Goal: Task Accomplishment & Management: Manage account settings

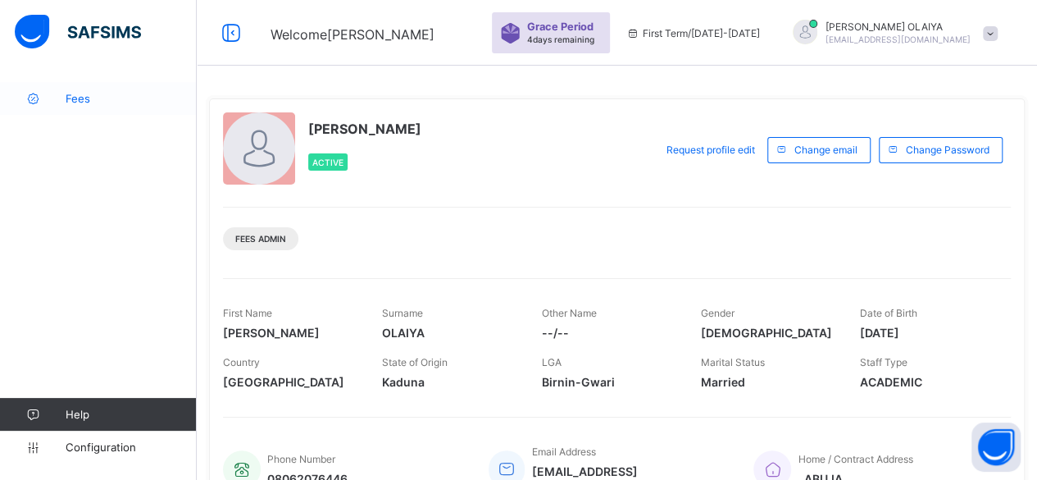
click at [80, 99] on span "Fees" at bounding box center [131, 98] width 131 height 13
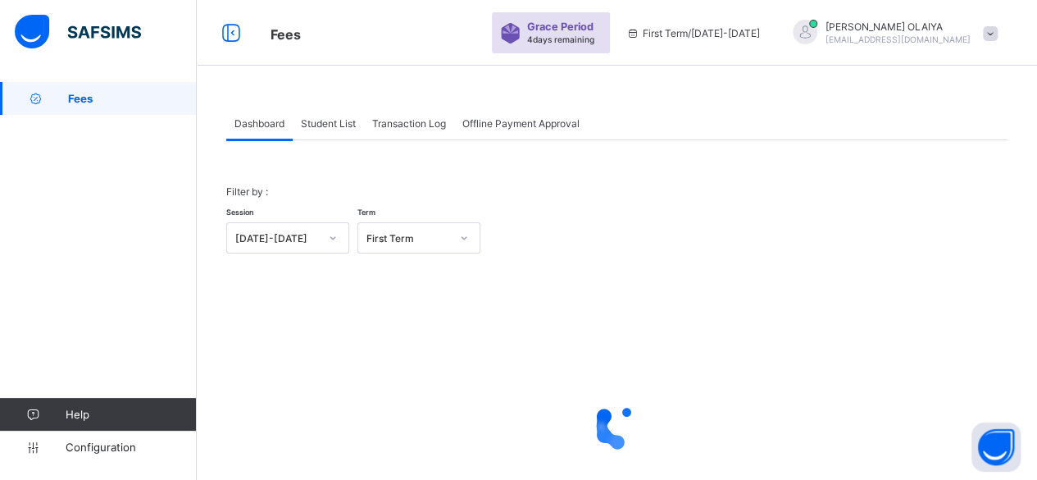
click at [323, 112] on div "Student List" at bounding box center [328, 123] width 71 height 33
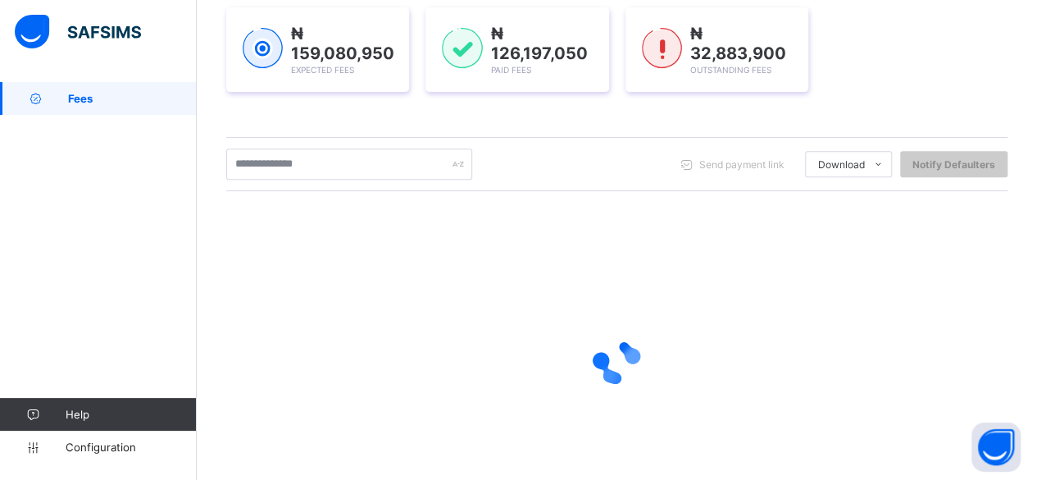
scroll to position [246, 0]
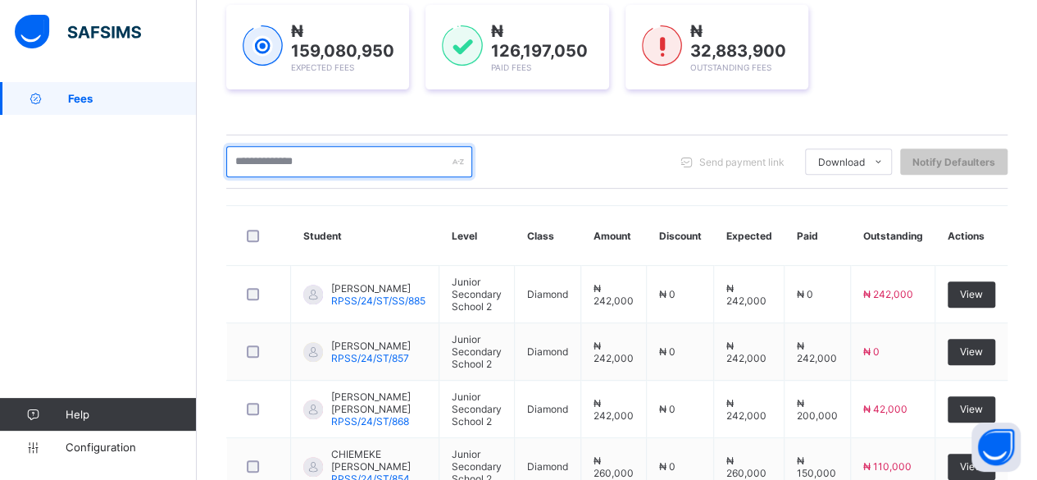
click at [251, 160] on input "text" at bounding box center [349, 161] width 246 height 31
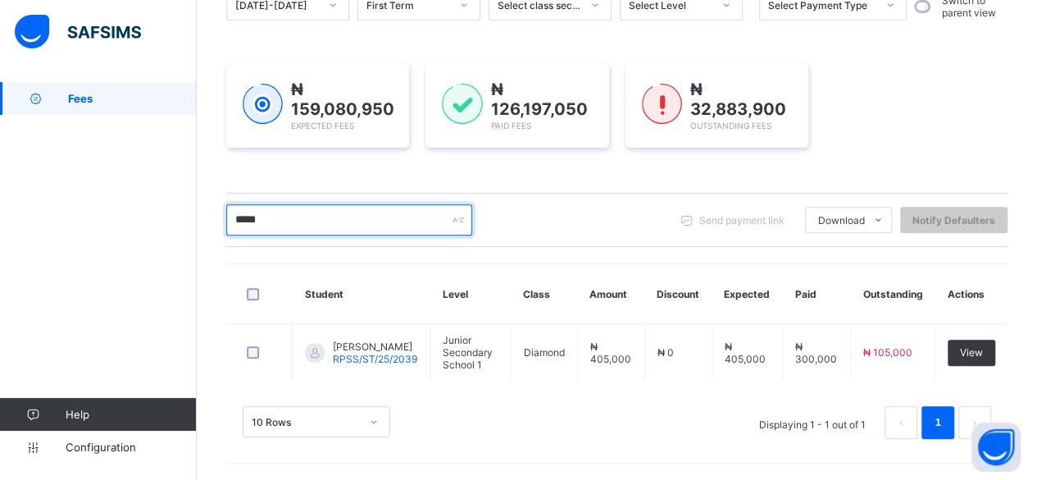
scroll to position [182, 0]
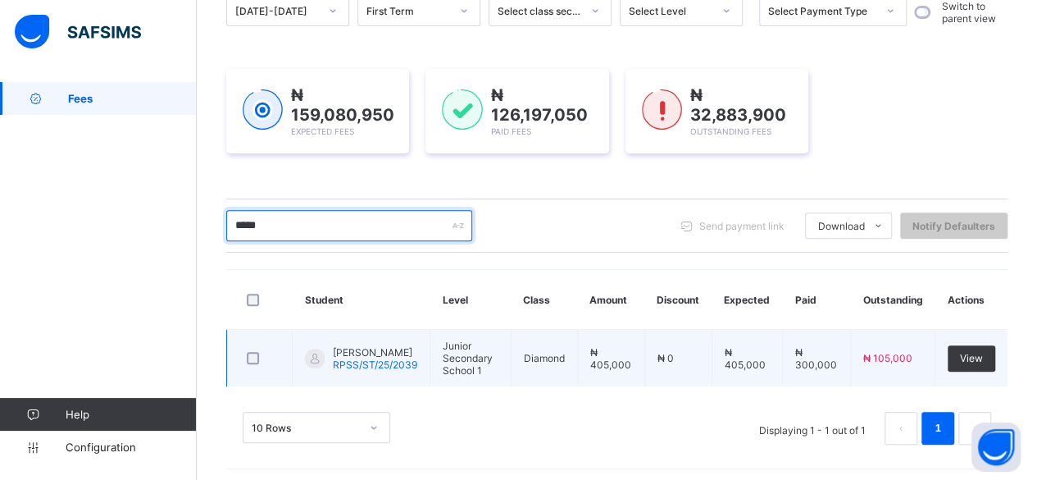
type input "*****"
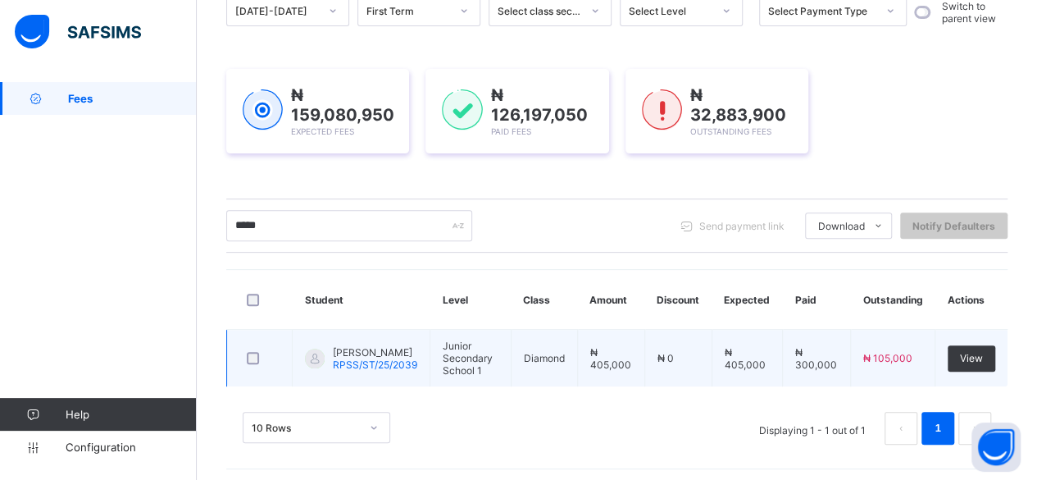
click at [352, 350] on span "[PERSON_NAME]" at bounding box center [375, 352] width 84 height 12
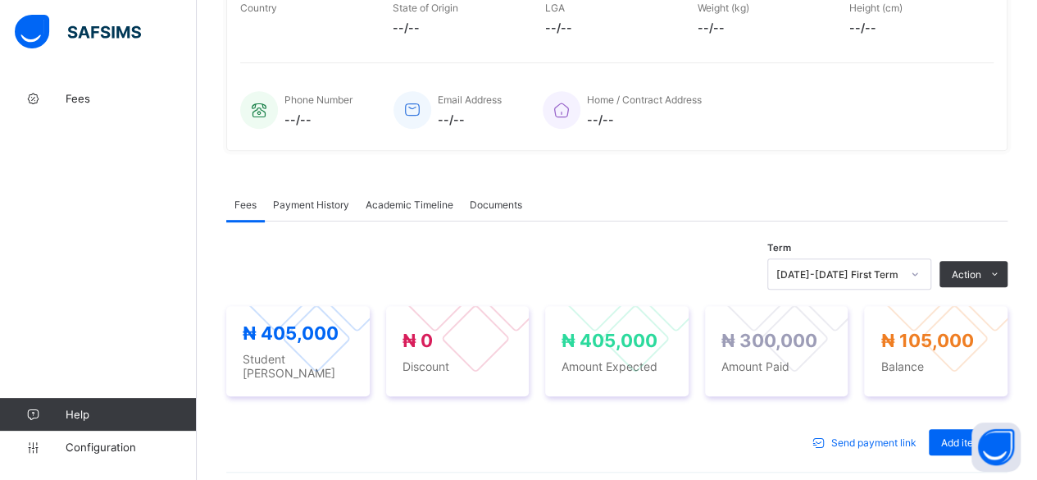
scroll to position [346, 0]
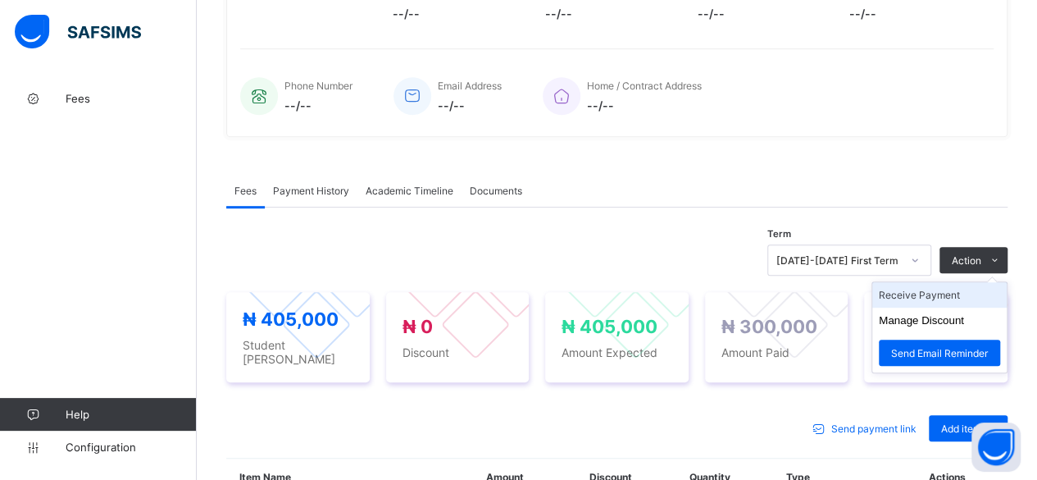
click at [912, 286] on li "Receive Payment" at bounding box center [939, 294] width 134 height 25
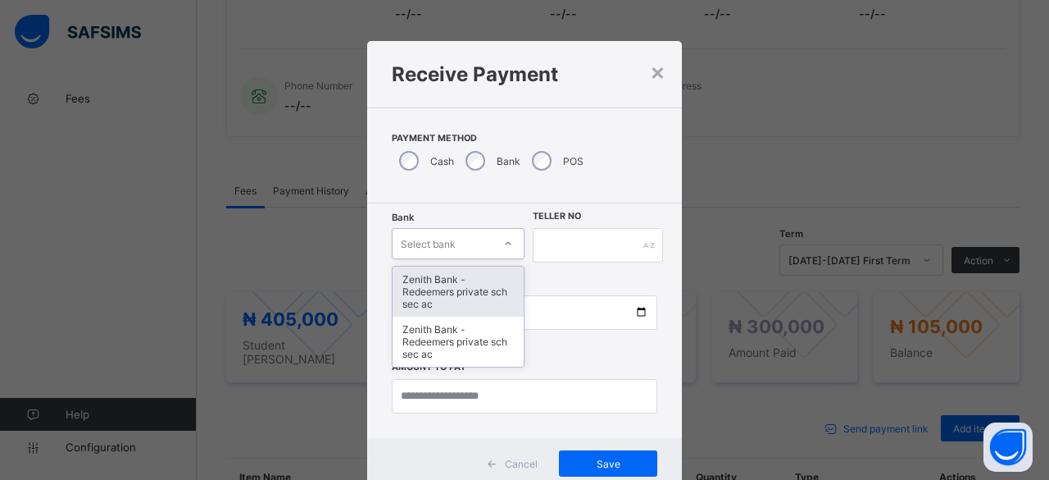
click at [441, 241] on div "Select bank" at bounding box center [428, 243] width 55 height 31
drag, startPoint x: 427, startPoint y: 280, endPoint x: 407, endPoint y: 318, distance: 42.9
click at [415, 302] on div "Zenith Bank - Redeemers private sch sec ac" at bounding box center [458, 291] width 131 height 50
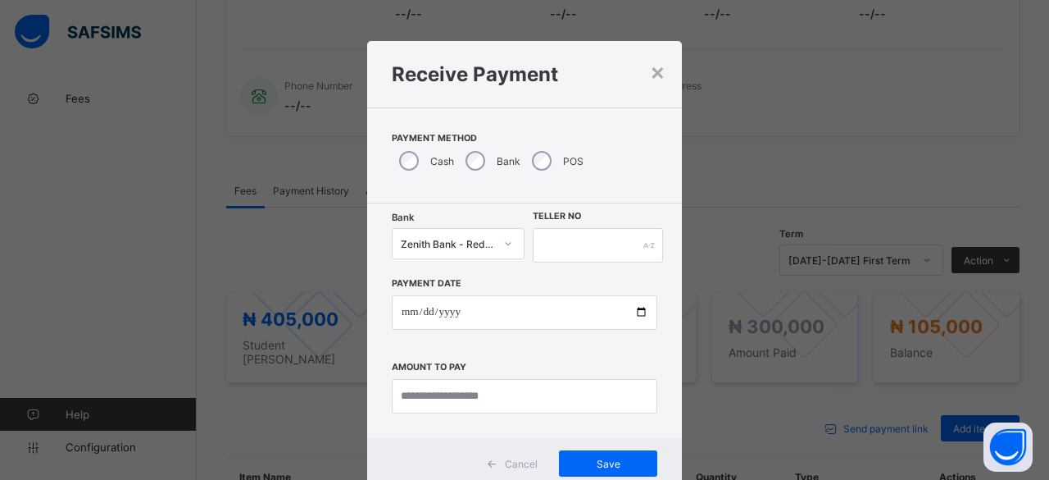
drag, startPoint x: 561, startPoint y: 224, endPoint x: 560, endPoint y: 235, distance: 11.5
click at [560, 235] on div "Bank Zenith Bank - Redeemers private sch sec ac Teller No Payment Date Amount t…" at bounding box center [524, 320] width 315 height 234
click at [560, 238] on input "text" at bounding box center [598, 245] width 130 height 34
drag, startPoint x: 613, startPoint y: 243, endPoint x: 500, endPoint y: 246, distance: 113.2
click at [500, 246] on div "**********" at bounding box center [525, 245] width 266 height 34
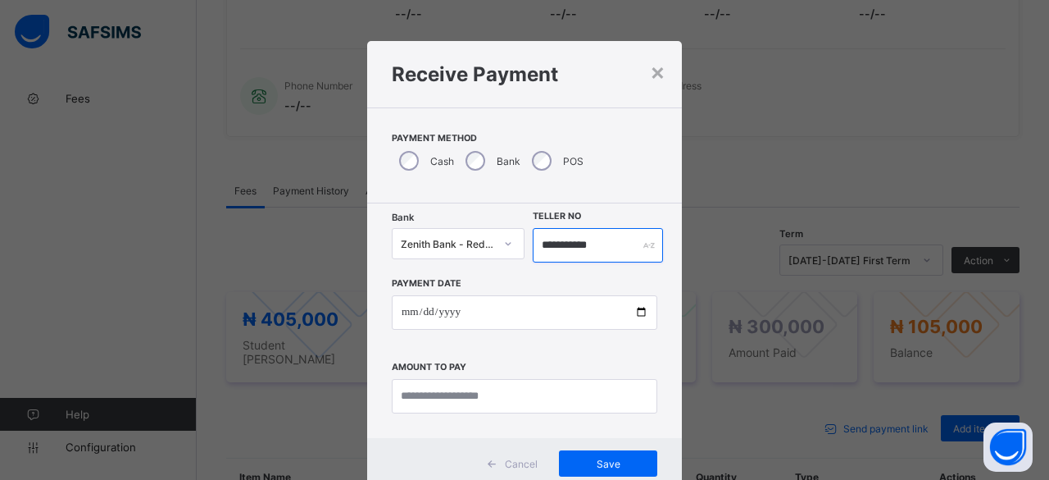
type input "**********"
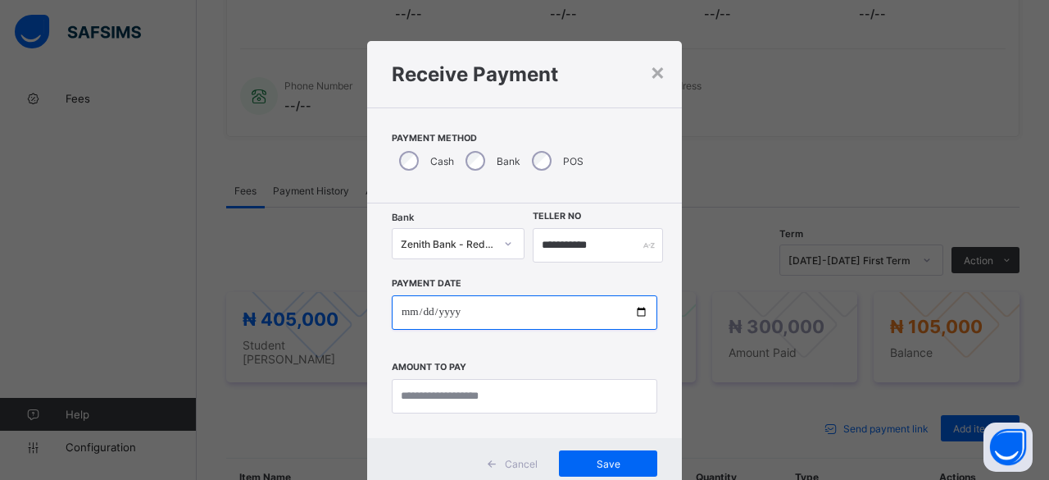
click at [636, 310] on input "date" at bounding box center [525, 312] width 266 height 34
type input "**********"
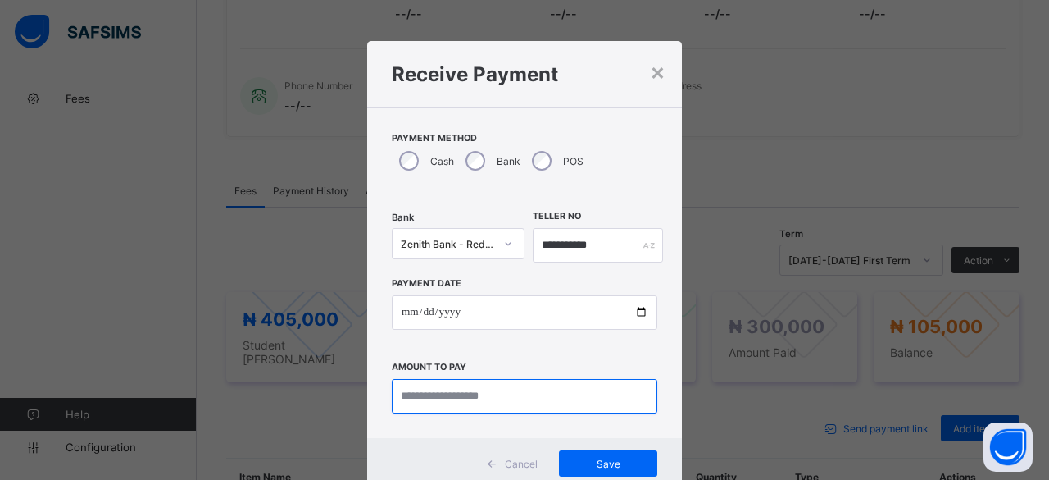
click at [419, 397] on input "currency" at bounding box center [525, 396] width 266 height 34
type input "*********"
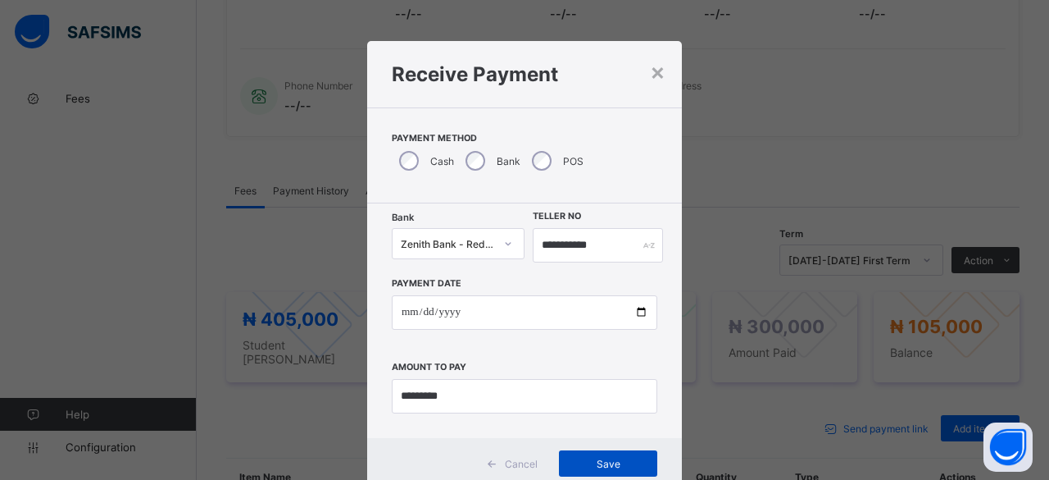
click at [579, 457] on span "Save" at bounding box center [608, 463] width 74 height 12
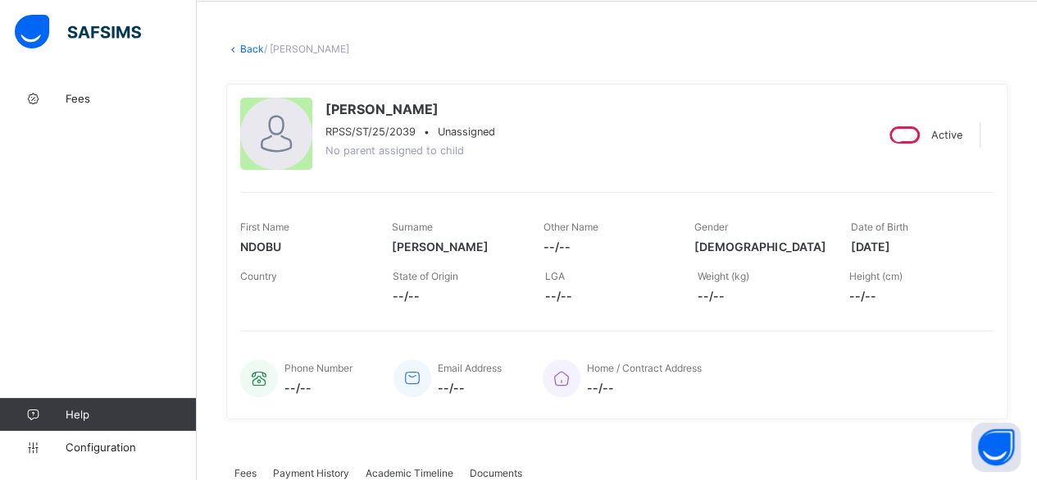
scroll to position [0, 0]
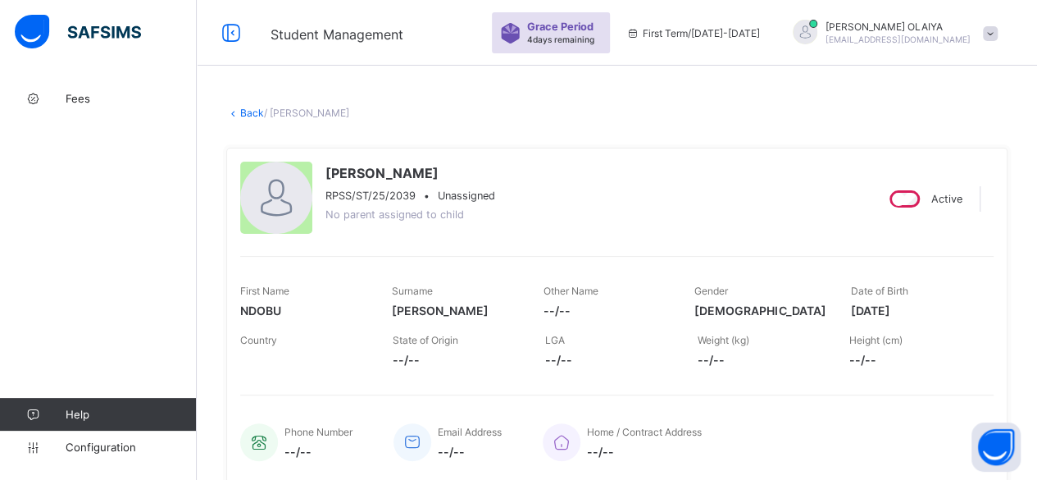
click at [249, 109] on link "Back" at bounding box center [252, 113] width 24 height 12
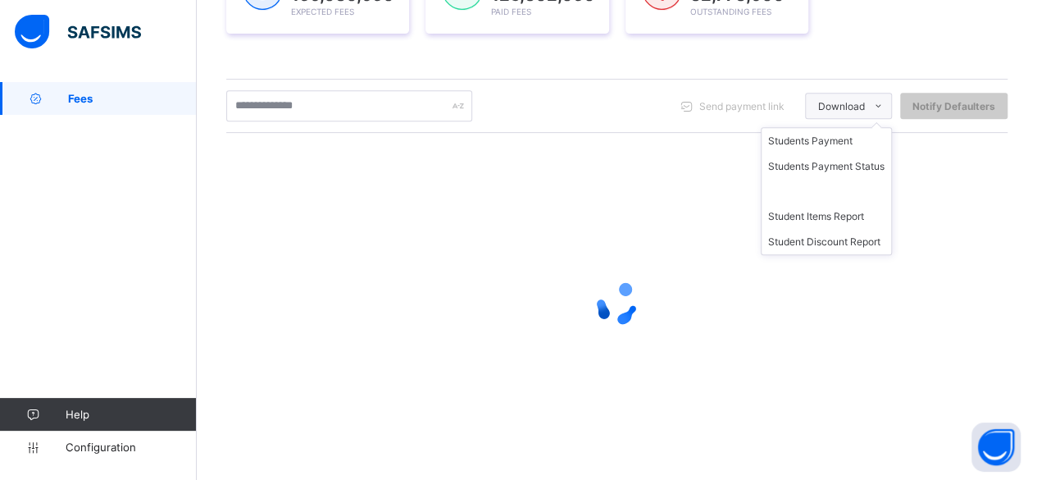
scroll to position [303, 0]
click at [838, 136] on li "Students Payment" at bounding box center [827, 138] width 130 height 25
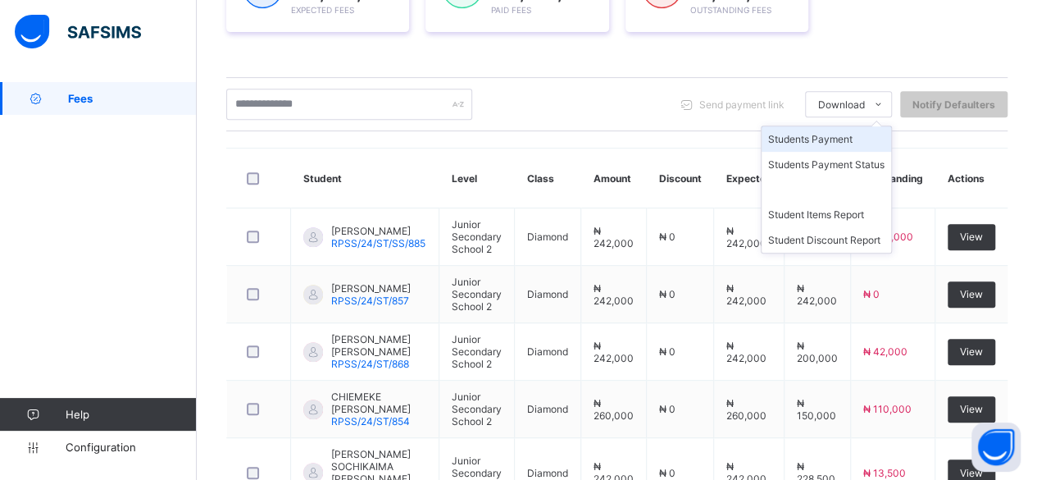
click at [826, 135] on li "Students Payment" at bounding box center [827, 138] width 130 height 25
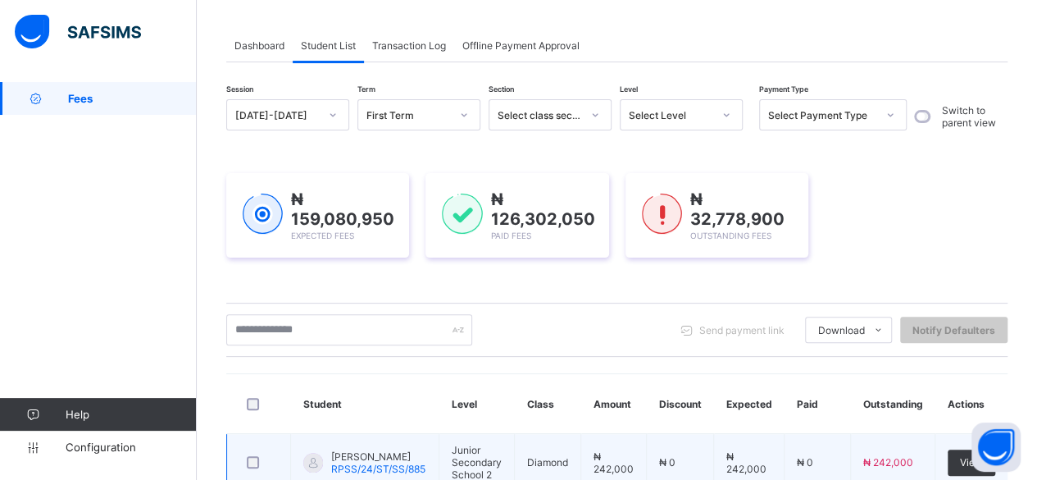
scroll to position [0, 0]
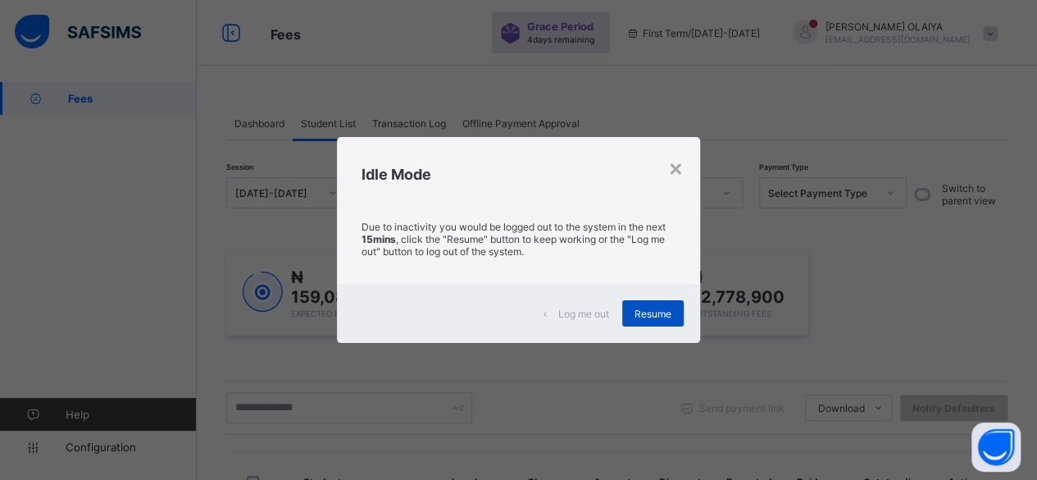
click at [641, 311] on span "Resume" at bounding box center [652, 313] width 37 height 12
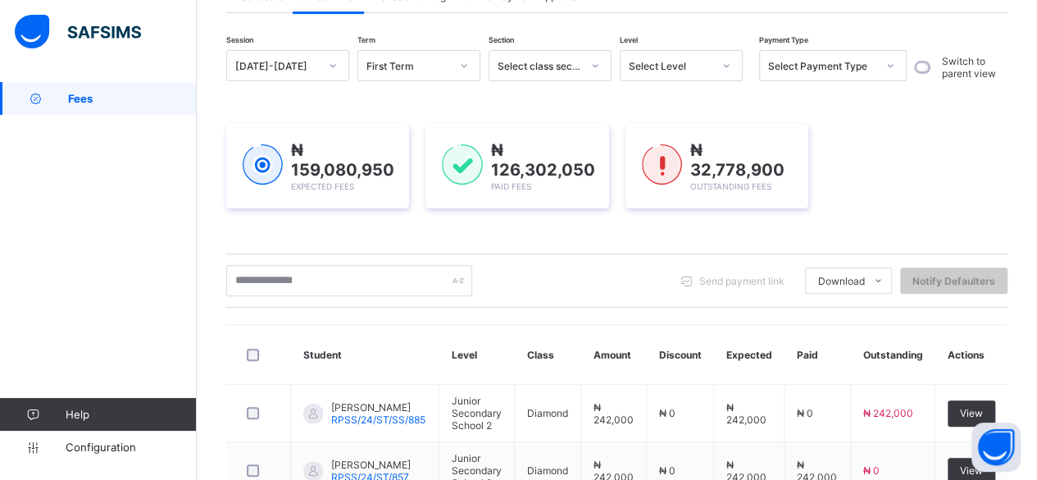
scroll to position [164, 0]
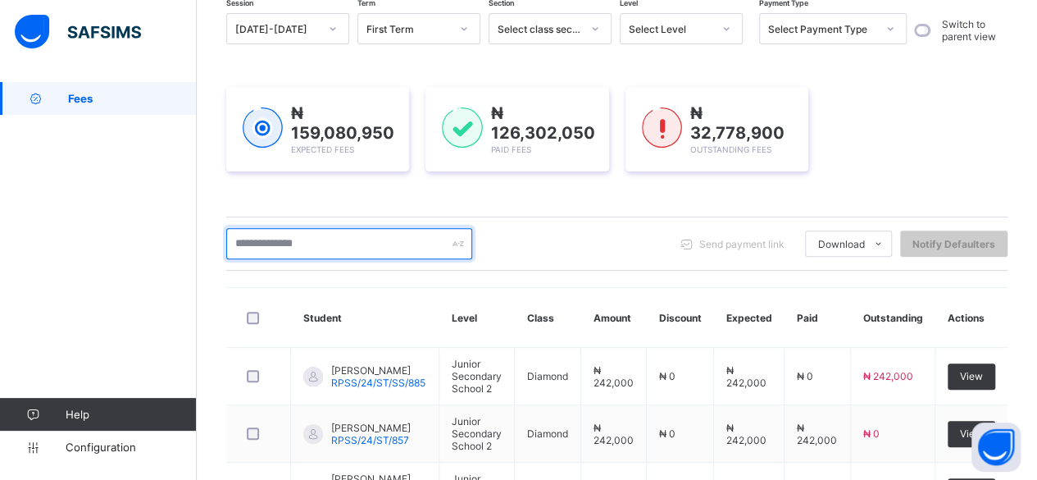
click at [245, 240] on input "text" at bounding box center [349, 243] width 246 height 31
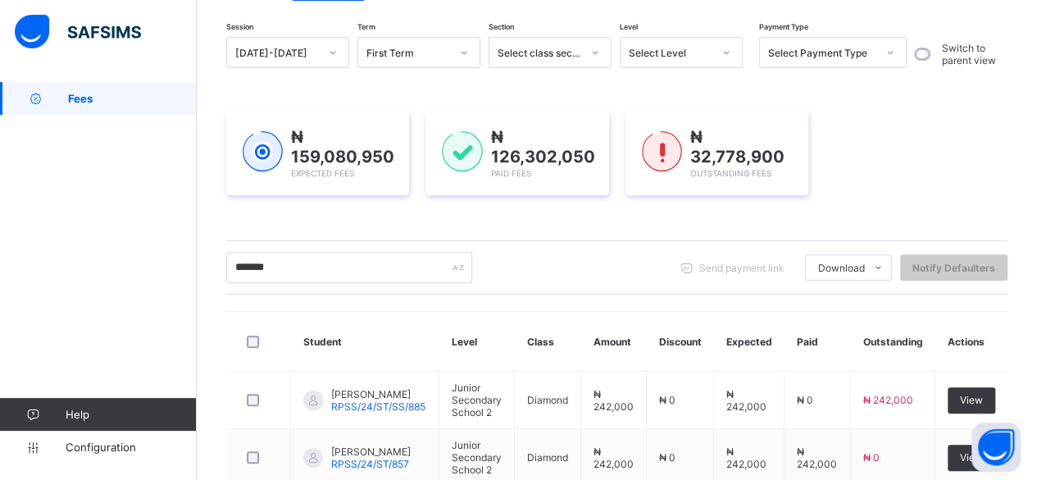
scroll to position [139, 0]
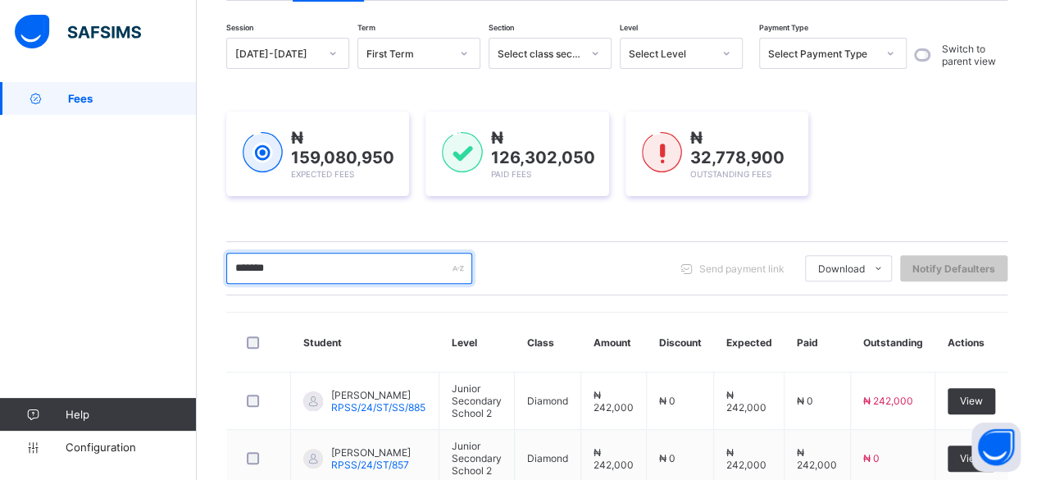
click at [293, 266] on input "*******" at bounding box center [349, 267] width 246 height 31
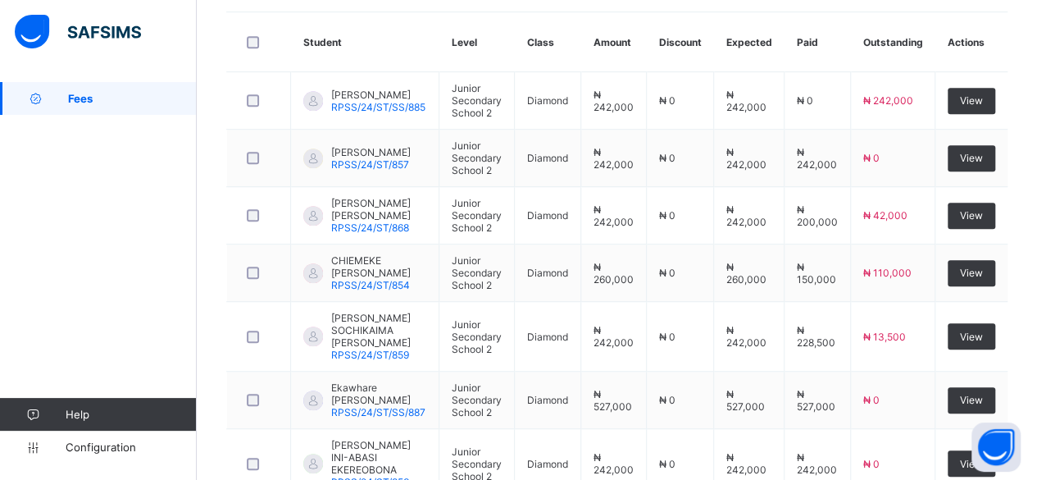
scroll to position [111, 0]
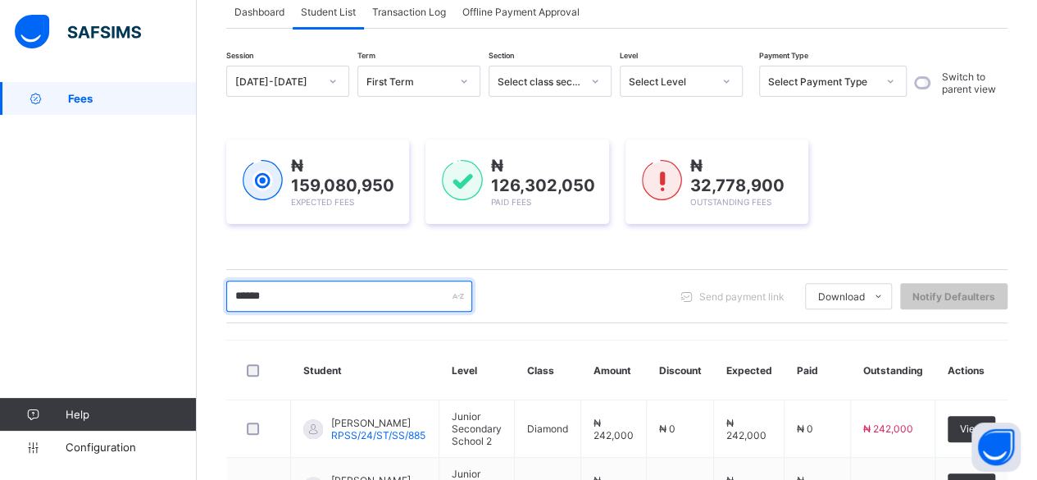
drag, startPoint x: 297, startPoint y: 296, endPoint x: 325, endPoint y: 290, distance: 28.5
click at [302, 296] on input "******" at bounding box center [349, 295] width 246 height 31
type input "*******"
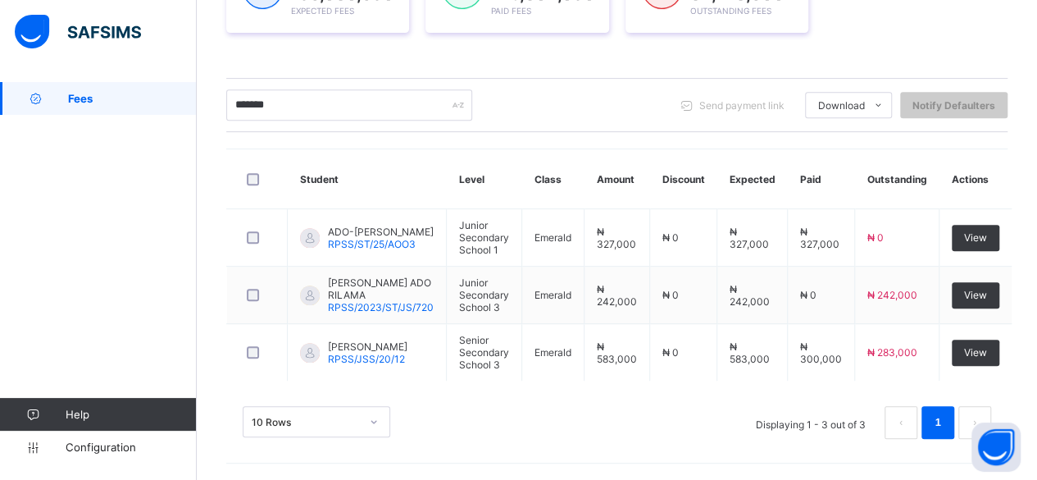
scroll to position [292, 0]
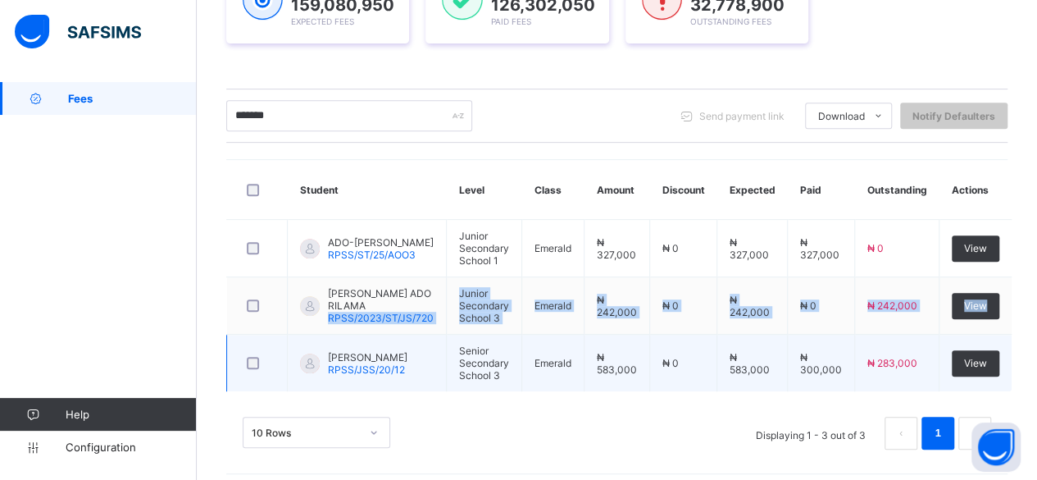
drag, startPoint x: 371, startPoint y: 298, endPoint x: 409, endPoint y: 332, distance: 51.1
click at [409, 332] on tbody "ADO-DICKSON MICHAEL RPSS/ST/25/AOO3 Junior Secondary School 1 Emerald ₦ 327,000…" at bounding box center [619, 306] width 785 height 172
click at [409, 334] on td "DICKSON EMMANUEL RPSS/JSS/20/12" at bounding box center [367, 362] width 159 height 57
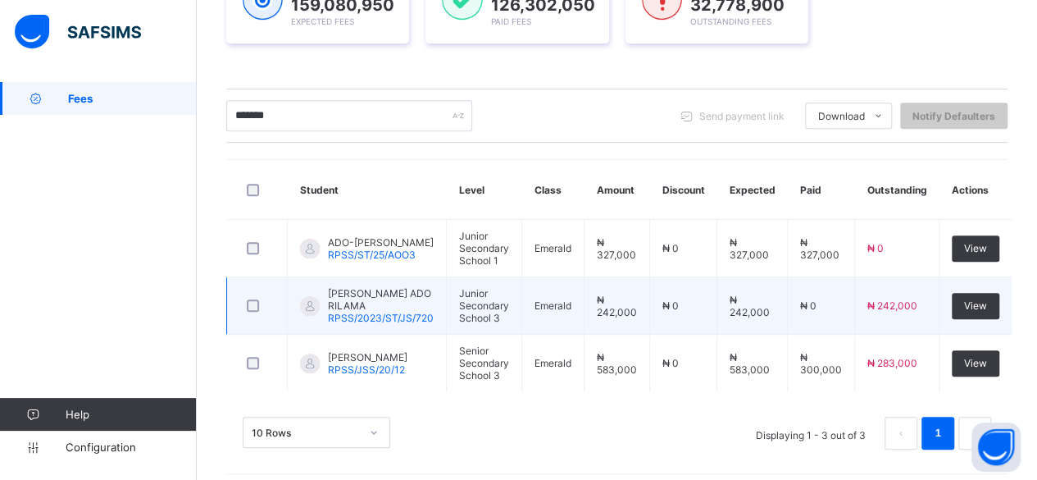
click at [361, 287] on span "[PERSON_NAME] ADO RILAMA" at bounding box center [381, 299] width 106 height 25
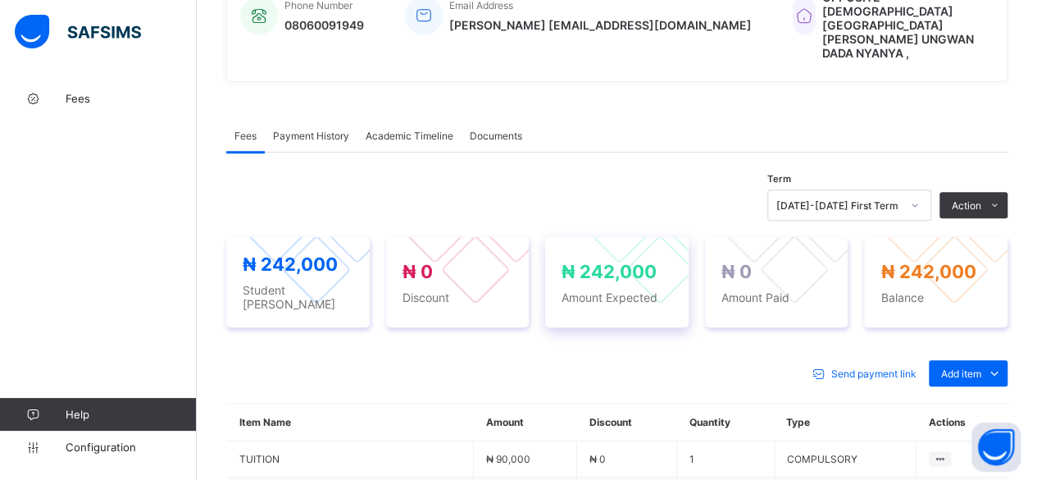
scroll to position [492, 0]
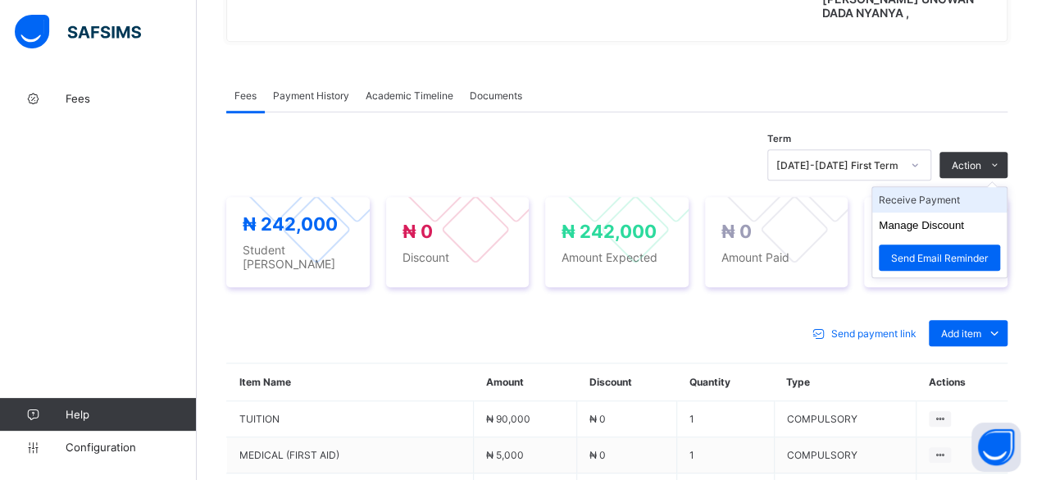
click at [953, 187] on li "Receive Payment" at bounding box center [939, 199] width 134 height 25
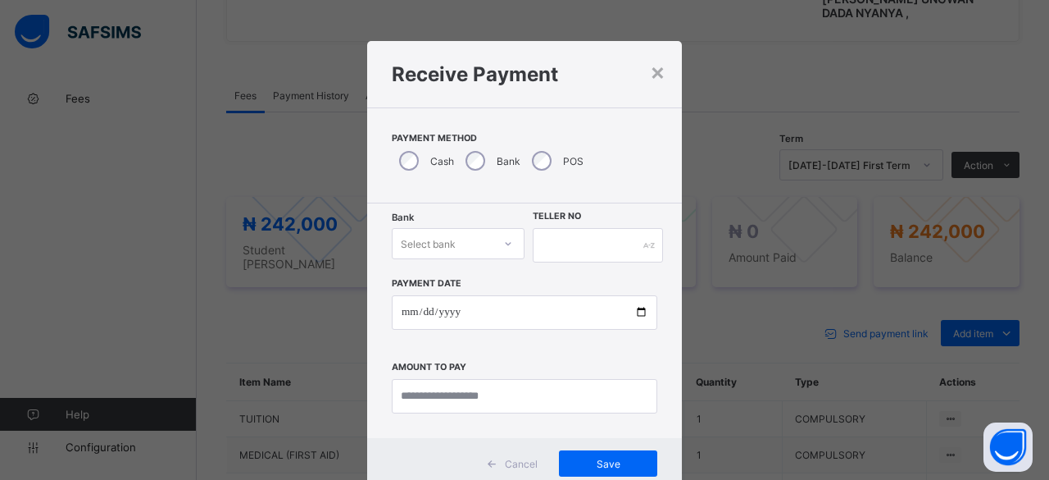
click at [472, 247] on div "Select bank" at bounding box center [443, 243] width 100 height 23
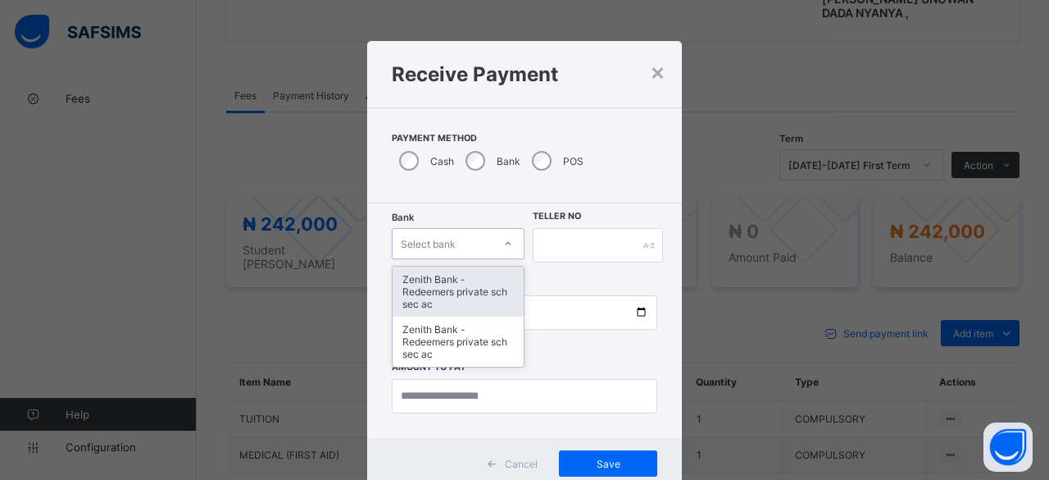
drag, startPoint x: 459, startPoint y: 290, endPoint x: 485, endPoint y: 265, distance: 36.5
click at [462, 288] on div "Zenith Bank - Redeemers private sch sec ac" at bounding box center [458, 291] width 131 height 50
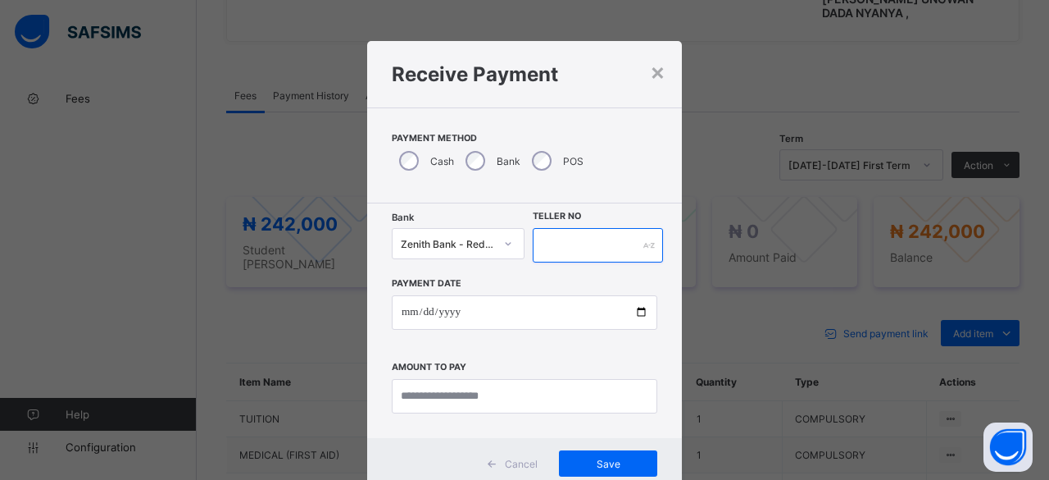
click at [561, 239] on input "text" at bounding box center [598, 245] width 130 height 34
paste input "**********"
type input "**********"
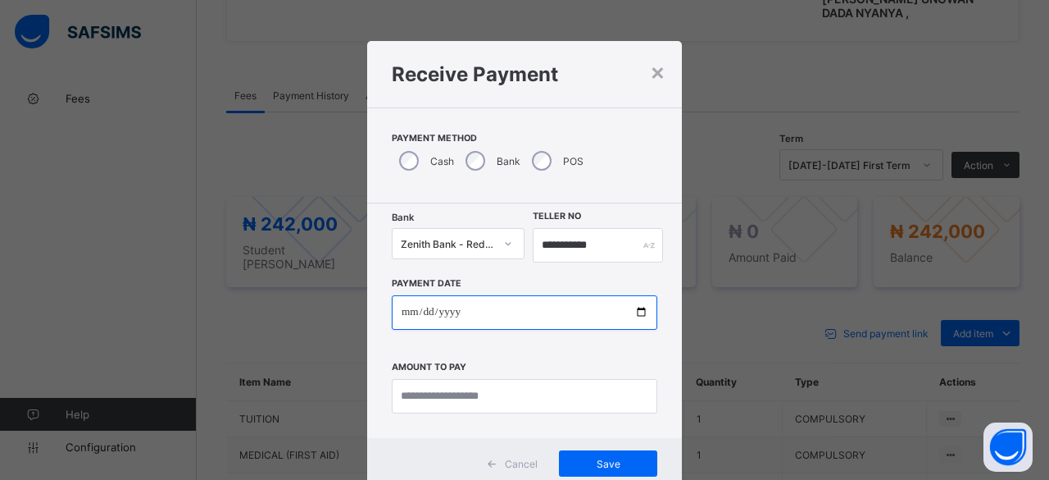
drag, startPoint x: 634, startPoint y: 312, endPoint x: 629, endPoint y: 299, distance: 14.3
click at [634, 311] on input "date" at bounding box center [525, 312] width 266 height 34
type input "**********"
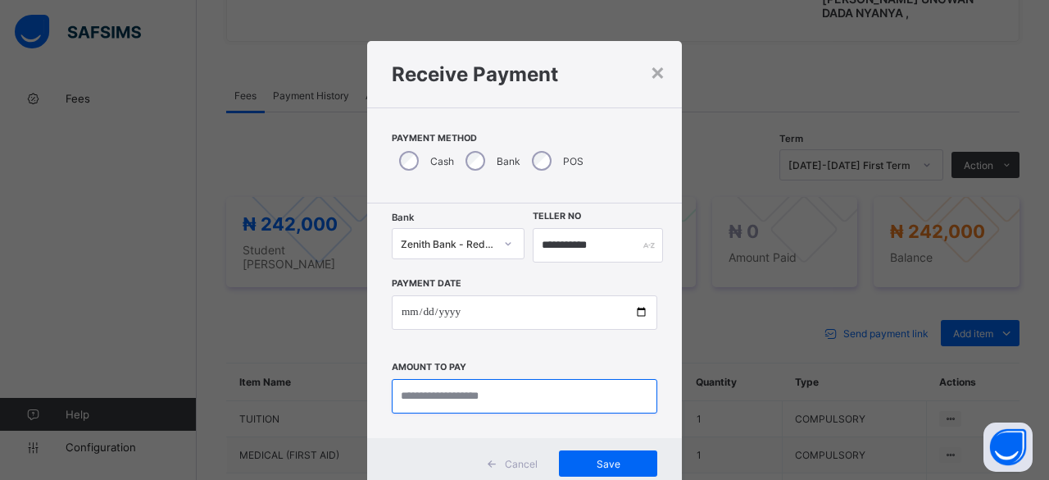
click at [443, 385] on input "currency" at bounding box center [525, 396] width 266 height 34
type input "*********"
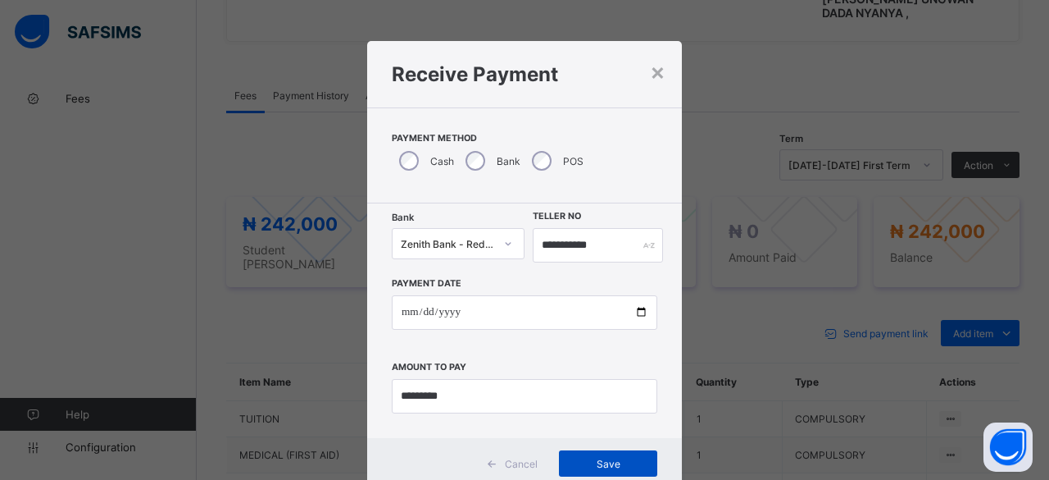
click at [616, 461] on span "Save" at bounding box center [608, 463] width 74 height 12
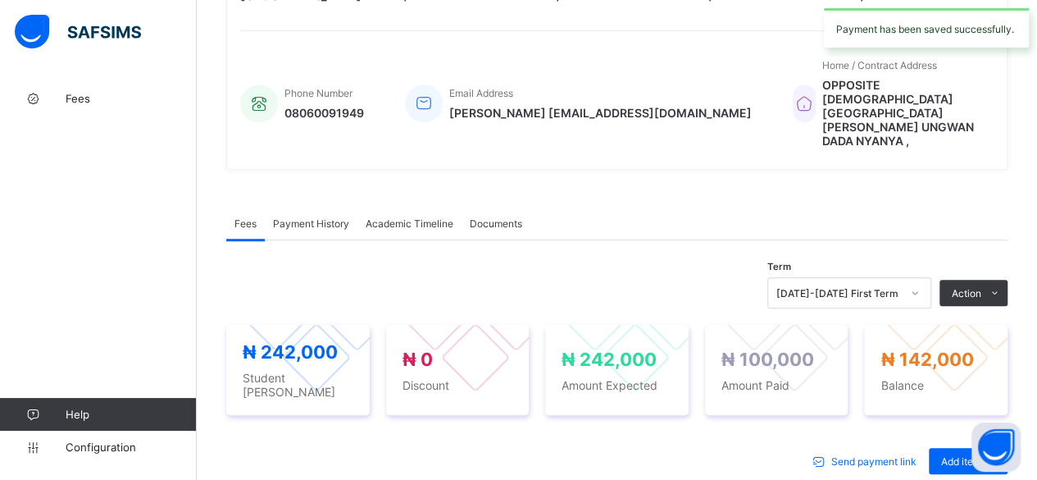
scroll to position [328, 0]
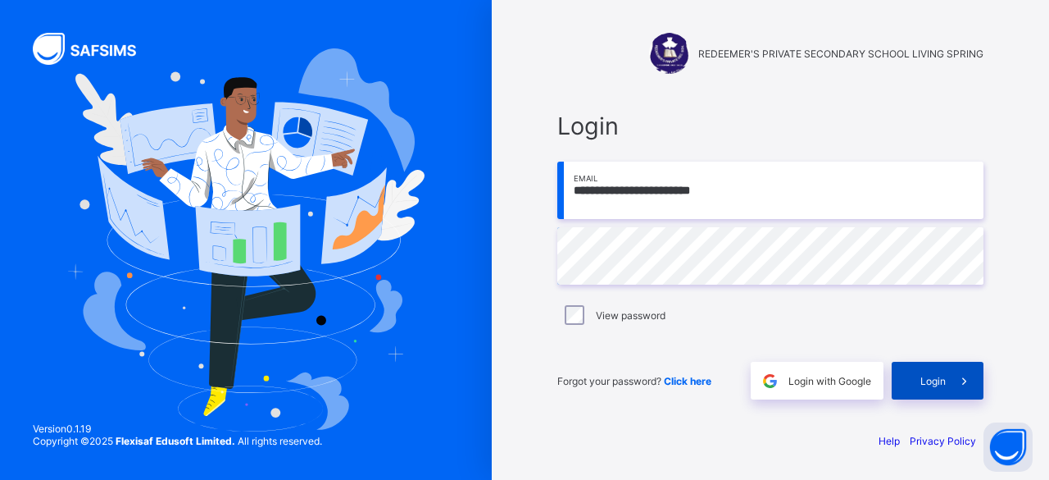
click at [939, 380] on span "Login" at bounding box center [933, 381] width 25 height 12
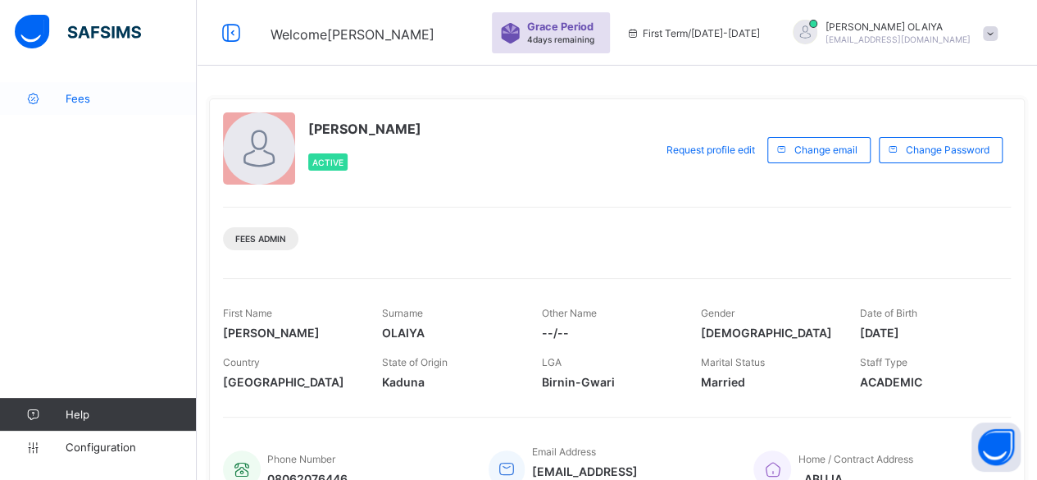
drag, startPoint x: 72, startPoint y: 98, endPoint x: 89, endPoint y: 106, distance: 19.1
click at [74, 98] on span "Fees" at bounding box center [131, 98] width 131 height 13
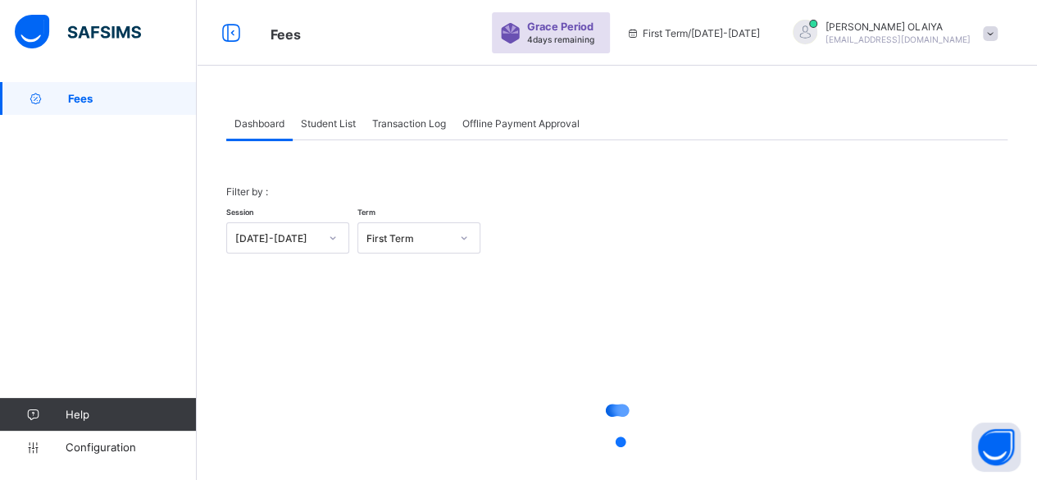
click at [323, 122] on span "Student List" at bounding box center [328, 123] width 55 height 12
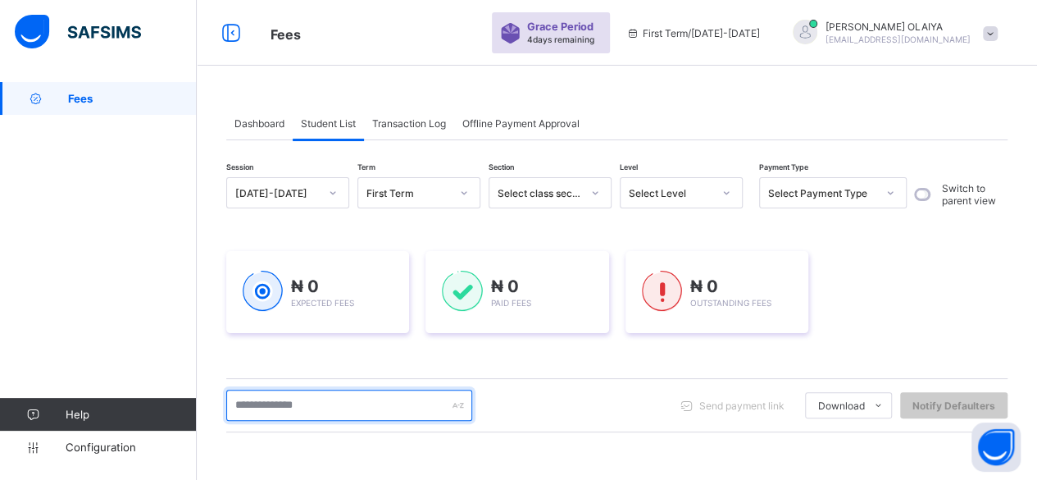
click at [289, 402] on input "text" at bounding box center [349, 404] width 246 height 31
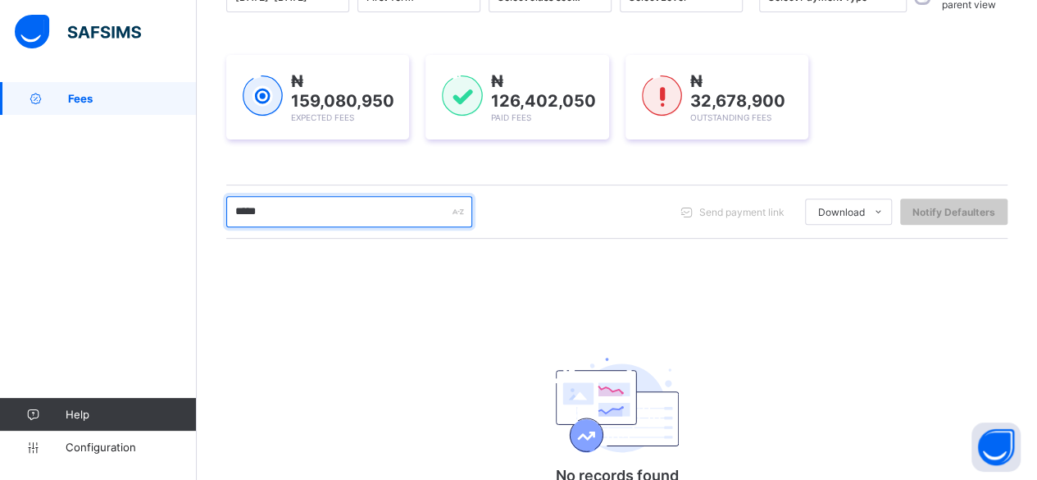
scroll to position [294, 0]
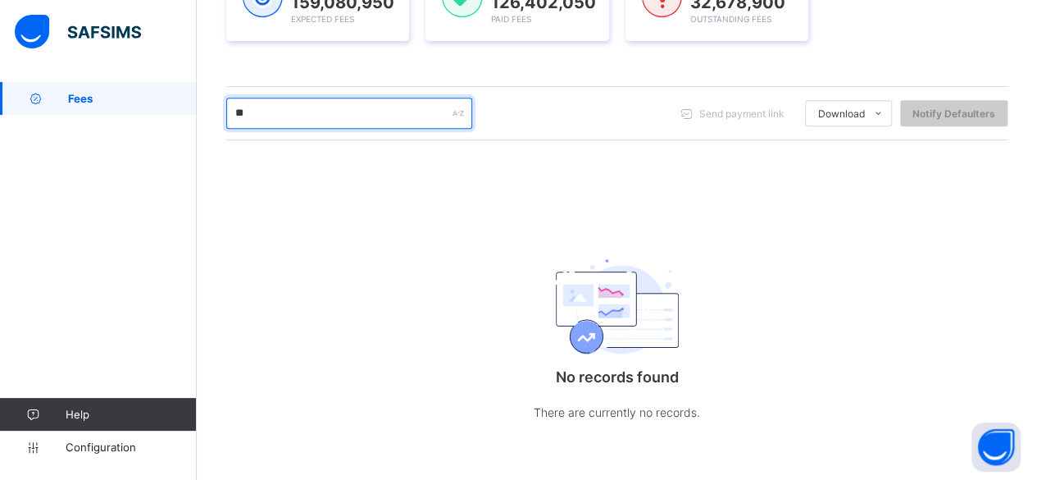
type input "*"
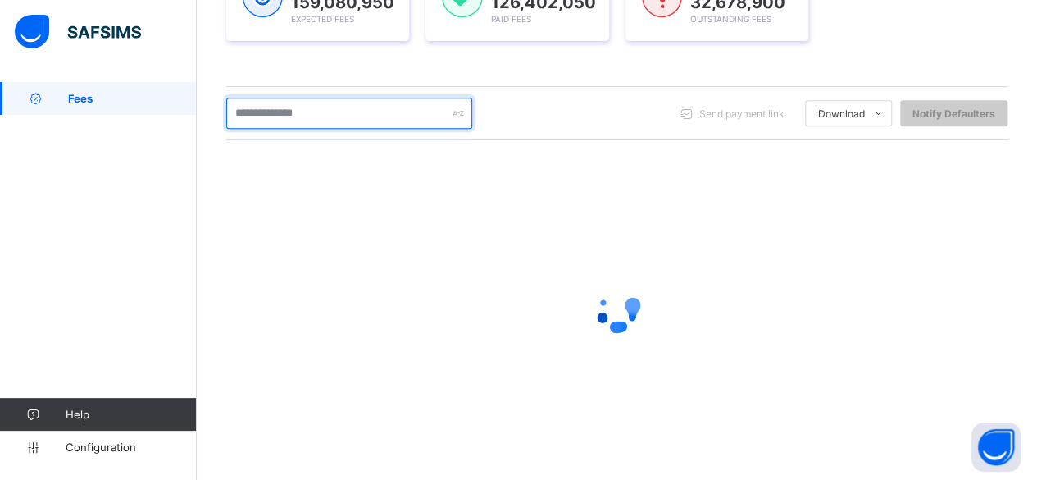
scroll to position [303, 0]
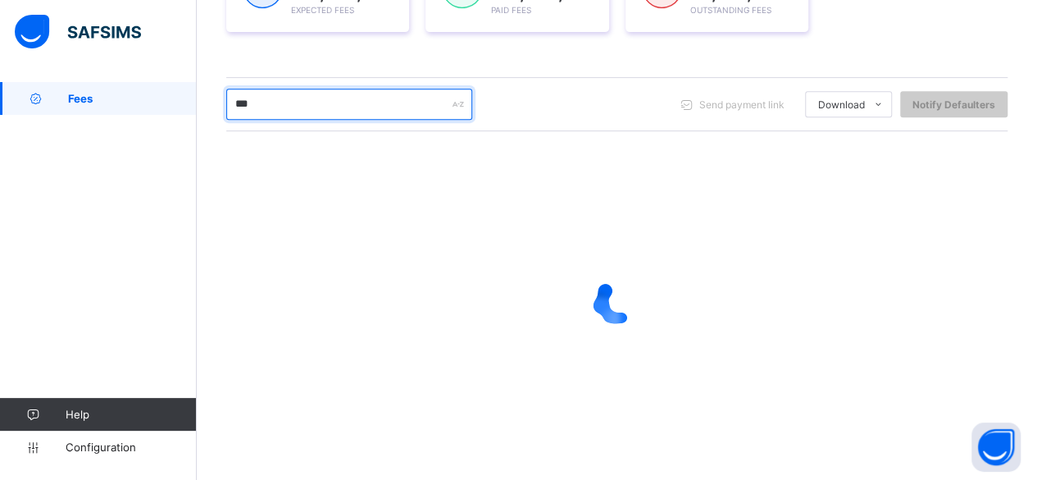
type input "****"
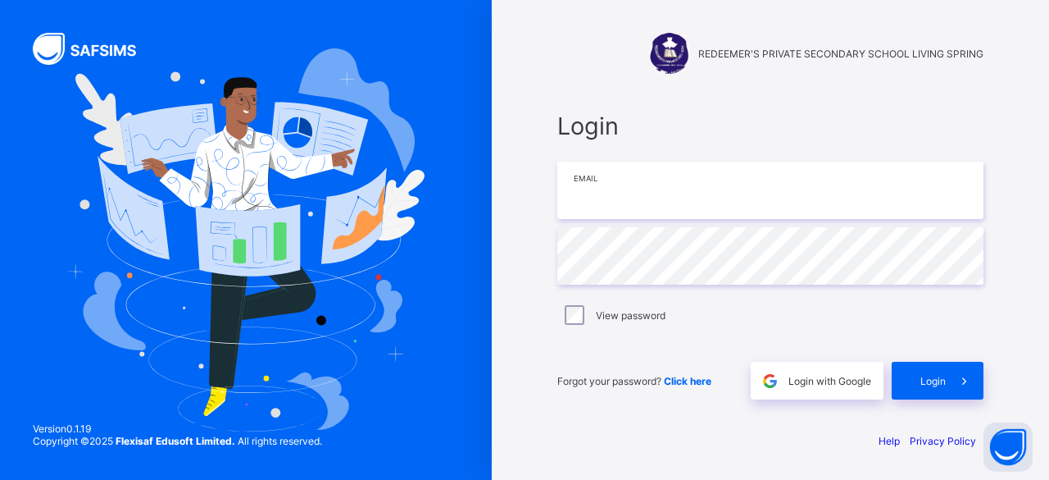
type input "**********"
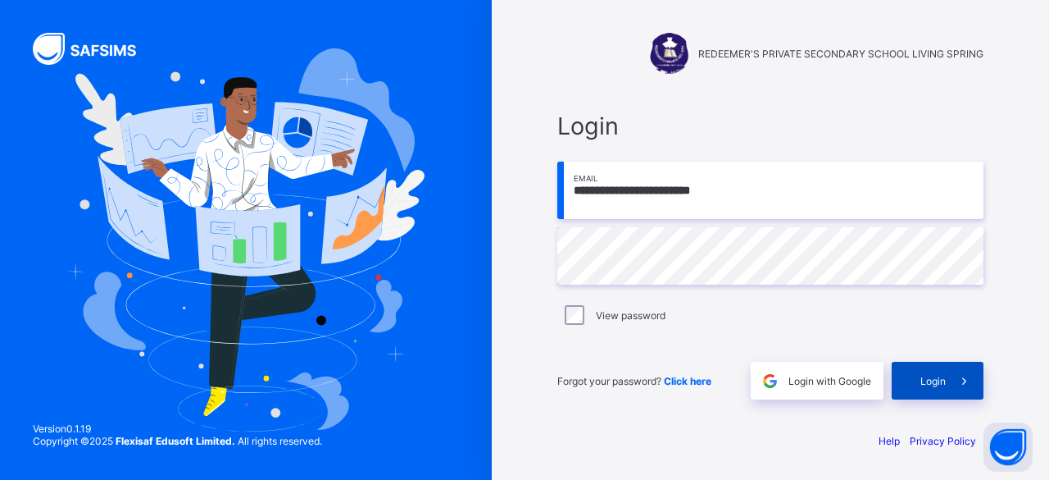
click at [925, 380] on span "Login" at bounding box center [933, 381] width 25 height 12
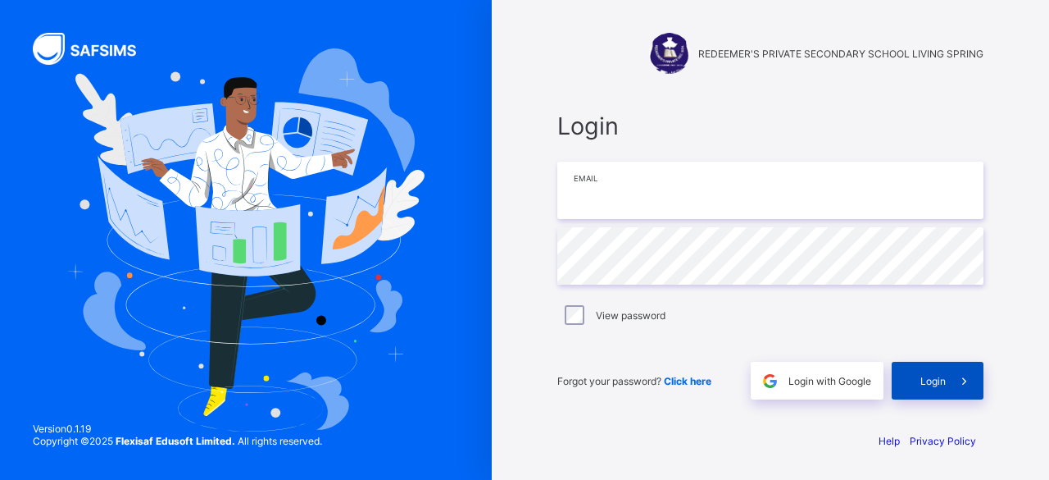
type input "**********"
click at [917, 376] on div "Login" at bounding box center [938, 381] width 92 height 38
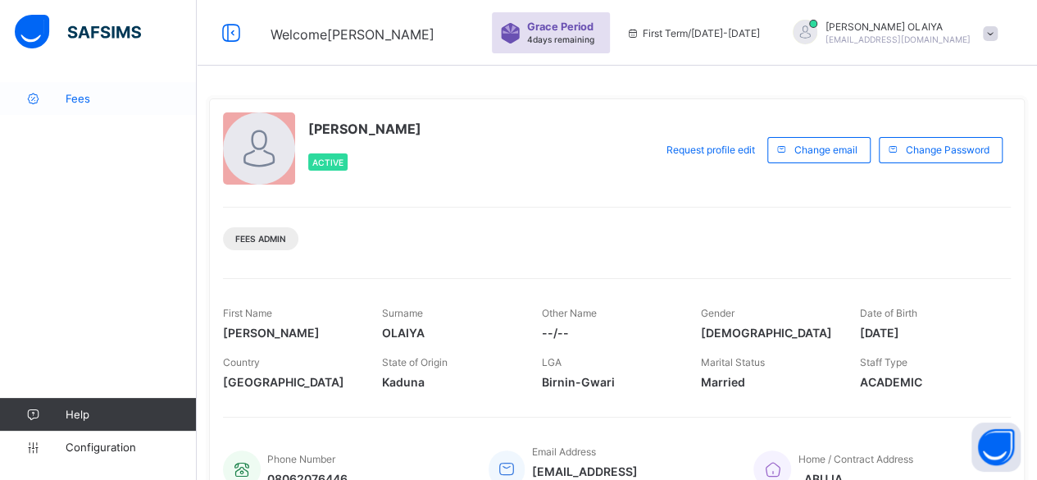
drag, startPoint x: 82, startPoint y: 99, endPoint x: 67, endPoint y: 95, distance: 15.3
click at [67, 95] on span "Fees" at bounding box center [131, 98] width 131 height 13
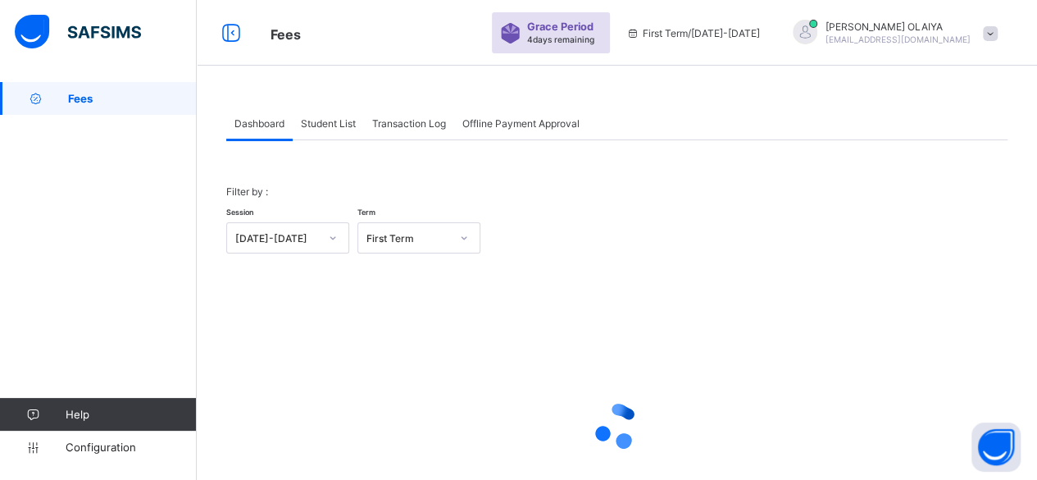
drag, startPoint x: 333, startPoint y: 114, endPoint x: 334, endPoint y: 130, distance: 16.4
click at [335, 116] on div "Student List" at bounding box center [328, 123] width 71 height 33
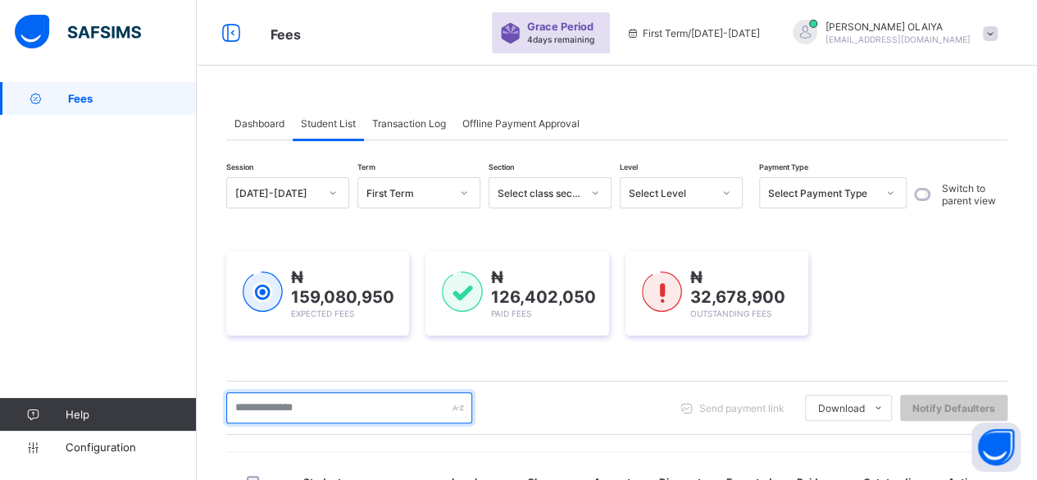
click at [262, 405] on input "text" at bounding box center [349, 407] width 246 height 31
click at [248, 411] on input "text" at bounding box center [349, 407] width 246 height 31
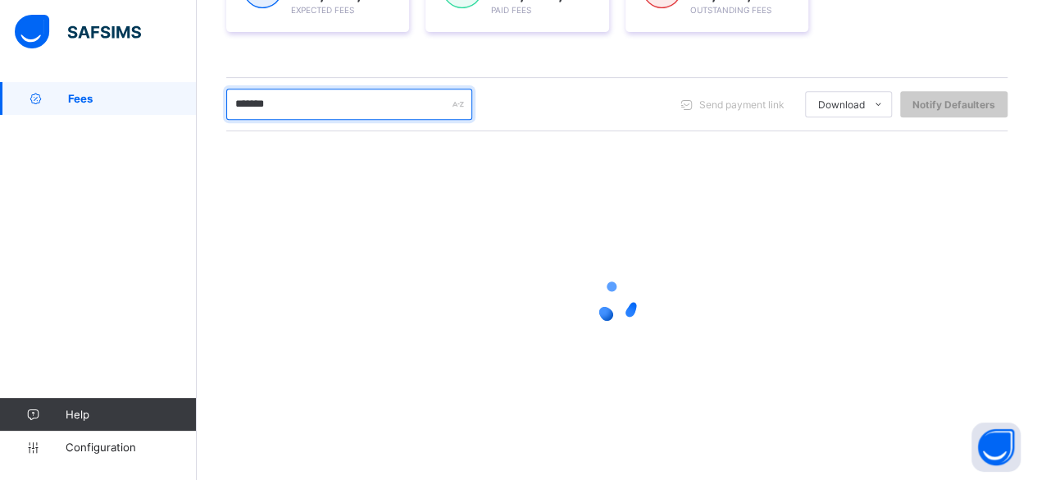
scroll to position [182, 0]
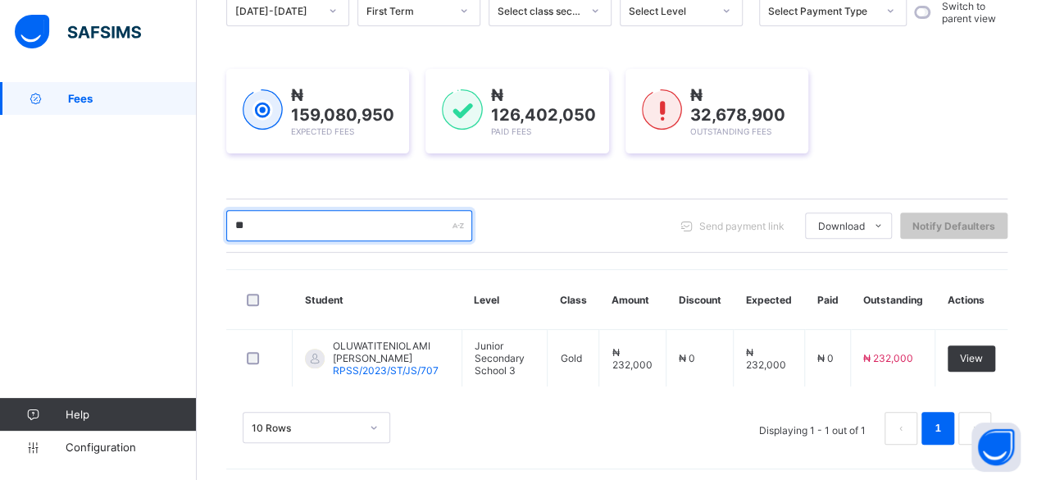
type input "*"
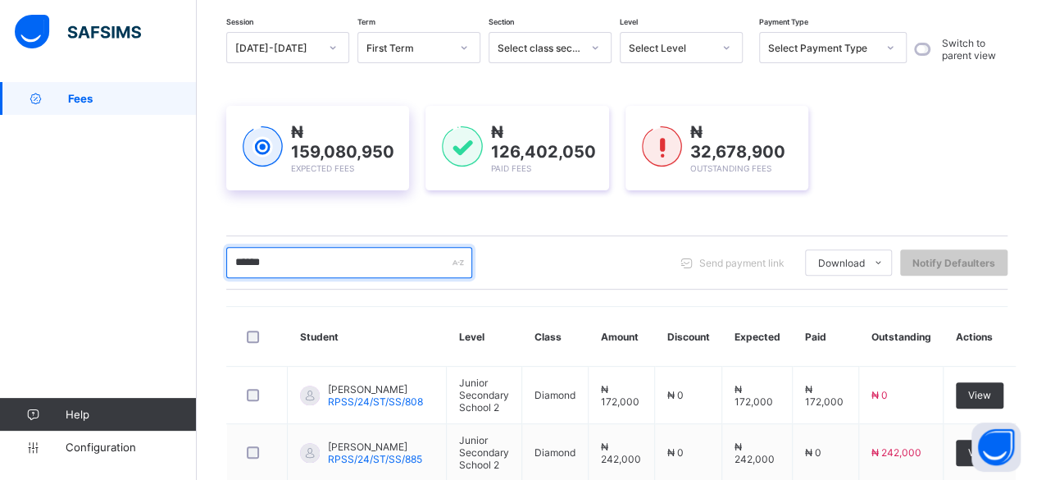
scroll to position [0, 0]
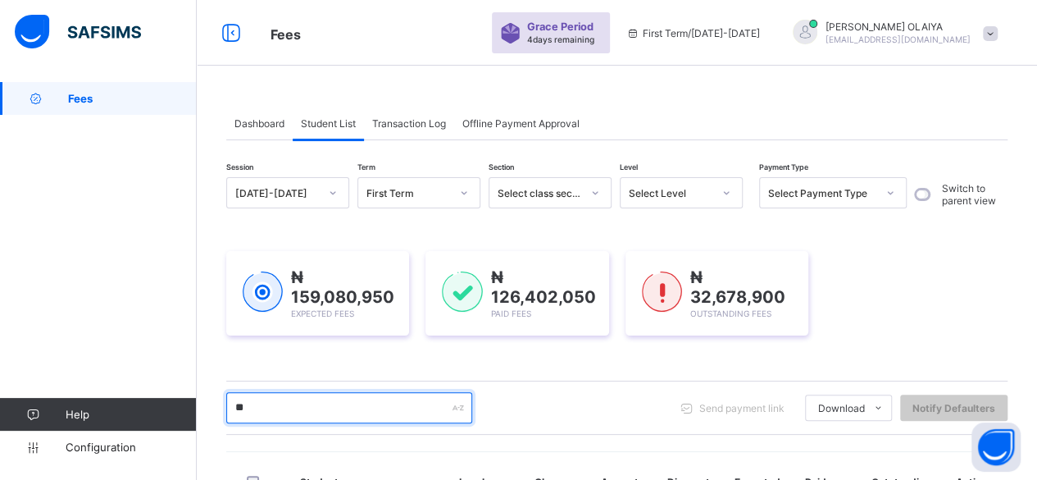
type input "*"
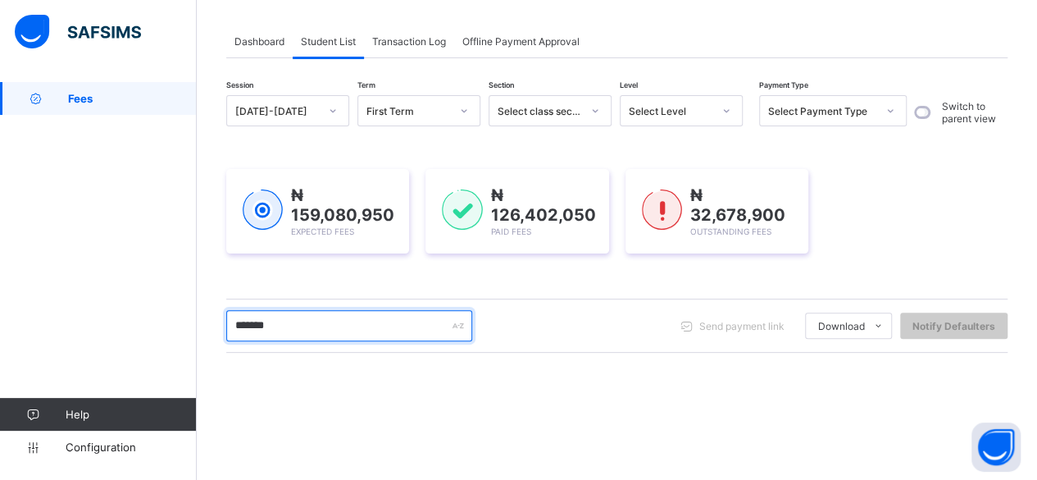
scroll to position [164, 0]
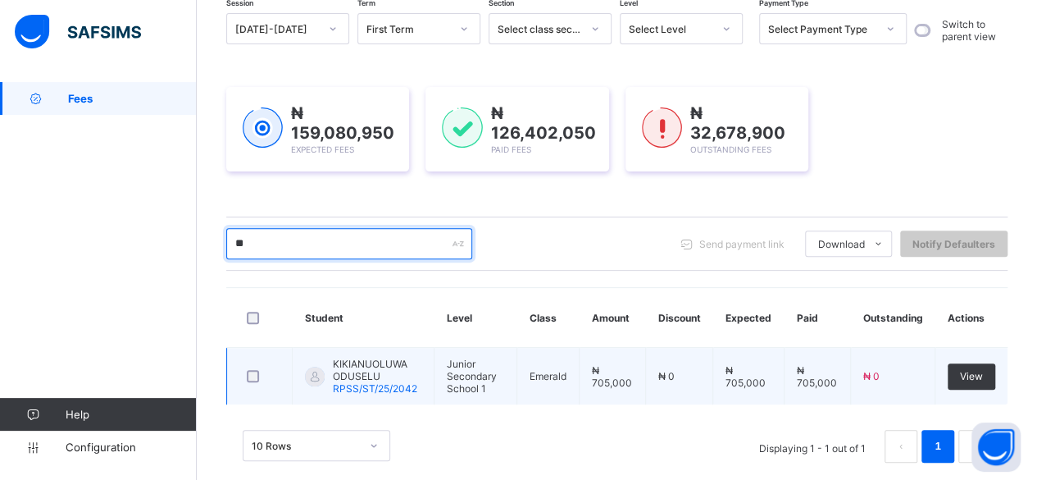
type input "*"
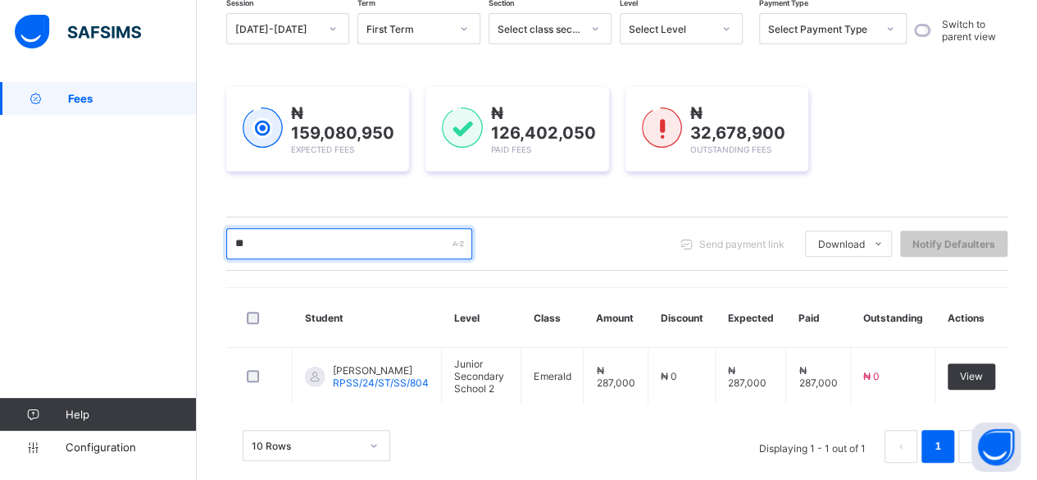
type input "*"
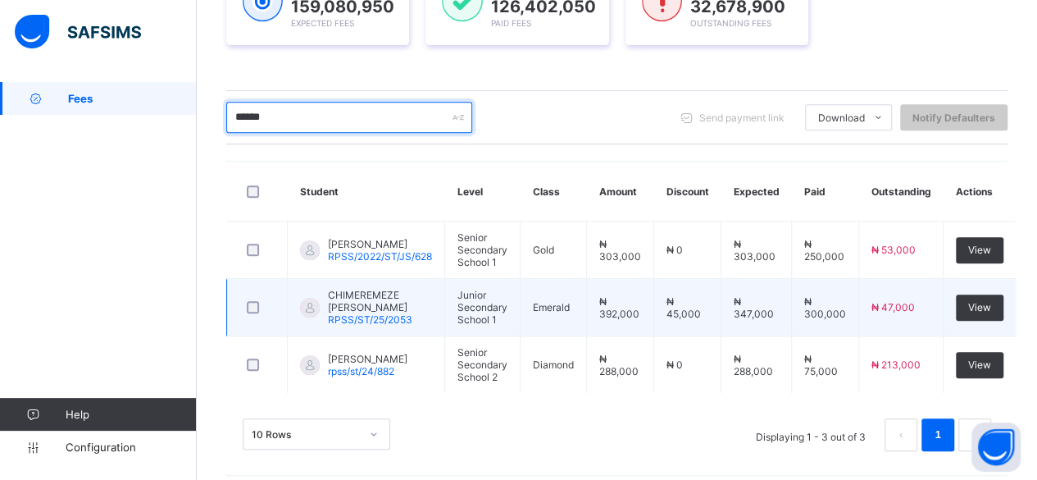
scroll to position [292, 0]
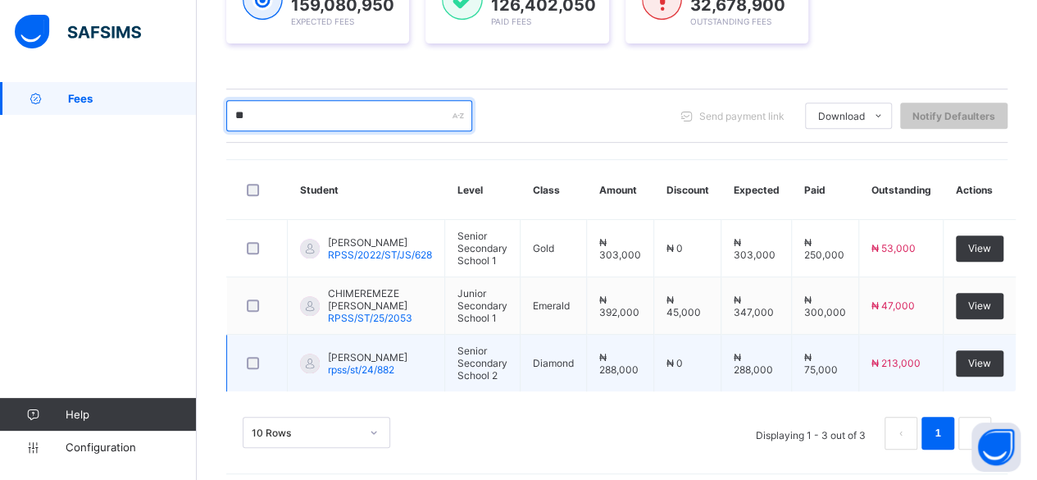
type input "*"
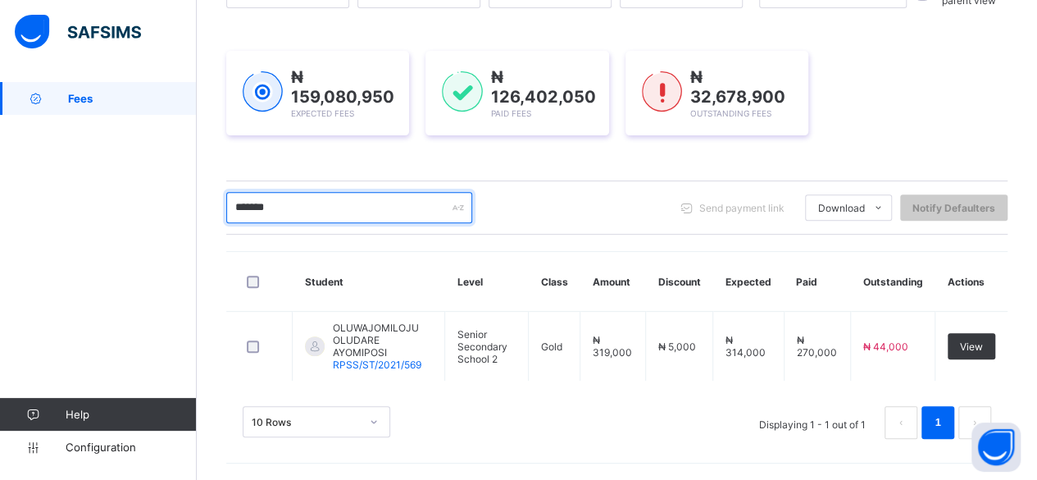
scroll to position [182, 0]
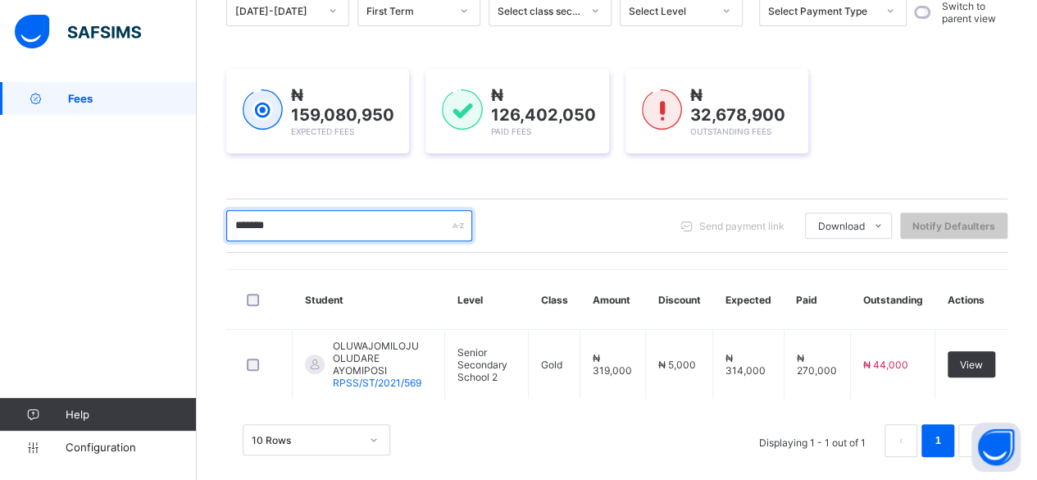
click at [305, 223] on input "*******" at bounding box center [349, 225] width 246 height 31
type input "******"
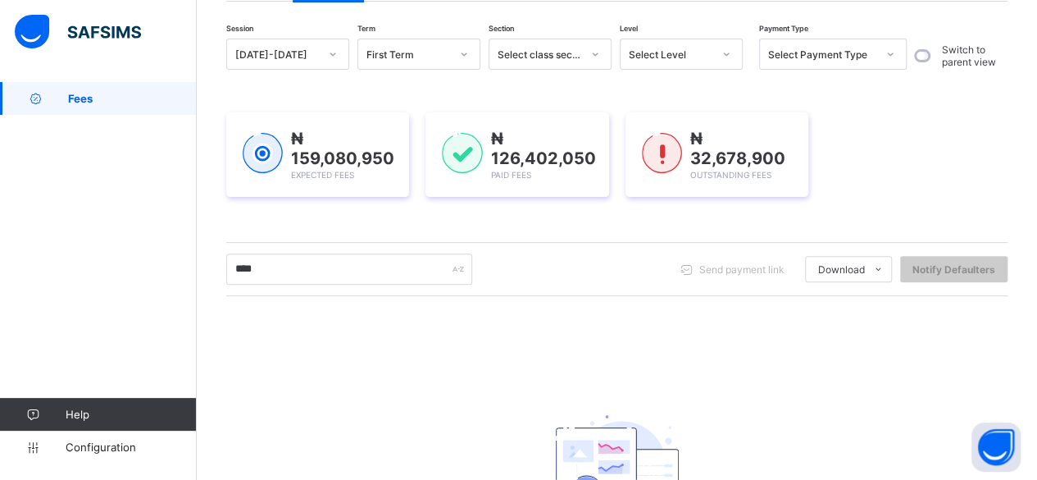
scroll to position [114, 0]
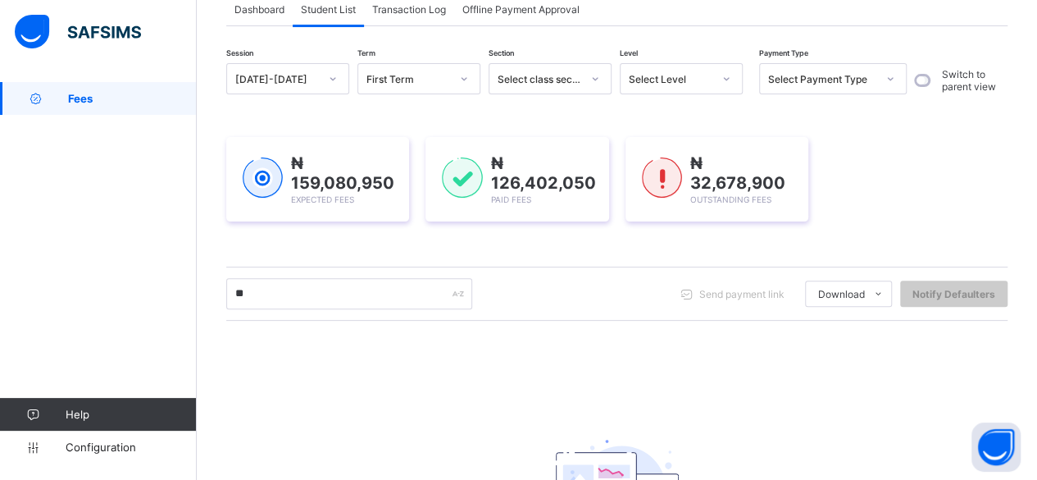
type input "*"
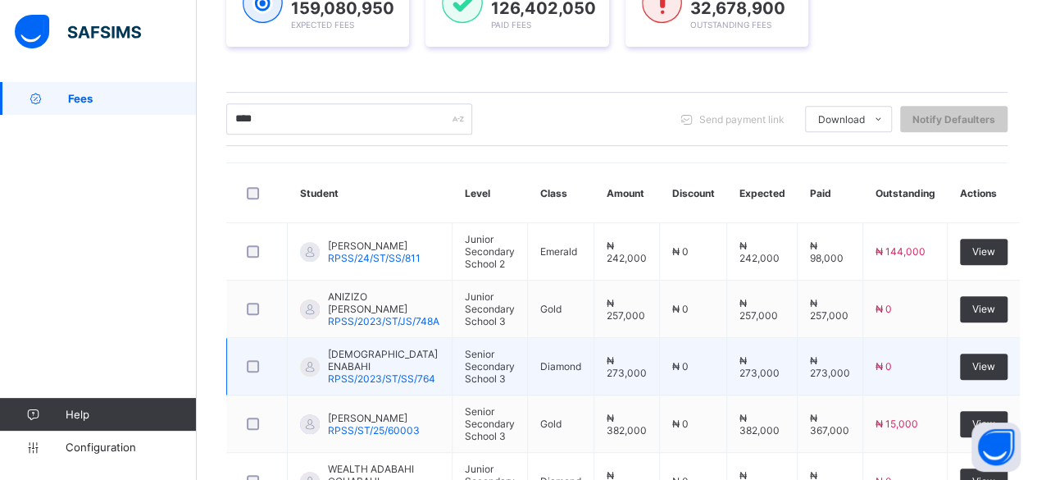
scroll to position [264, 0]
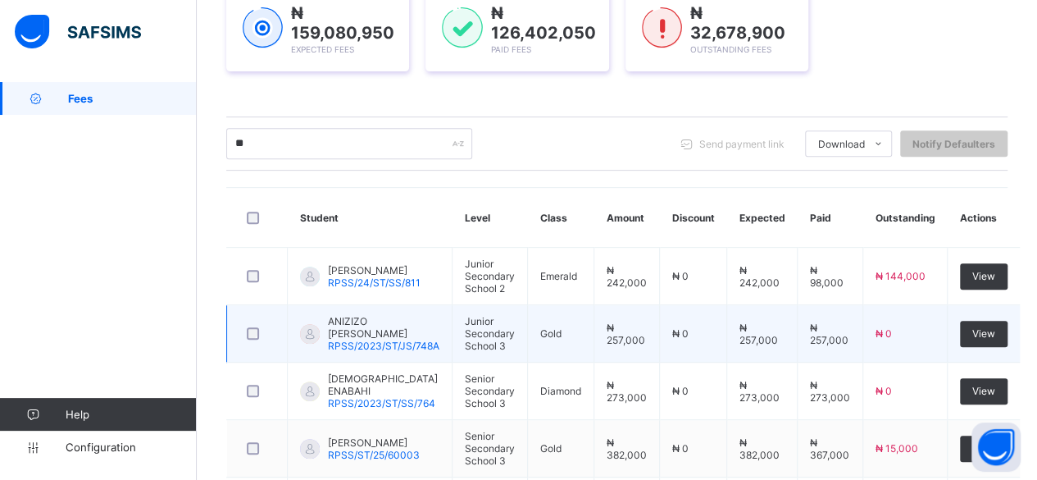
type input "*"
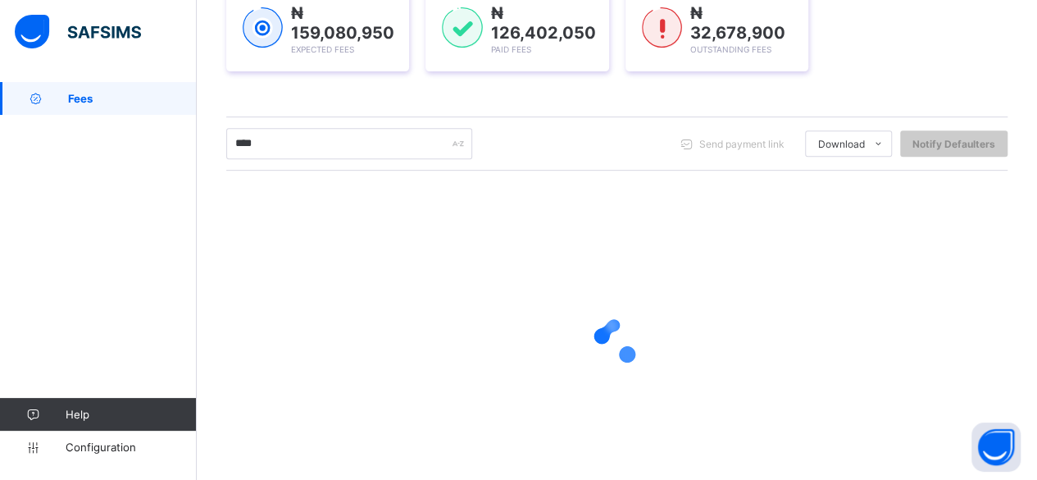
type input "*****"
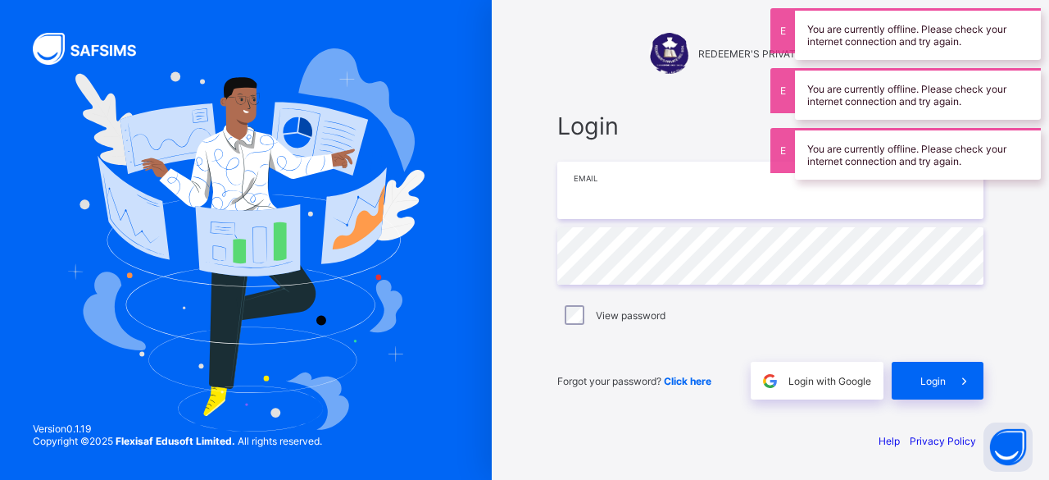
type input "**********"
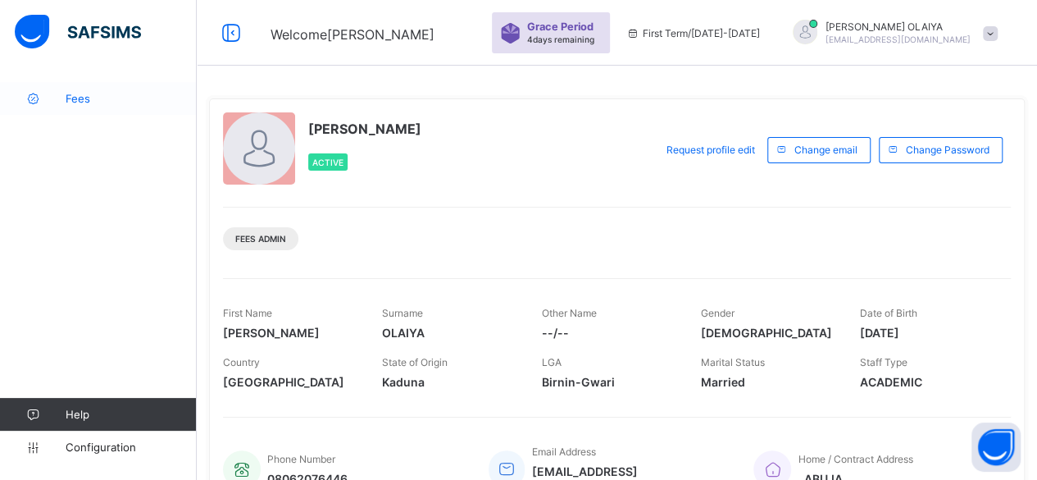
click at [85, 96] on span "Fees" at bounding box center [131, 98] width 131 height 13
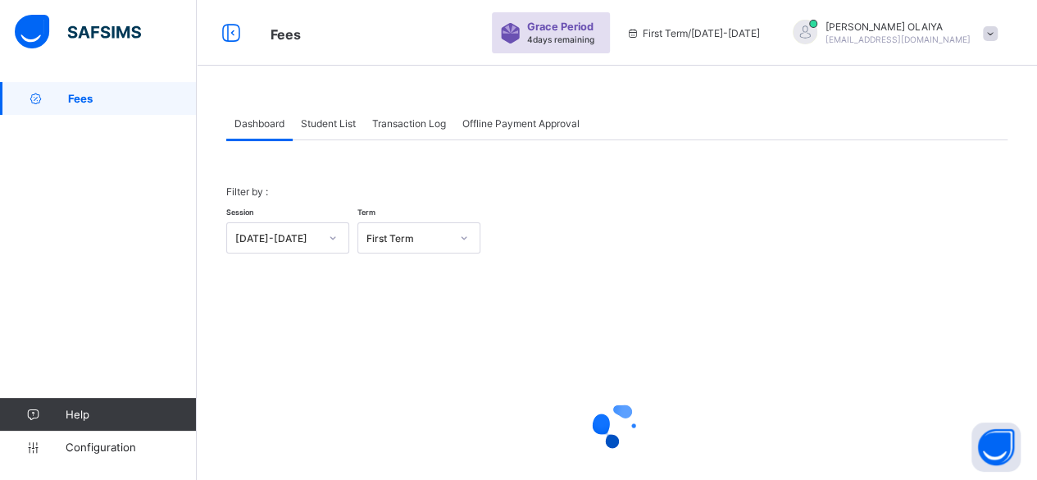
click at [317, 125] on span "Student List" at bounding box center [328, 123] width 55 height 12
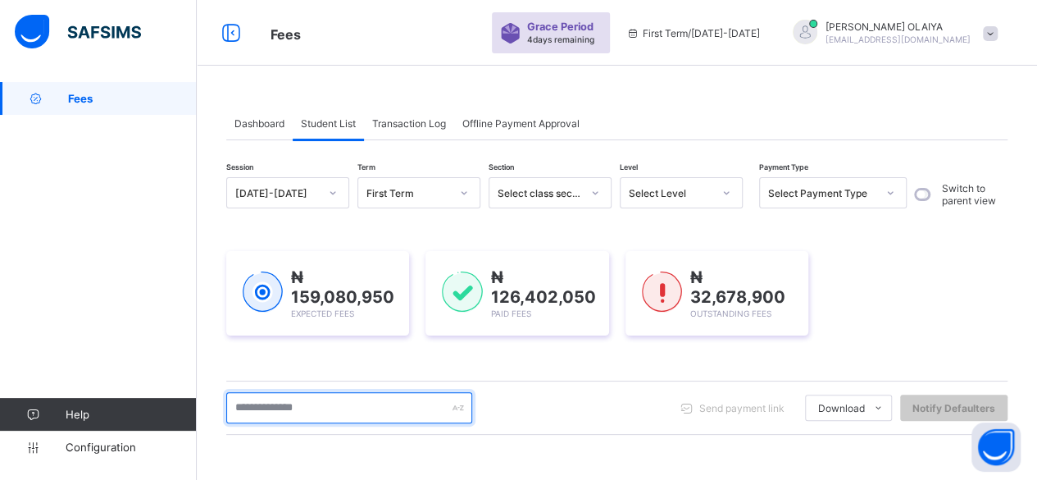
drag, startPoint x: 284, startPoint y: 412, endPoint x: 302, endPoint y: 371, distance: 45.5
click at [297, 407] on input "text" at bounding box center [349, 407] width 246 height 31
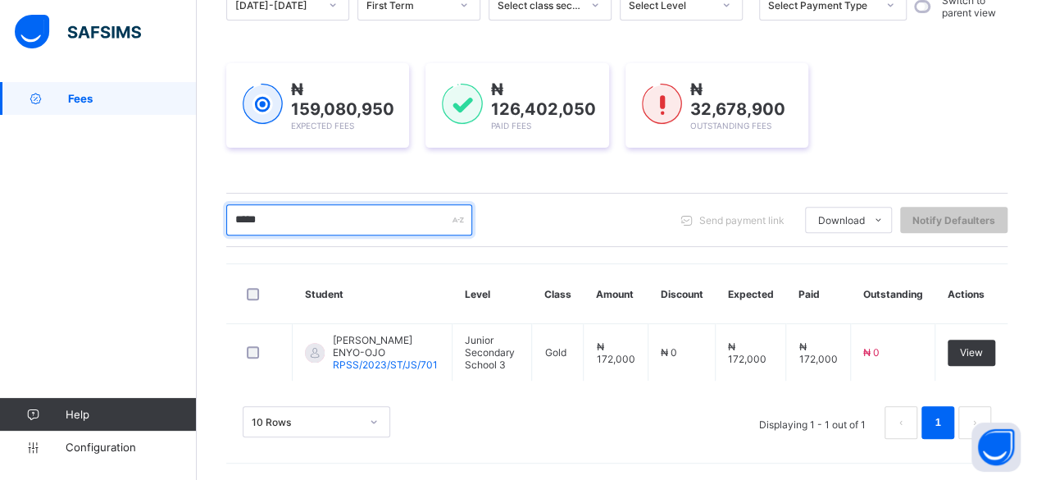
scroll to position [182, 0]
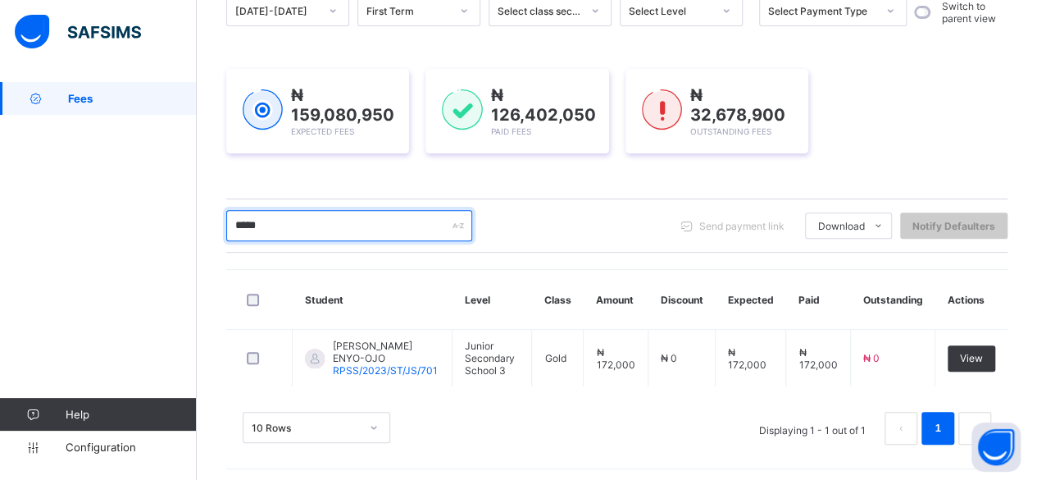
click at [305, 230] on input "*****" at bounding box center [349, 225] width 246 height 31
type input "*"
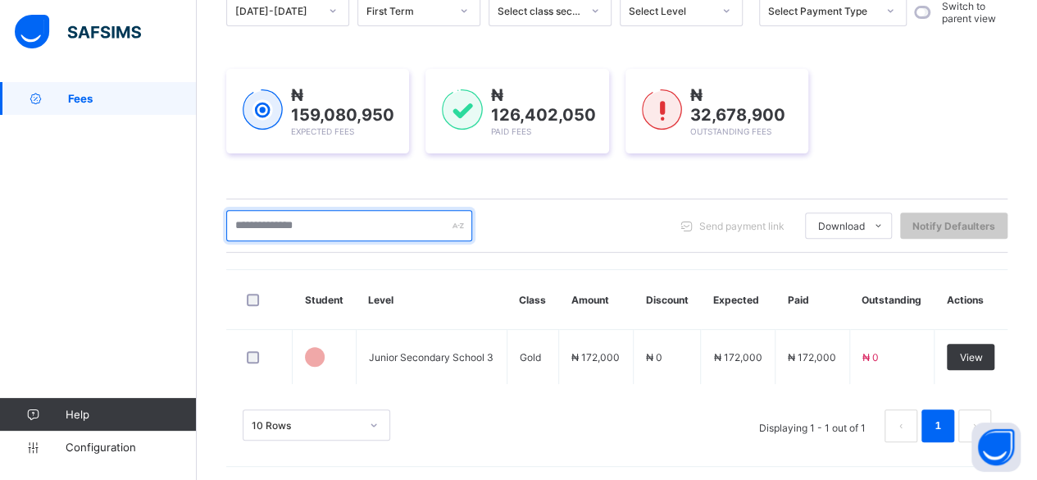
scroll to position [246, 0]
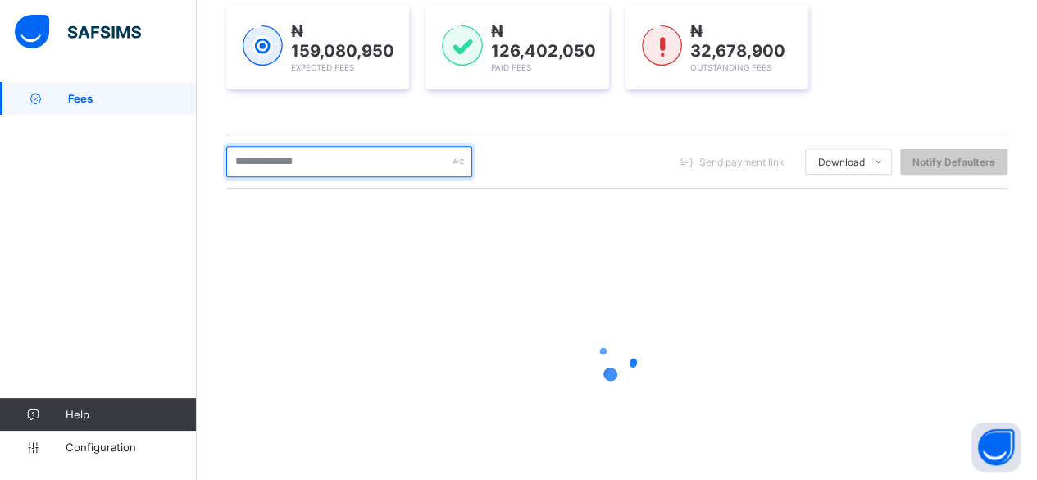
type input "*"
type input "**"
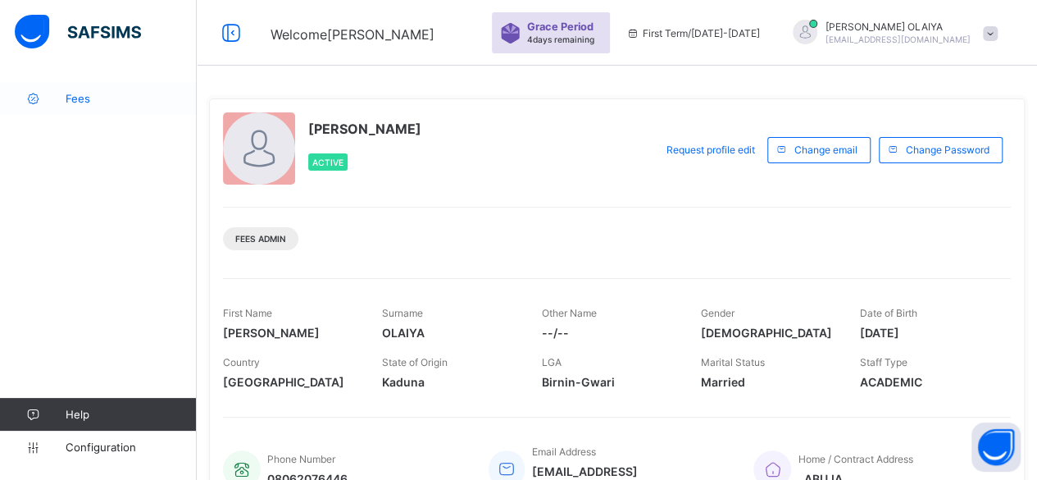
click at [72, 94] on span "Fees" at bounding box center [131, 98] width 131 height 13
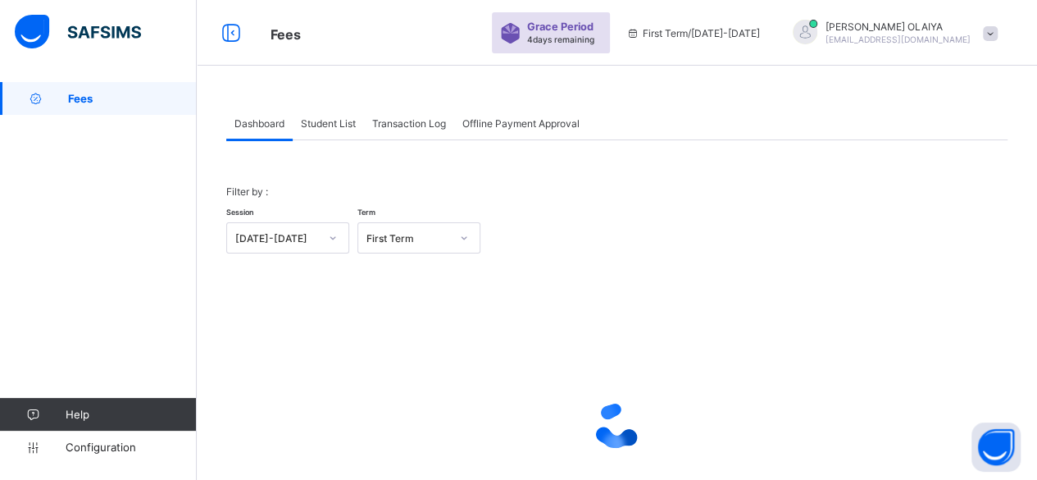
click at [331, 122] on span "Student List" at bounding box center [328, 123] width 55 height 12
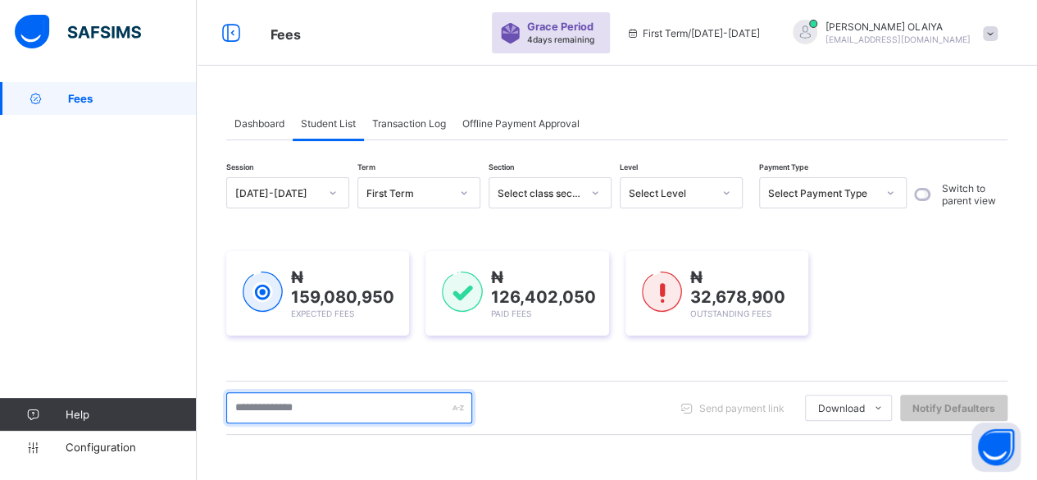
click at [307, 405] on input "text" at bounding box center [349, 407] width 246 height 31
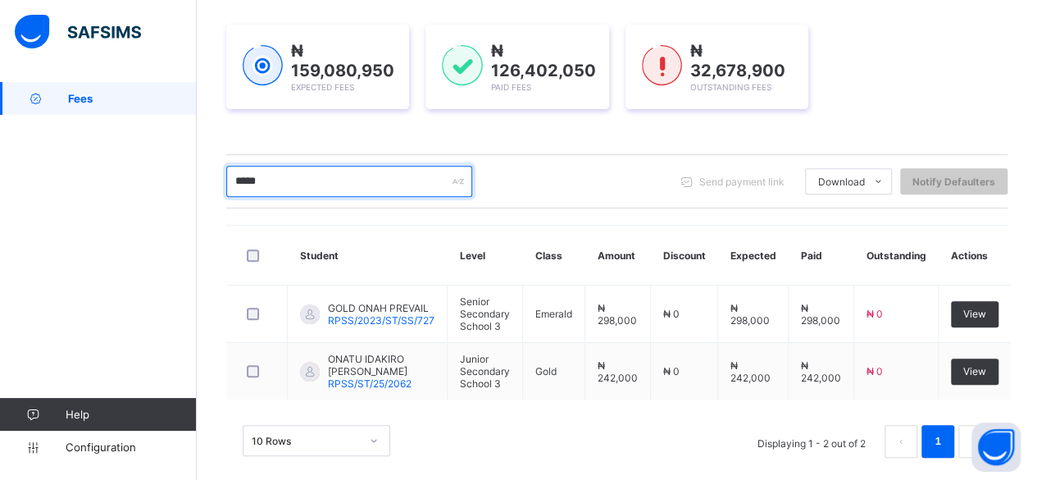
scroll to position [237, 0]
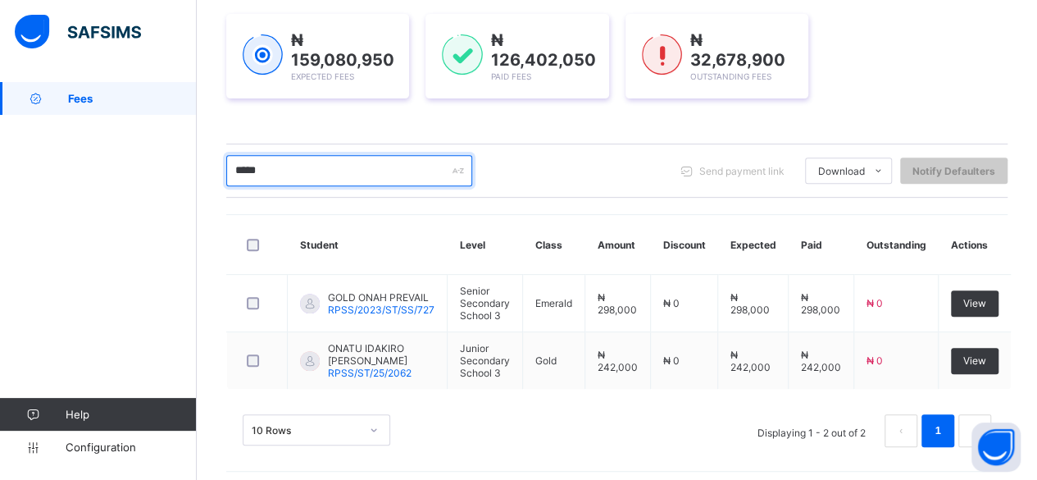
click at [296, 171] on input "*****" at bounding box center [349, 170] width 246 height 31
type input "*"
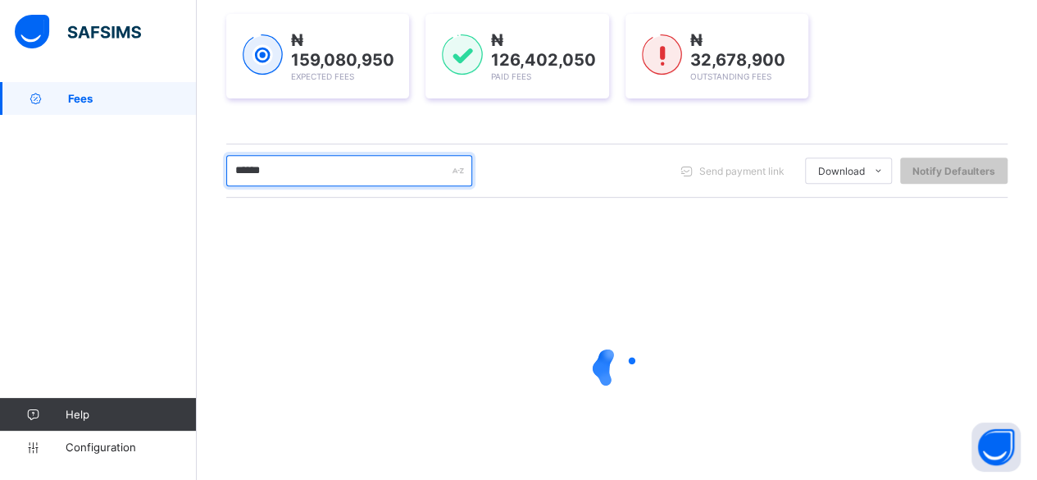
scroll to position [182, 0]
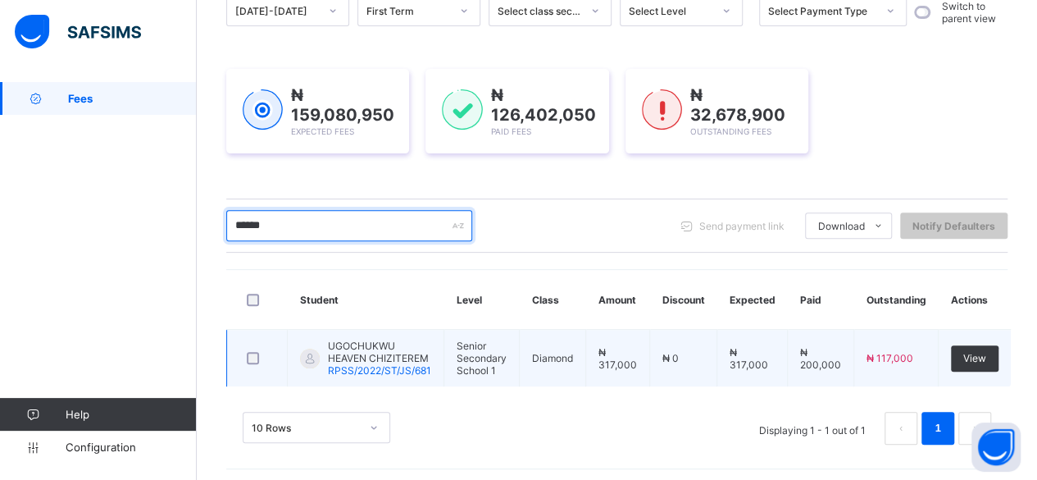
type input "******"
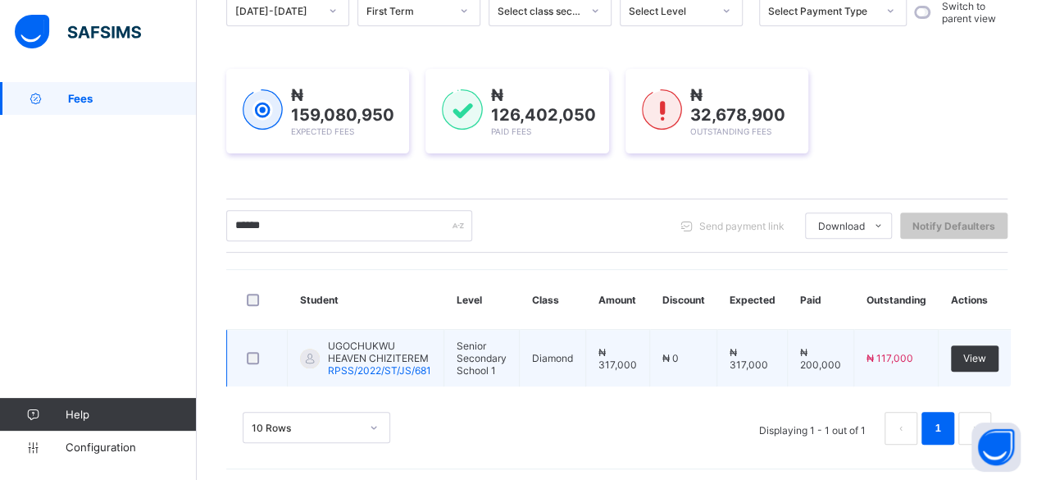
click at [352, 347] on span "UGOCHUKWU HEAVEN CHIZITEREM" at bounding box center [379, 351] width 103 height 25
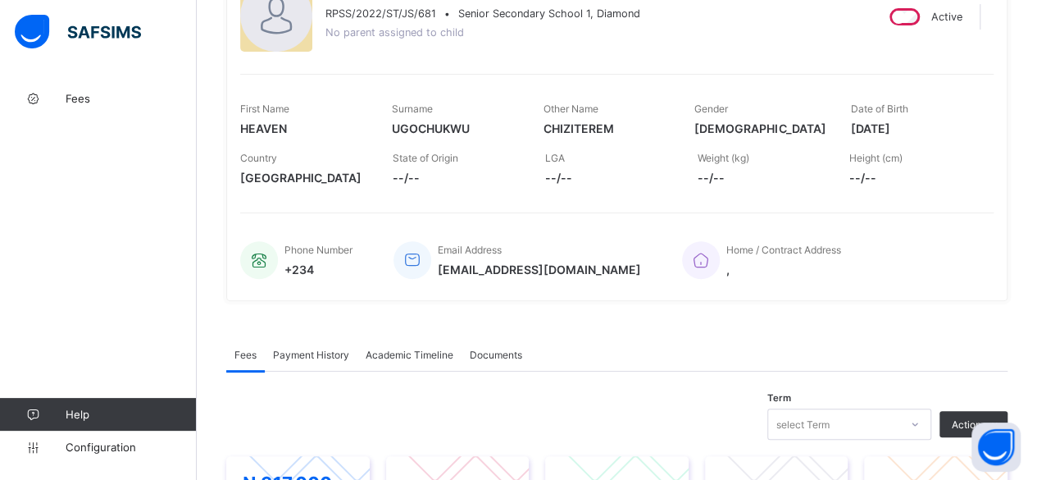
click at [289, 342] on div "Payment History" at bounding box center [311, 354] width 93 height 33
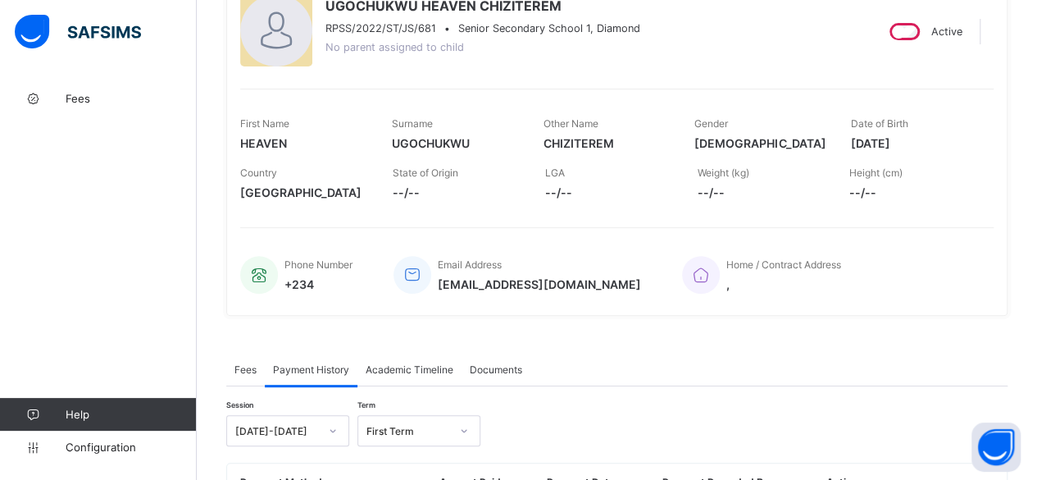
scroll to position [141, 0]
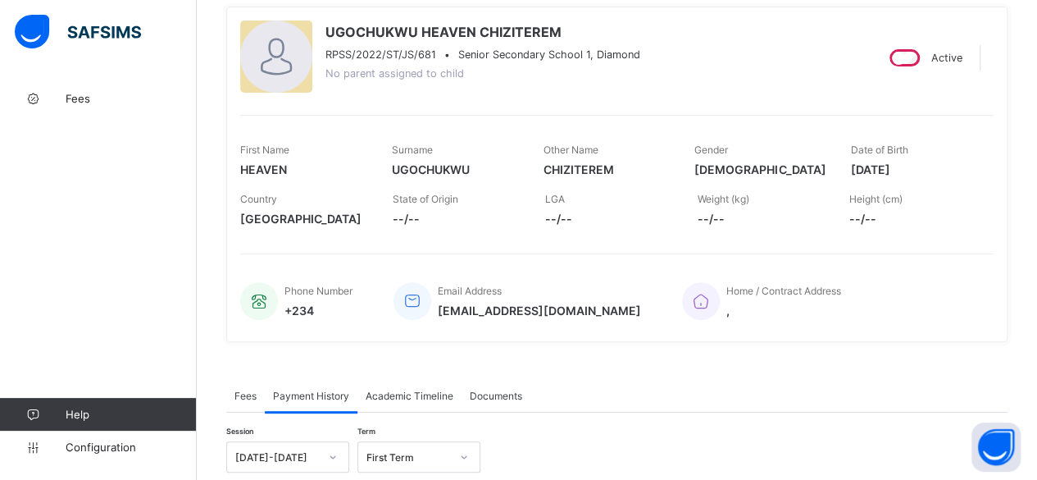
click at [243, 389] on span "Fees" at bounding box center [245, 395] width 22 height 12
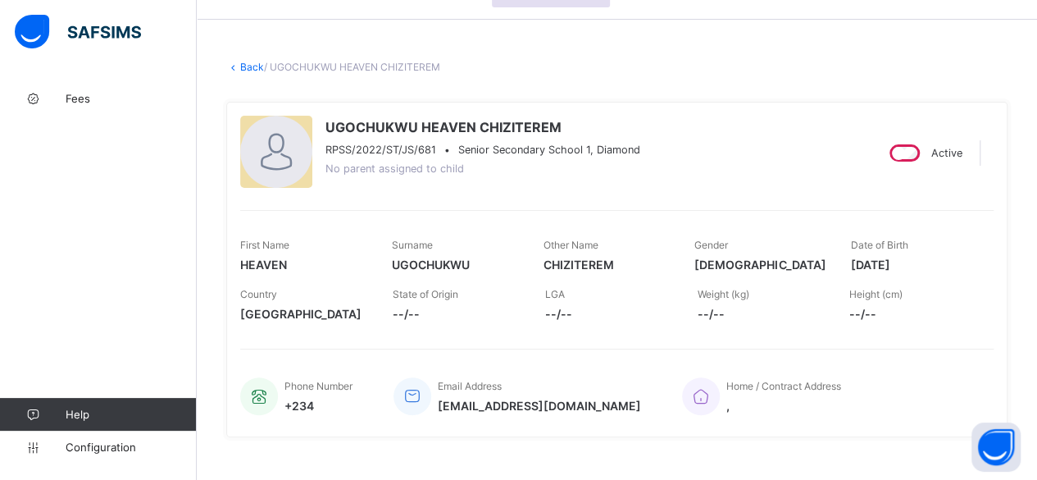
scroll to position [0, 0]
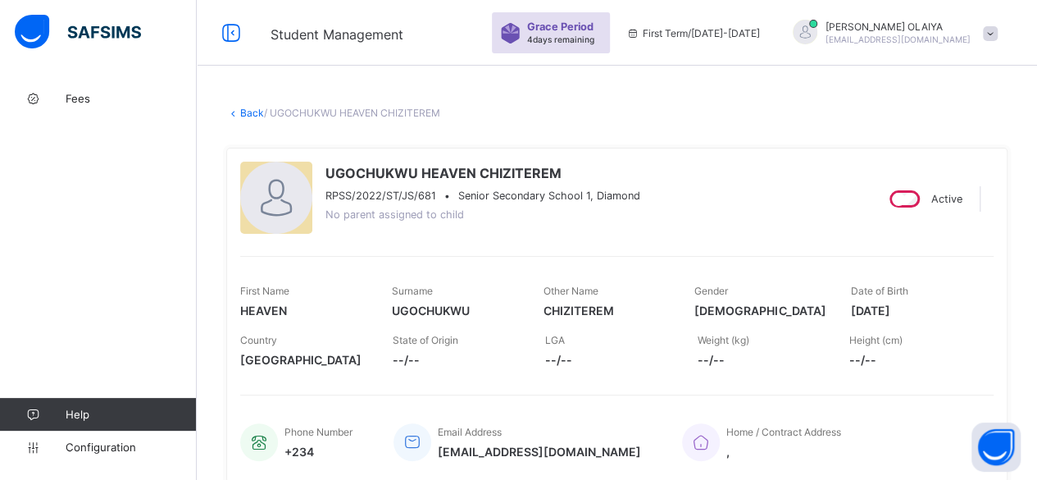
click at [256, 111] on link "Back" at bounding box center [252, 113] width 24 height 12
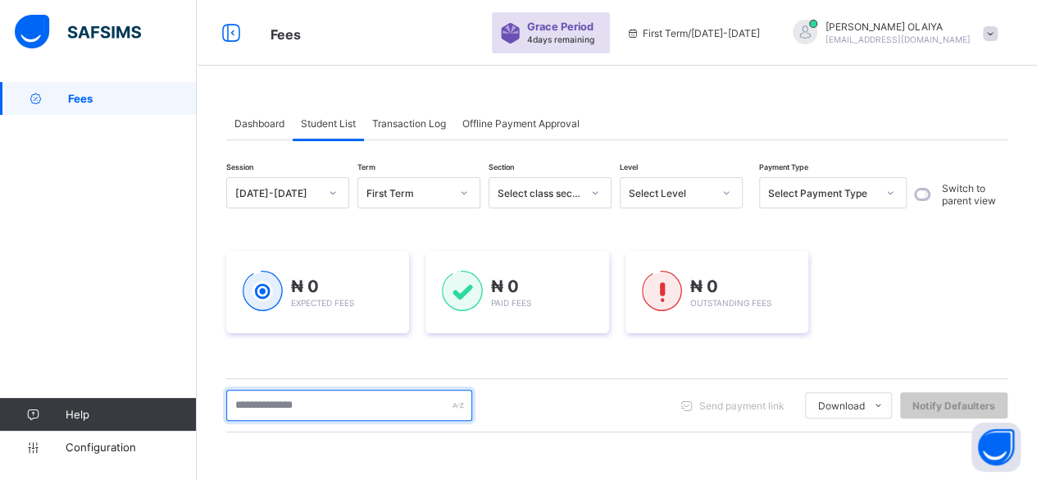
click at [261, 402] on input "text" at bounding box center [349, 404] width 246 height 31
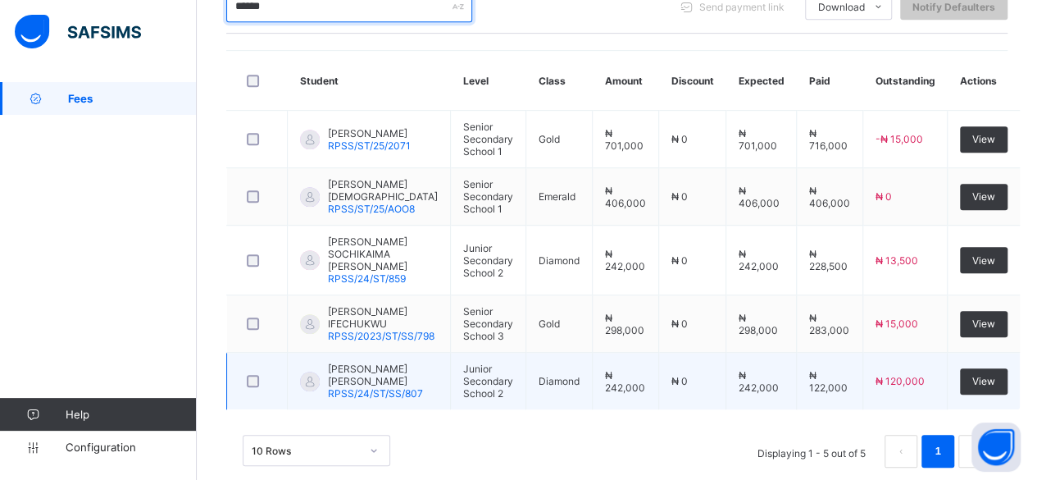
scroll to position [319, 0]
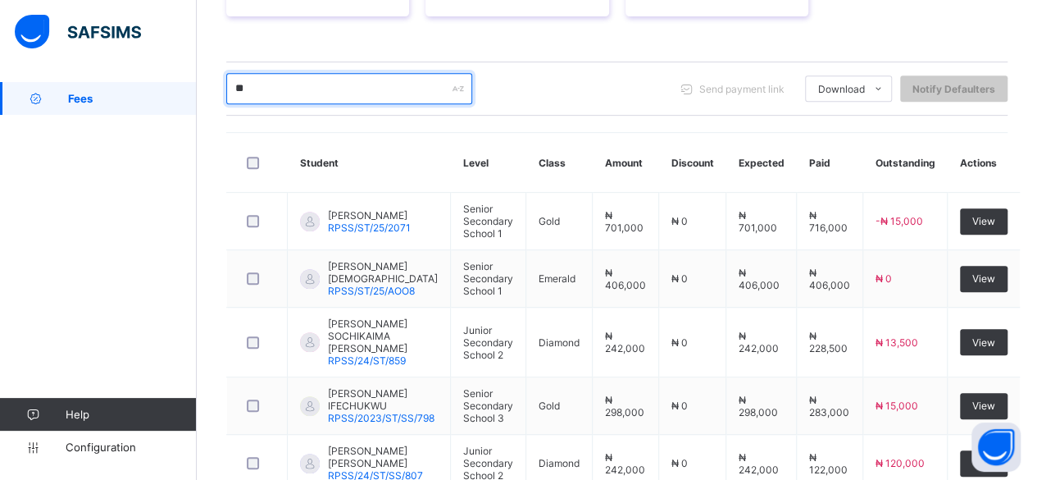
type input "*"
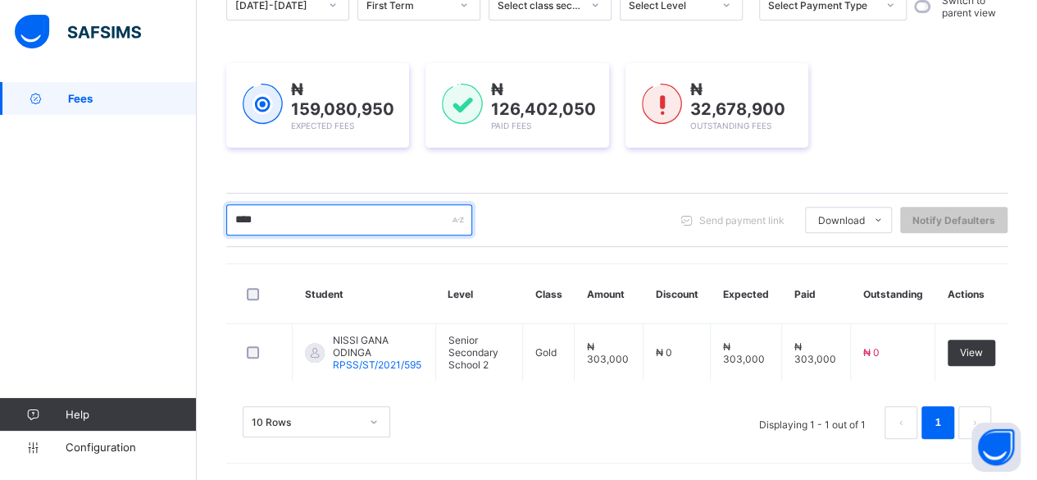
scroll to position [182, 0]
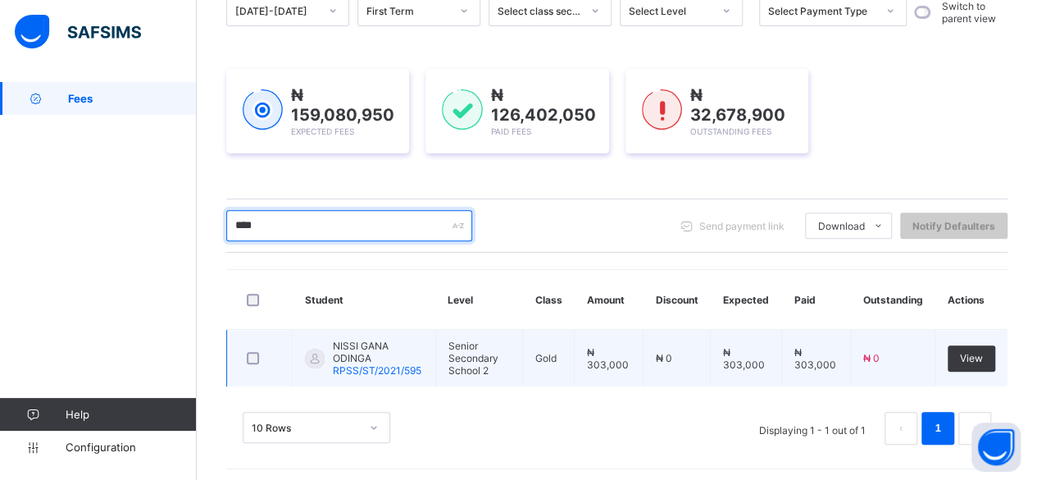
type input "****"
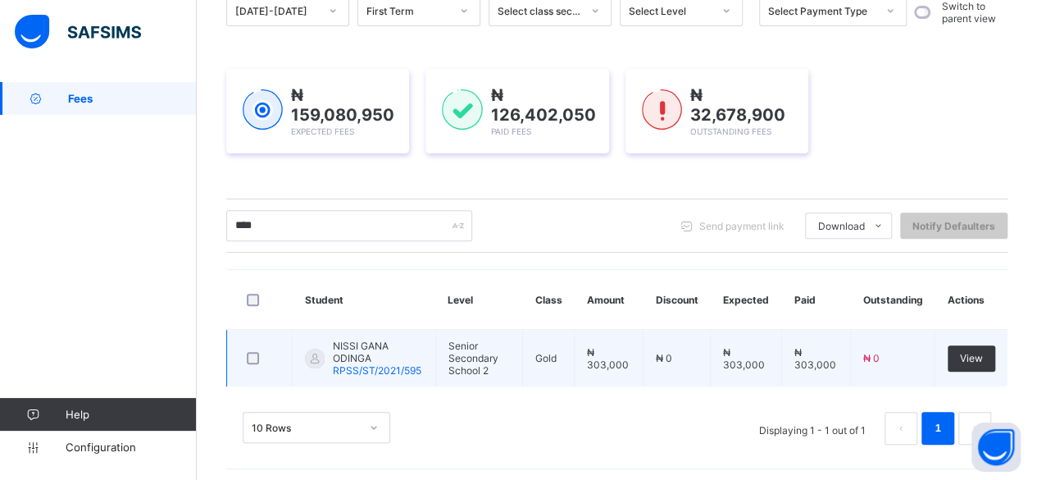
click at [356, 345] on span "NISSI GANA ODINGA" at bounding box center [378, 351] width 90 height 25
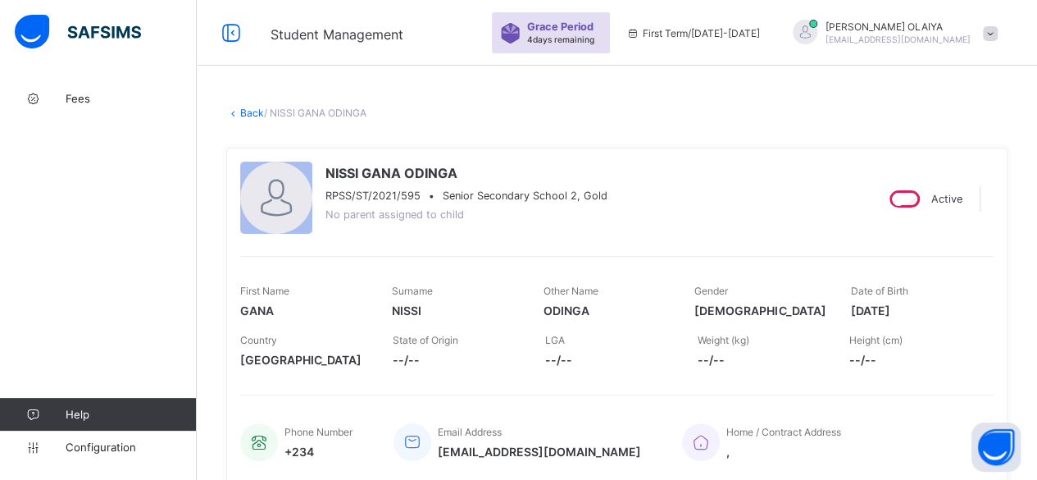
click at [251, 111] on link "Back" at bounding box center [252, 113] width 24 height 12
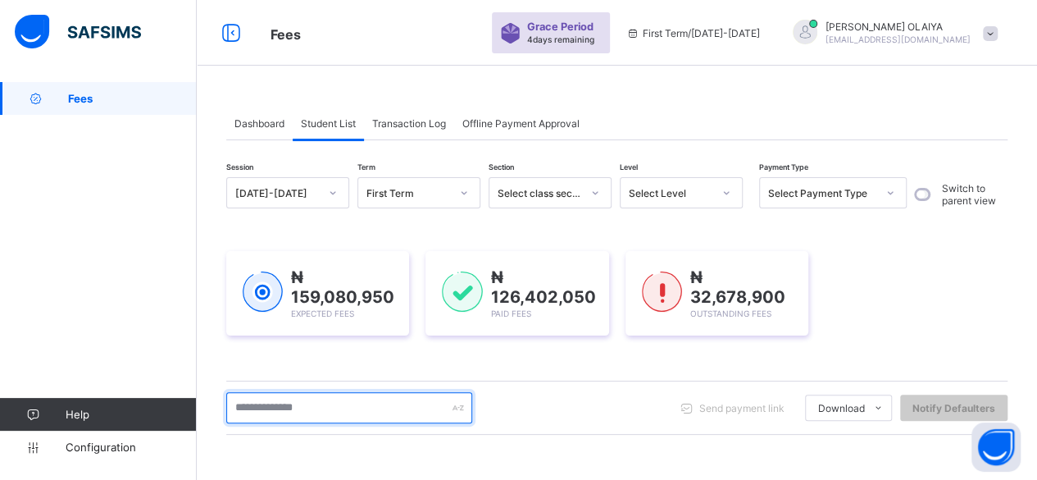
click at [284, 409] on input "text" at bounding box center [349, 407] width 246 height 31
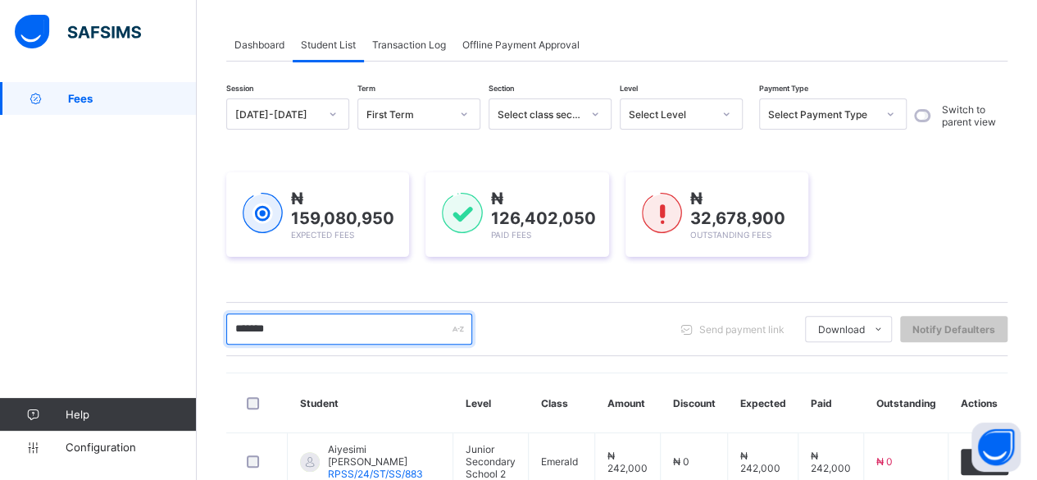
scroll to position [73, 0]
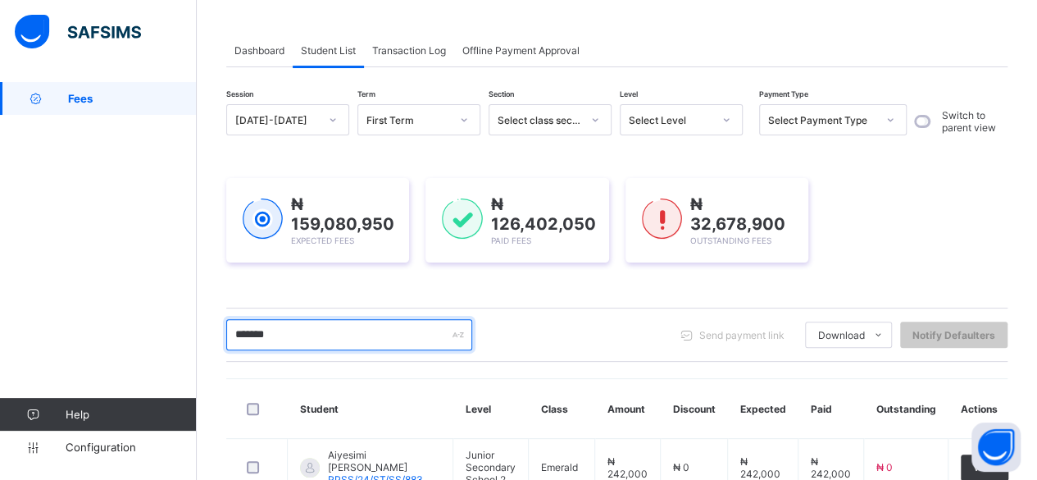
drag, startPoint x: 311, startPoint y: 334, endPoint x: 339, endPoint y: 330, distance: 29.0
click at [316, 334] on input "*******" at bounding box center [349, 334] width 246 height 31
type input "*"
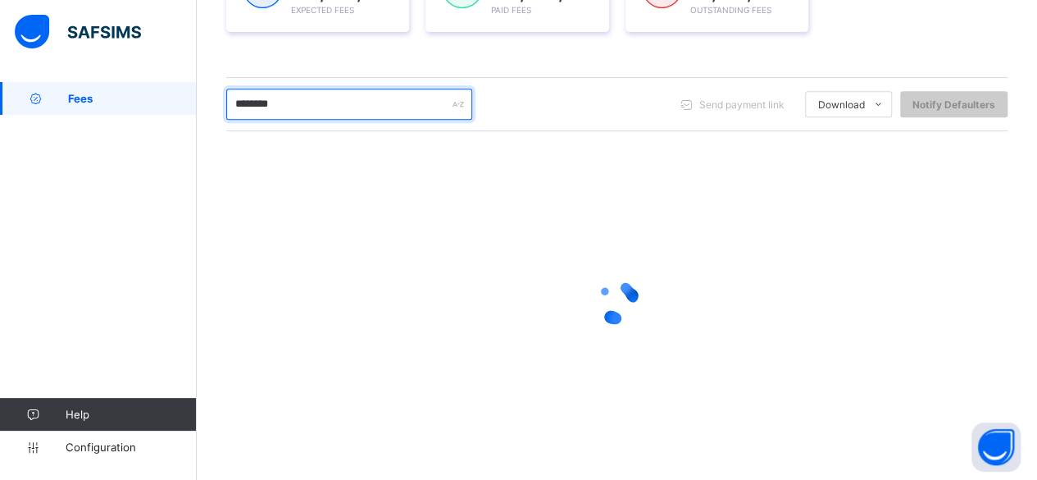
scroll to position [182, 0]
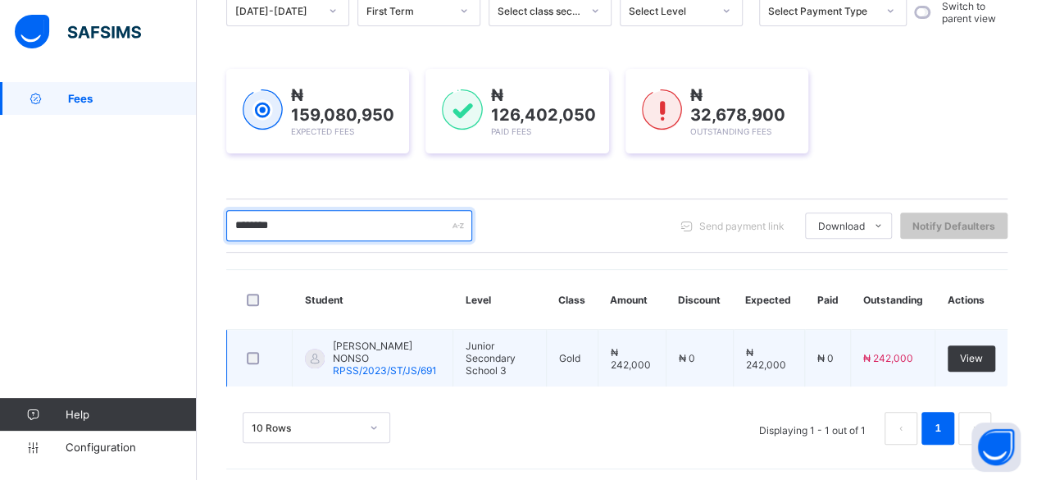
type input "********"
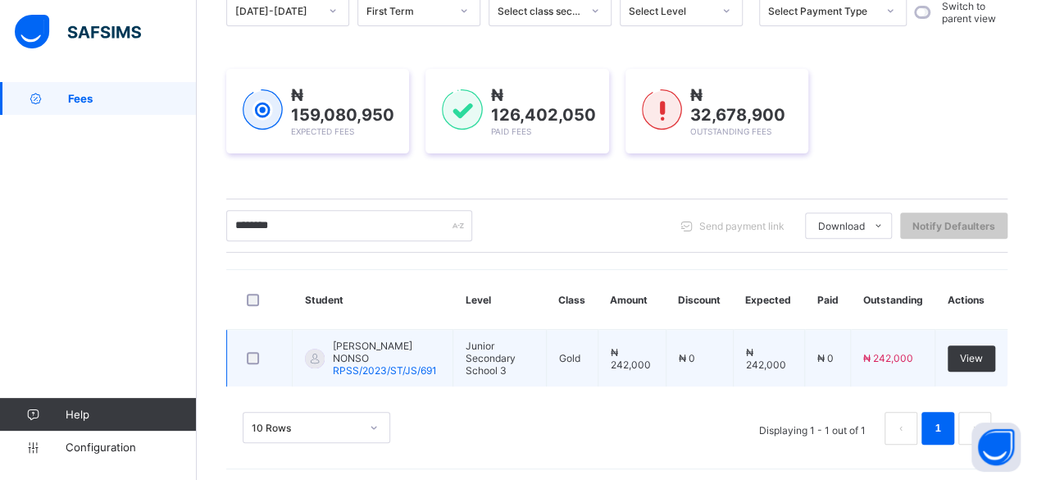
click at [370, 344] on span "[PERSON_NAME] NONSO" at bounding box center [386, 351] width 107 height 25
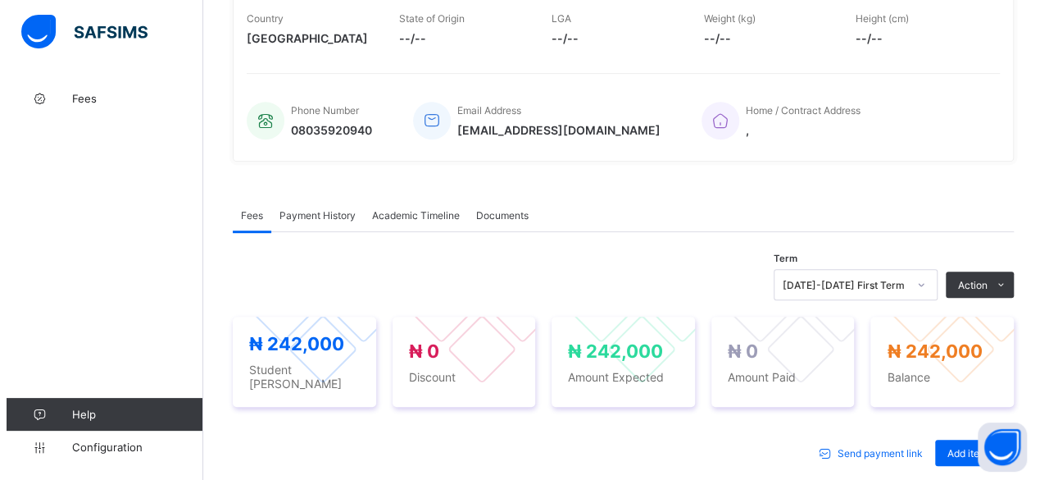
scroll to position [328, 0]
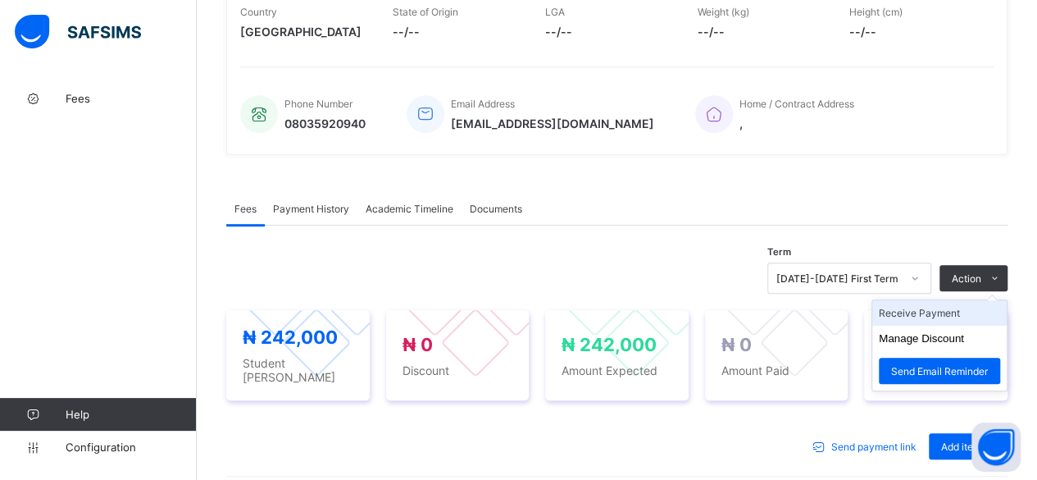
click at [941, 308] on li "Receive Payment" at bounding box center [939, 312] width 134 height 25
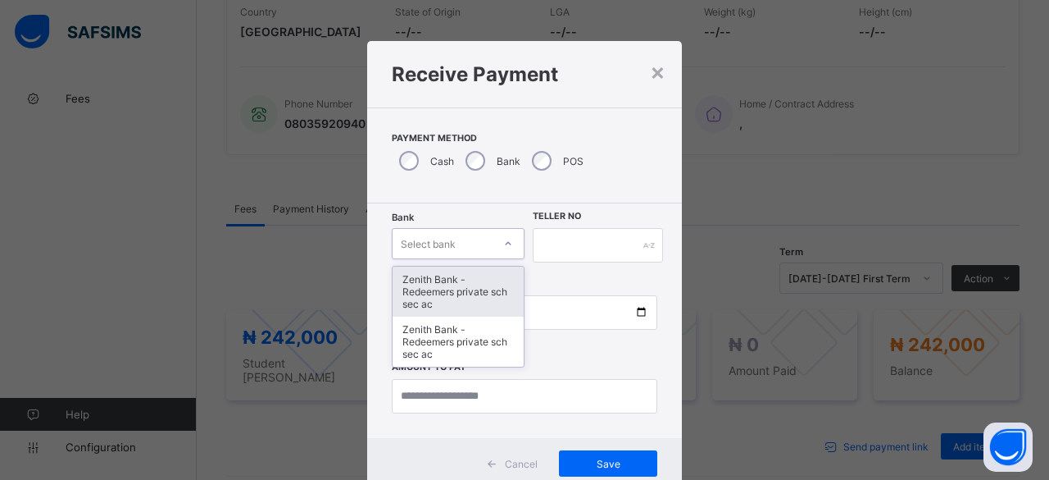
drag, startPoint x: 434, startPoint y: 239, endPoint x: 435, endPoint y: 260, distance: 21.3
click at [436, 240] on div "Select bank" at bounding box center [428, 243] width 55 height 31
click at [425, 296] on div "Zenith Bank - Redeemers private sch sec ac" at bounding box center [458, 291] width 131 height 50
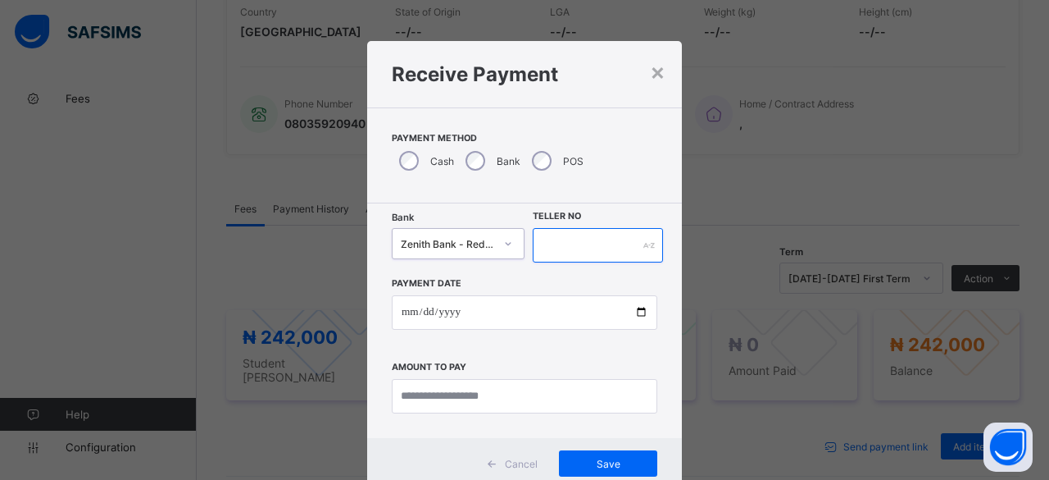
drag, startPoint x: 557, startPoint y: 247, endPoint x: 571, endPoint y: 241, distance: 14.3
click at [558, 247] on input "text" at bounding box center [598, 245] width 130 height 34
paste input "**********"
type input "**********"
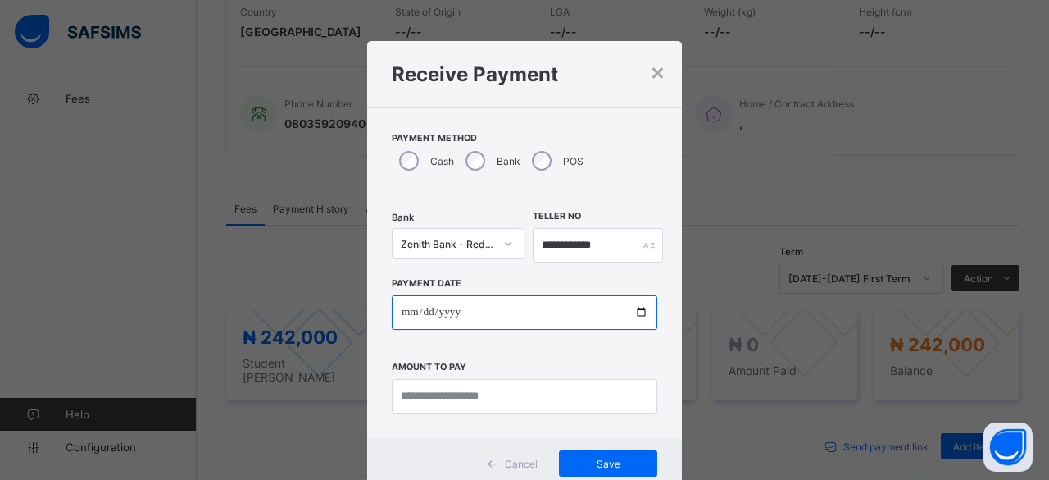
click at [638, 311] on input "date" at bounding box center [525, 312] width 266 height 34
type input "**********"
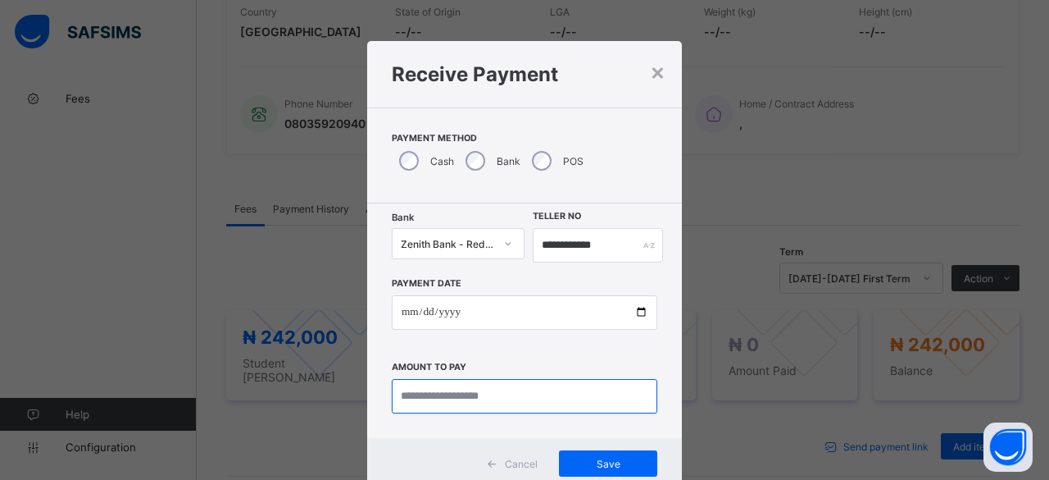
drag, startPoint x: 489, startPoint y: 397, endPoint x: 505, endPoint y: 386, distance: 18.9
click at [492, 397] on input "currency" at bounding box center [525, 396] width 266 height 34
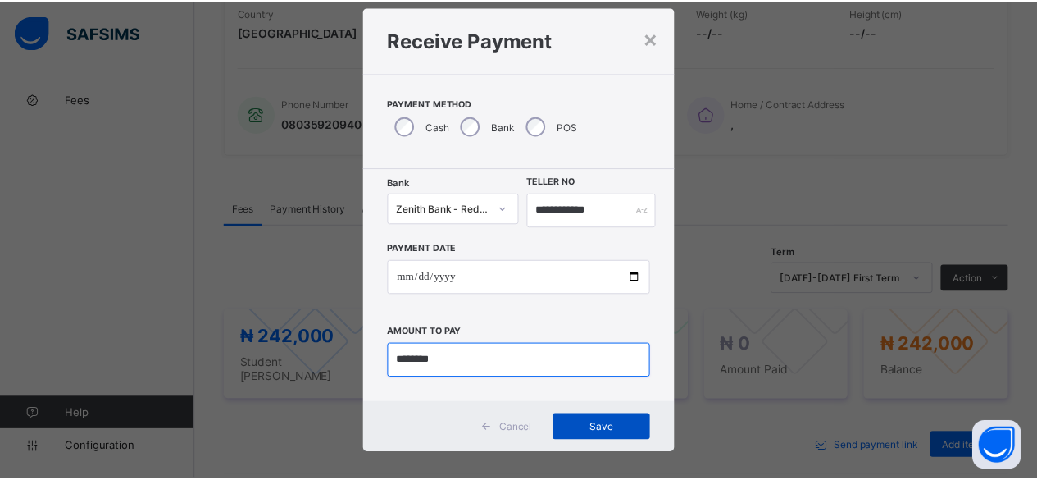
scroll to position [49, 0]
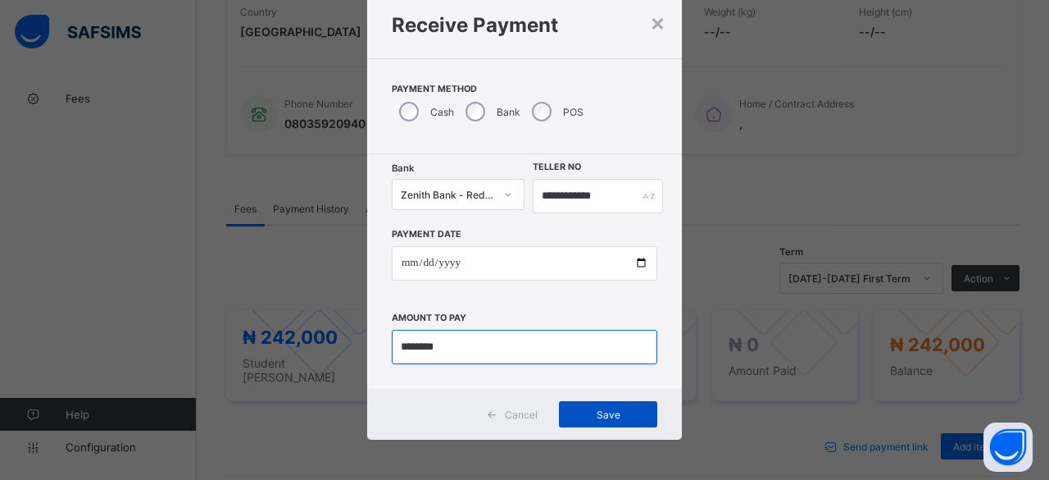
type input "********"
click at [598, 407] on div "Save" at bounding box center [608, 414] width 98 height 26
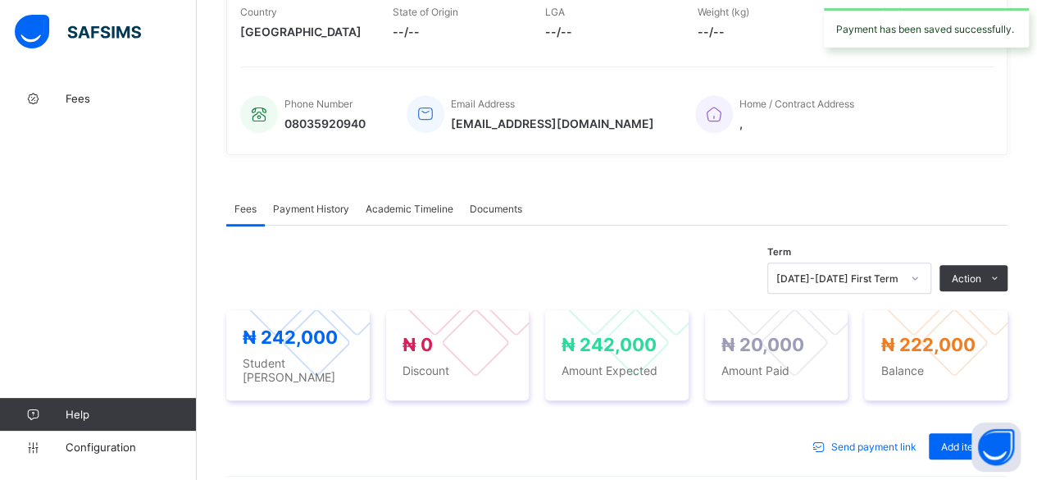
drag, startPoint x: 315, startPoint y: 198, endPoint x: 330, endPoint y: 196, distance: 14.8
click at [316, 202] on span "Payment History" at bounding box center [311, 208] width 76 height 12
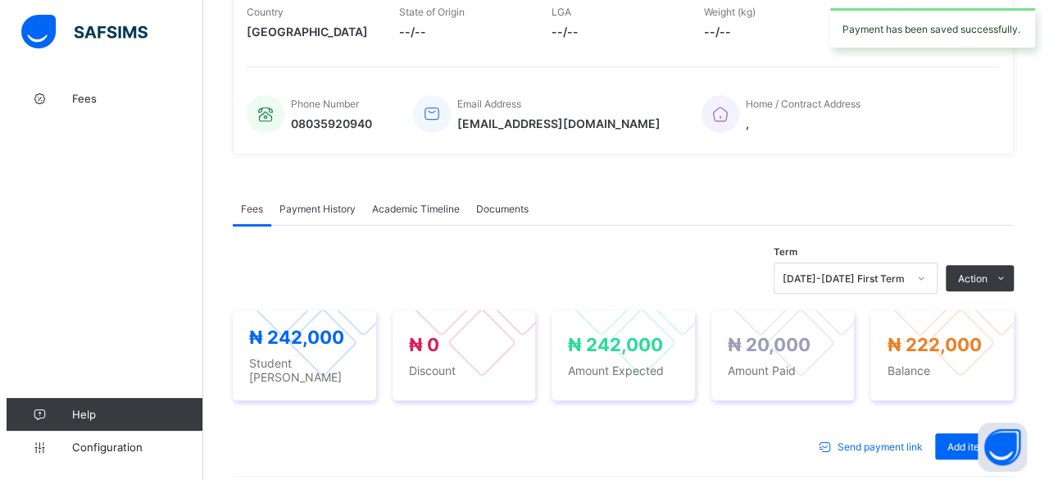
scroll to position [294, 0]
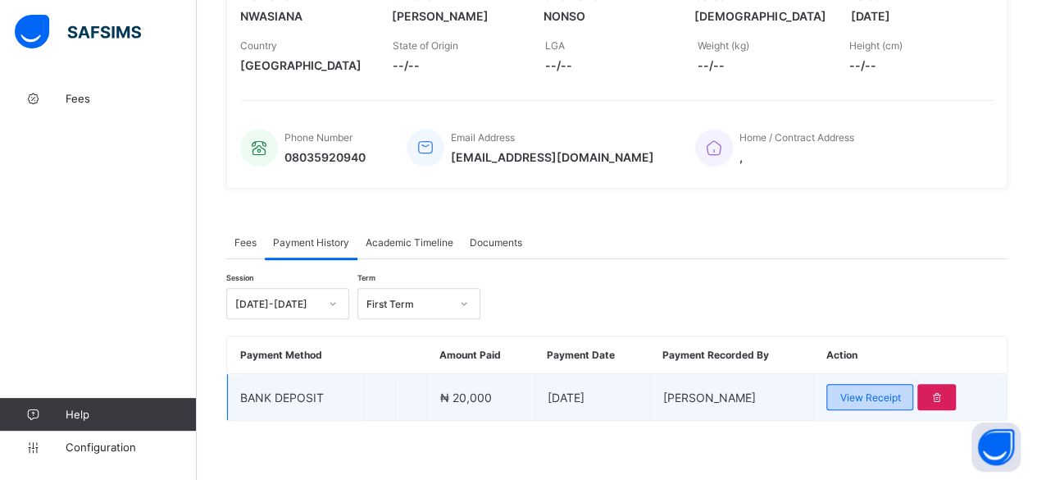
click at [884, 391] on span "View Receipt" at bounding box center [869, 397] width 61 height 12
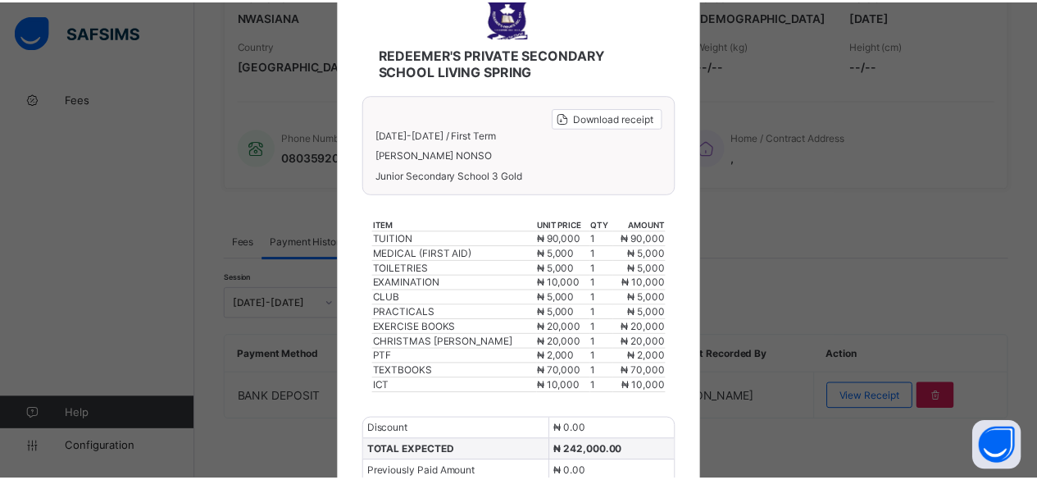
scroll to position [0, 0]
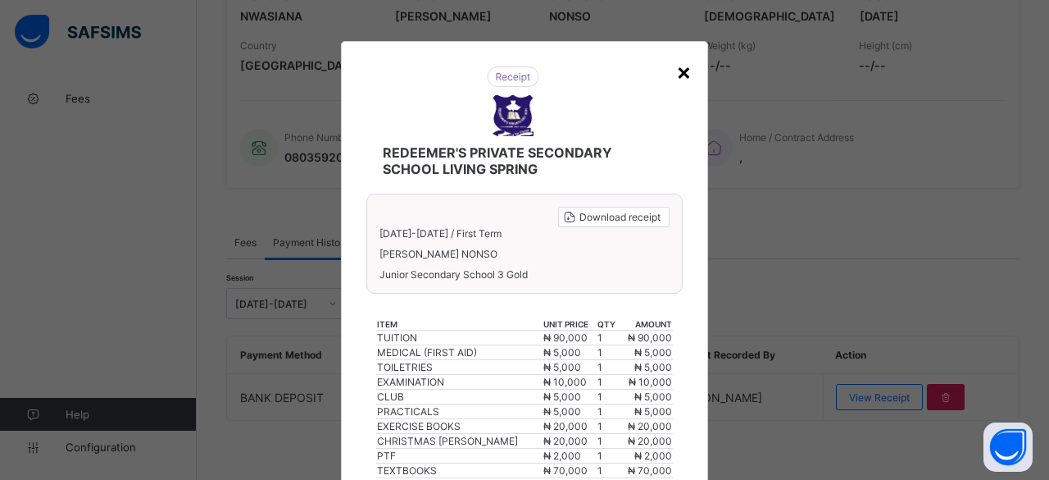
click at [680, 68] on div "×" at bounding box center [684, 71] width 16 height 28
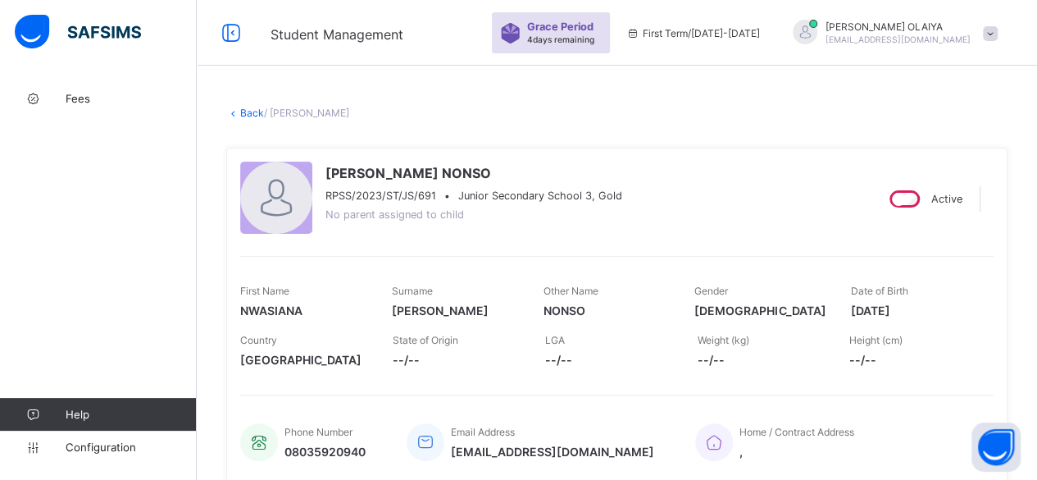
click at [248, 109] on link "Back" at bounding box center [252, 113] width 24 height 12
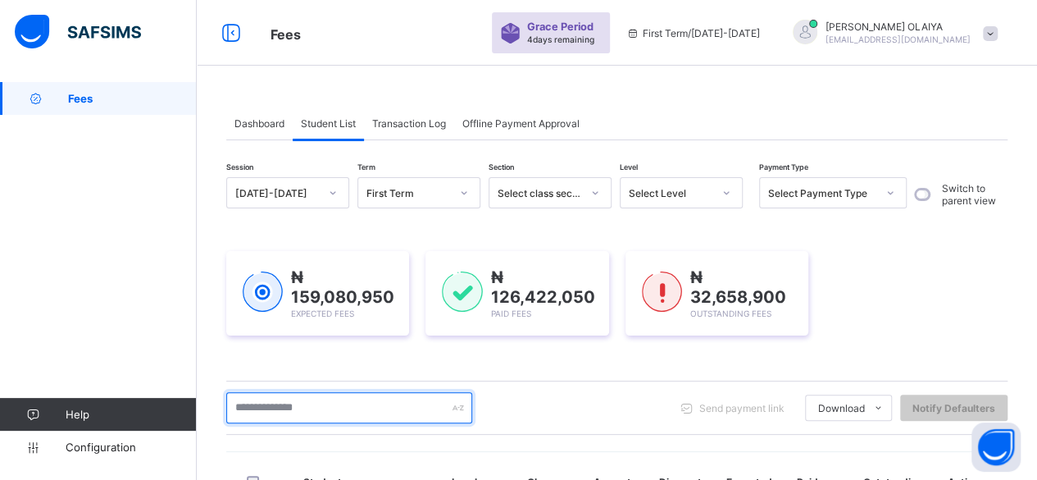
drag, startPoint x: 260, startPoint y: 404, endPoint x: 257, endPoint y: 385, distance: 19.0
click at [261, 404] on input "text" at bounding box center [349, 407] width 246 height 31
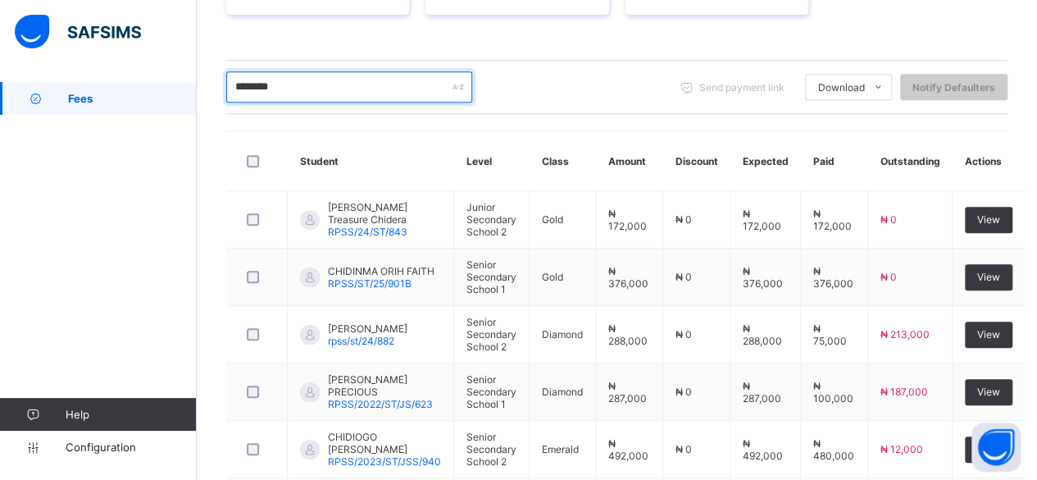
scroll to position [303, 0]
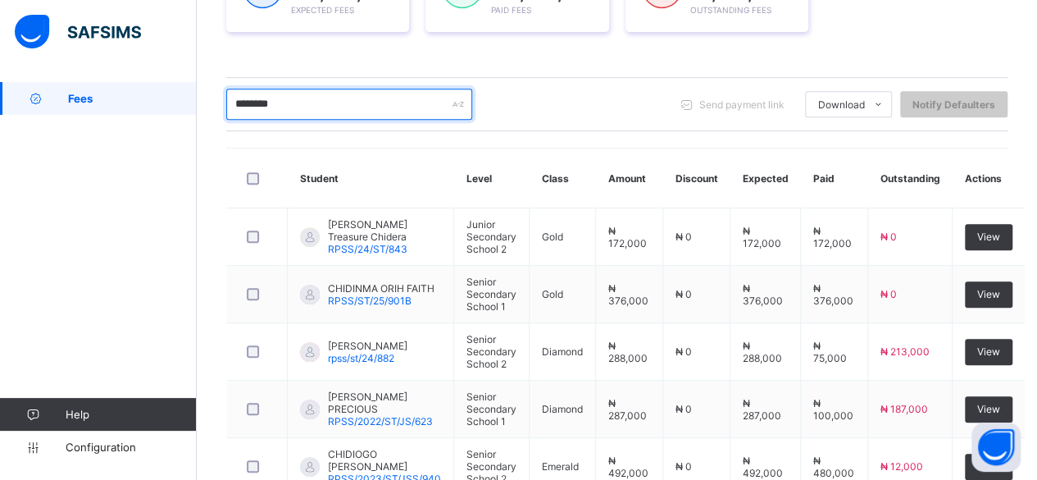
click at [293, 97] on input "********" at bounding box center [349, 104] width 246 height 31
type input "*"
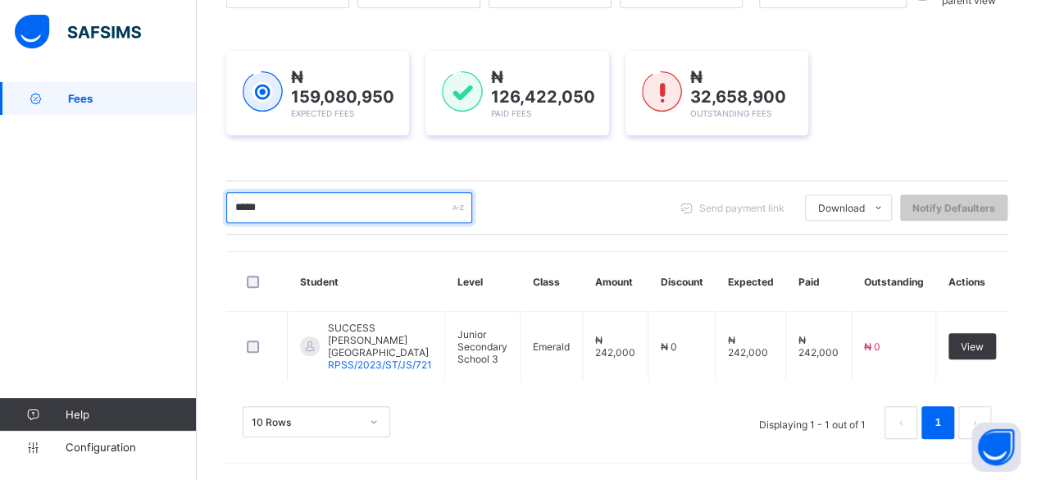
scroll to position [182, 0]
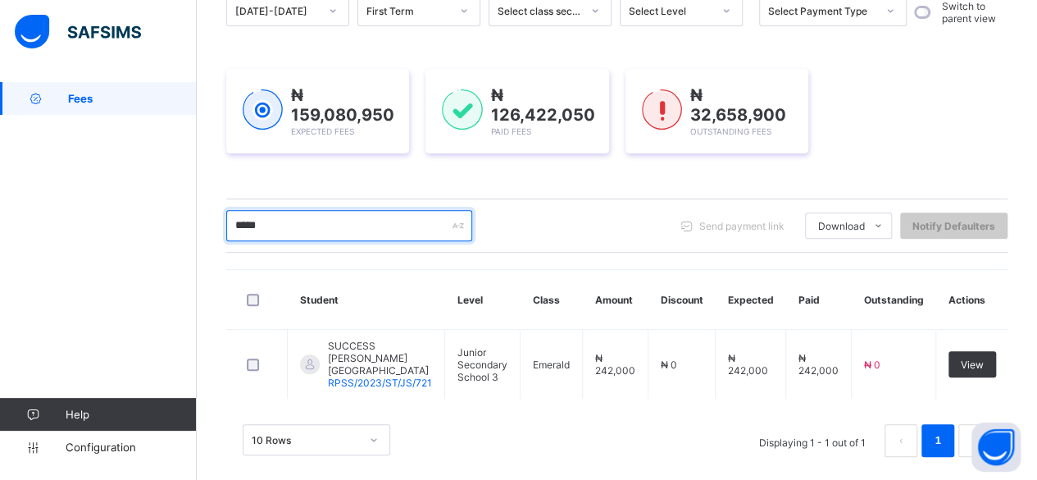
click at [305, 225] on input "*****" at bounding box center [349, 225] width 246 height 31
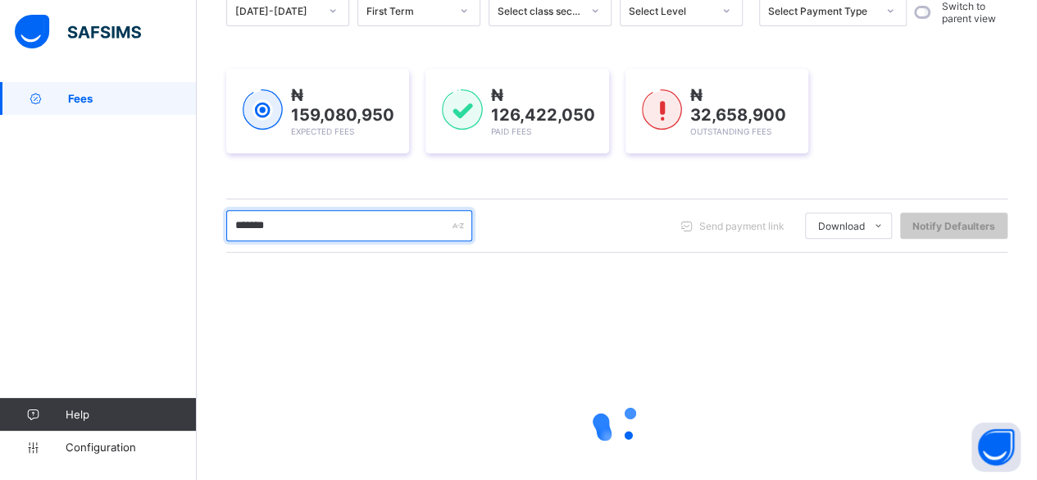
scroll to position [303, 0]
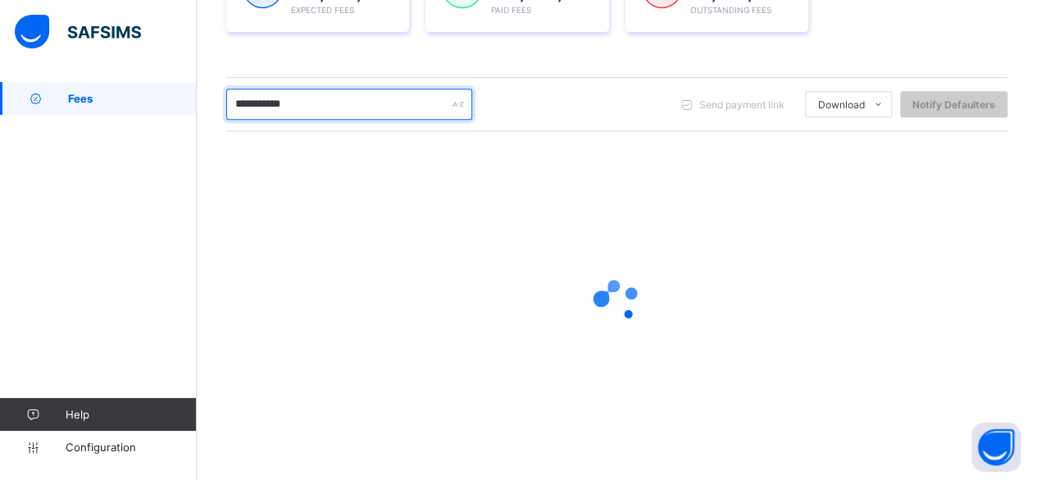
click at [271, 102] on input "**********" at bounding box center [349, 104] width 246 height 31
click at [289, 102] on input "******" at bounding box center [349, 104] width 246 height 31
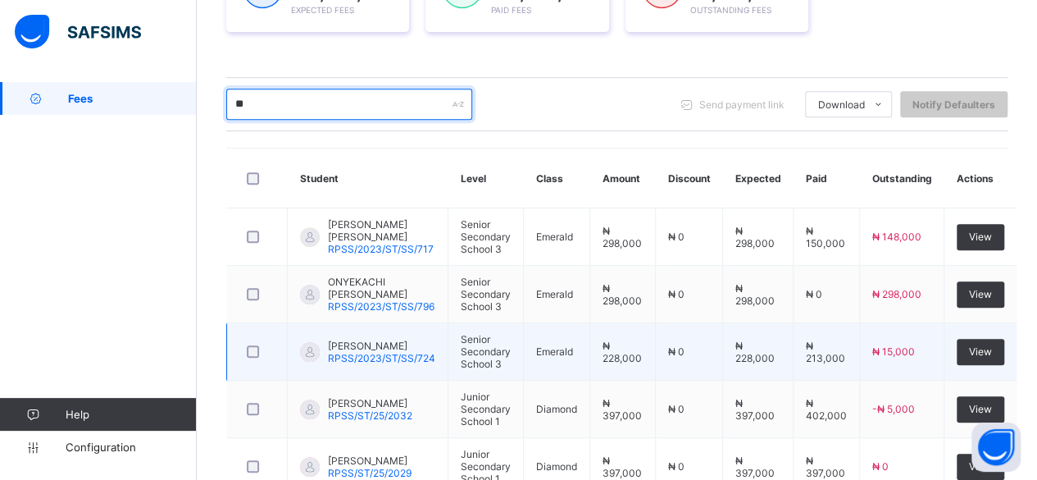
type input "*"
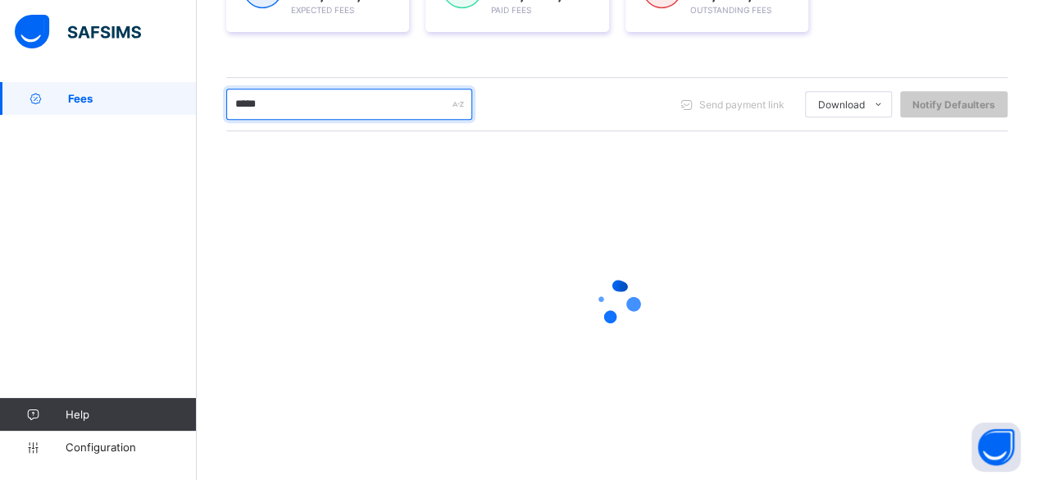
scroll to position [182, 0]
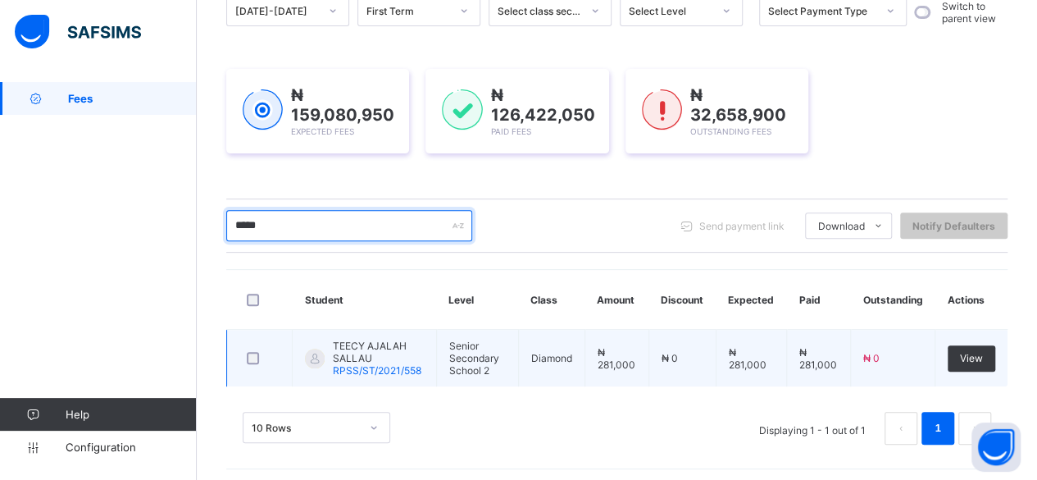
type input "*****"
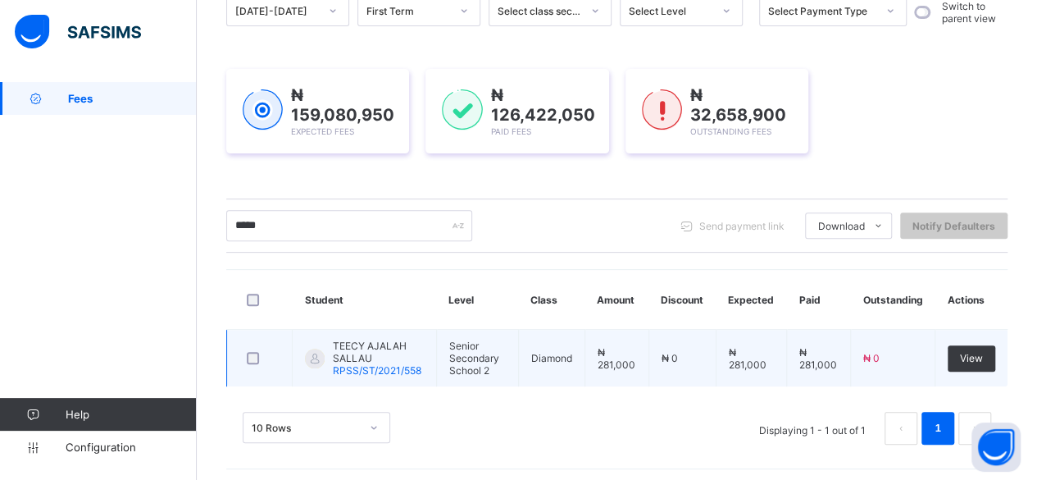
click at [351, 352] on span "TEECY AJALAH SALLAU" at bounding box center [378, 351] width 91 height 25
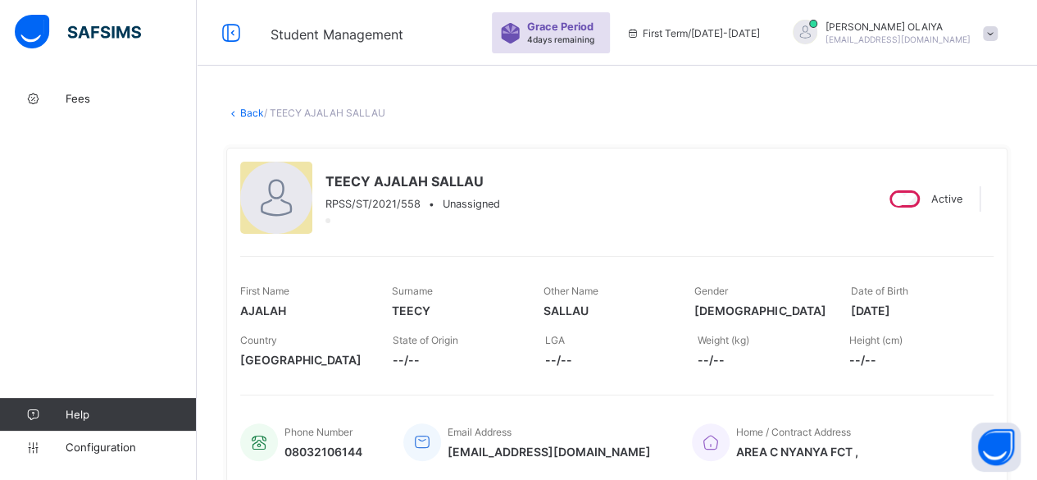
drag, startPoint x: 254, startPoint y: 111, endPoint x: 248, endPoint y: 150, distance: 39.1
click at [254, 111] on link "Back" at bounding box center [252, 113] width 24 height 12
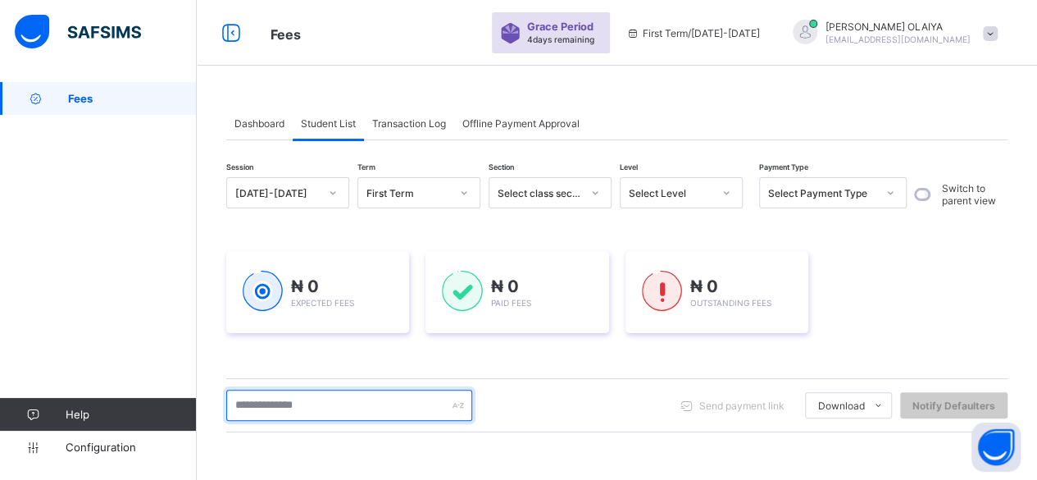
click at [279, 409] on input "text" at bounding box center [349, 404] width 246 height 31
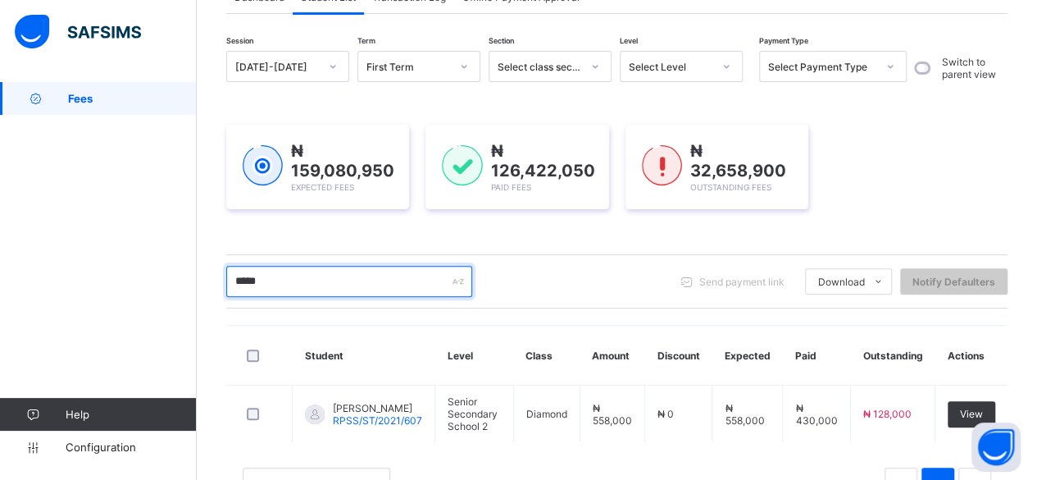
scroll to position [100, 0]
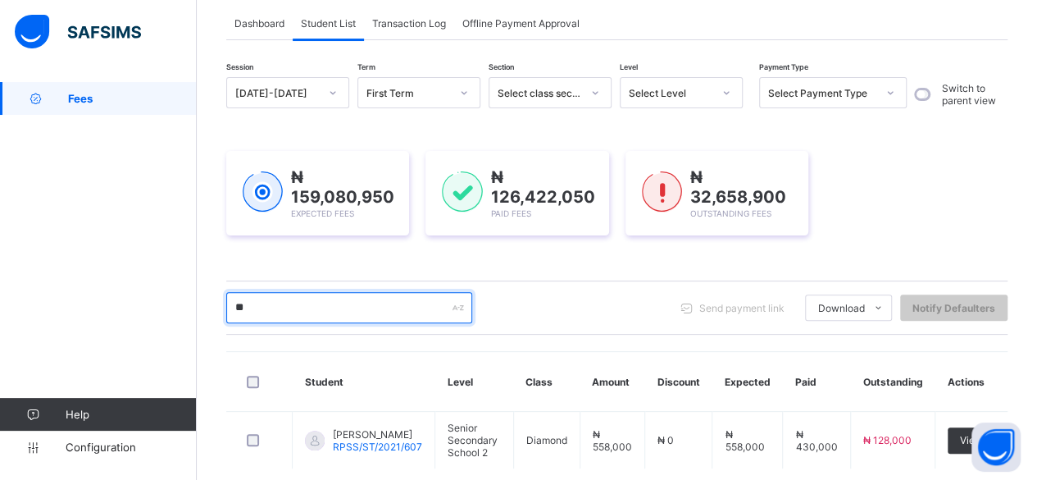
type input "*"
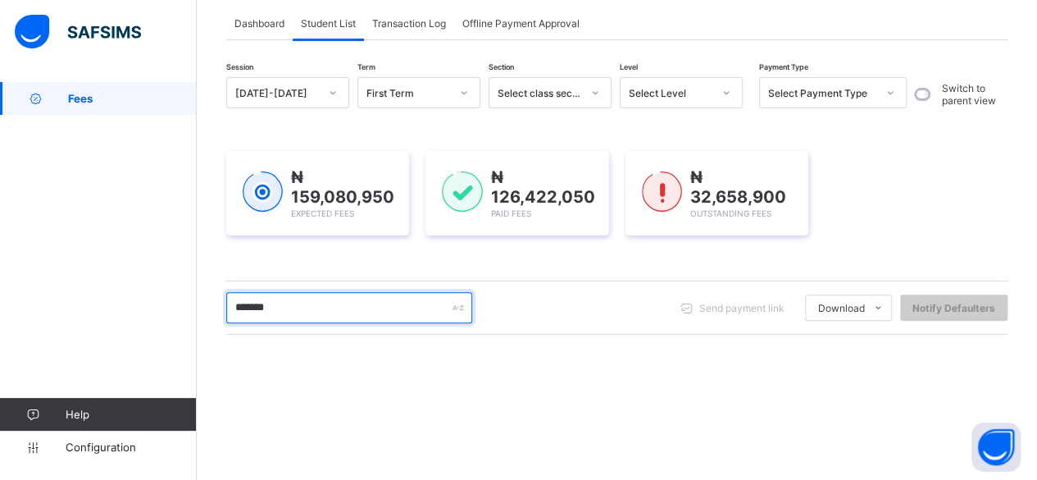
type input "********"
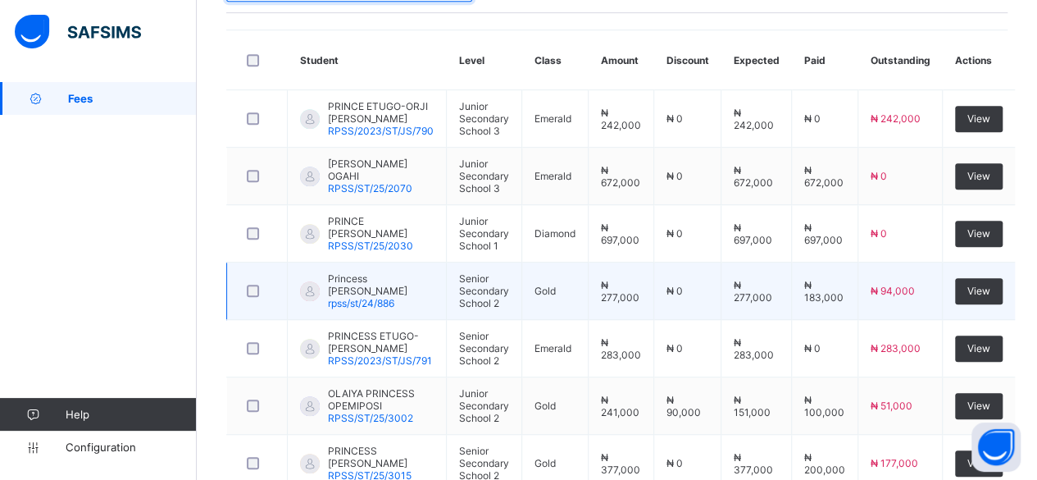
scroll to position [428, 0]
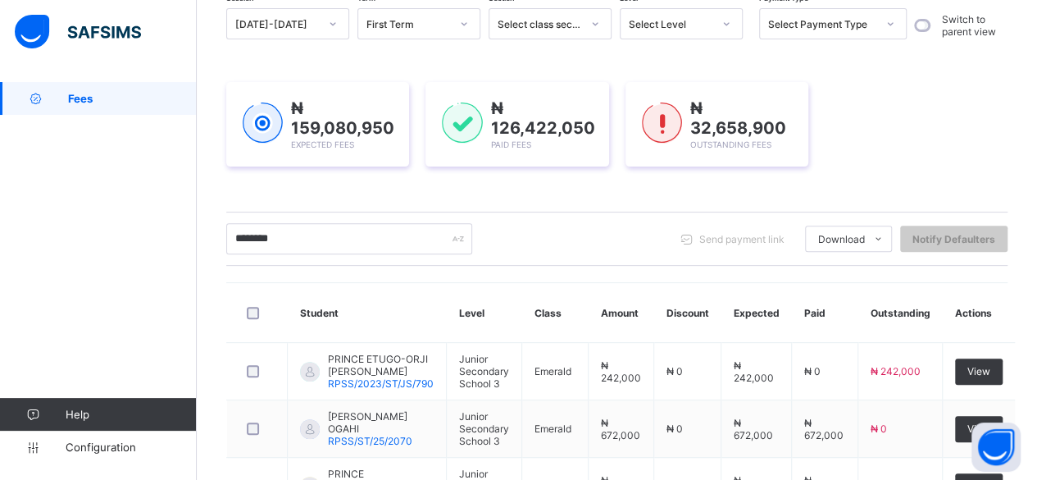
scroll to position [100, 0]
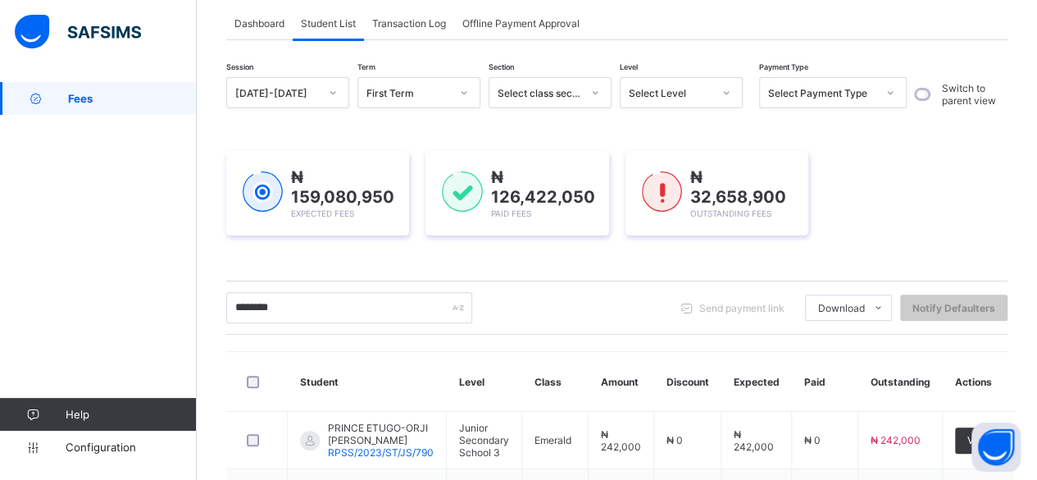
click at [320, 309] on input "********" at bounding box center [349, 307] width 246 height 31
type input "*"
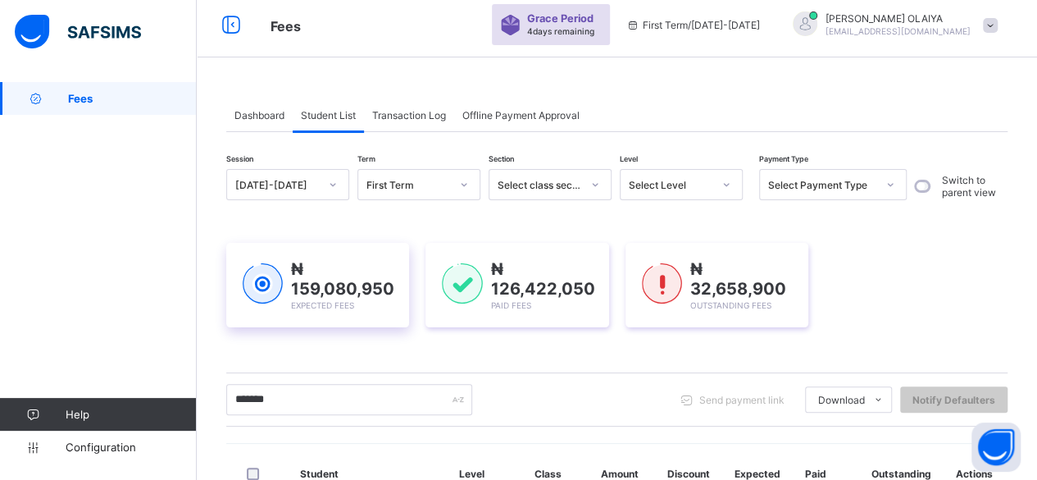
scroll to position [0, 0]
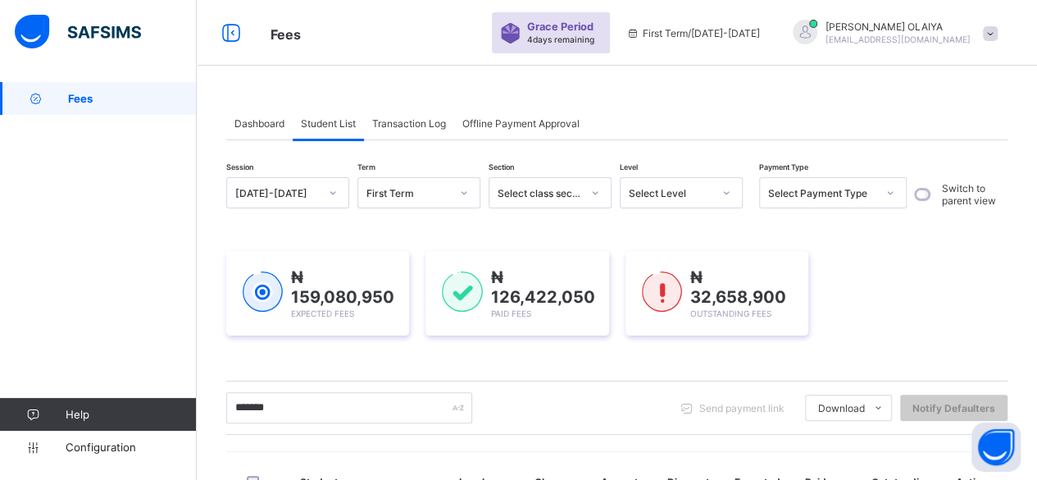
drag, startPoint x: 297, startPoint y: 404, endPoint x: 308, endPoint y: 403, distance: 11.5
click at [301, 404] on input "*******" at bounding box center [349, 407] width 246 height 31
type input "*"
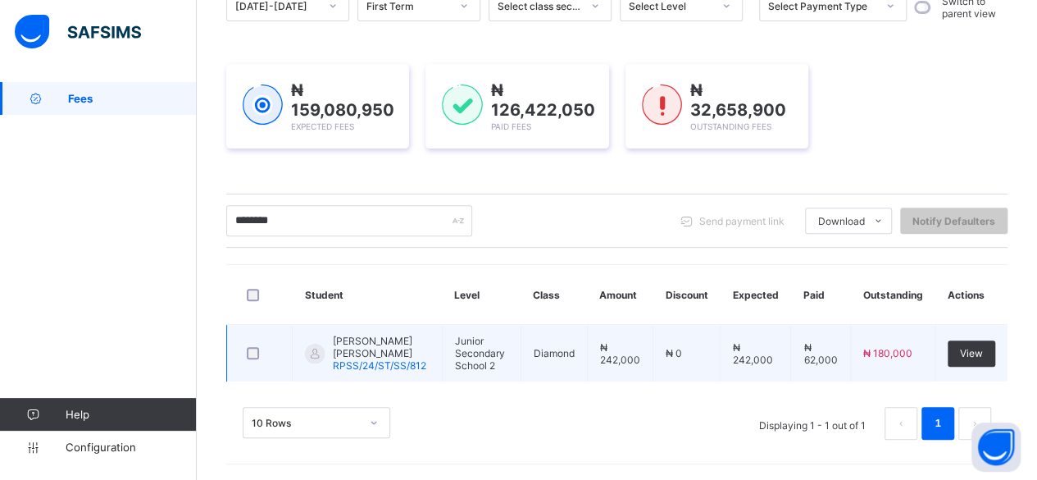
scroll to position [193, 0]
type input "*"
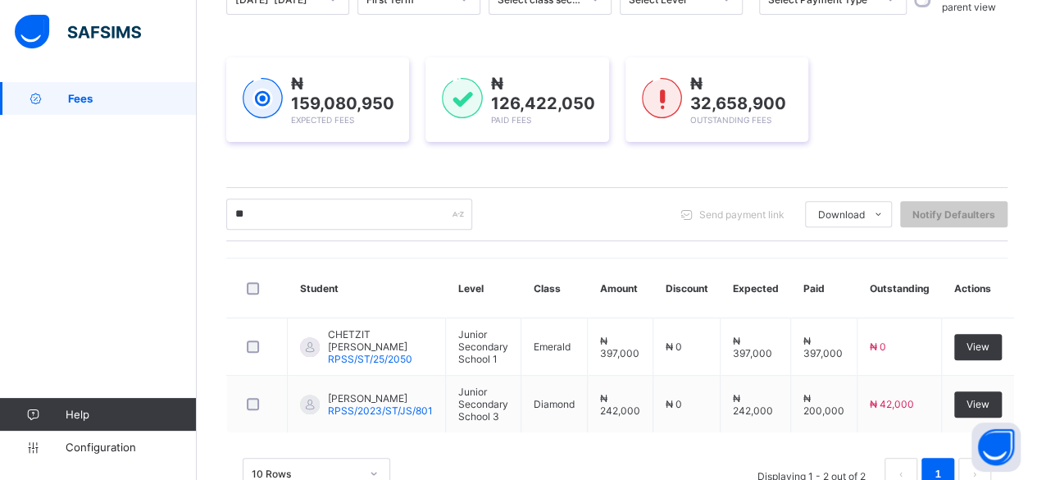
type input "*"
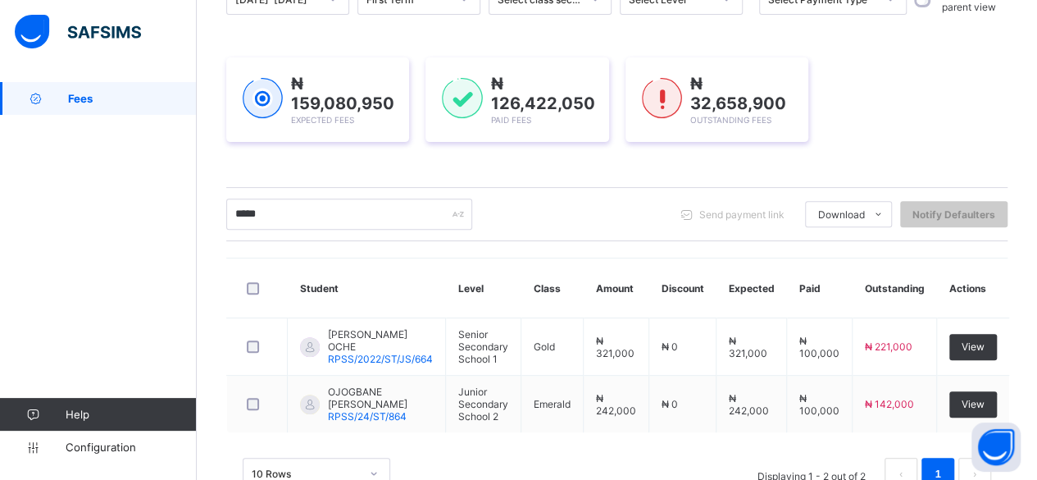
click at [280, 211] on input "*****" at bounding box center [349, 213] width 246 height 31
type input "*"
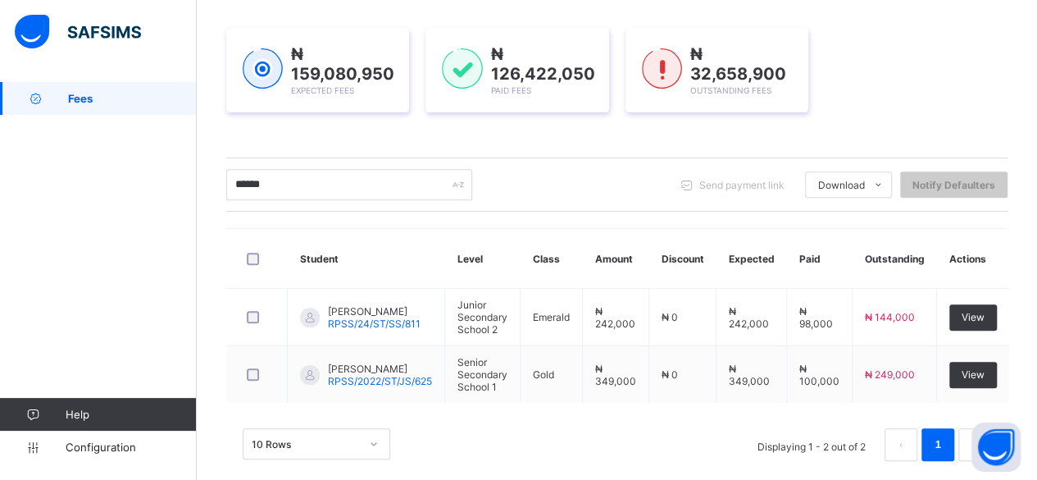
scroll to position [237, 0]
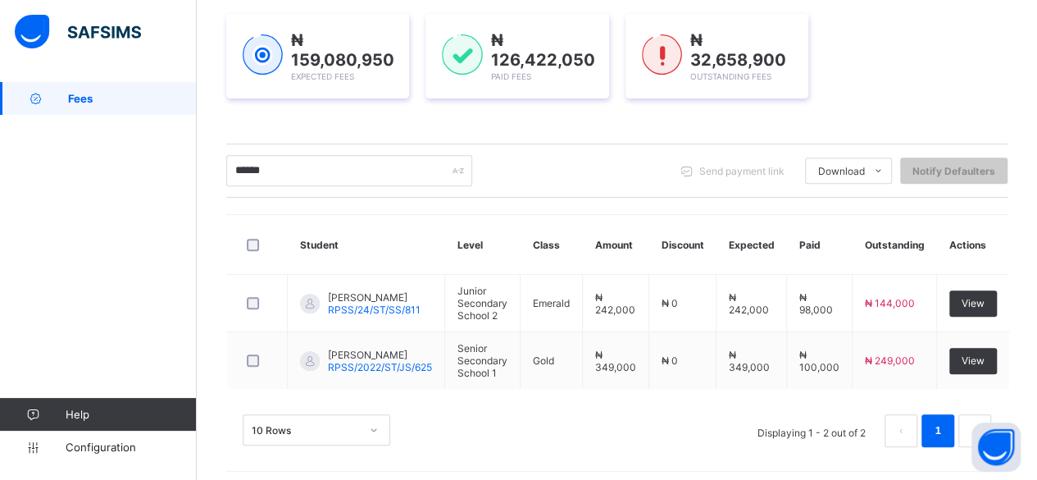
click at [303, 166] on input "******" at bounding box center [349, 170] width 246 height 31
type input "*"
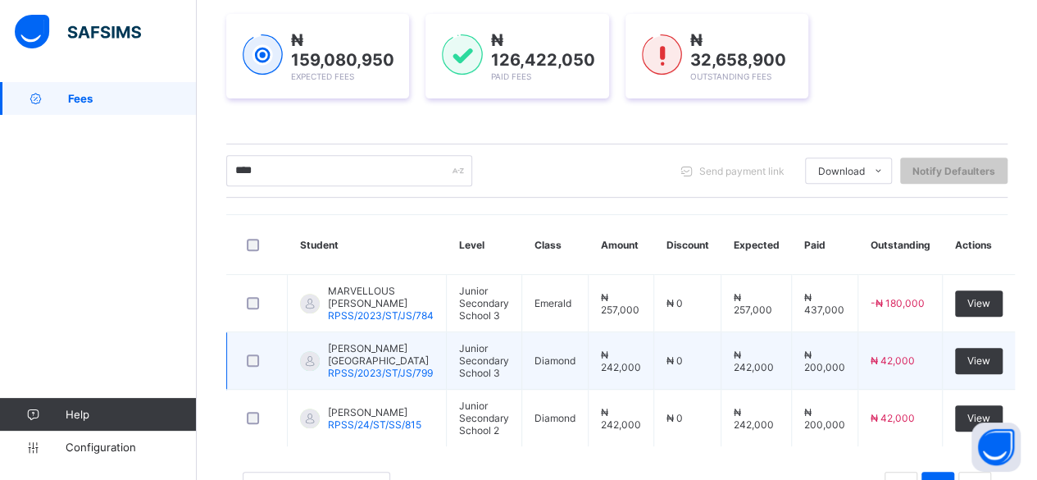
scroll to position [292, 0]
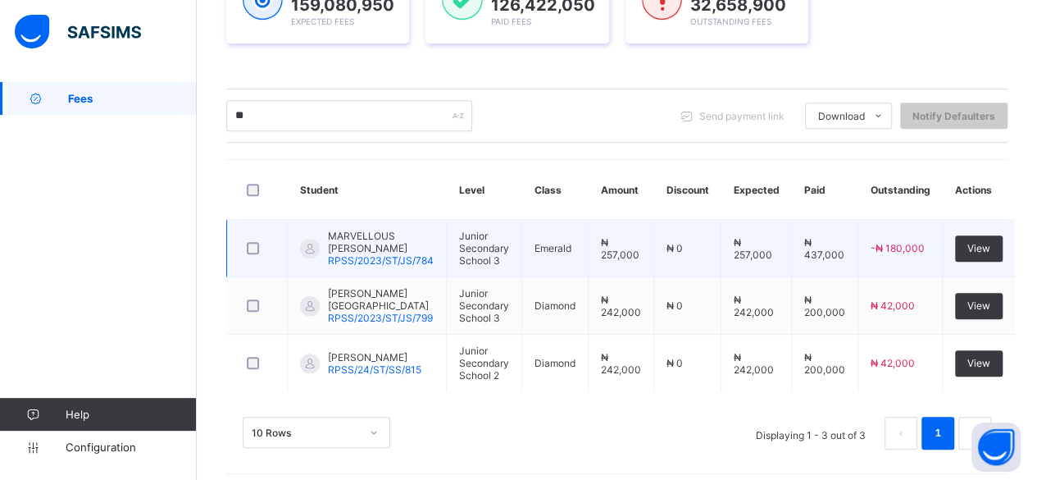
type input "*"
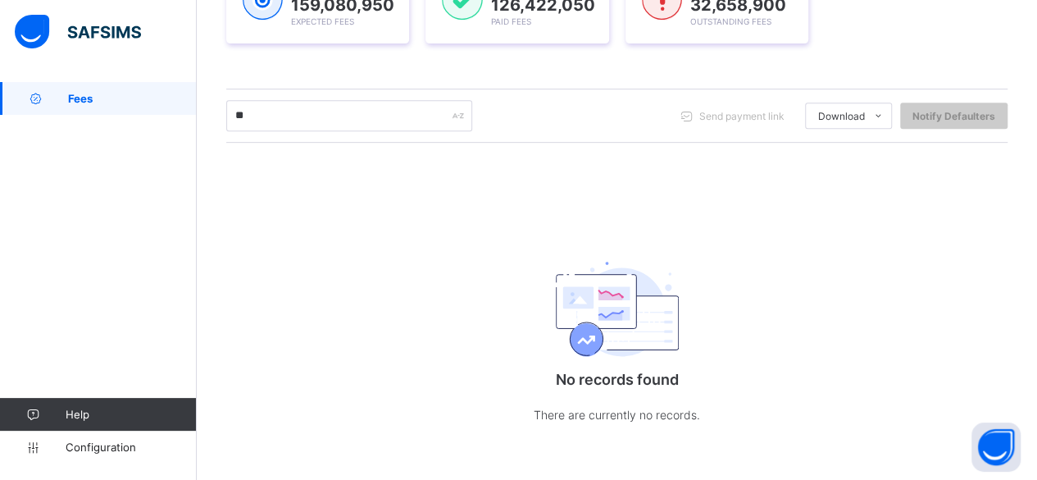
type input "*"
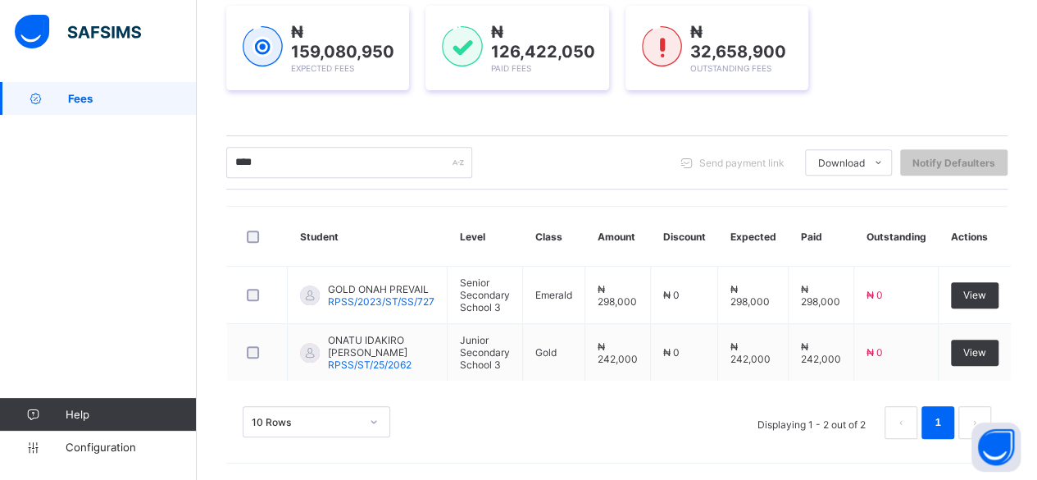
scroll to position [237, 0]
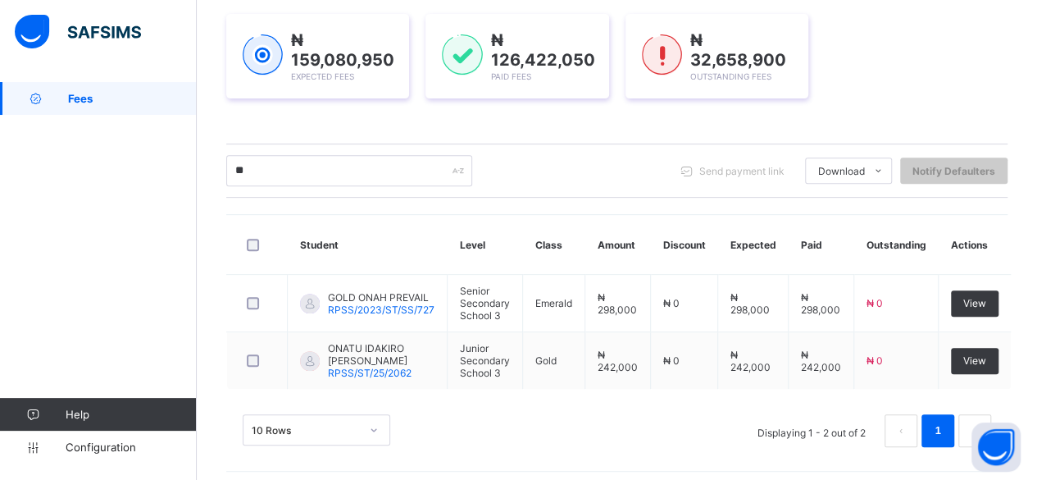
type input "*"
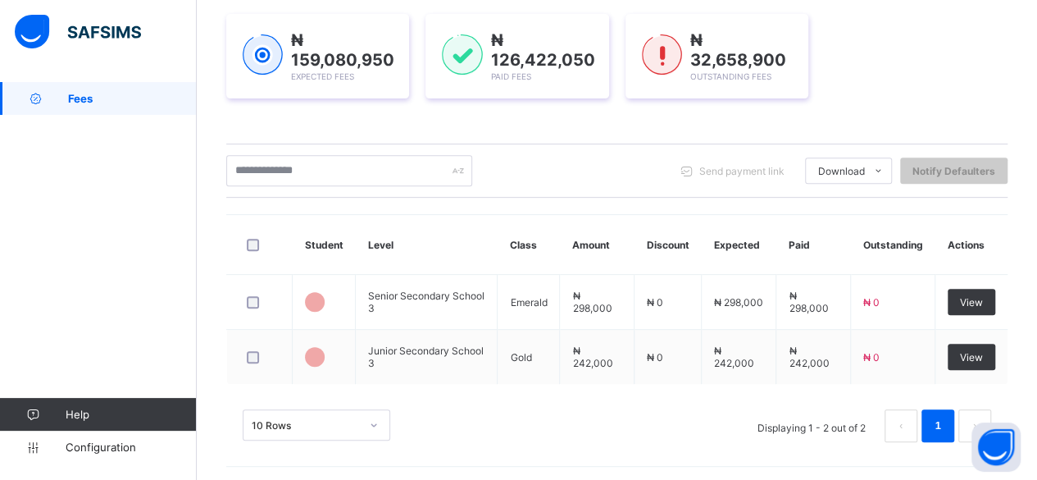
scroll to position [292, 0]
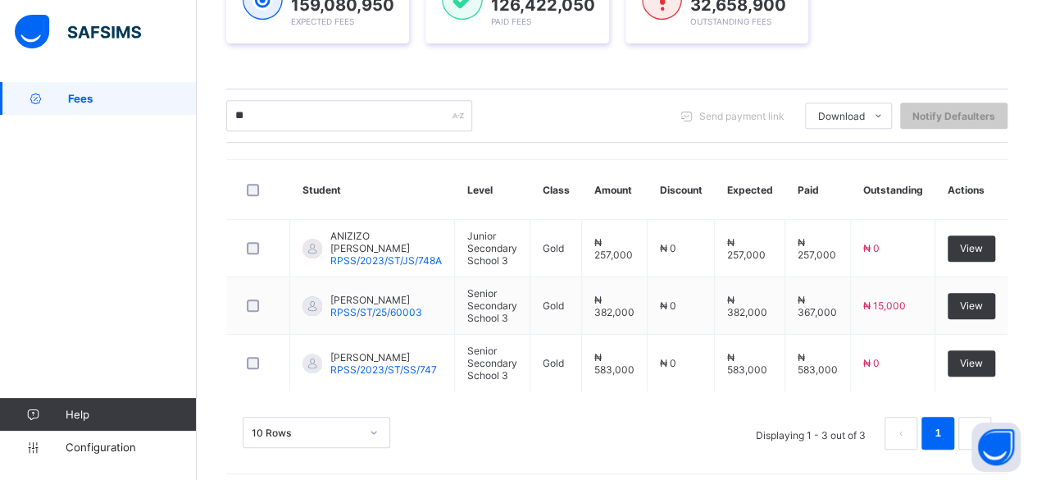
type input "*"
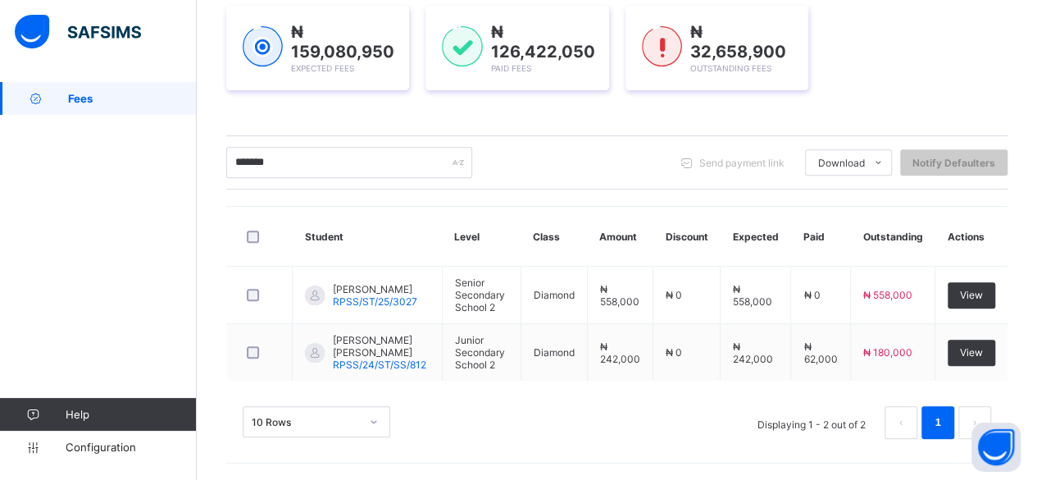
scroll to position [248, 0]
type input "*"
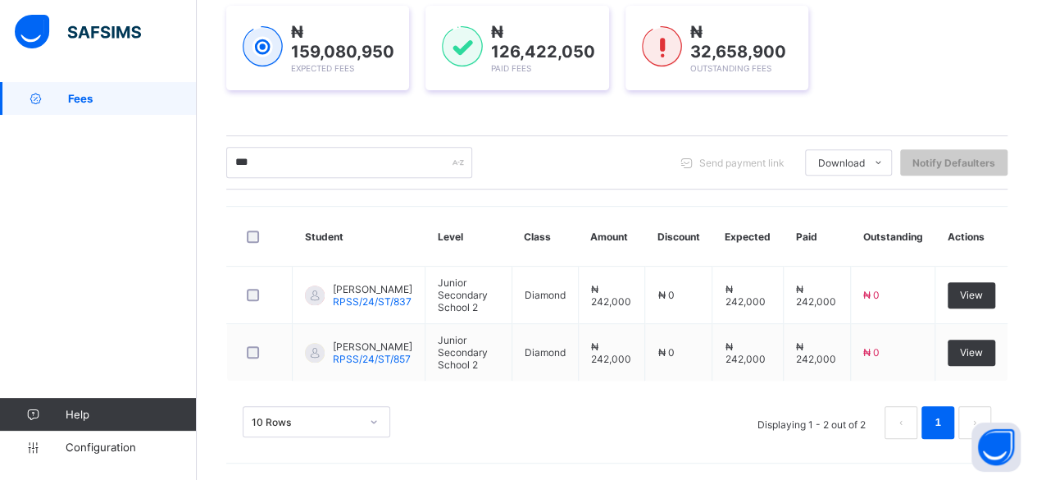
scroll to position [237, 0]
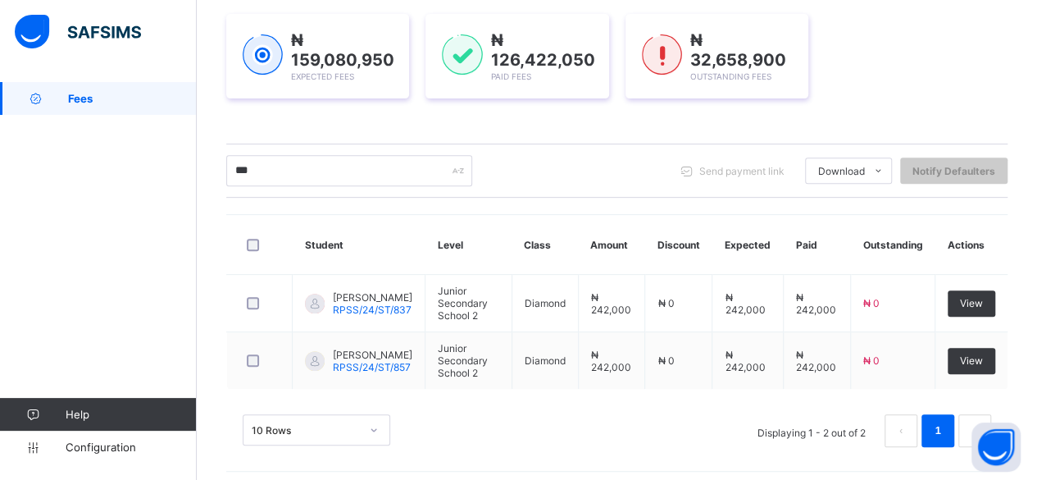
click at [280, 161] on input "***" at bounding box center [349, 170] width 246 height 31
type input "*"
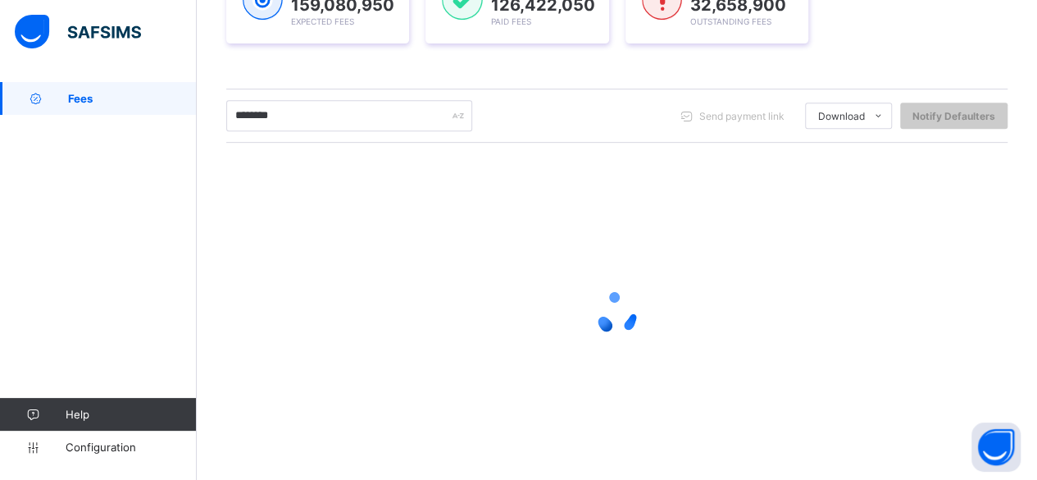
scroll to position [182, 0]
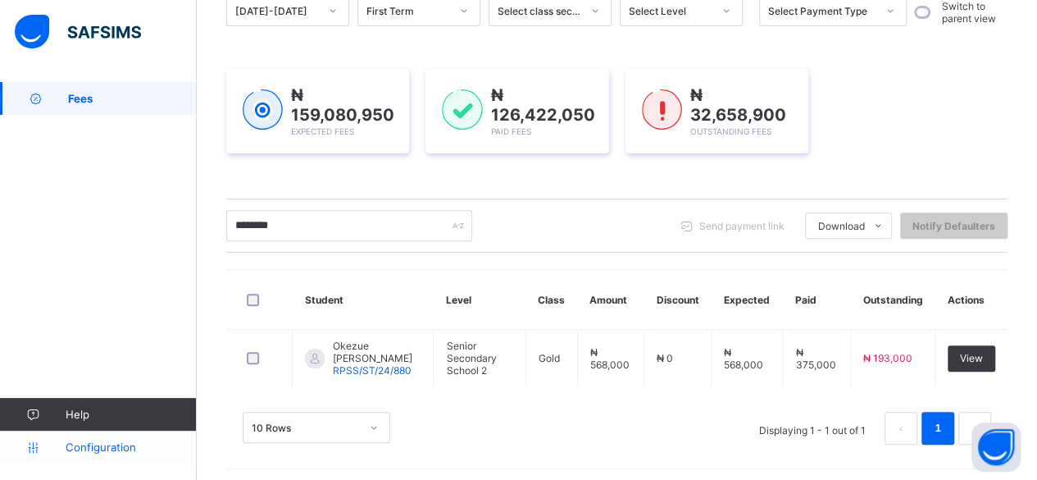
type input "********"
click at [101, 443] on span "Configuration" at bounding box center [131, 446] width 130 height 13
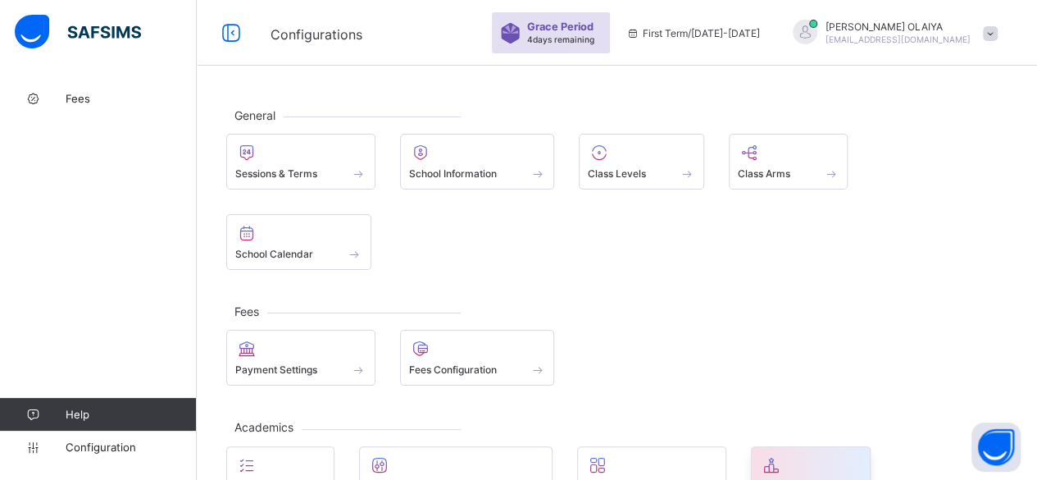
click at [775, 479] on span "Promotions" at bounding box center [786, 486] width 53 height 12
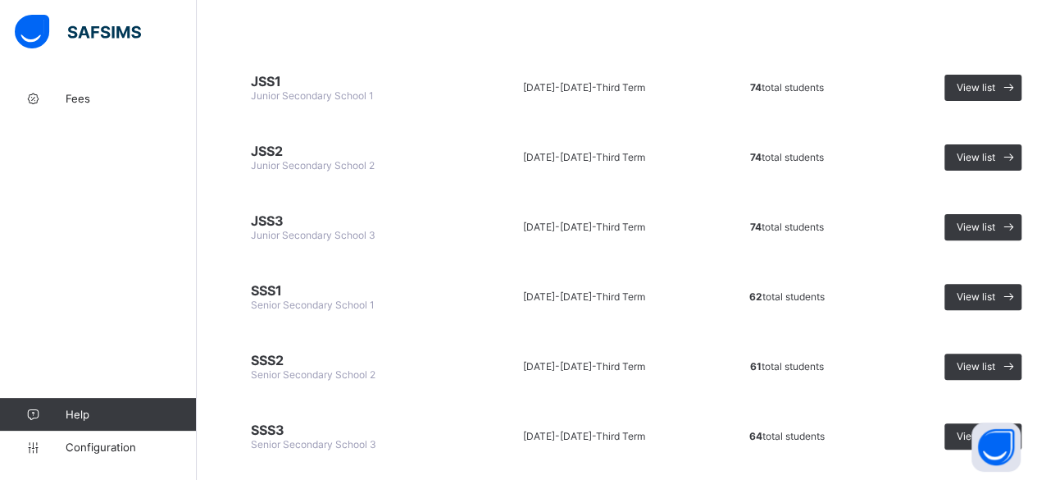
scroll to position [187, 0]
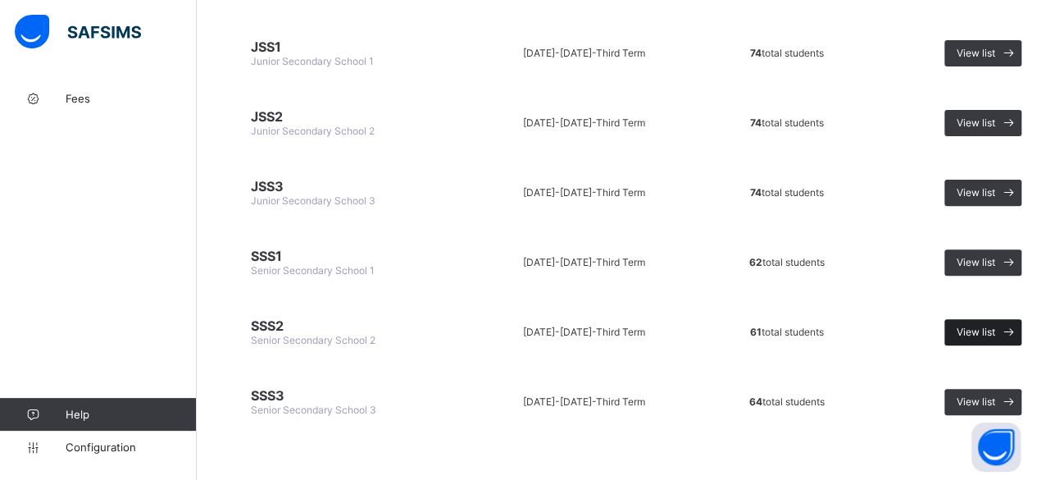
click at [986, 325] on span "View list" at bounding box center [976, 331] width 39 height 12
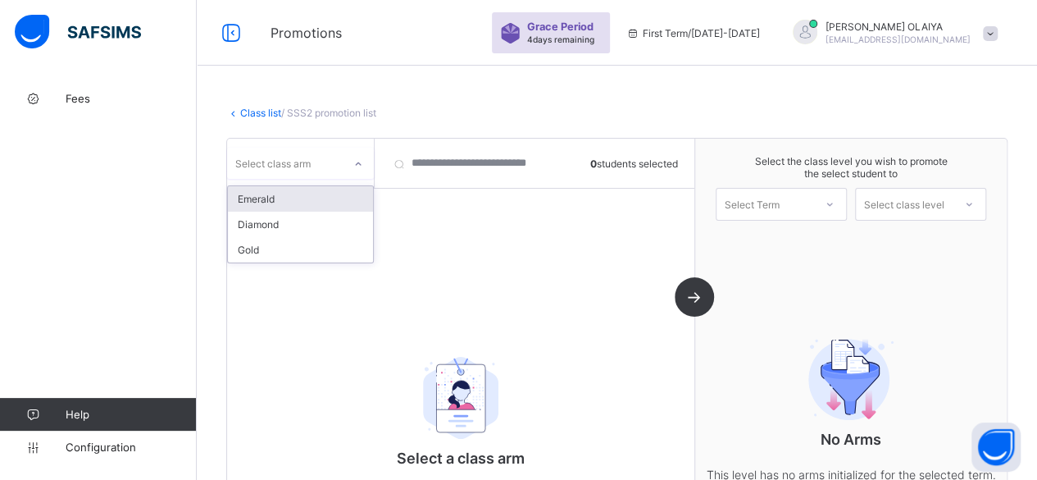
click at [315, 160] on div "Select class arm" at bounding box center [285, 163] width 116 height 23
click at [257, 198] on div "Emerald" at bounding box center [300, 198] width 145 height 25
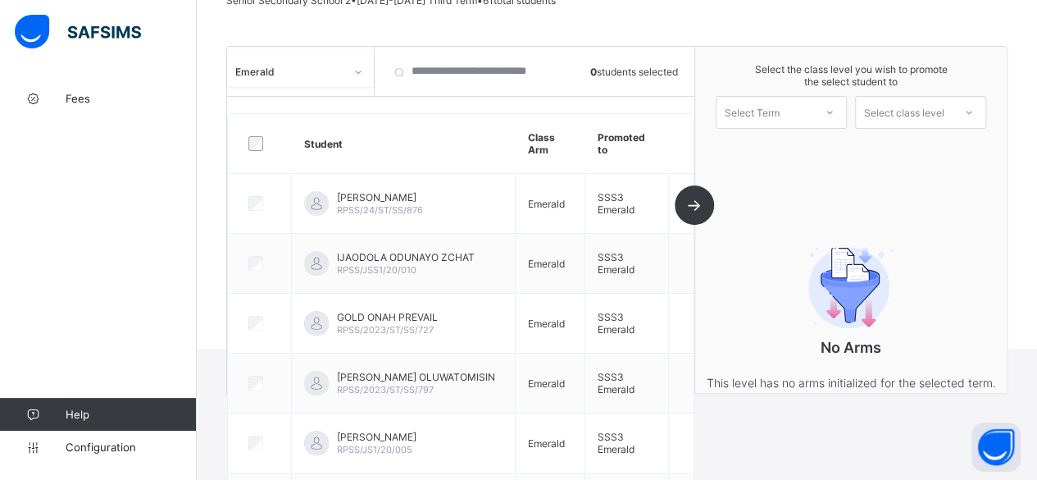
scroll to position [38, 0]
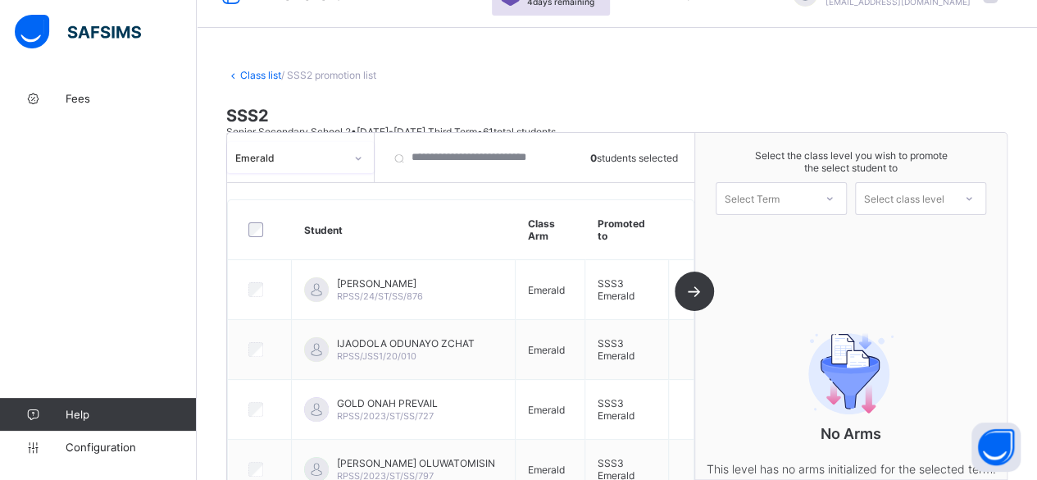
click at [357, 154] on icon at bounding box center [358, 158] width 10 height 16
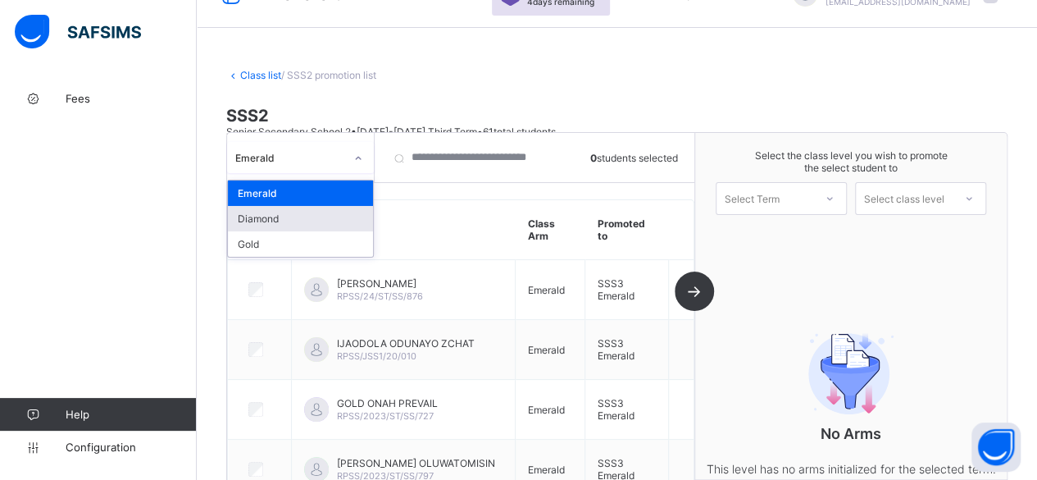
click at [277, 214] on div "Diamond" at bounding box center [300, 218] width 145 height 25
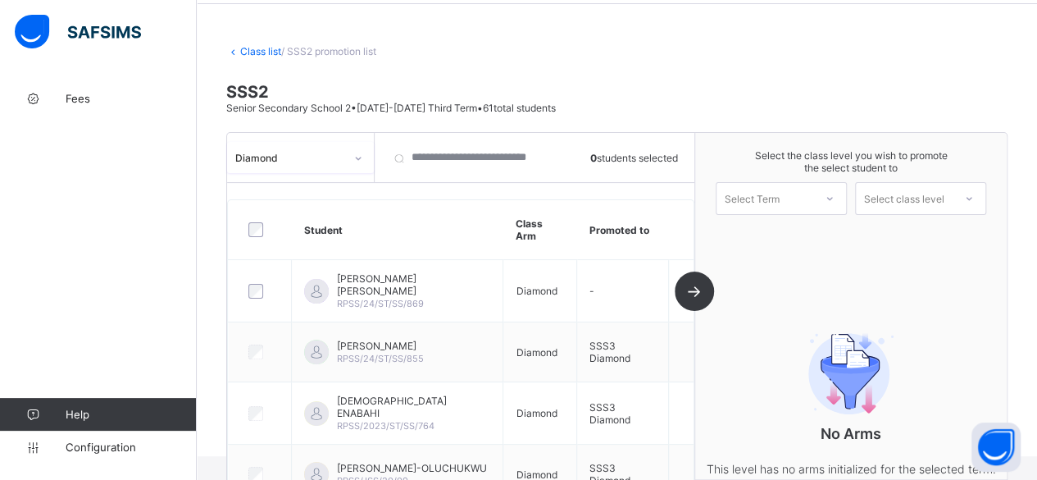
scroll to position [0, 0]
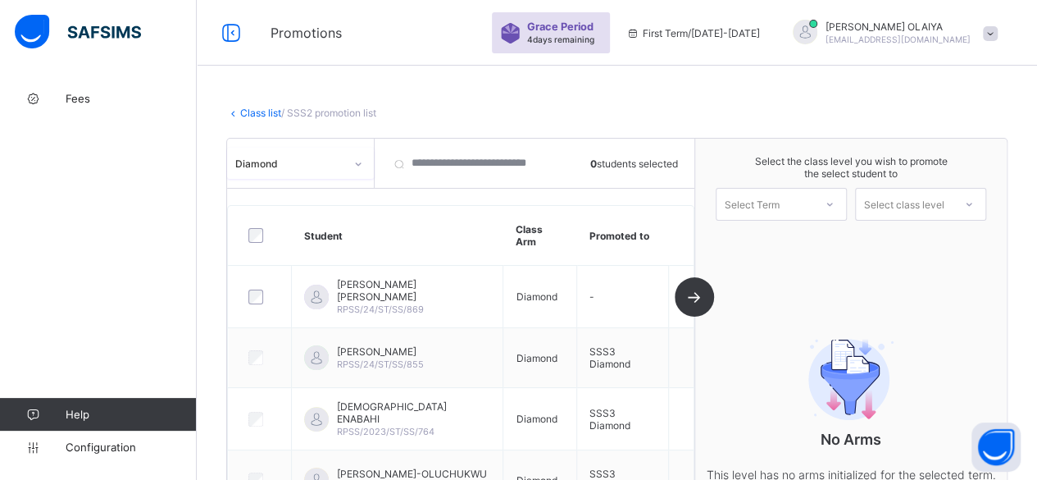
click at [356, 161] on icon at bounding box center [358, 164] width 10 height 16
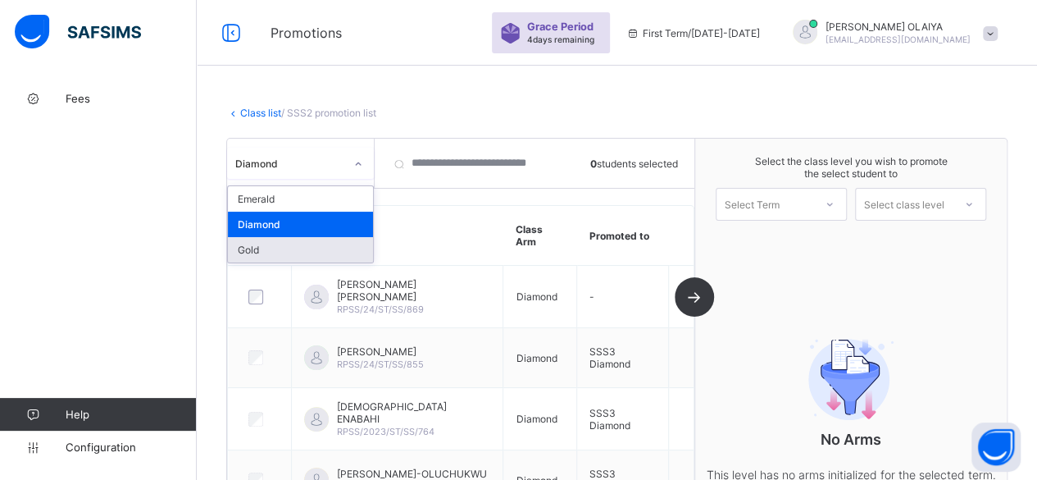
click at [251, 248] on div "Gold" at bounding box center [300, 249] width 145 height 25
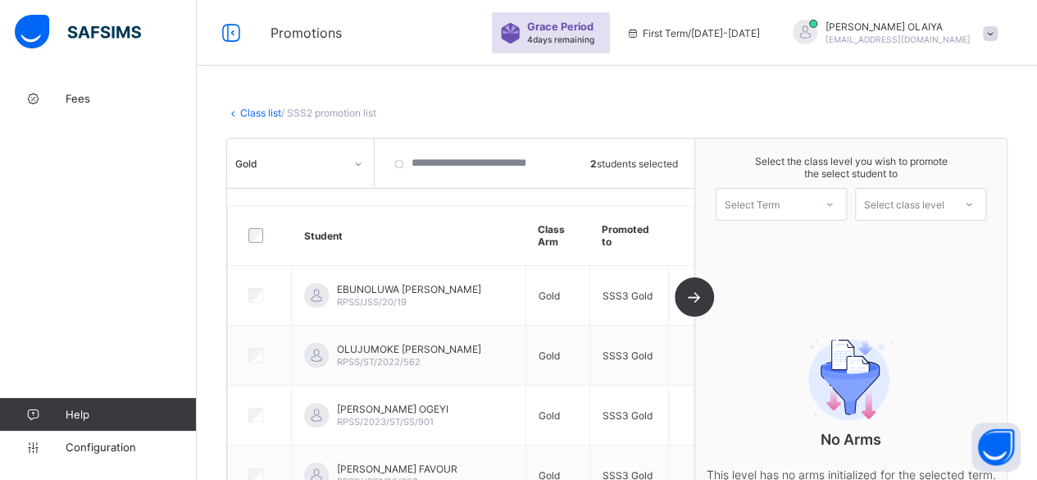
click at [834, 200] on icon at bounding box center [830, 204] width 10 height 16
drag, startPoint x: 807, startPoint y: 240, endPoint x: 886, endPoint y: 214, distance: 83.7
click at [808, 239] on div "First Term 2025-2026" at bounding box center [781, 247] width 130 height 38
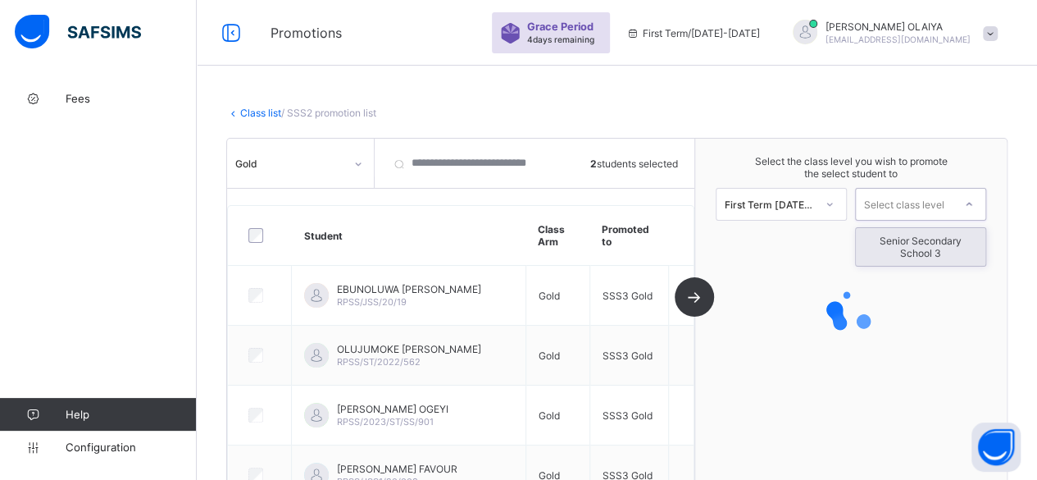
click at [903, 196] on div "Select class level" at bounding box center [904, 204] width 80 height 33
click at [913, 234] on div "Senior Secondary School 3" at bounding box center [921, 247] width 130 height 38
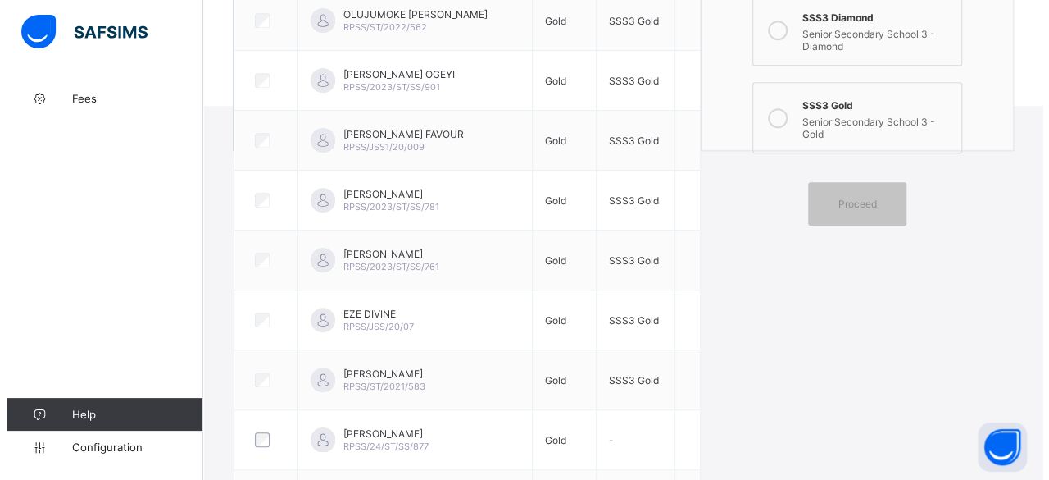
scroll to position [410, 0]
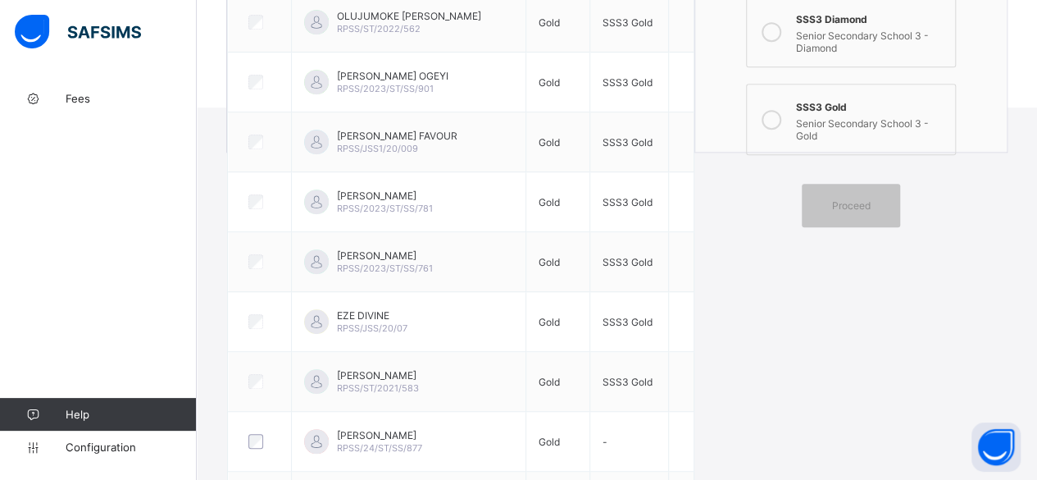
click at [781, 110] on icon at bounding box center [772, 120] width 20 height 20
click at [848, 199] on span "Proceed" at bounding box center [850, 205] width 39 height 12
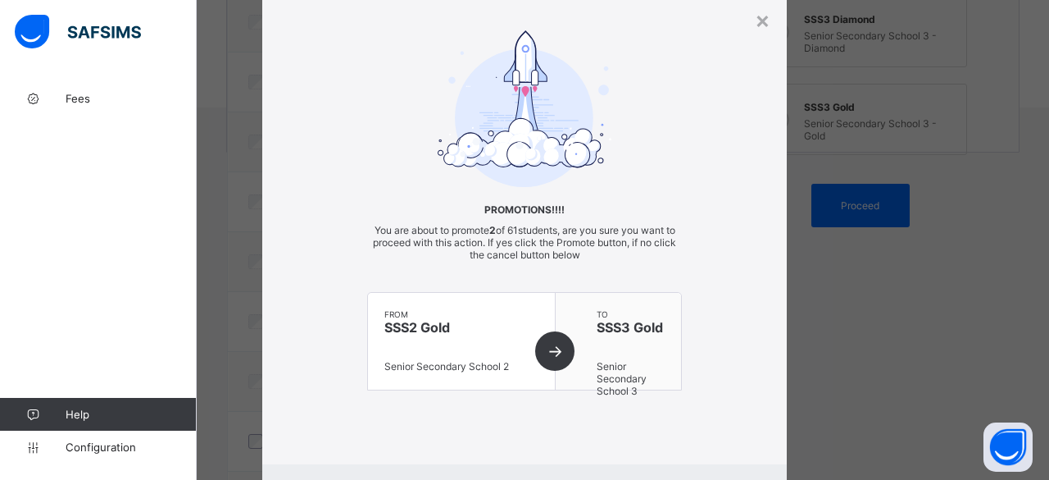
scroll to position [132, 0]
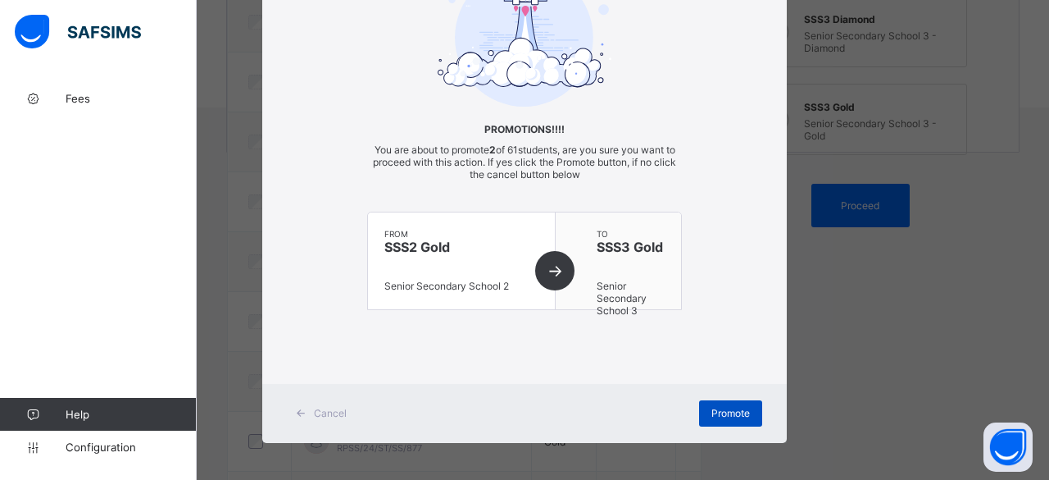
drag, startPoint x: 719, startPoint y: 405, endPoint x: 728, endPoint y: 400, distance: 10.3
click at [720, 407] on span "Promote" at bounding box center [731, 413] width 39 height 12
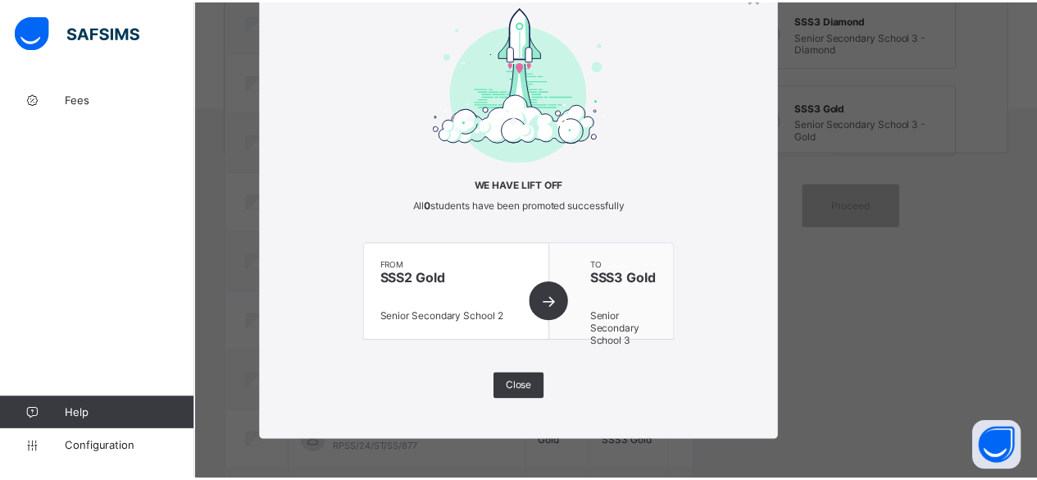
scroll to position [0, 0]
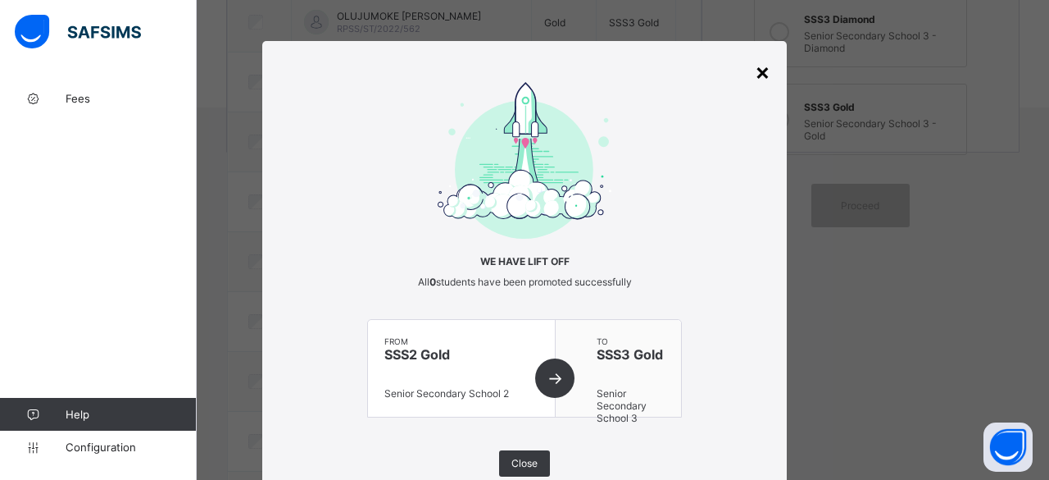
click at [757, 67] on div "×" at bounding box center [763, 71] width 16 height 28
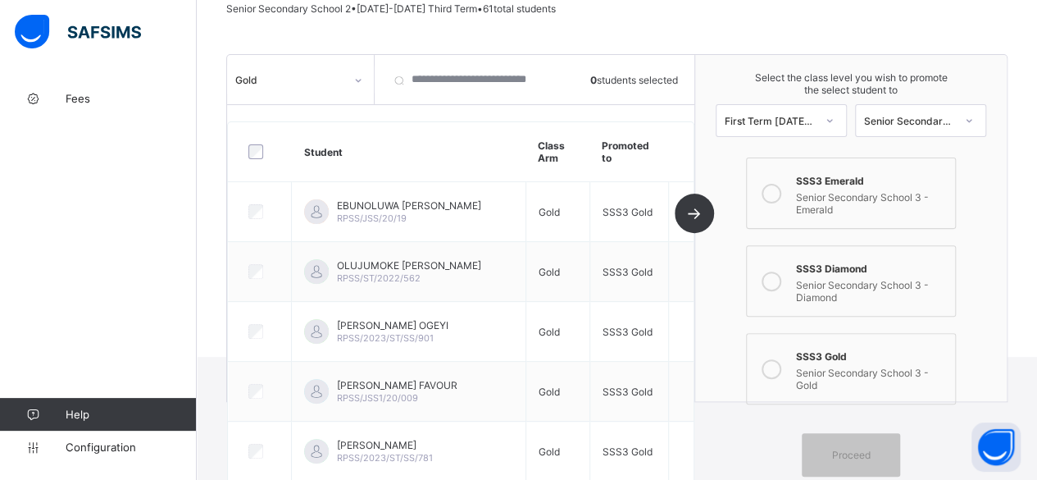
scroll to position [82, 0]
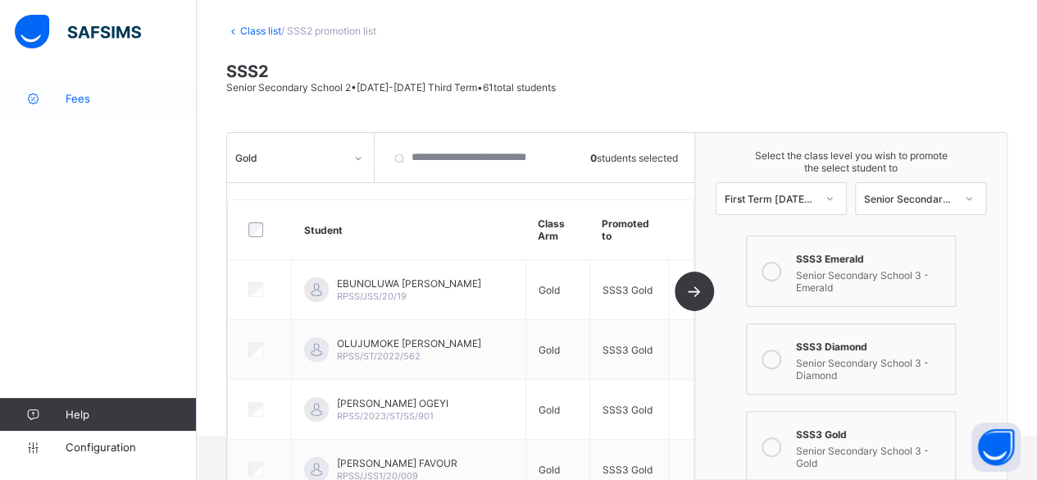
click at [76, 95] on span "Fees" at bounding box center [131, 98] width 131 height 13
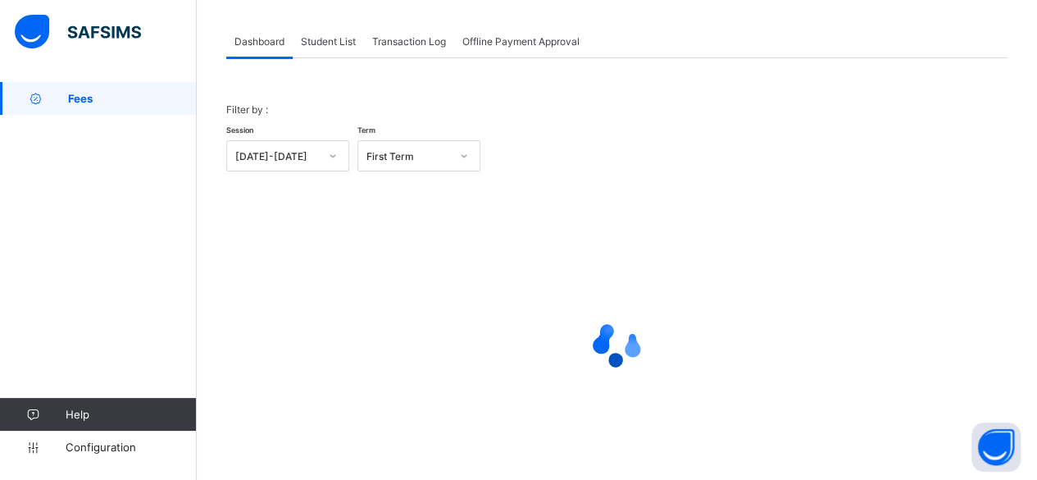
click at [310, 36] on span "Student List" at bounding box center [328, 41] width 55 height 12
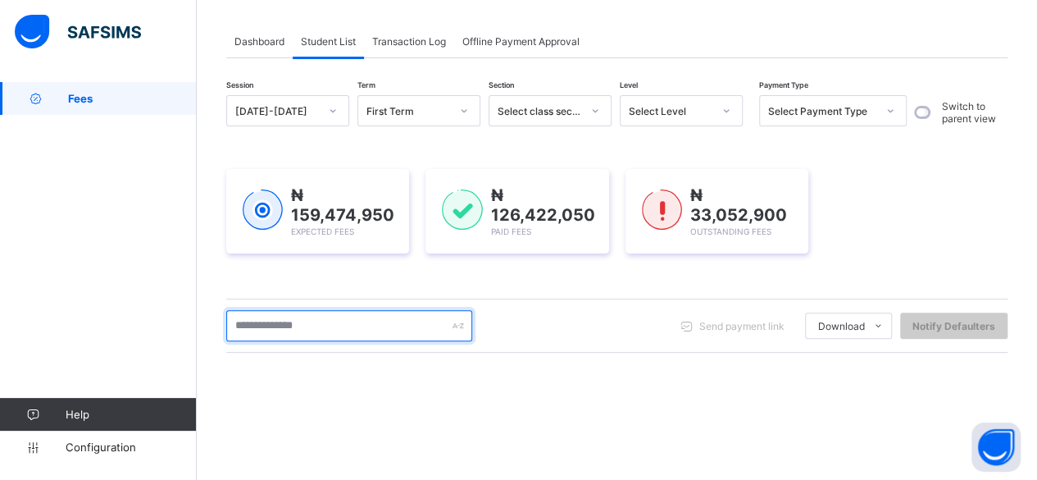
click at [258, 324] on input "text" at bounding box center [349, 325] width 246 height 31
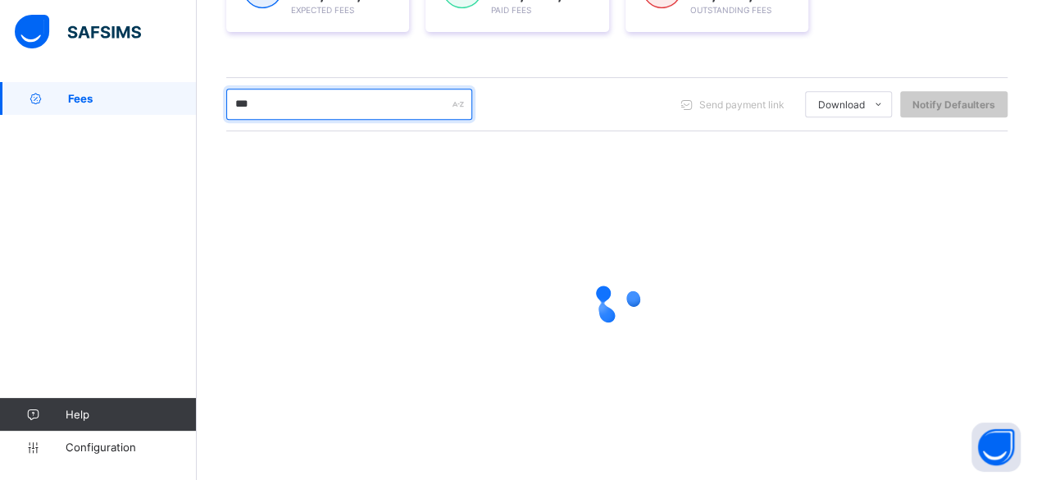
scroll to position [292, 0]
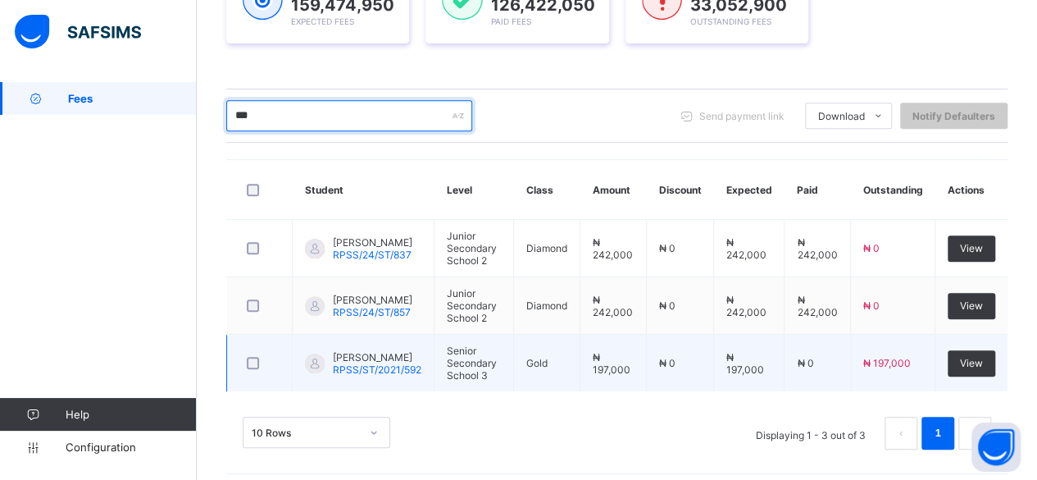
type input "***"
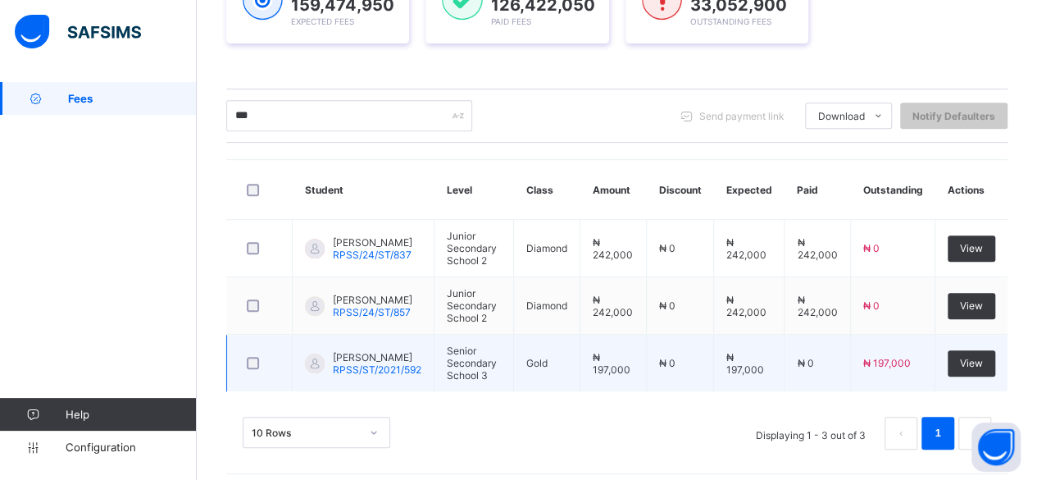
click at [351, 351] on span "[PERSON_NAME]" at bounding box center [377, 357] width 89 height 12
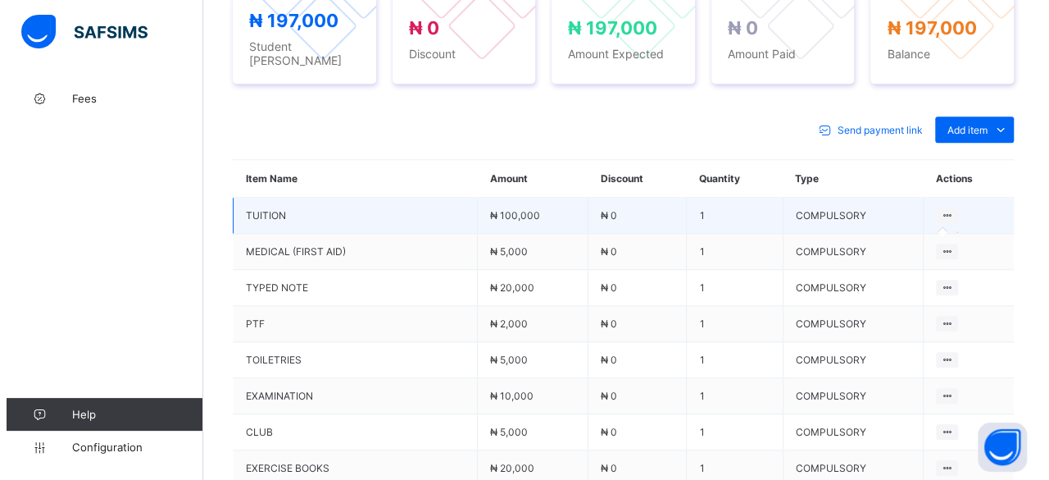
scroll to position [656, 0]
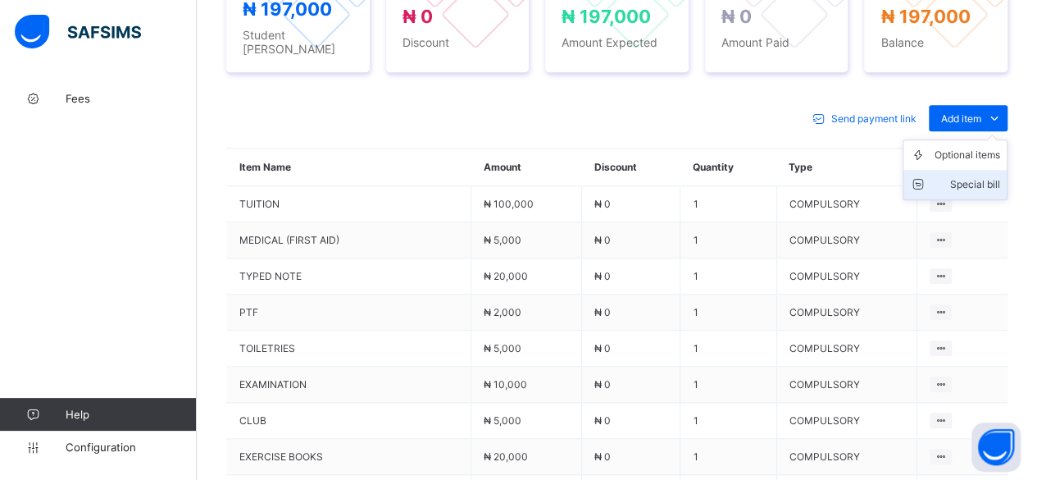
click at [982, 176] on div "Special bill" at bounding box center [968, 184] width 66 height 16
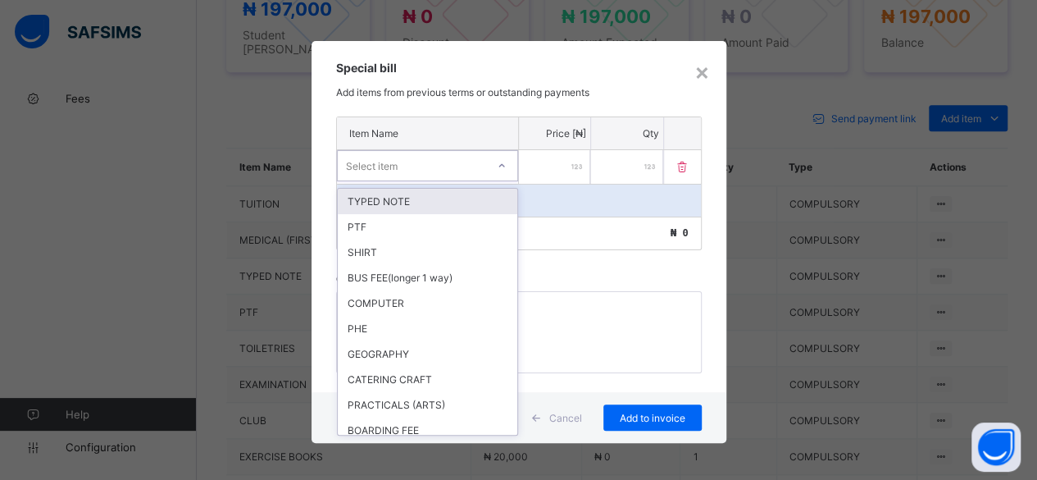
click at [410, 167] on div "Select item" at bounding box center [412, 165] width 148 height 23
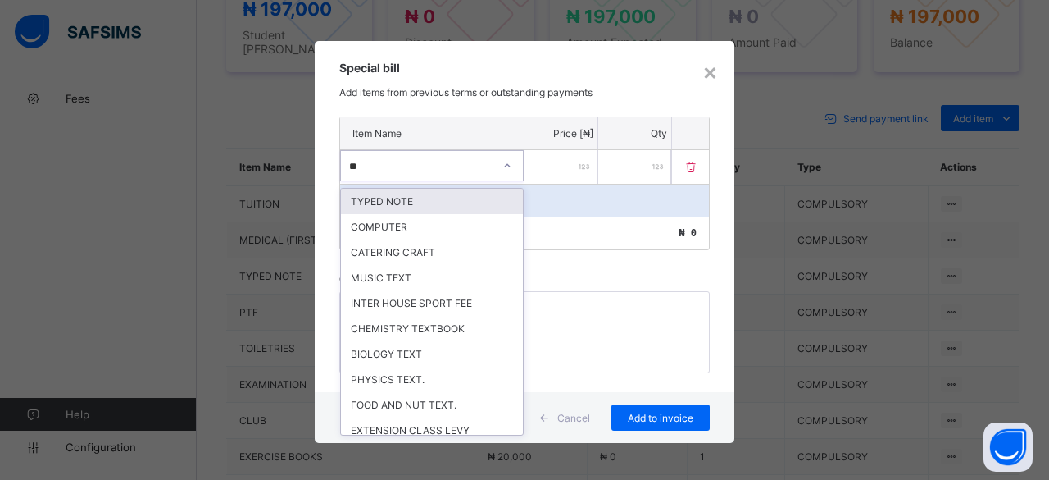
type input "***"
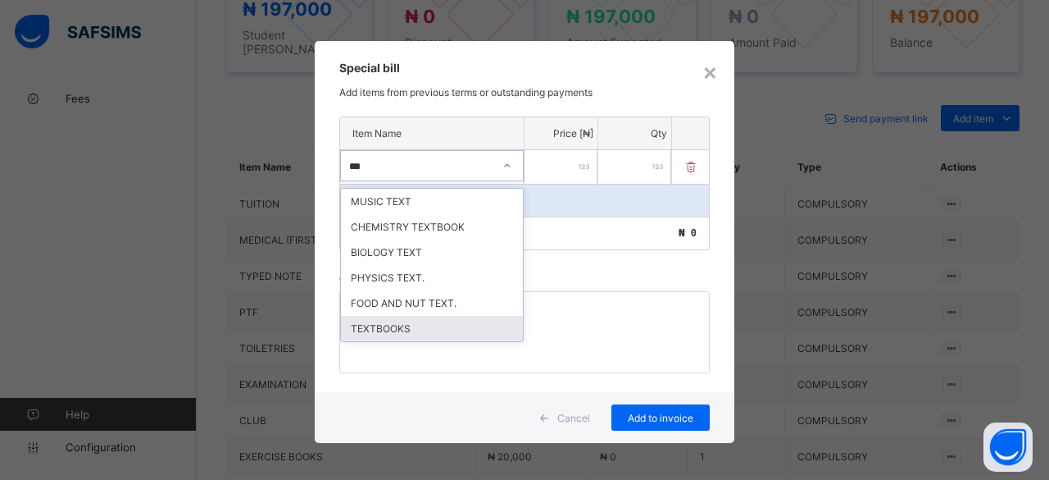
drag, startPoint x: 367, startPoint y: 314, endPoint x: 416, endPoint y: 284, distance: 57.8
click at [367, 316] on div "TEXTBOOKS" at bounding box center [432, 328] width 182 height 25
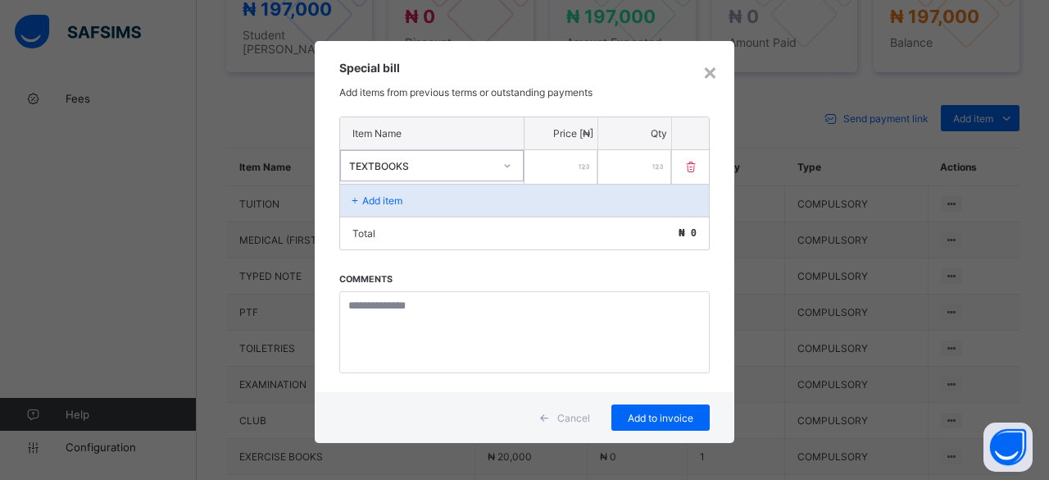
click at [547, 161] on input "number" at bounding box center [561, 167] width 73 height 34
type input "*****"
click at [388, 194] on p "Add item" at bounding box center [382, 200] width 40 height 12
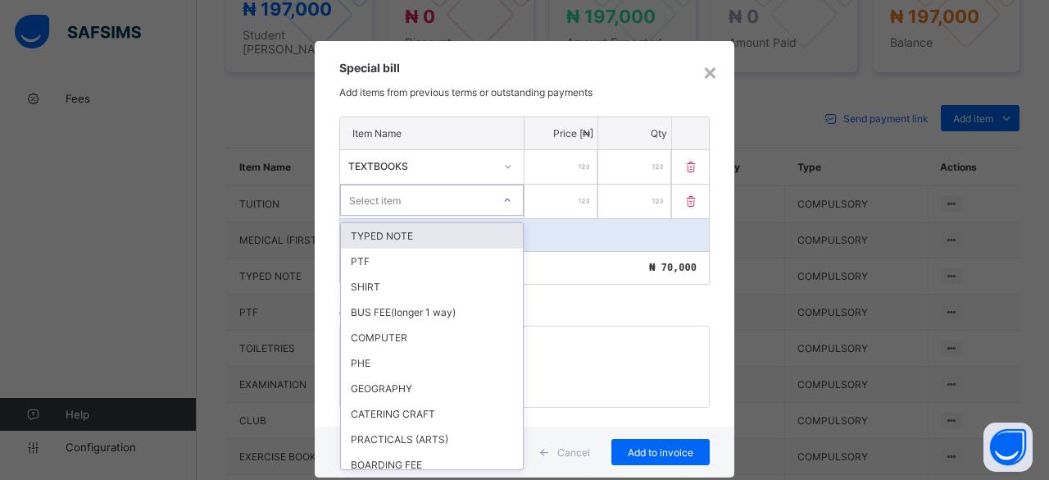
click at [378, 193] on div "Select item" at bounding box center [375, 199] width 52 height 31
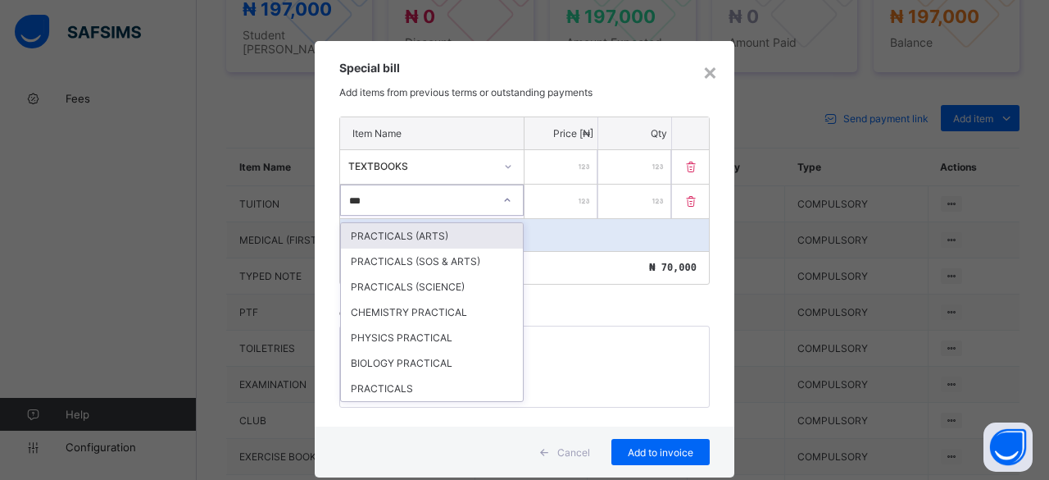
type input "****"
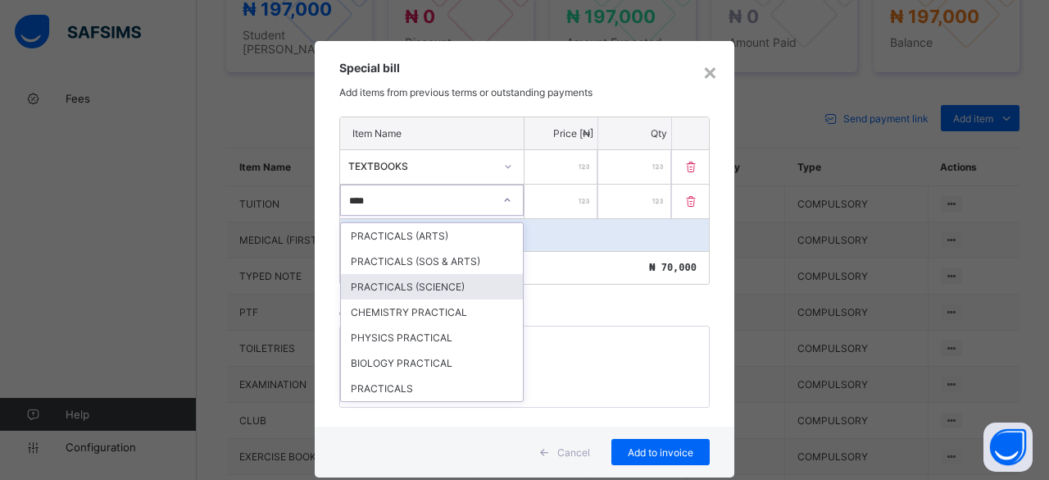
drag, startPoint x: 369, startPoint y: 277, endPoint x: 426, endPoint y: 244, distance: 66.1
click at [372, 276] on div "PRACTICALS (SCIENCE)" at bounding box center [432, 286] width 182 height 25
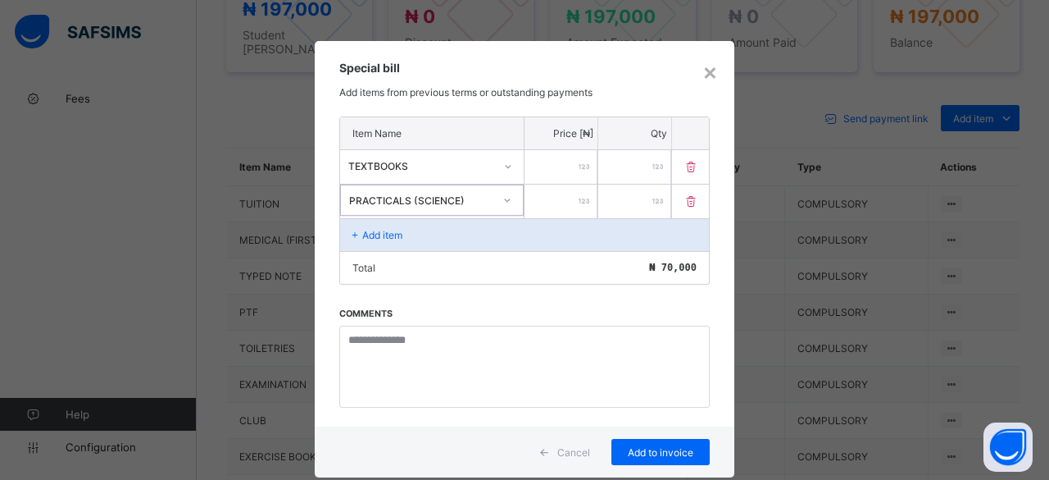
click at [551, 196] on input "number" at bounding box center [561, 201] width 73 height 34
type input "*****"
click at [647, 446] on span "Add to invoice" at bounding box center [661, 452] width 74 height 12
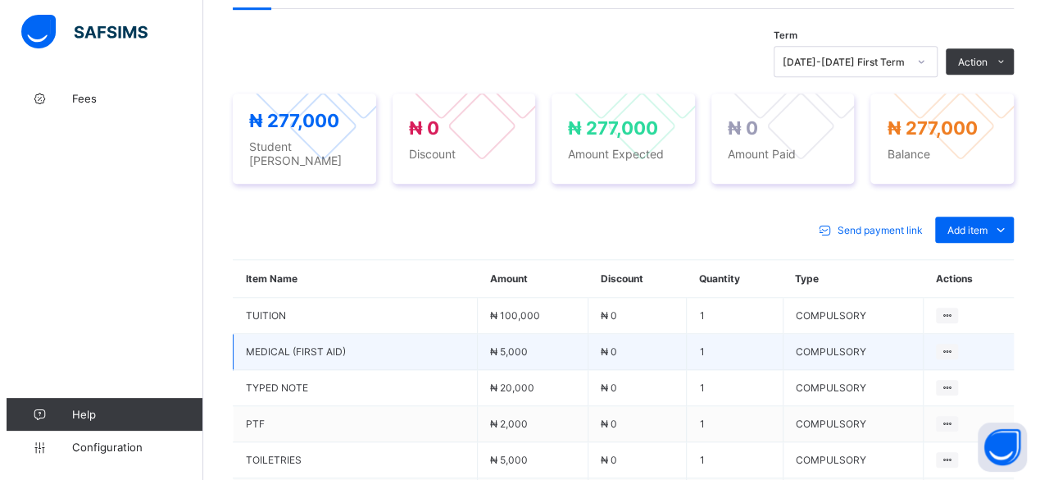
scroll to position [530, 0]
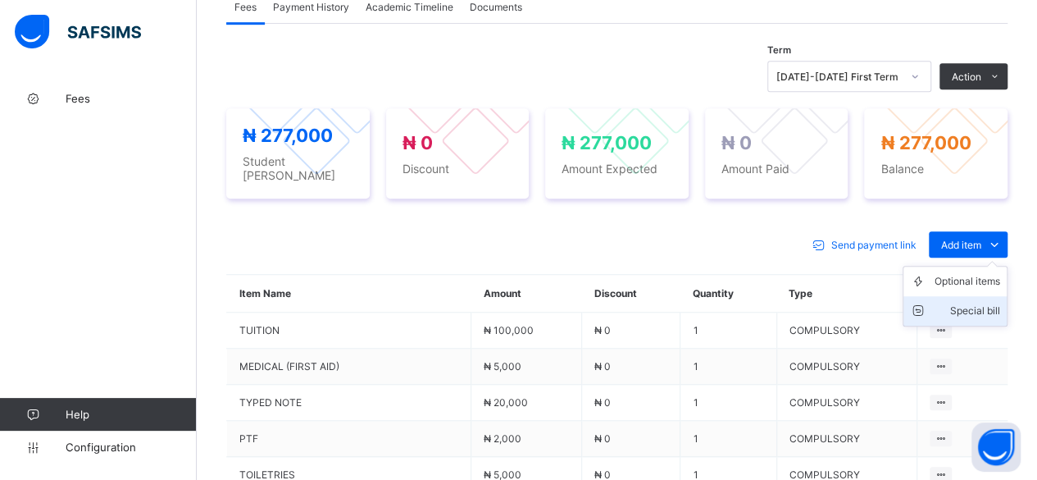
click at [966, 302] on div "Special bill" at bounding box center [968, 310] width 66 height 16
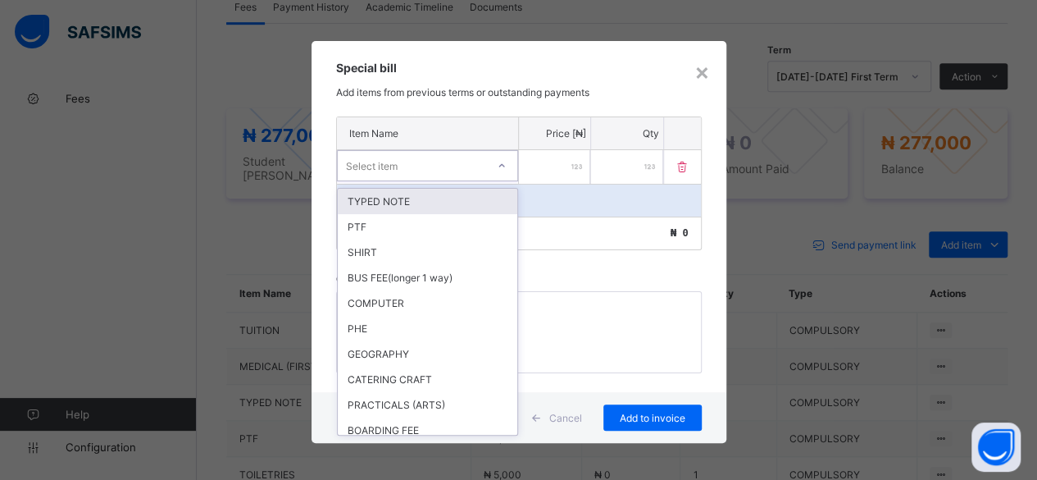
click at [426, 159] on div "Select item" at bounding box center [412, 165] width 148 height 23
type input "*"
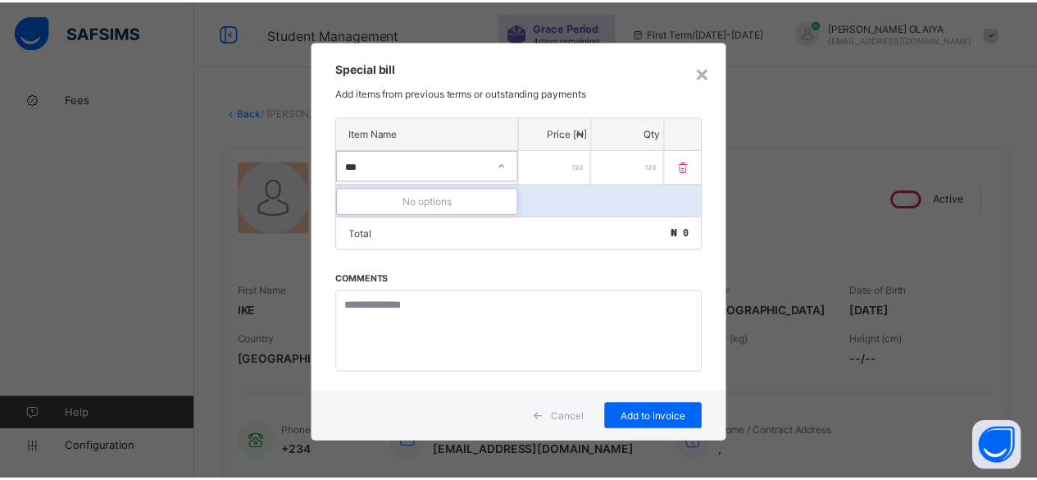
scroll to position [530, 0]
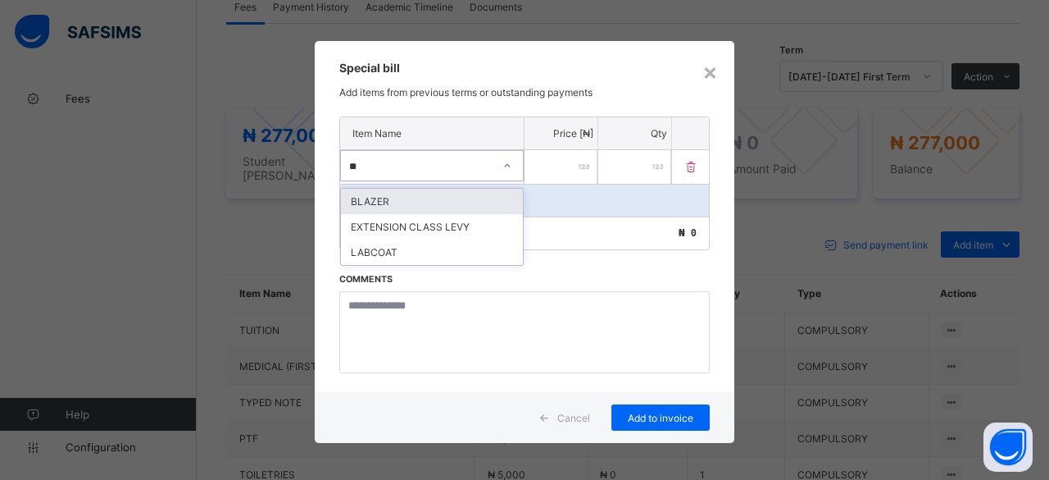
type input "**"
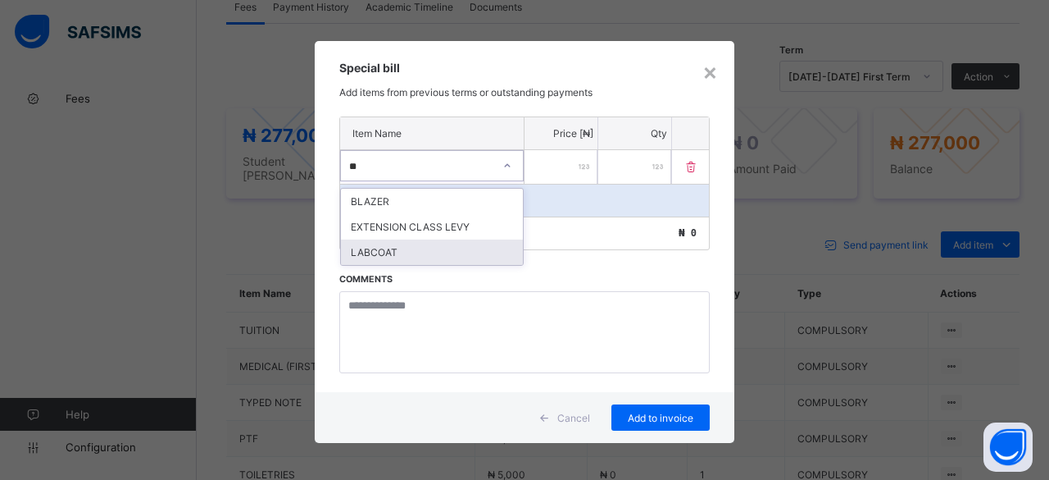
drag, startPoint x: 349, startPoint y: 247, endPoint x: 359, endPoint y: 248, distance: 10.0
click at [354, 248] on div "LABCOAT" at bounding box center [432, 251] width 182 height 25
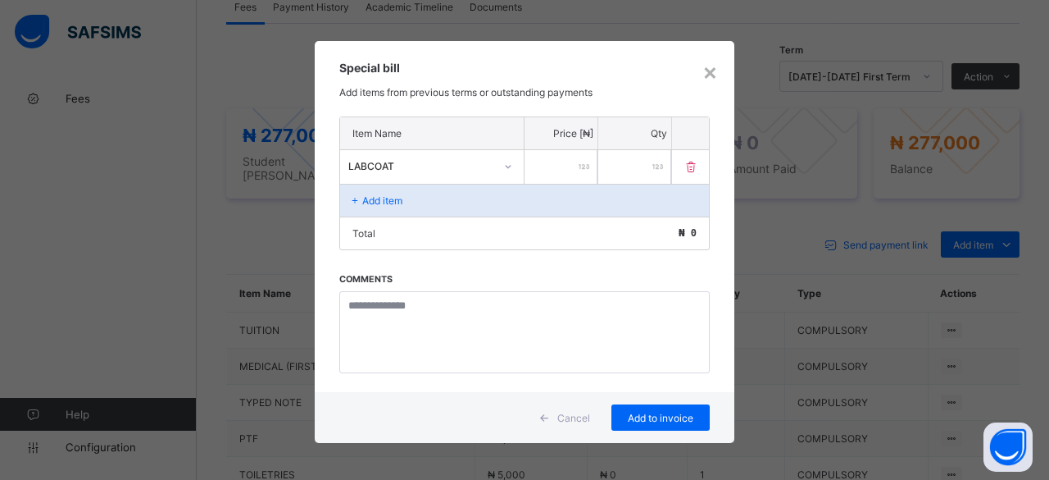
click at [571, 170] on input "number" at bounding box center [561, 167] width 73 height 34
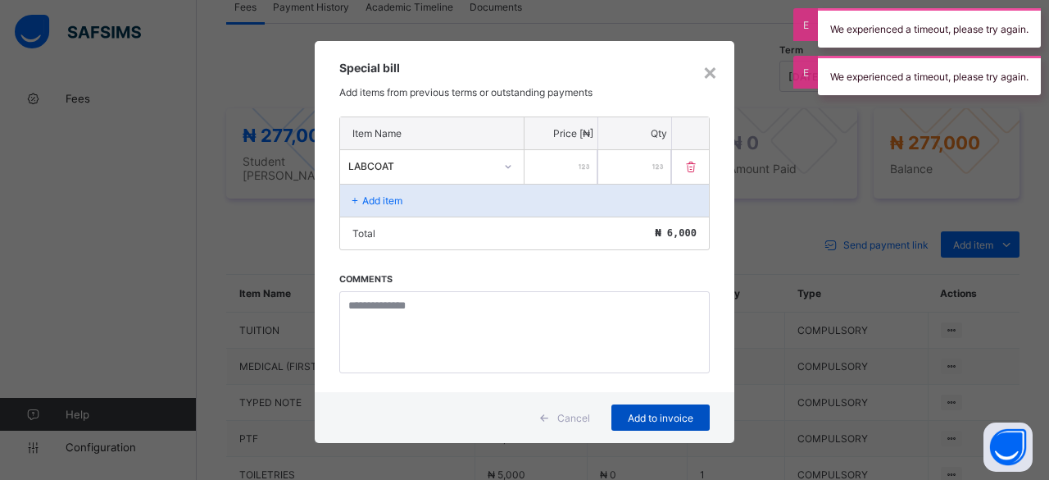
type input "****"
click at [639, 412] on span "Add to invoice" at bounding box center [661, 418] width 74 height 12
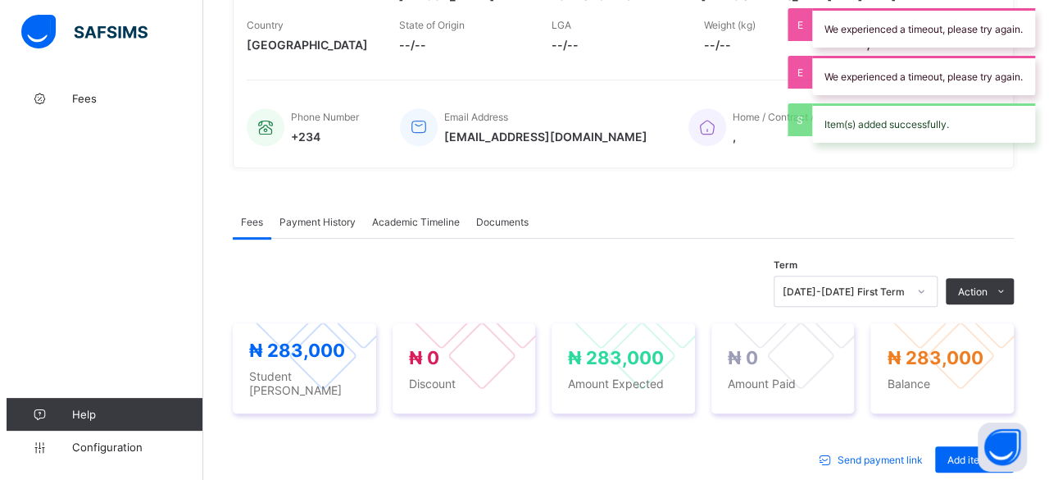
scroll to position [284, 0]
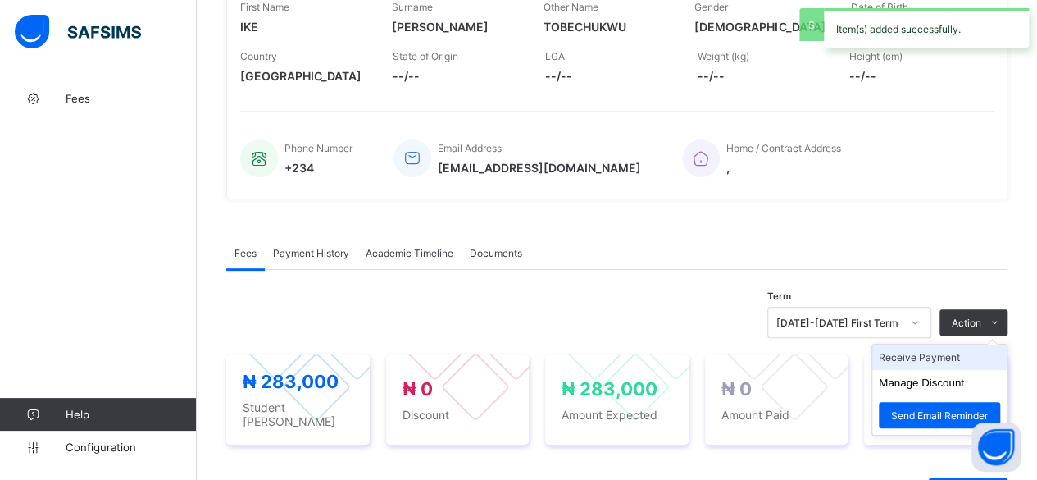
click at [927, 348] on li "Receive Payment" at bounding box center [939, 356] width 134 height 25
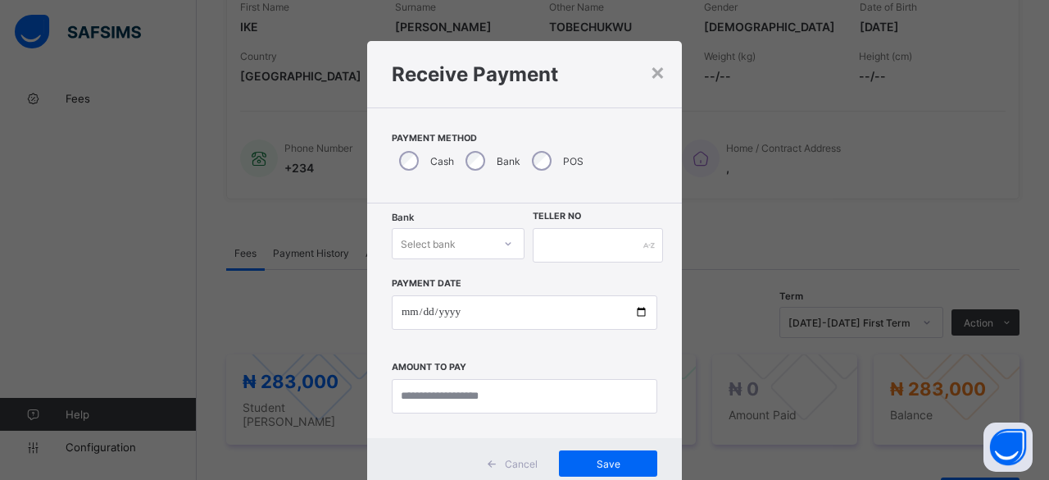
click at [443, 243] on div "Select bank" at bounding box center [428, 243] width 55 height 31
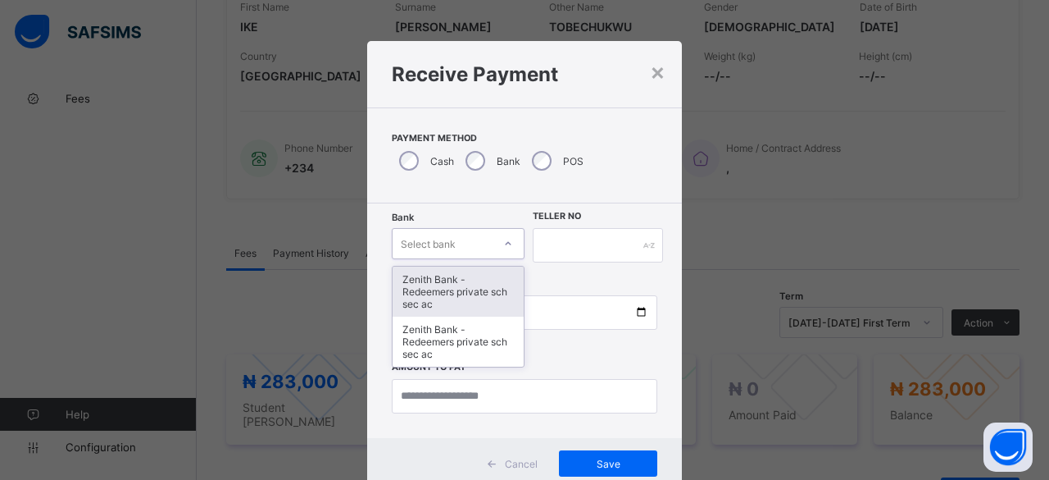
drag, startPoint x: 429, startPoint y: 274, endPoint x: 510, endPoint y: 263, distance: 81.9
click at [430, 274] on div "Zenith Bank - Redeemers private sch sec ac" at bounding box center [458, 291] width 131 height 50
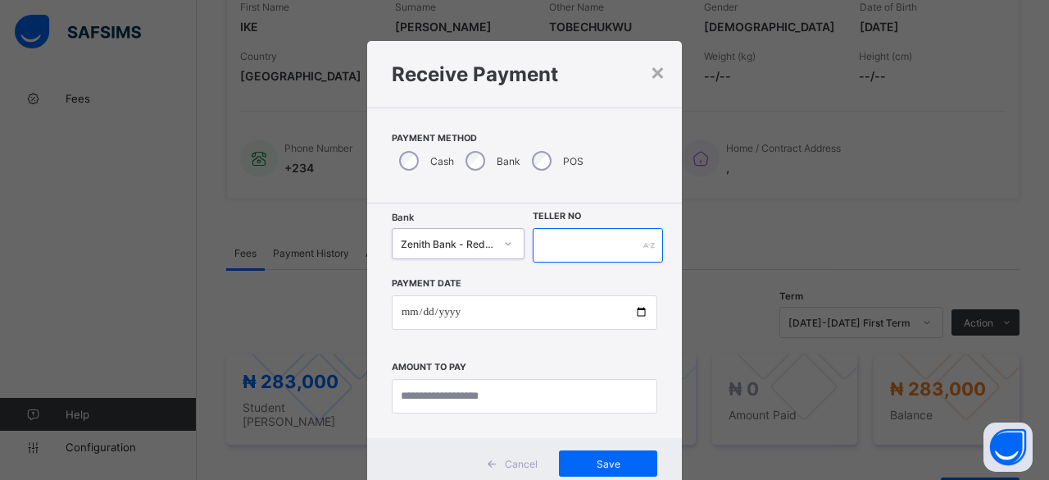
drag, startPoint x: 557, startPoint y: 248, endPoint x: 567, endPoint y: 247, distance: 10.0
click at [566, 247] on input "text" at bounding box center [598, 245] width 130 height 34
paste input "**********"
type input "**********"
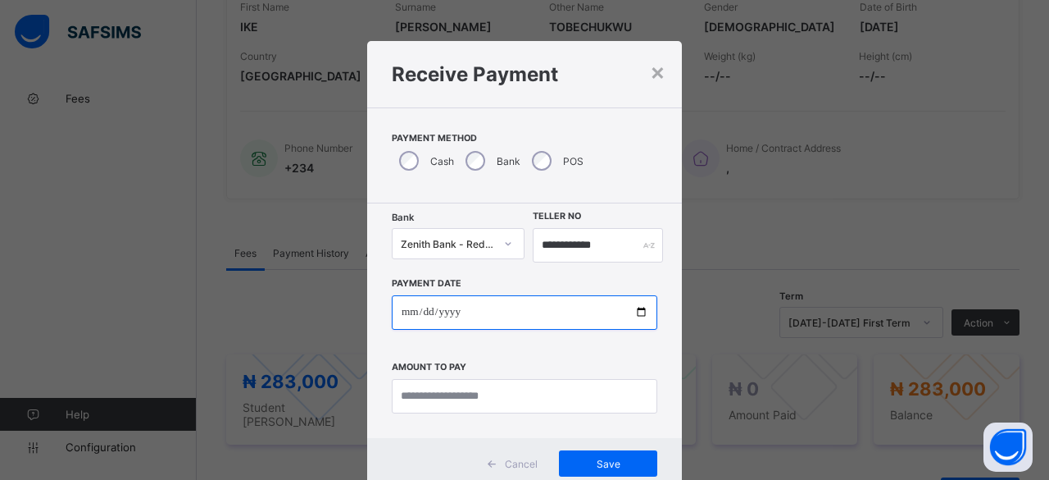
click at [634, 311] on input "date" at bounding box center [525, 312] width 266 height 34
type input "**********"
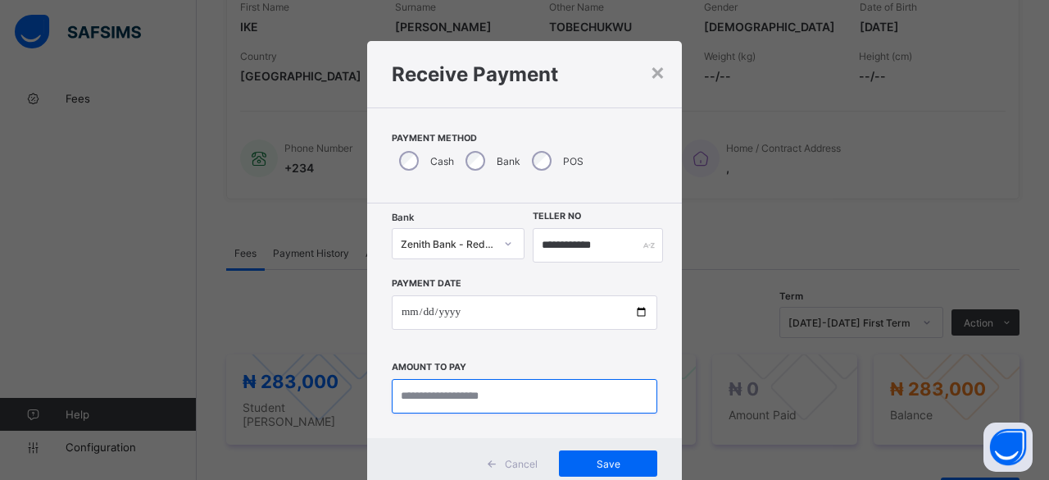
click at [433, 388] on input "currency" at bounding box center [525, 396] width 266 height 34
type input "*********"
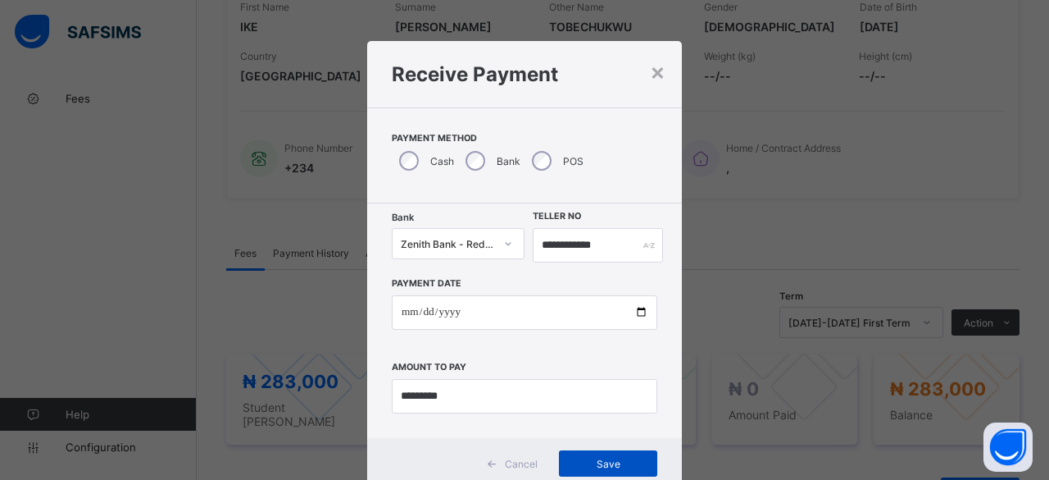
click at [591, 457] on div "Save" at bounding box center [608, 463] width 98 height 26
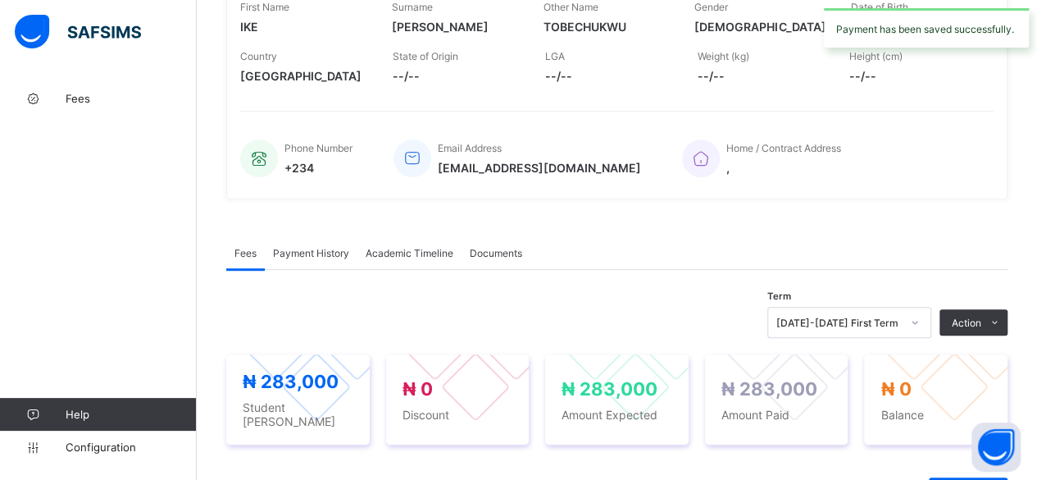
click at [315, 247] on span "Payment History" at bounding box center [311, 253] width 76 height 12
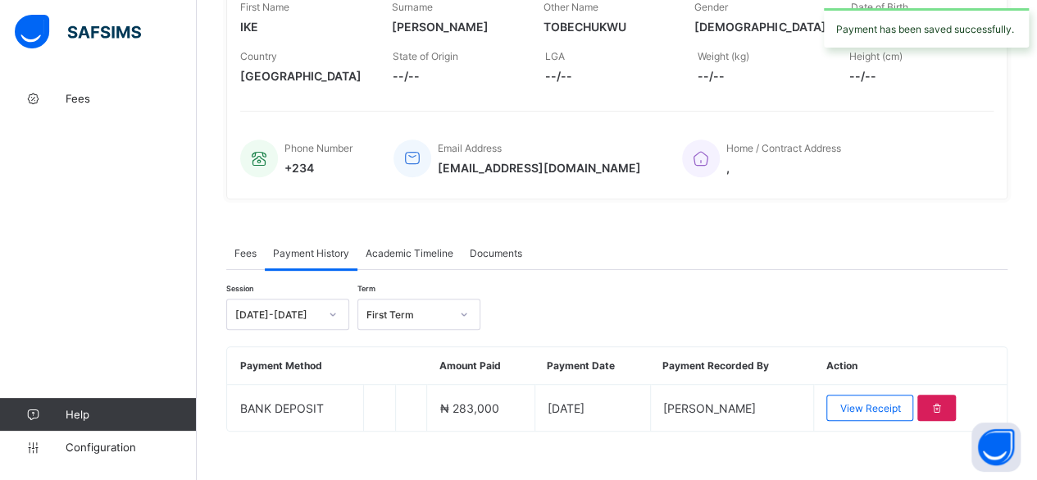
click at [880, 394] on div "View Receipt" at bounding box center [869, 407] width 87 height 26
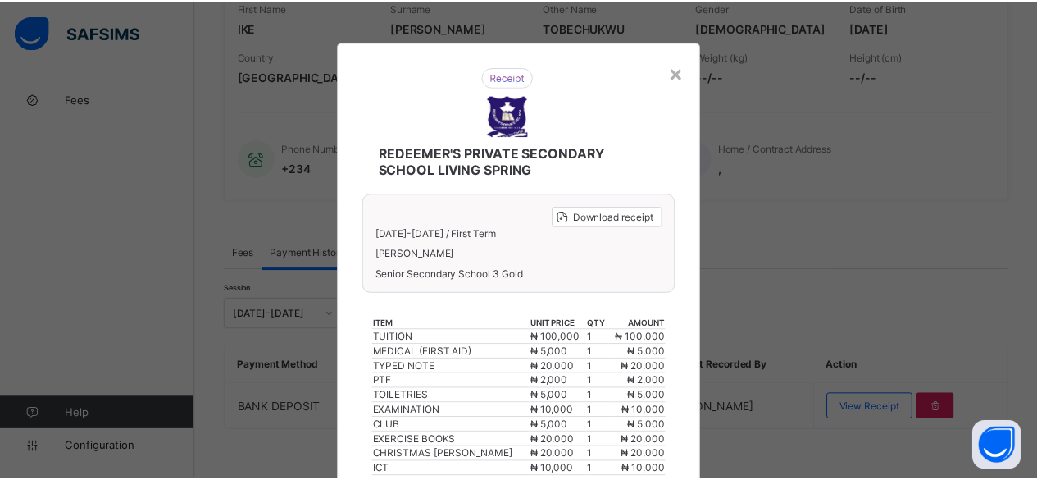
scroll to position [284, 0]
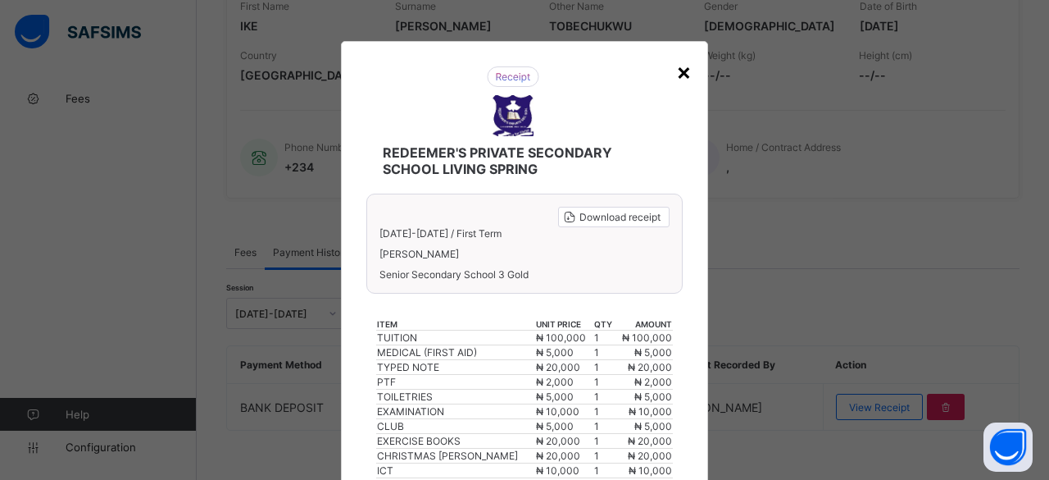
click at [676, 63] on div "×" at bounding box center [684, 71] width 16 height 28
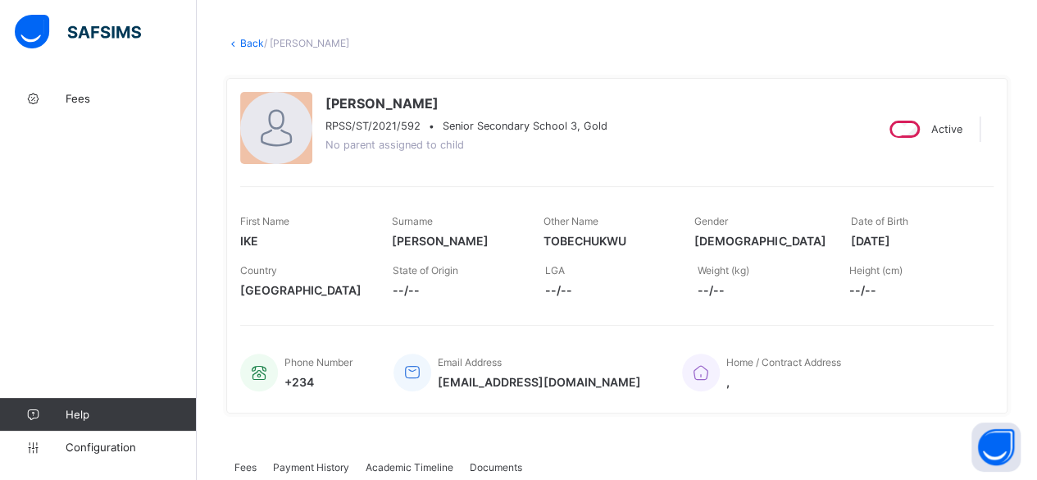
scroll to position [0, 0]
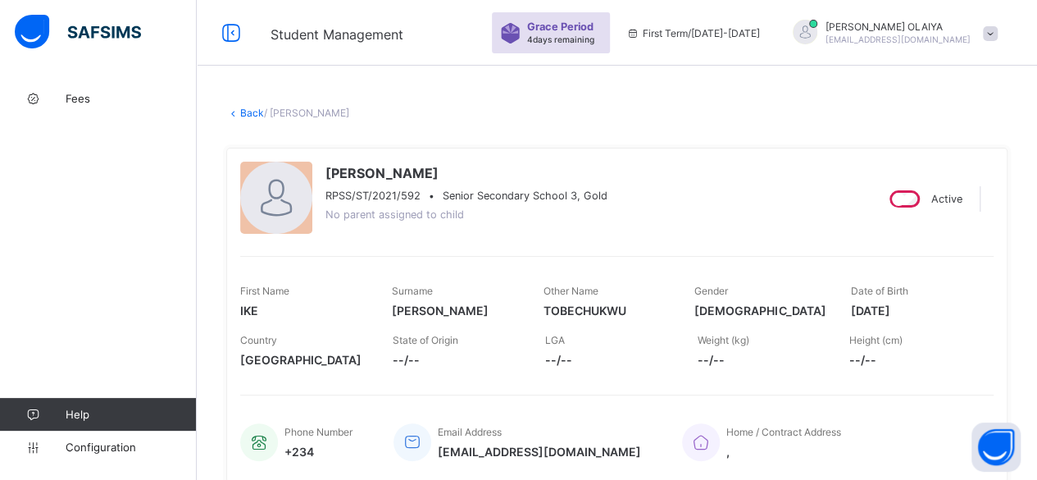
click at [247, 107] on link "Back" at bounding box center [252, 113] width 24 height 12
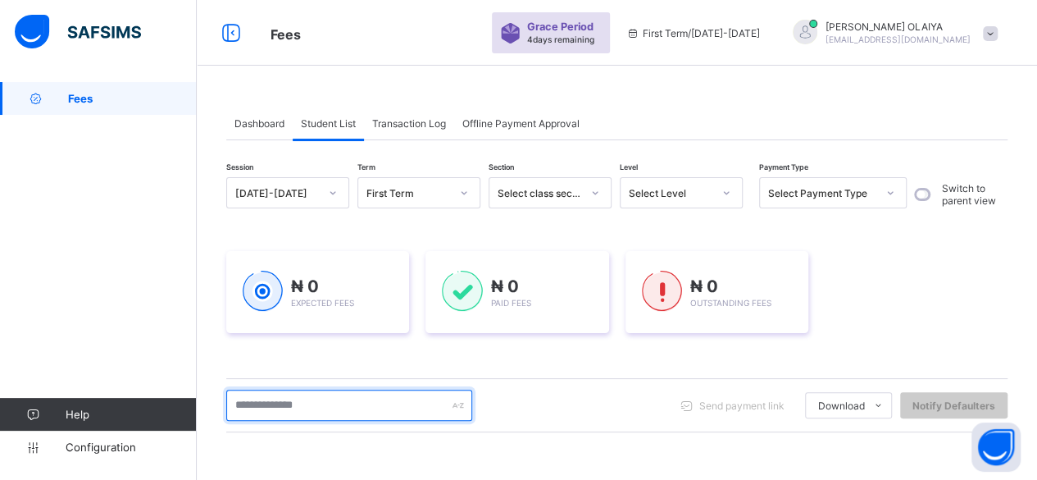
click at [254, 408] on input "text" at bounding box center [349, 404] width 246 height 31
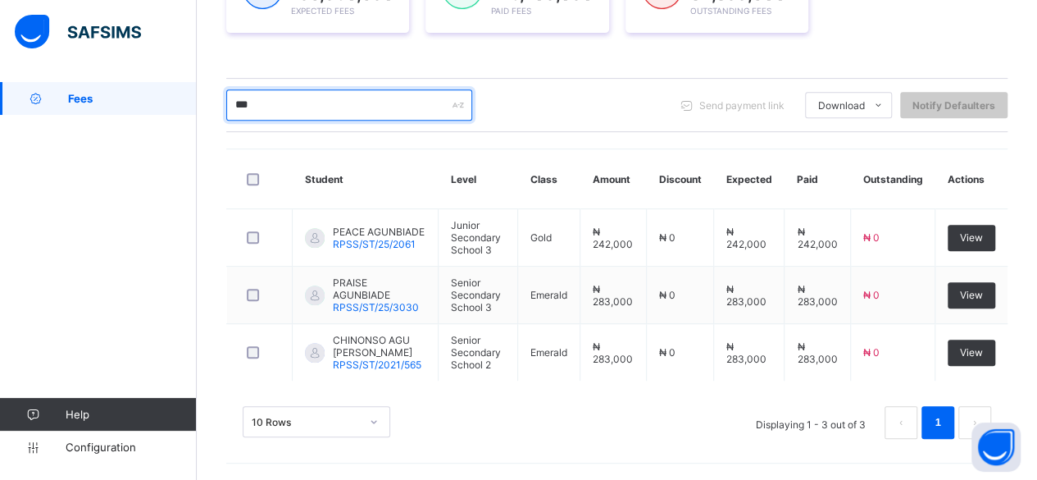
scroll to position [292, 0]
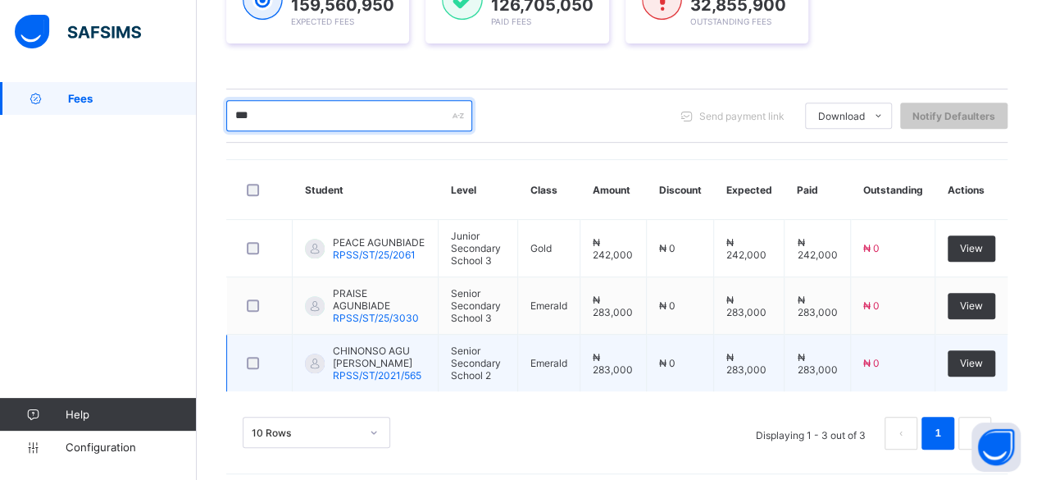
type input "***"
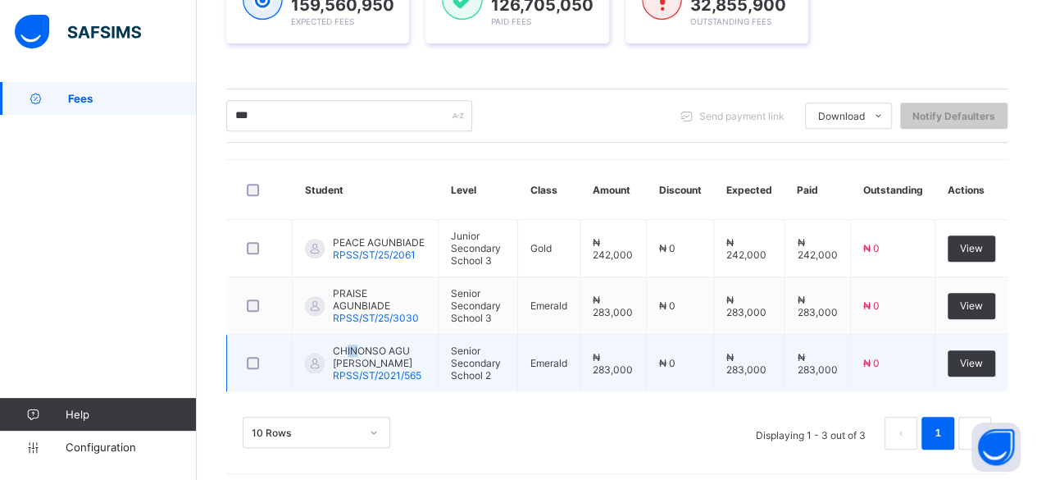
click at [348, 346] on span "CHINONSO AGU [PERSON_NAME]" at bounding box center [379, 356] width 93 height 25
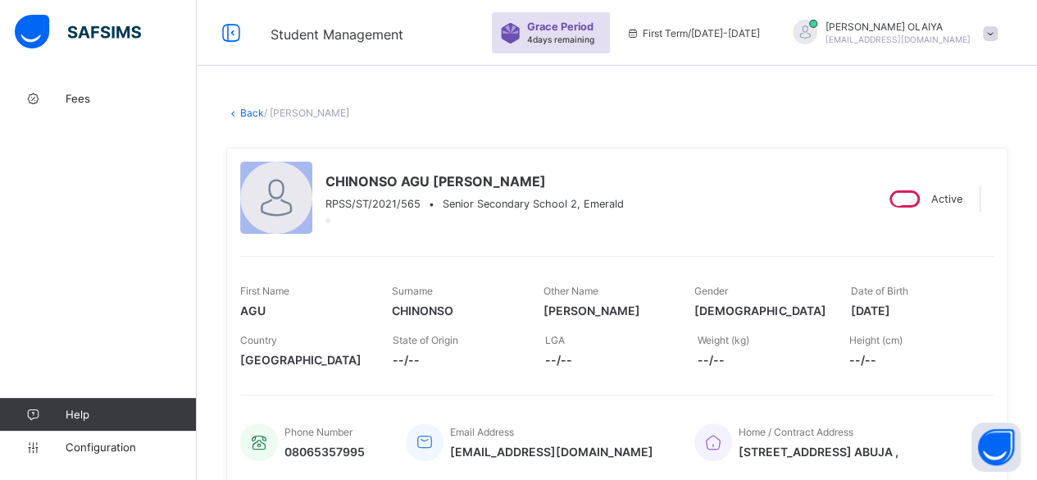
click at [252, 109] on link "Back" at bounding box center [252, 113] width 24 height 12
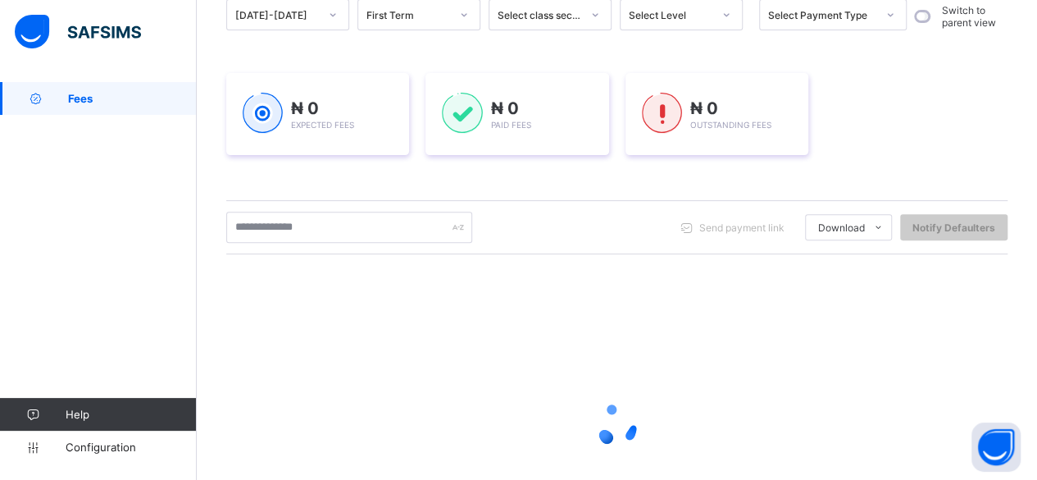
scroll to position [302, 0]
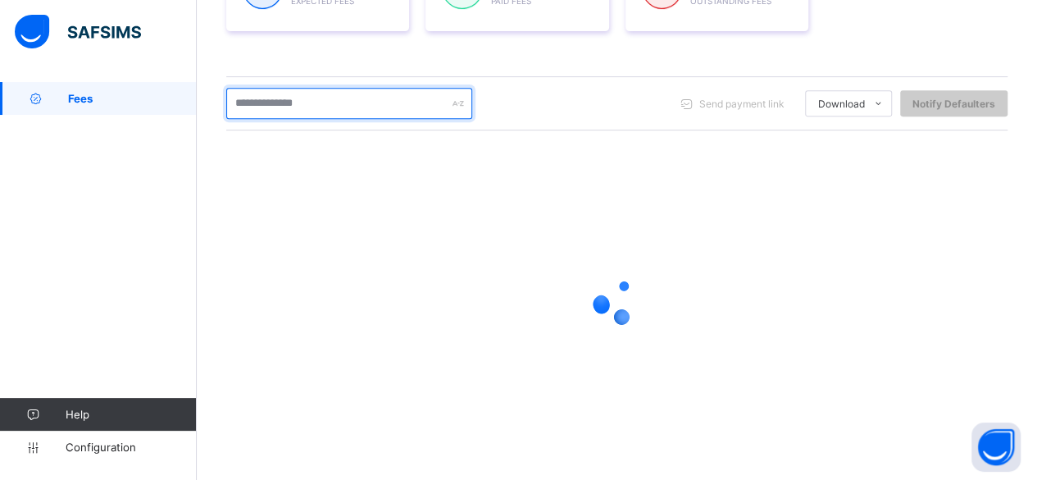
click at [323, 107] on input "text" at bounding box center [349, 103] width 246 height 31
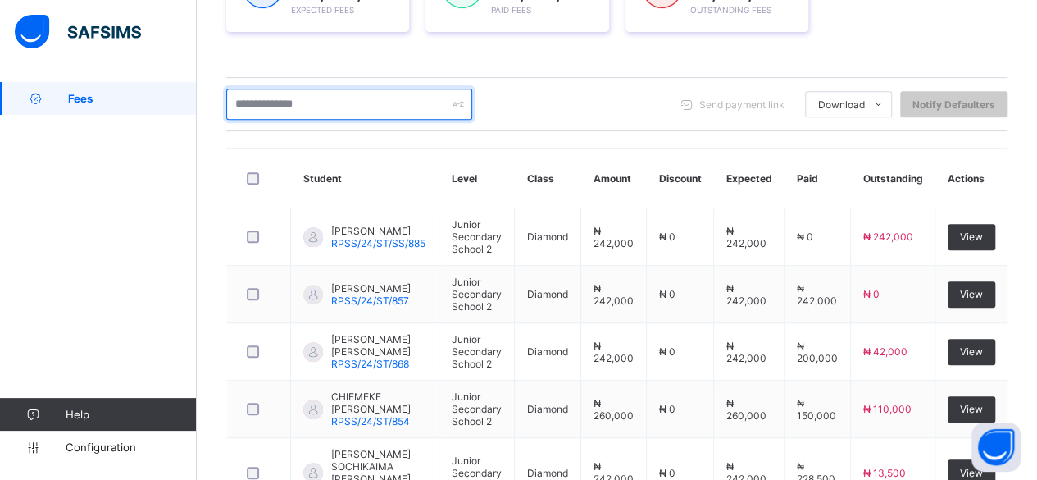
click at [252, 103] on input "text" at bounding box center [349, 104] width 246 height 31
click at [252, 98] on input "text" at bounding box center [349, 104] width 246 height 31
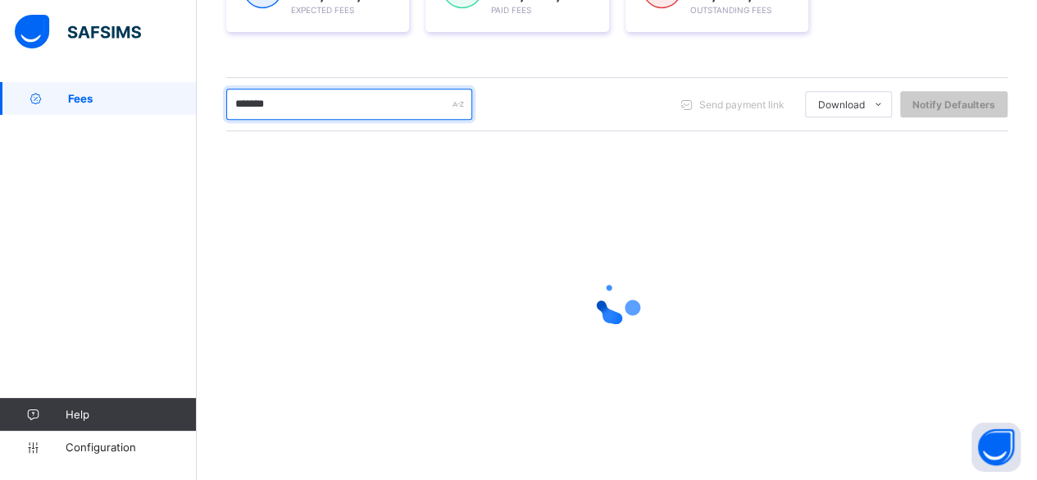
scroll to position [237, 0]
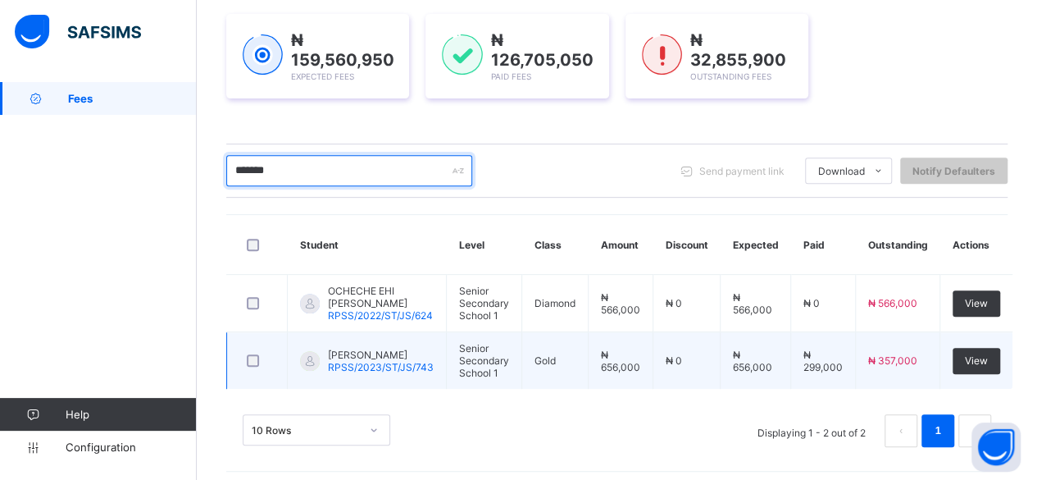
type input "*******"
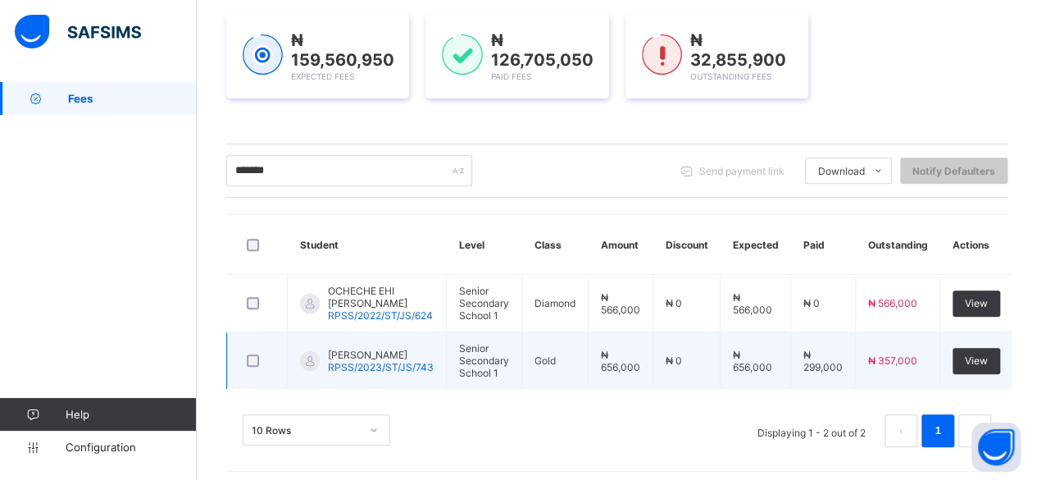
click at [357, 348] on span "[PERSON_NAME]" at bounding box center [381, 354] width 106 height 12
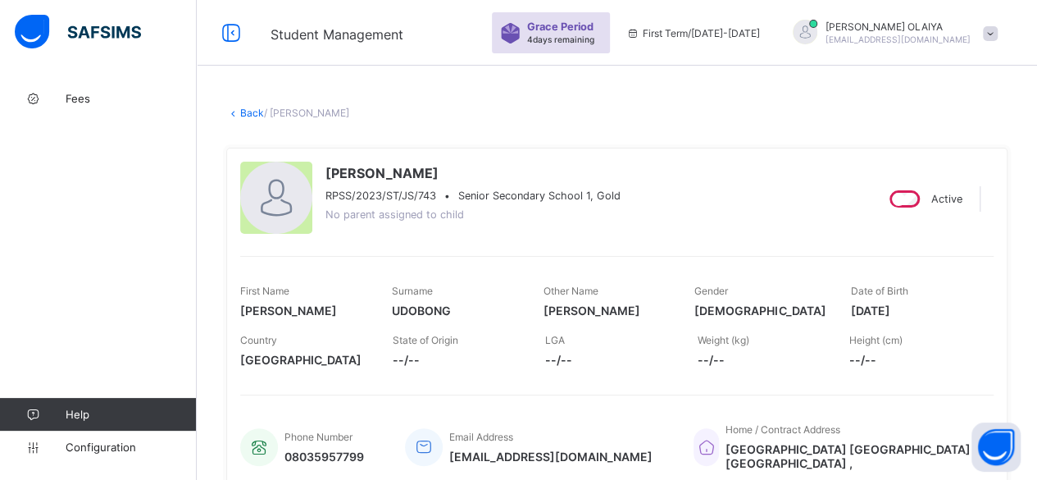
click at [249, 112] on link "Back" at bounding box center [252, 113] width 24 height 12
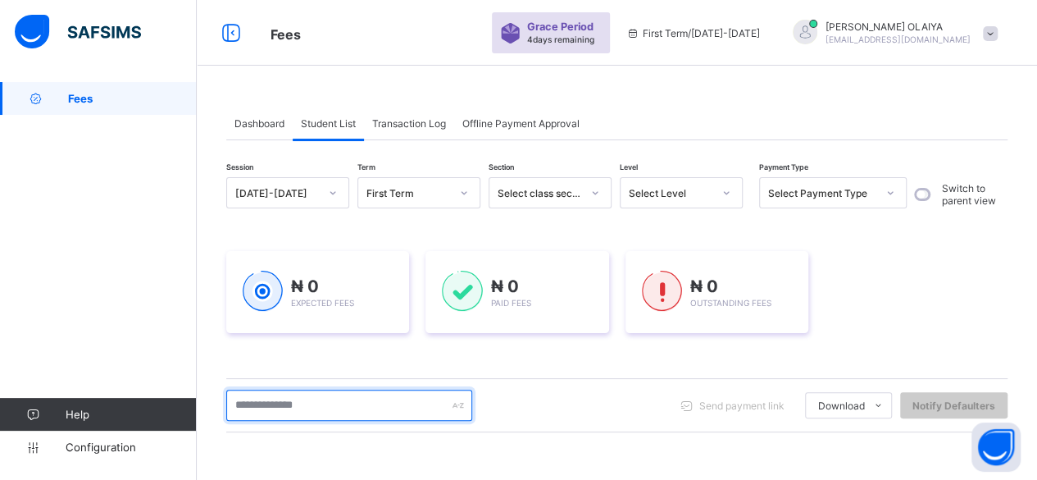
drag, startPoint x: 258, startPoint y: 402, endPoint x: 268, endPoint y: 401, distance: 9.9
click at [266, 401] on input "text" at bounding box center [349, 404] width 246 height 31
type input "*****"
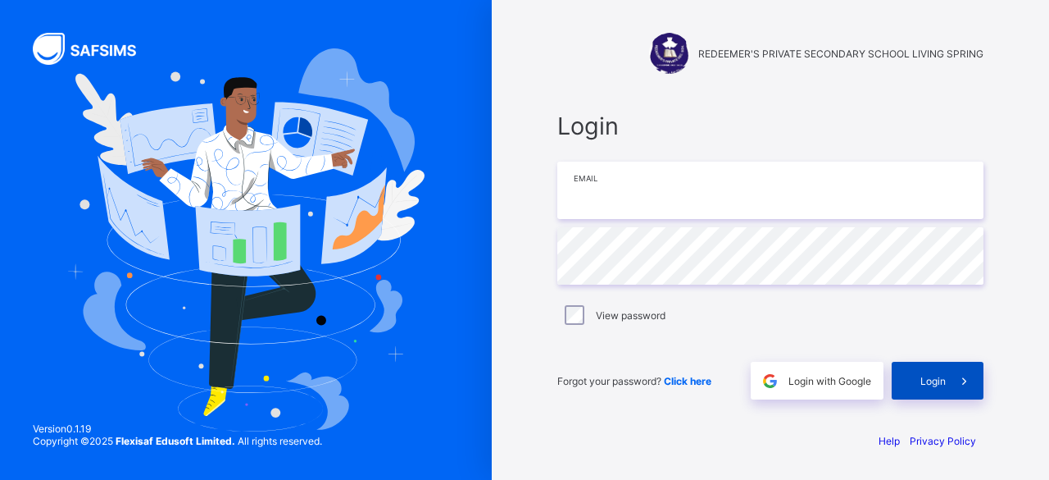
type input "**********"
click at [923, 381] on span "Login" at bounding box center [933, 381] width 25 height 12
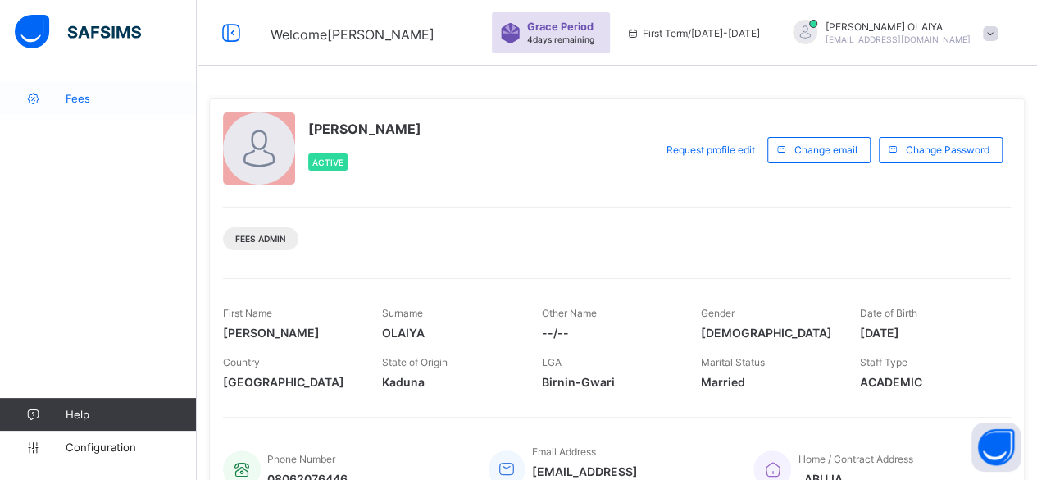
click at [84, 104] on span "Fees" at bounding box center [131, 98] width 131 height 13
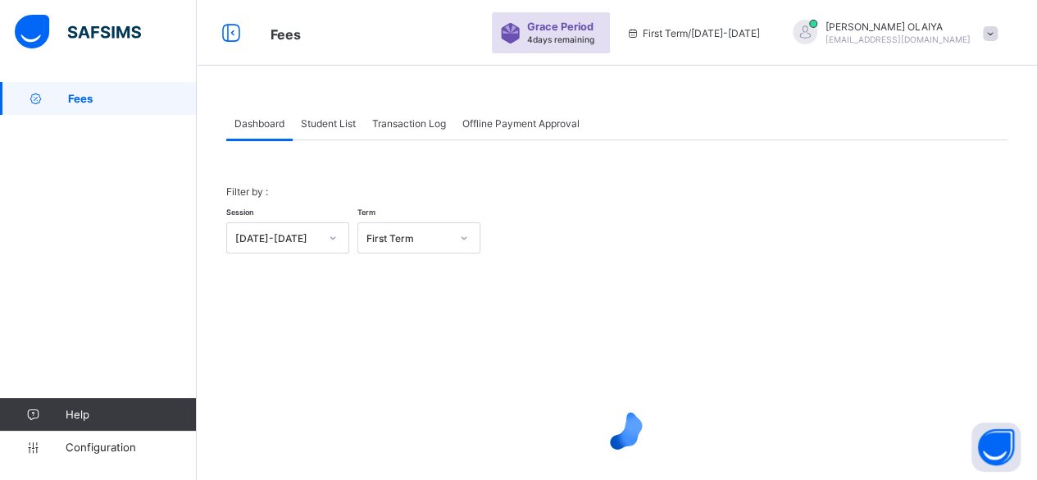
click at [315, 119] on span "Student List" at bounding box center [328, 123] width 55 height 12
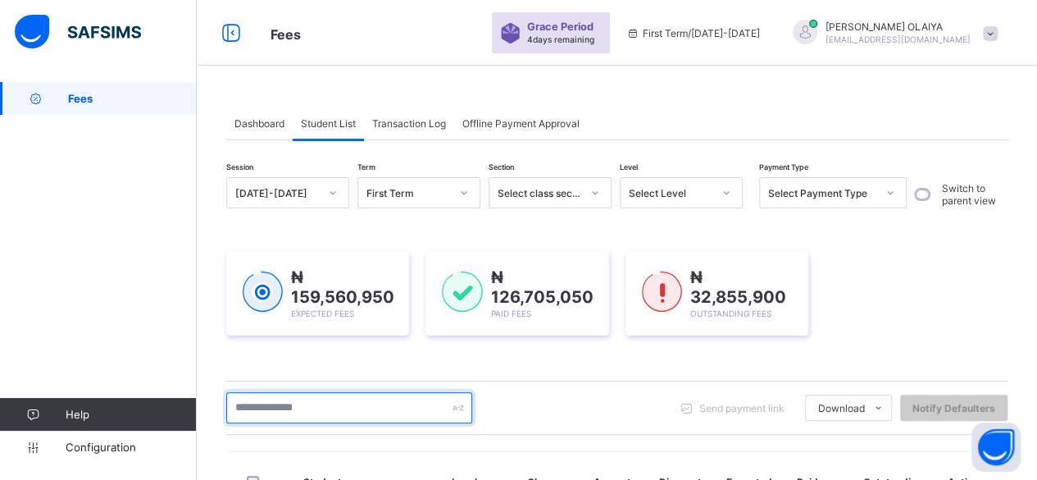
click at [286, 393] on input "text" at bounding box center [349, 407] width 246 height 31
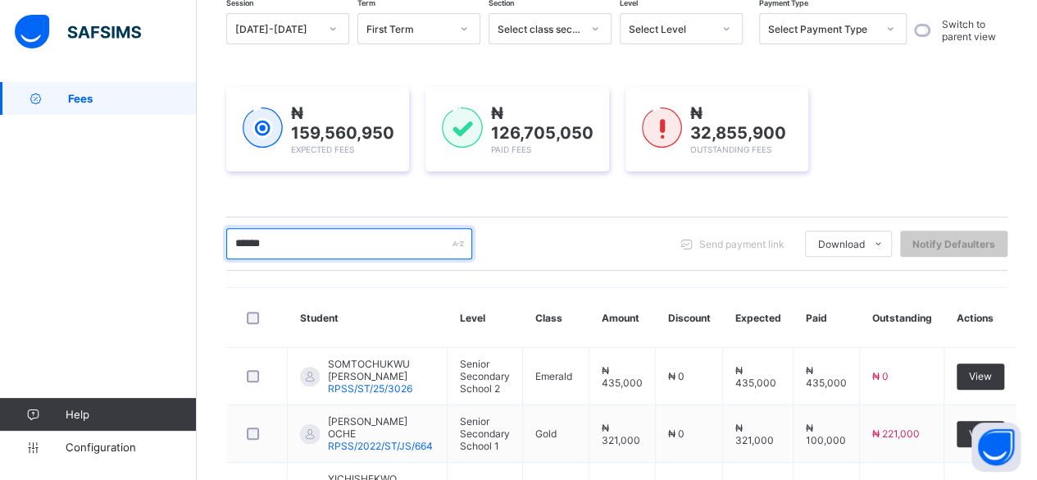
scroll to position [139, 0]
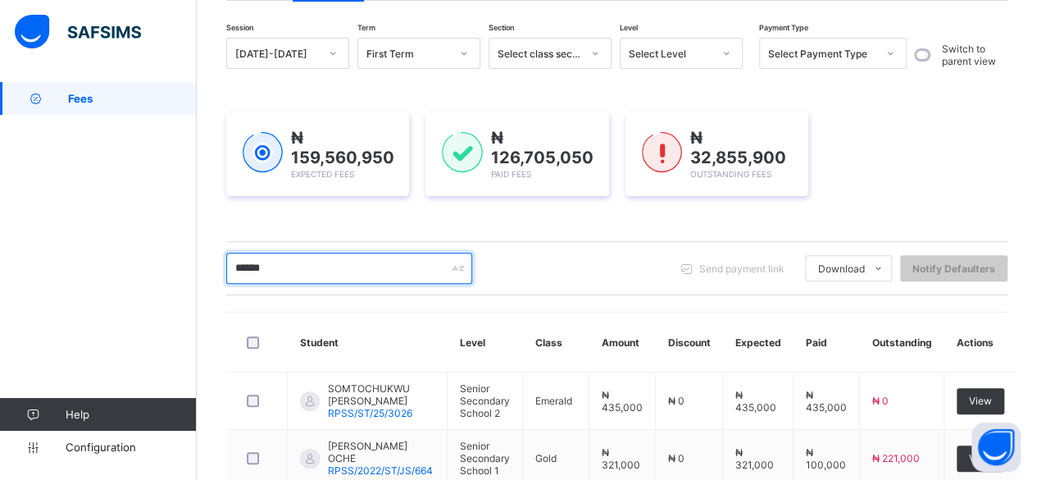
click at [282, 266] on input "******" at bounding box center [349, 267] width 246 height 31
type input "*"
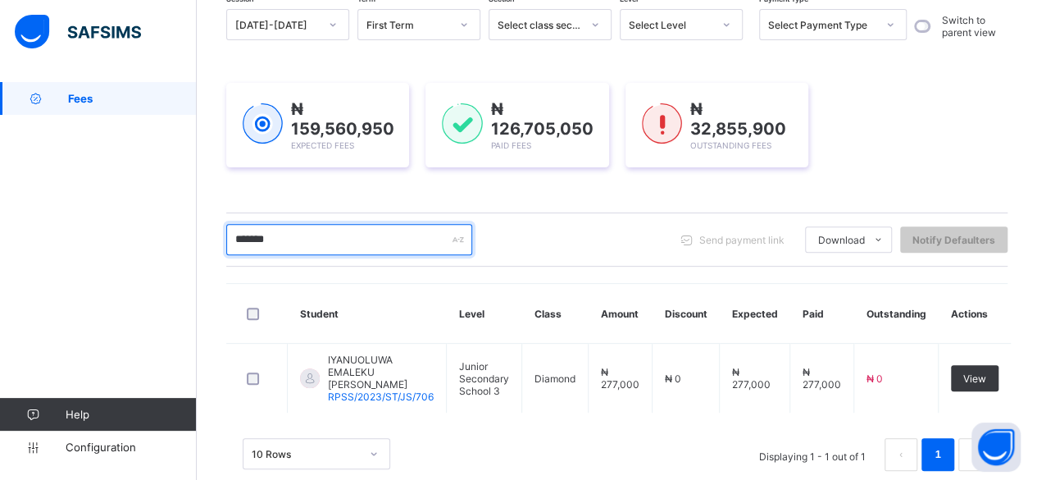
scroll to position [182, 0]
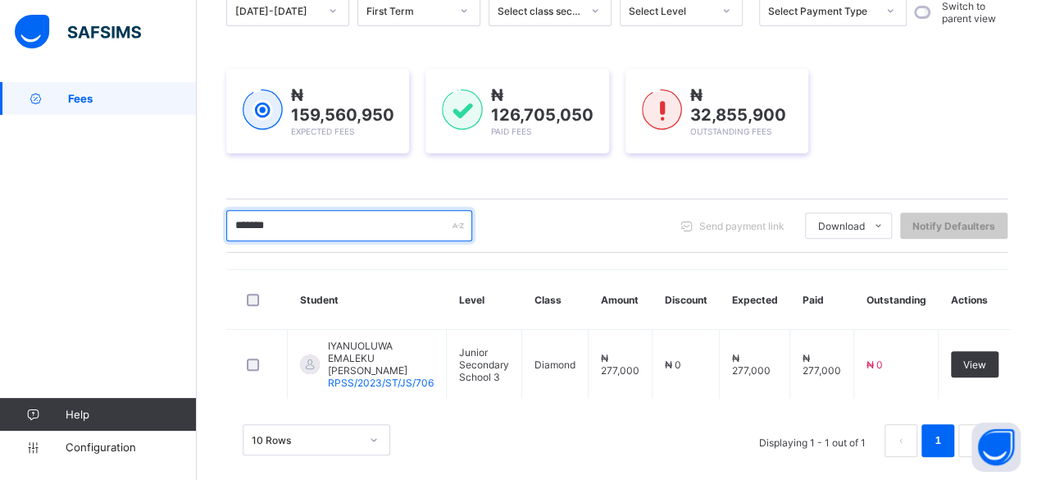
click at [293, 216] on input "*******" at bounding box center [349, 225] width 246 height 31
type input "*"
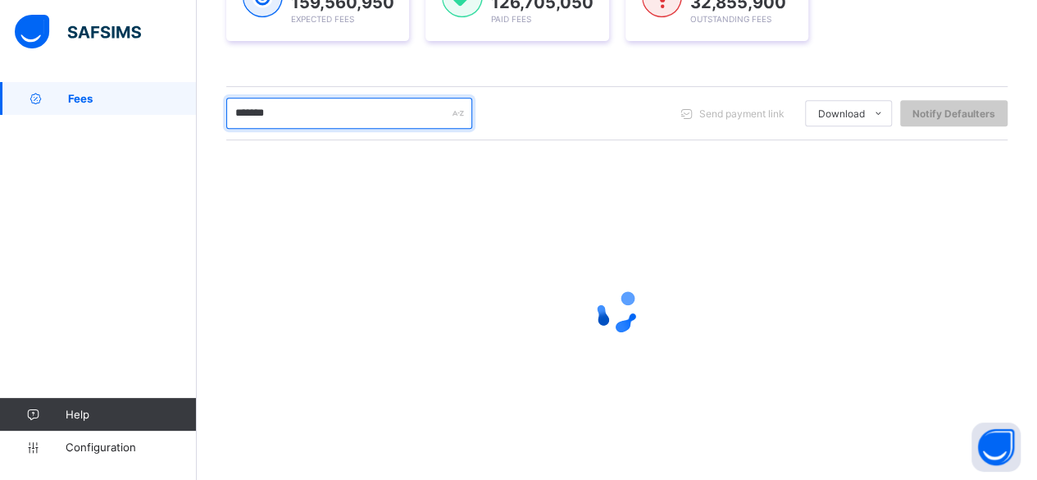
scroll to position [303, 0]
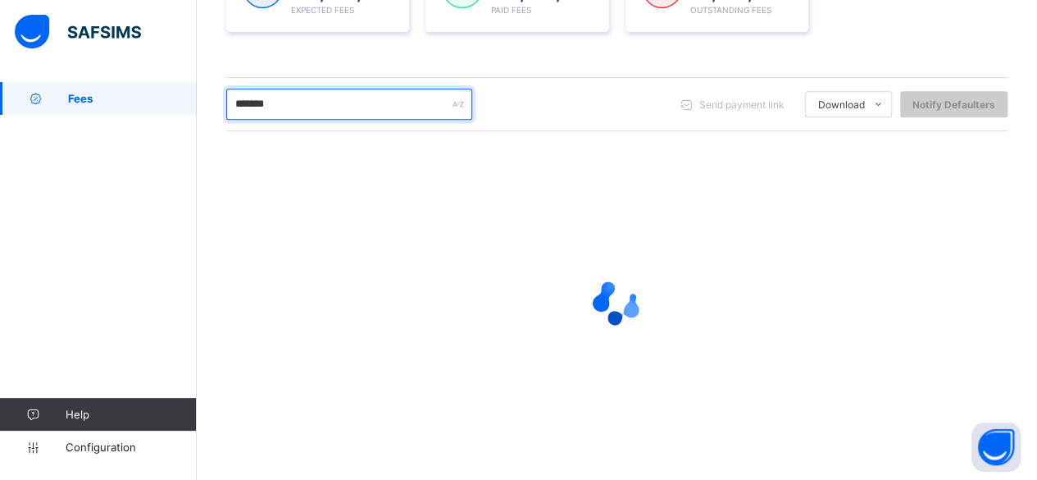
click at [302, 99] on input "*******" at bounding box center [349, 104] width 246 height 31
type input "*******"
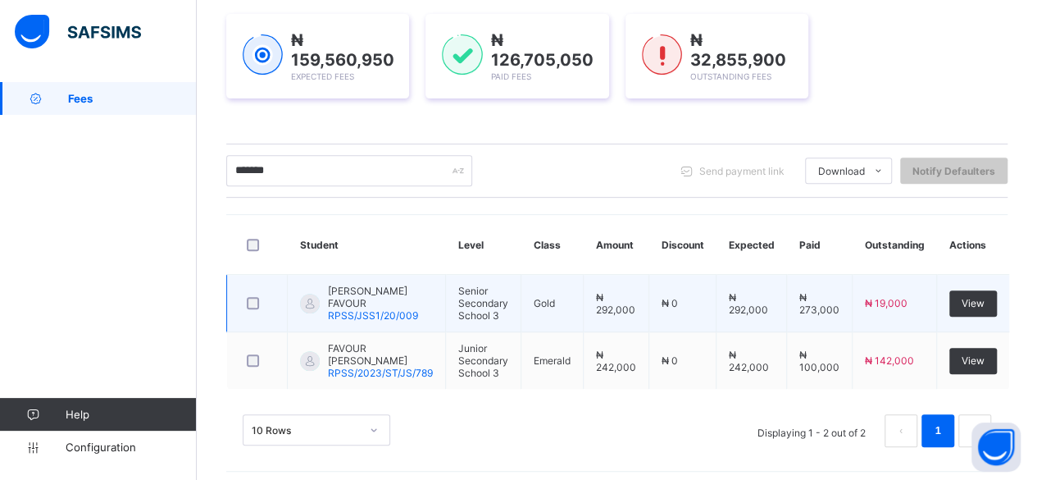
click at [350, 291] on span "[PERSON_NAME] FAVOUR" at bounding box center [380, 296] width 105 height 25
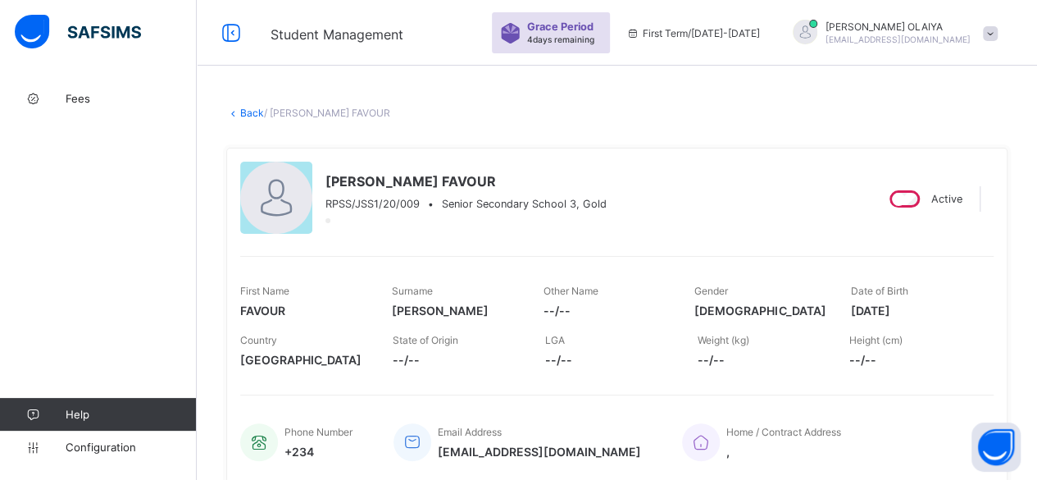
click at [242, 109] on link "Back" at bounding box center [252, 113] width 24 height 12
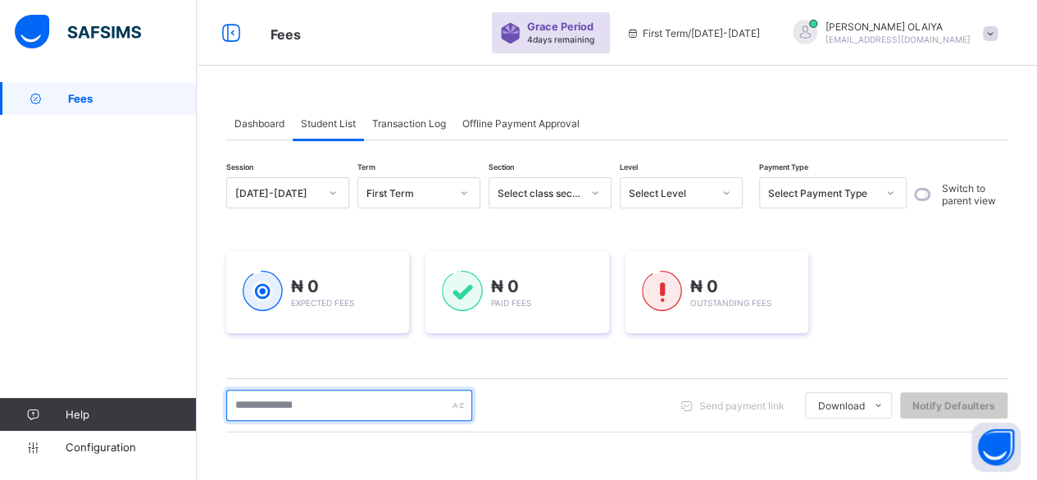
drag, startPoint x: 248, startPoint y: 409, endPoint x: 267, endPoint y: 406, distance: 19.9
click at [255, 409] on input "text" at bounding box center [349, 404] width 246 height 31
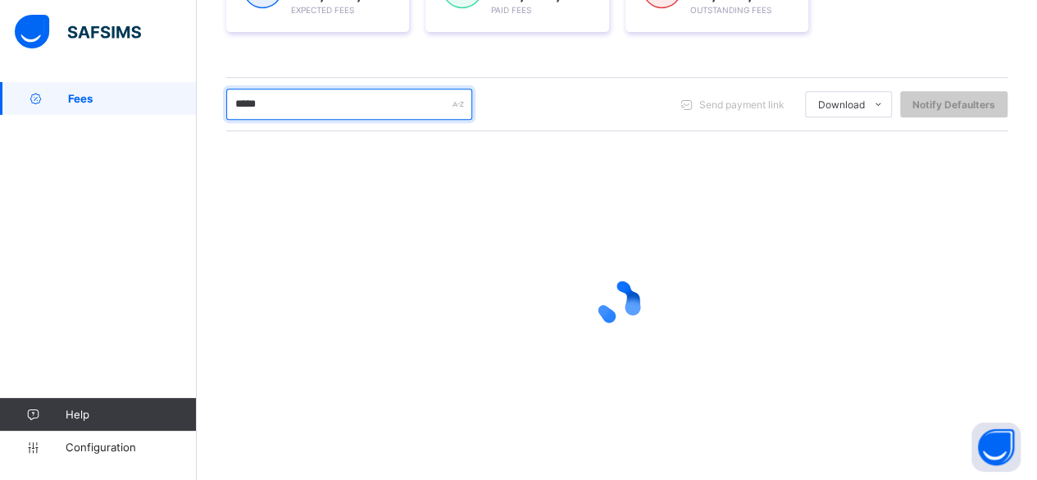
scroll to position [248, 0]
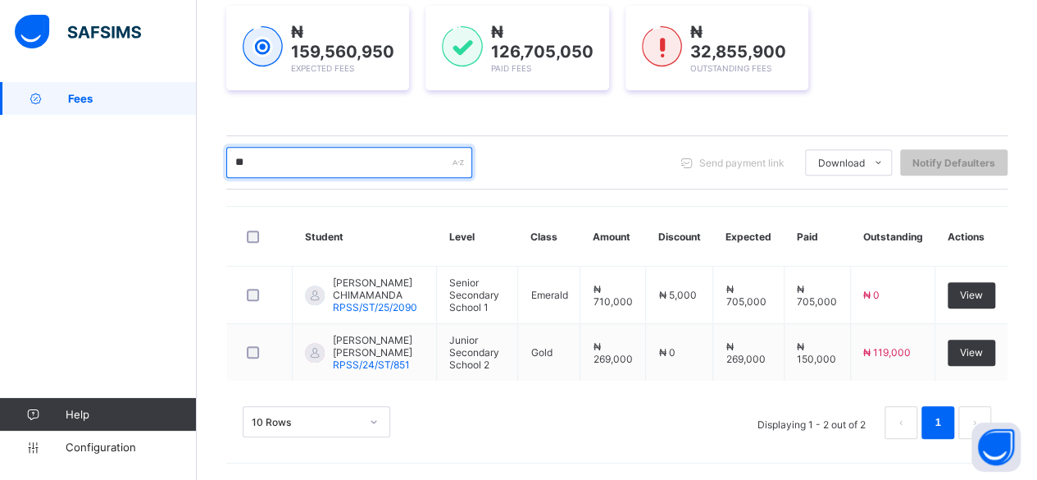
type input "*"
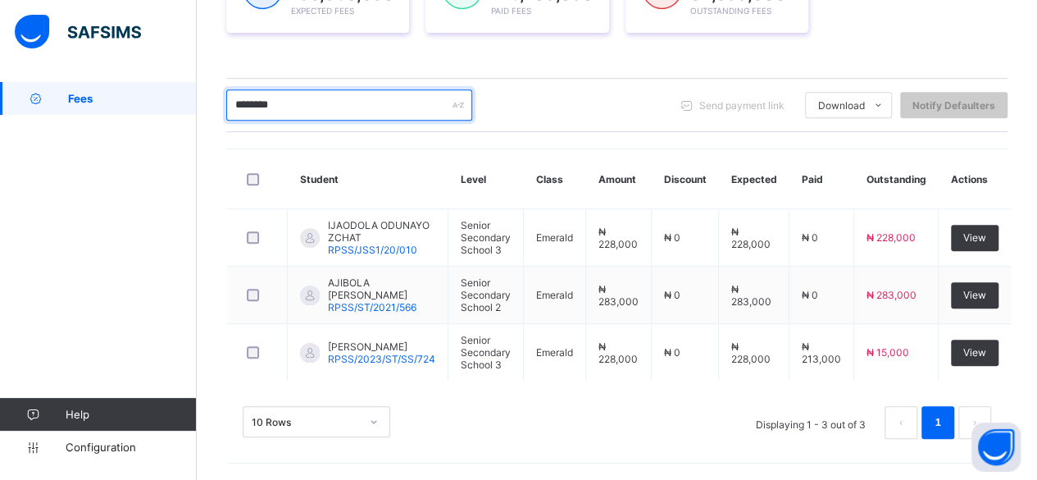
scroll to position [292, 0]
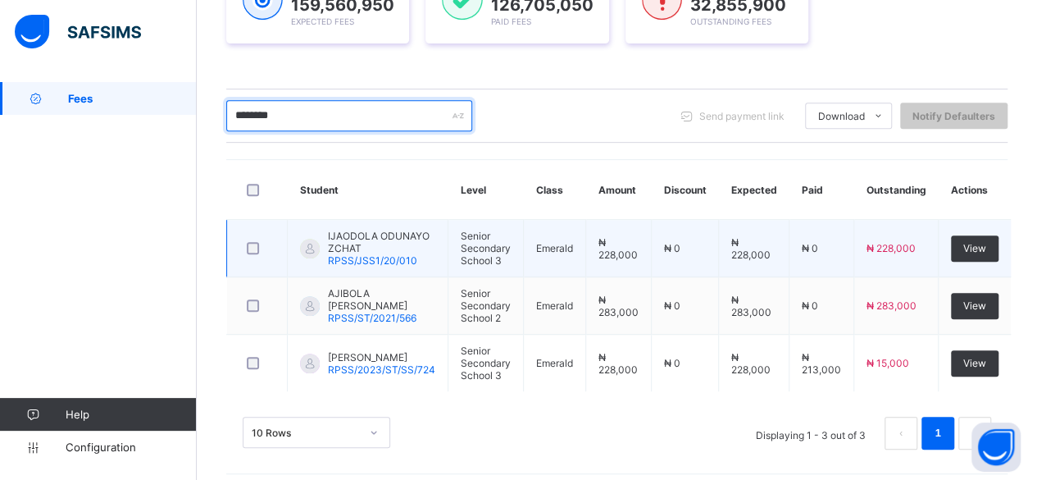
type input "********"
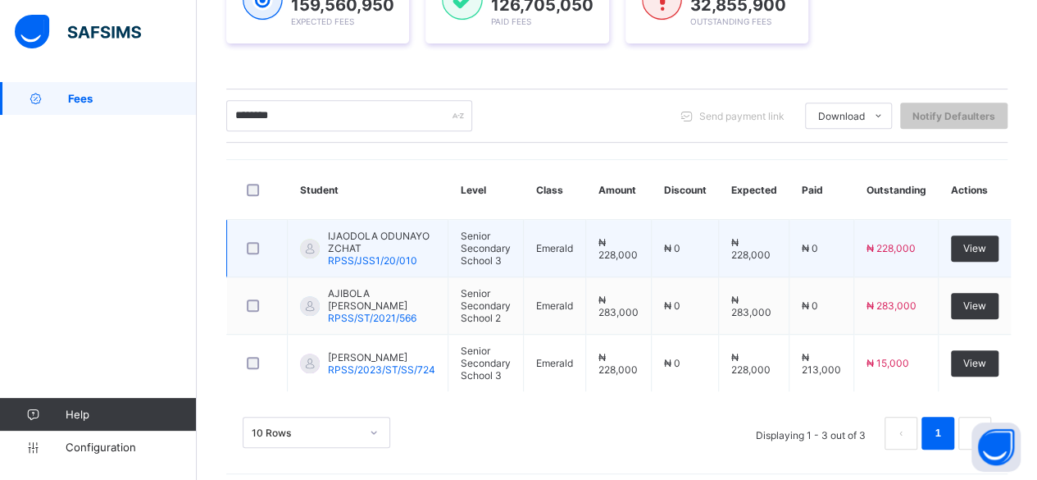
click at [359, 242] on span "IJAODOLA ODUNAYO ZCHAT" at bounding box center [381, 242] width 107 height 25
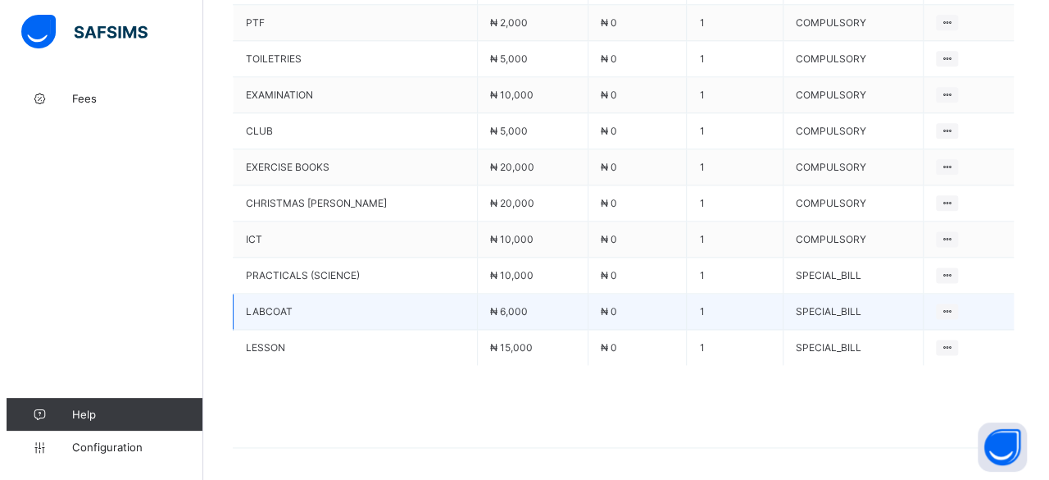
scroll to position [975, 0]
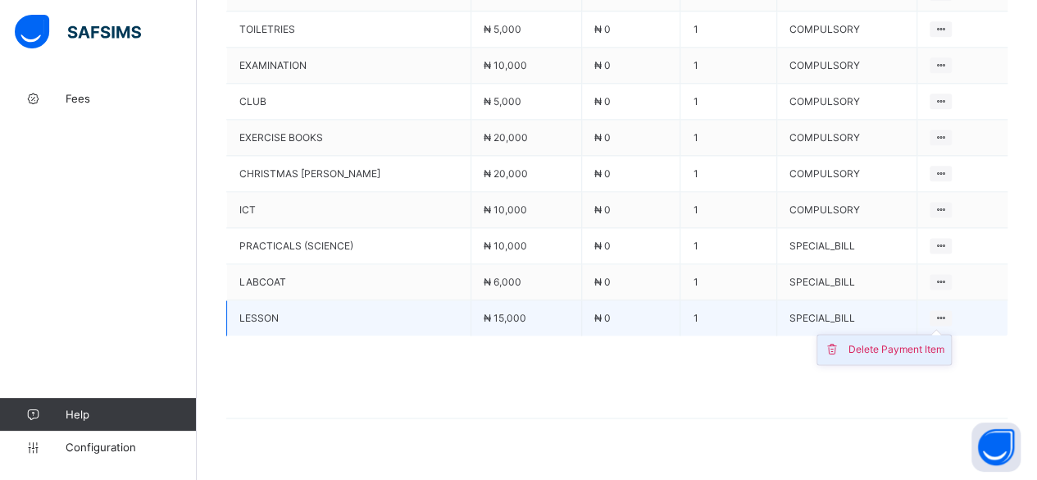
click at [908, 341] on div "Delete Payment Item" at bounding box center [896, 349] width 96 height 16
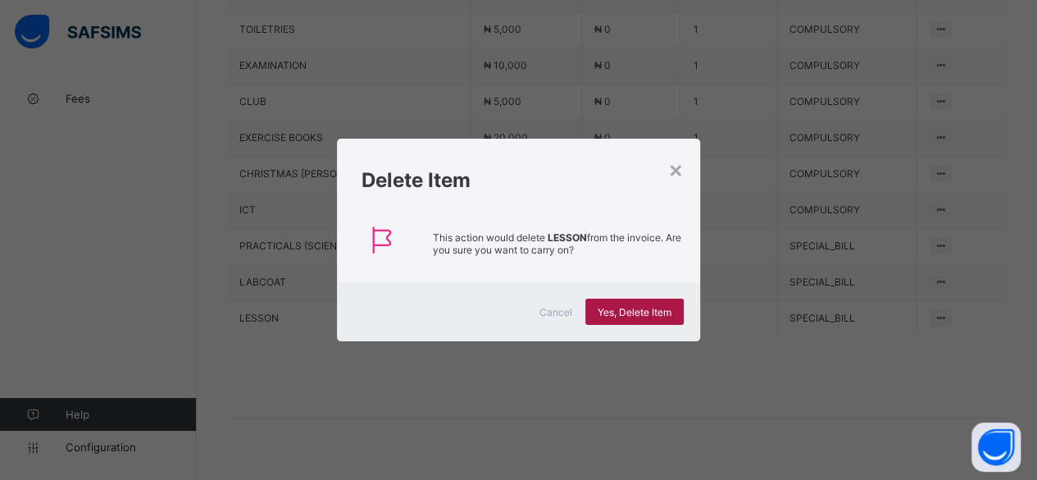
click at [648, 306] on span "Yes, Delete Item" at bounding box center [635, 312] width 74 height 12
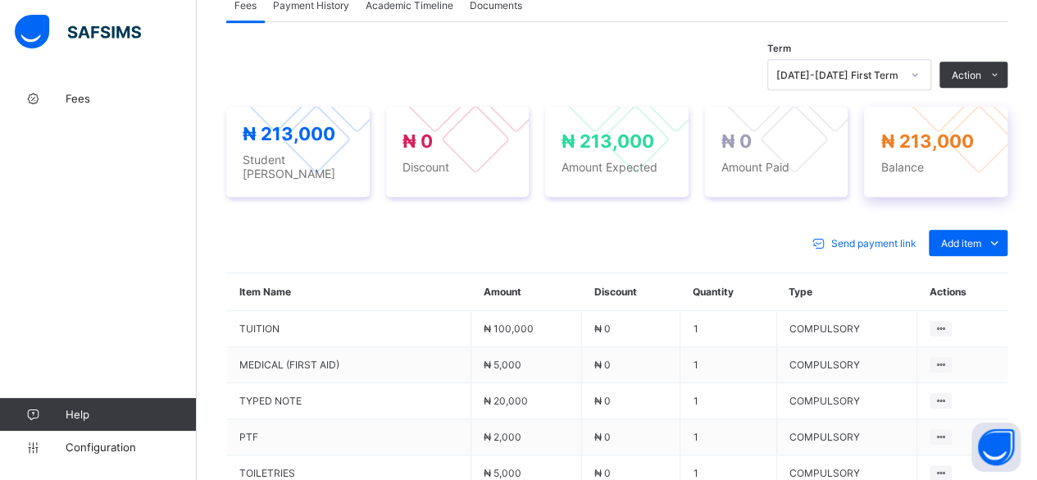
scroll to position [530, 0]
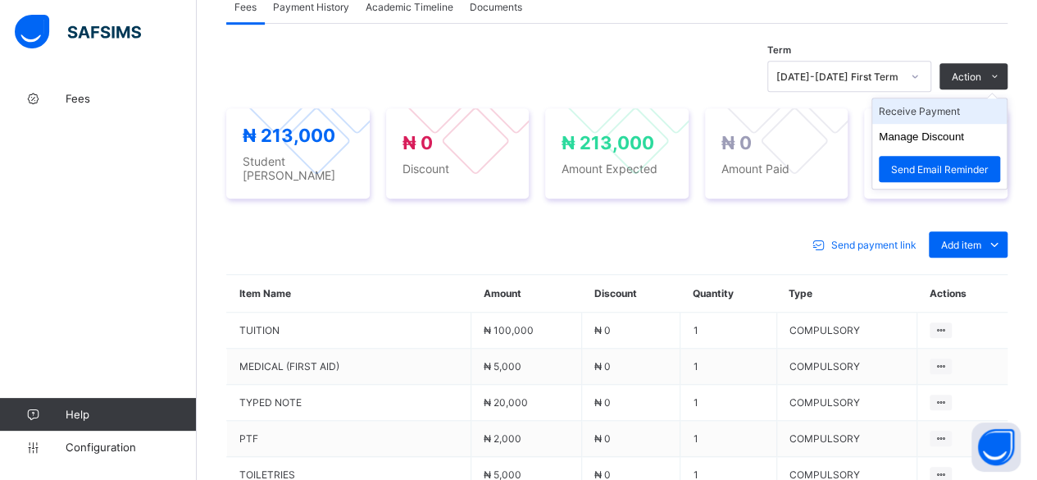
click at [936, 107] on li "Receive Payment" at bounding box center [939, 110] width 134 height 25
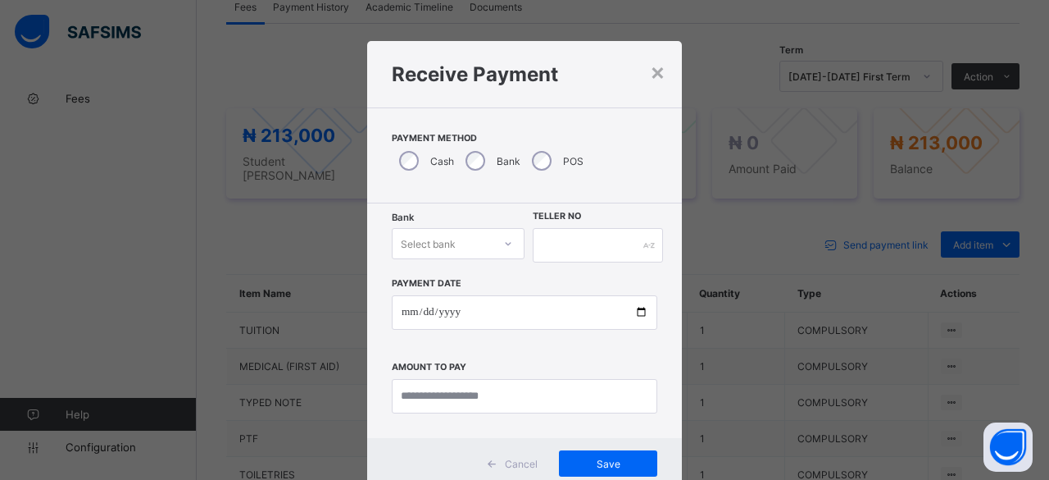
click at [462, 239] on div "Select bank" at bounding box center [443, 243] width 100 height 23
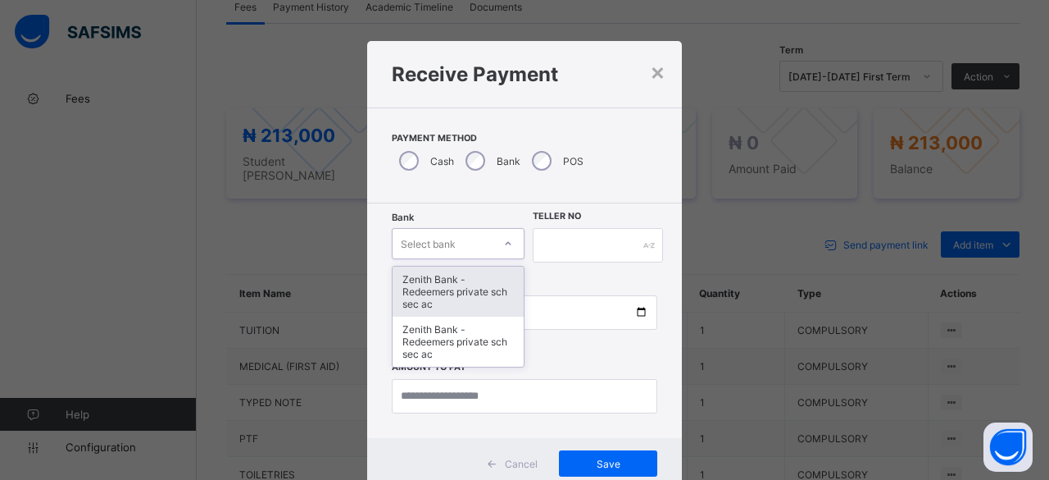
drag, startPoint x: 457, startPoint y: 287, endPoint x: 485, endPoint y: 272, distance: 31.5
click at [462, 283] on div "Zenith Bank - Redeemers private sch sec ac" at bounding box center [458, 291] width 131 height 50
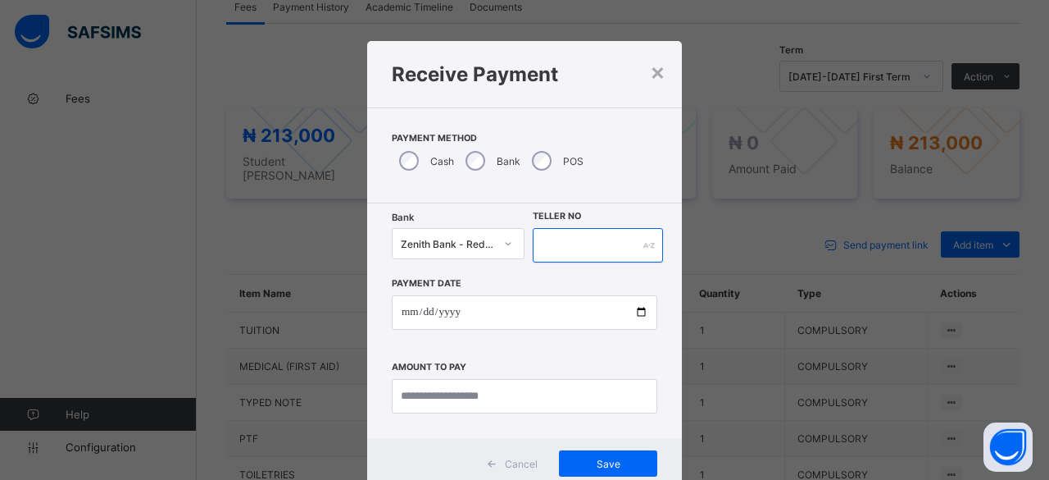
click at [554, 252] on input "text" at bounding box center [598, 245] width 130 height 34
paste input "**********"
type input "**********"
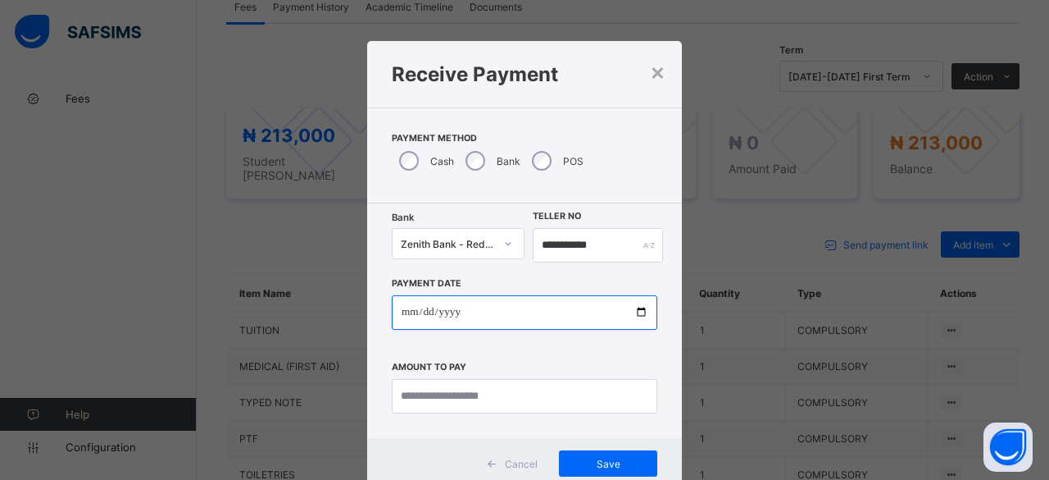
click at [641, 313] on input "date" at bounding box center [525, 312] width 266 height 34
type input "**********"
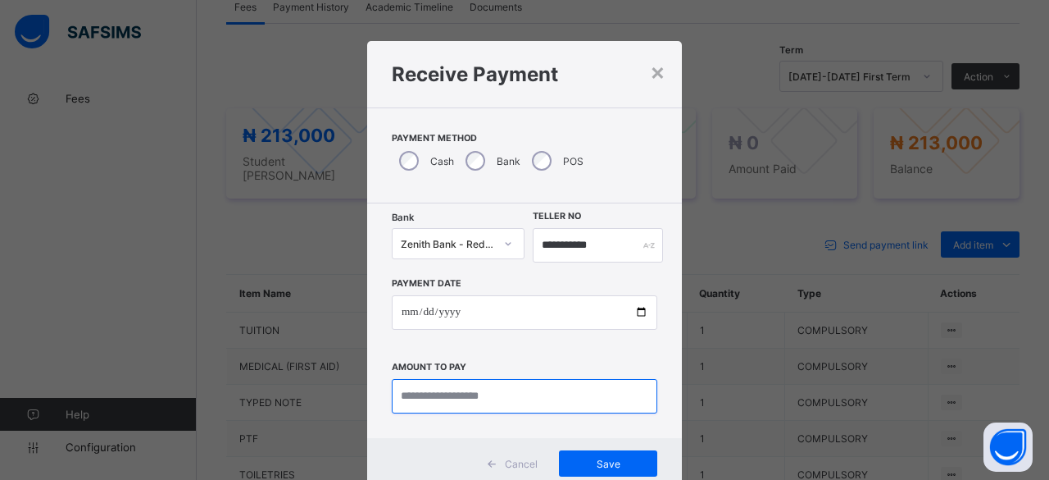
click at [464, 391] on input "currency" at bounding box center [525, 396] width 266 height 34
type input "*********"
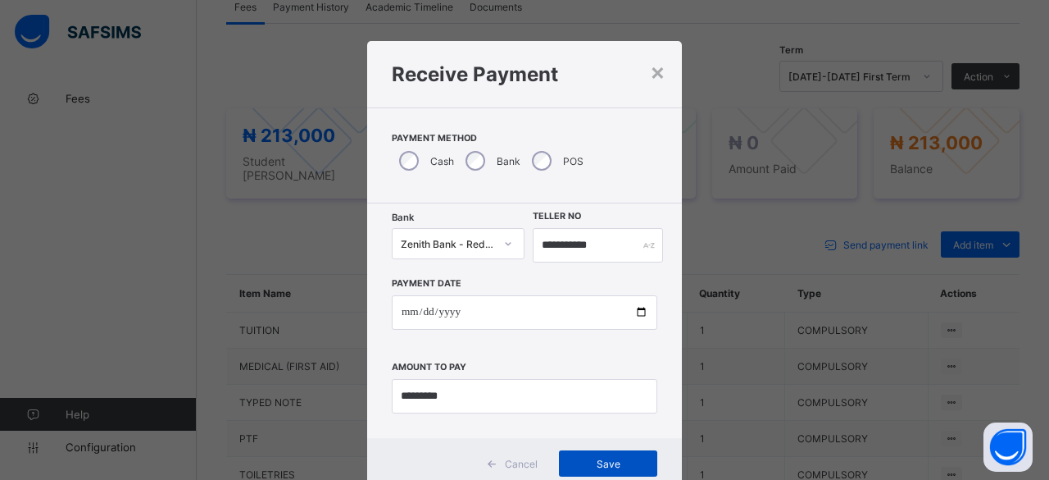
click at [579, 462] on span "Save" at bounding box center [608, 463] width 74 height 12
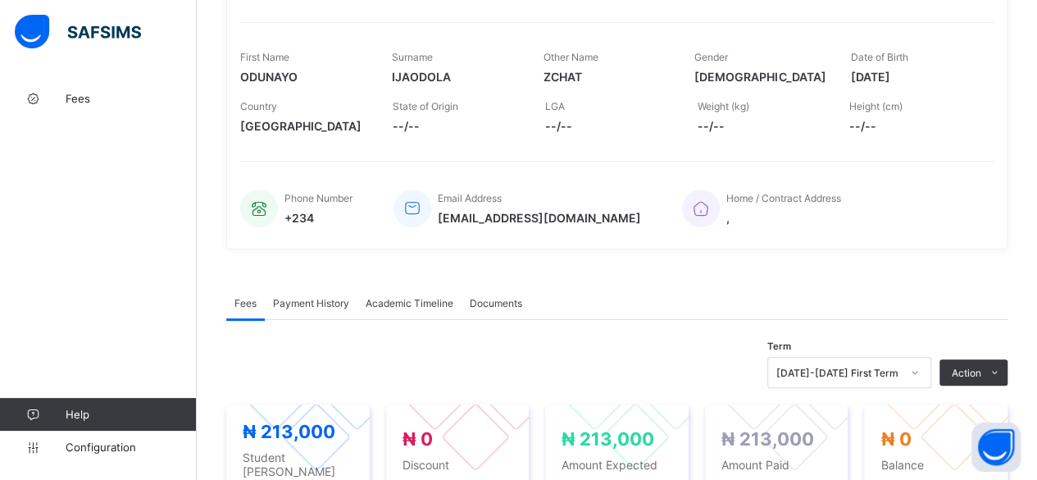
scroll to position [82, 0]
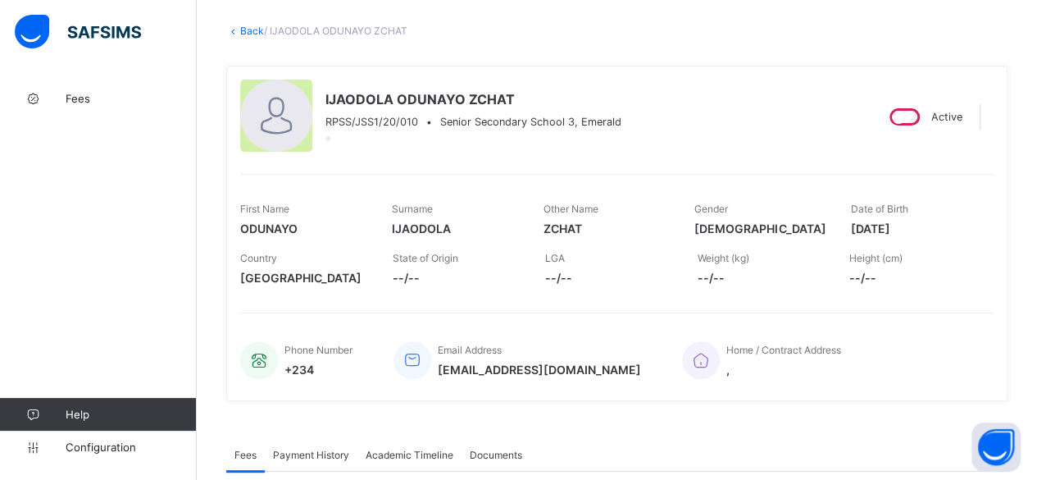
drag, startPoint x: 252, startPoint y: 27, endPoint x: 251, endPoint y: 46, distance: 18.9
click at [253, 27] on link "Back" at bounding box center [252, 31] width 24 height 12
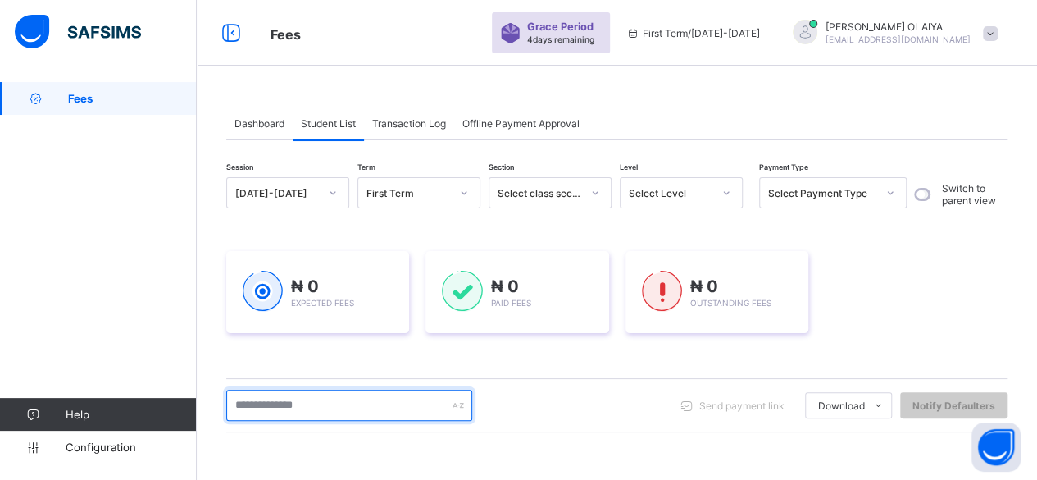
click at [259, 396] on input "text" at bounding box center [349, 404] width 246 height 31
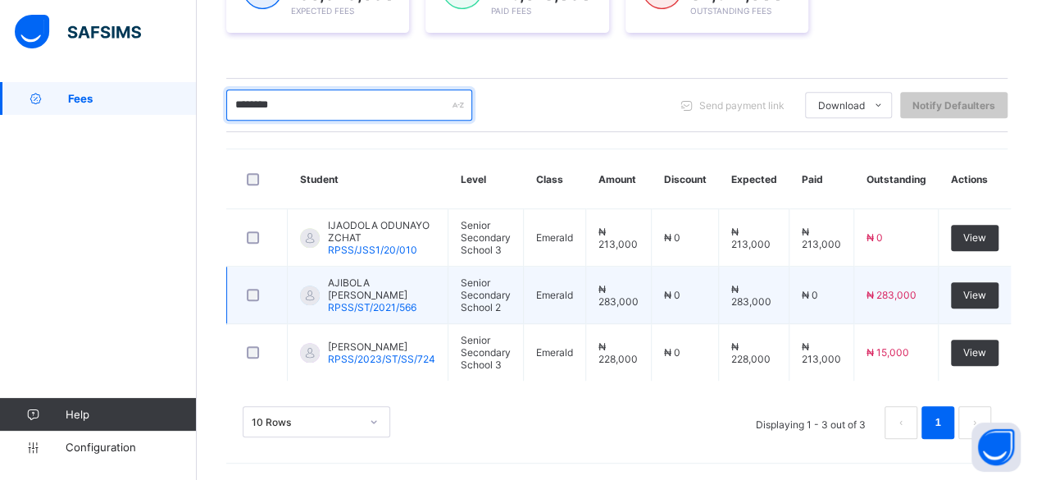
scroll to position [292, 0]
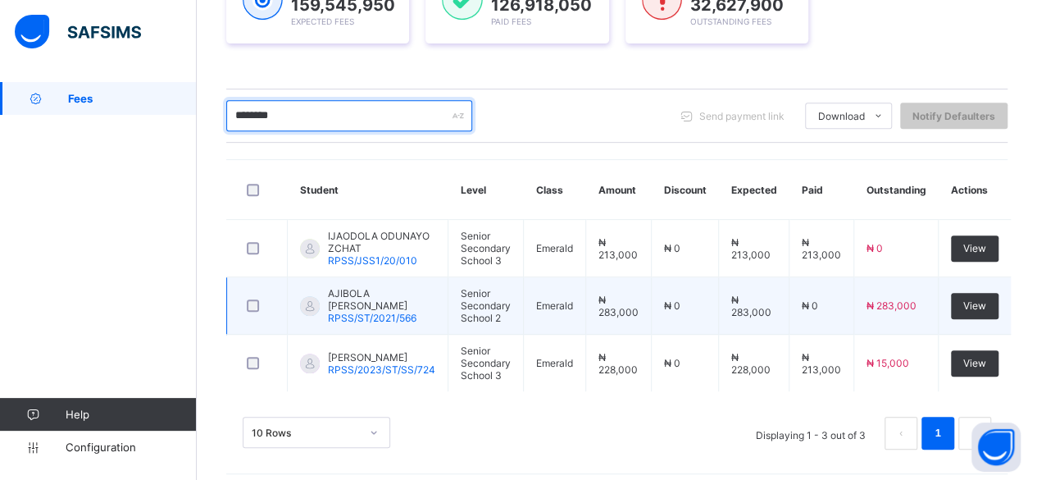
type input "********"
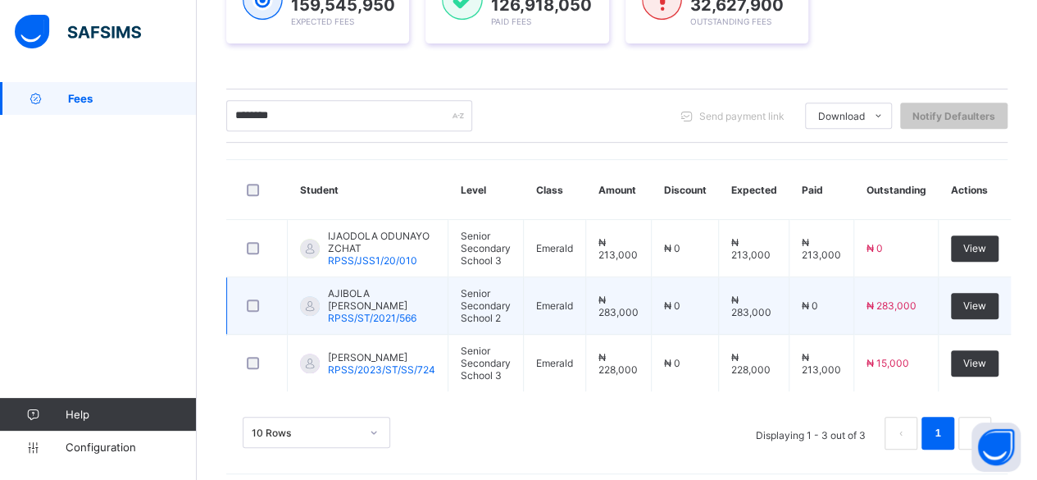
click at [351, 289] on span "AJIBOLA [PERSON_NAME]" at bounding box center [381, 299] width 107 height 25
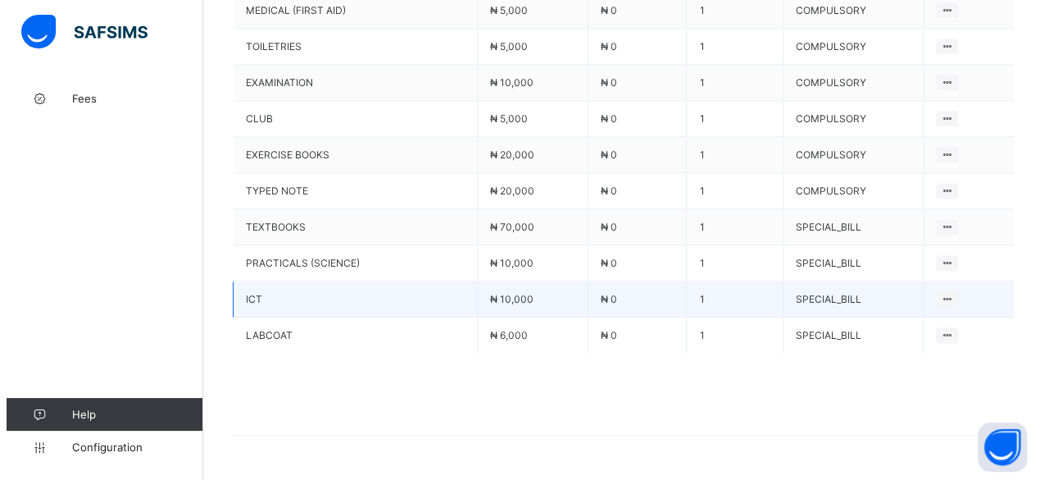
scroll to position [996, 0]
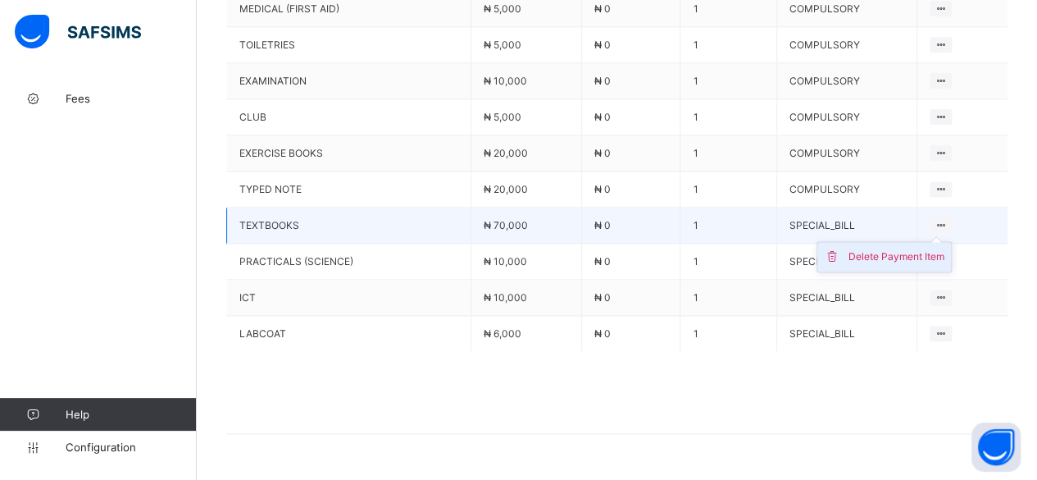
click at [884, 248] on div "Delete Payment Item" at bounding box center [896, 256] width 96 height 16
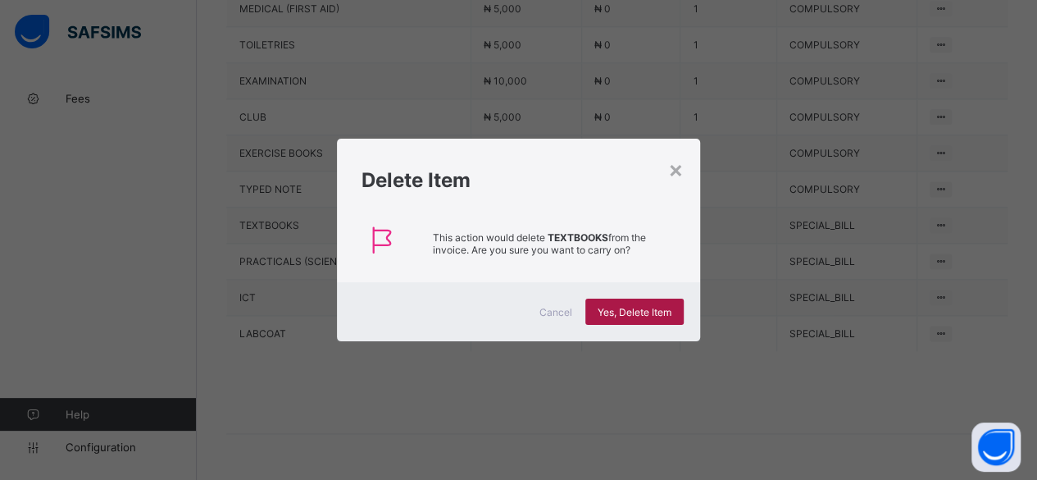
click at [609, 310] on span "Yes, Delete Item" at bounding box center [635, 312] width 74 height 12
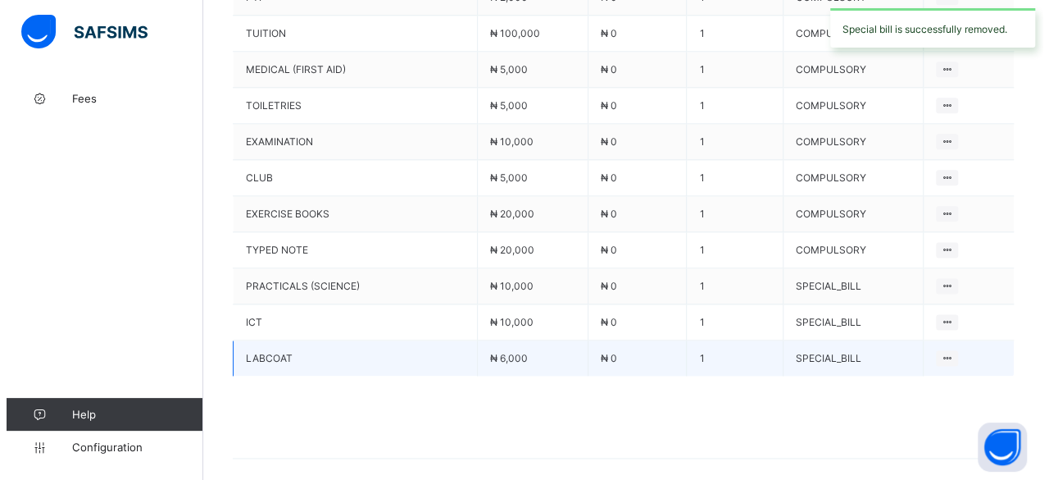
scroll to position [961, 0]
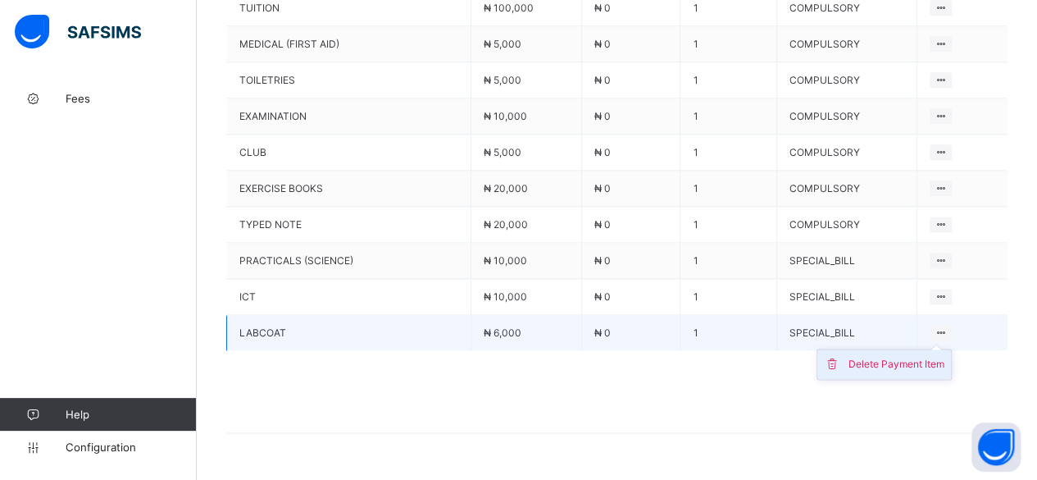
click at [889, 356] on div "Delete Payment Item" at bounding box center [896, 364] width 96 height 16
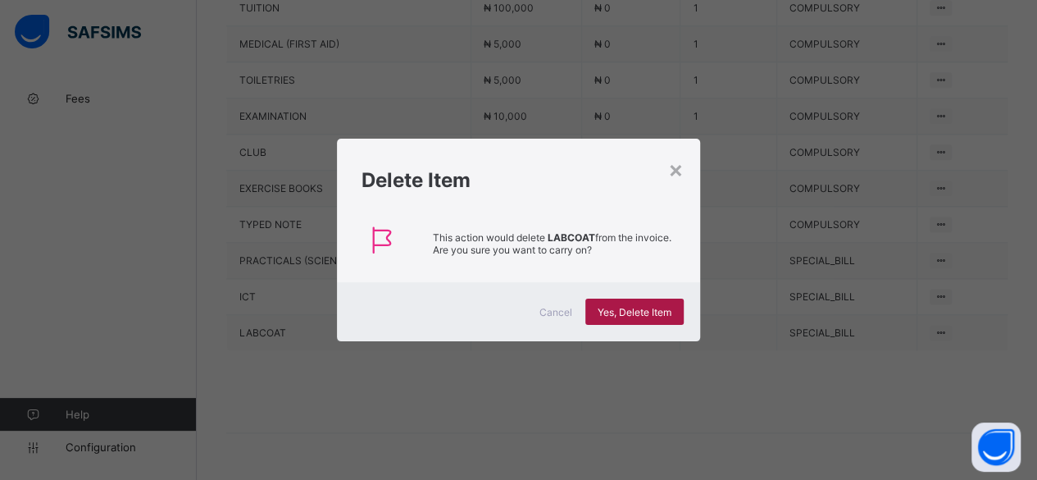
click at [631, 307] on span "Yes, Delete Item" at bounding box center [635, 312] width 74 height 12
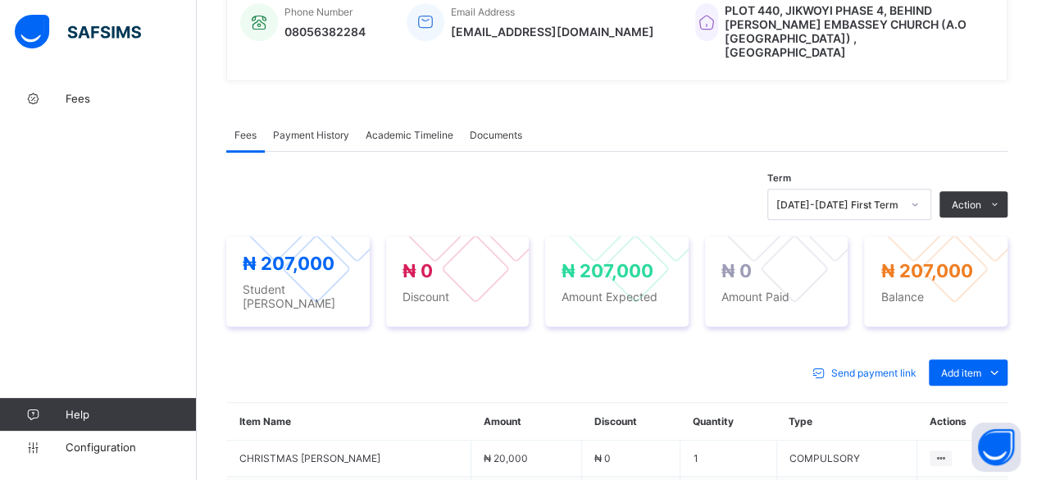
scroll to position [434, 0]
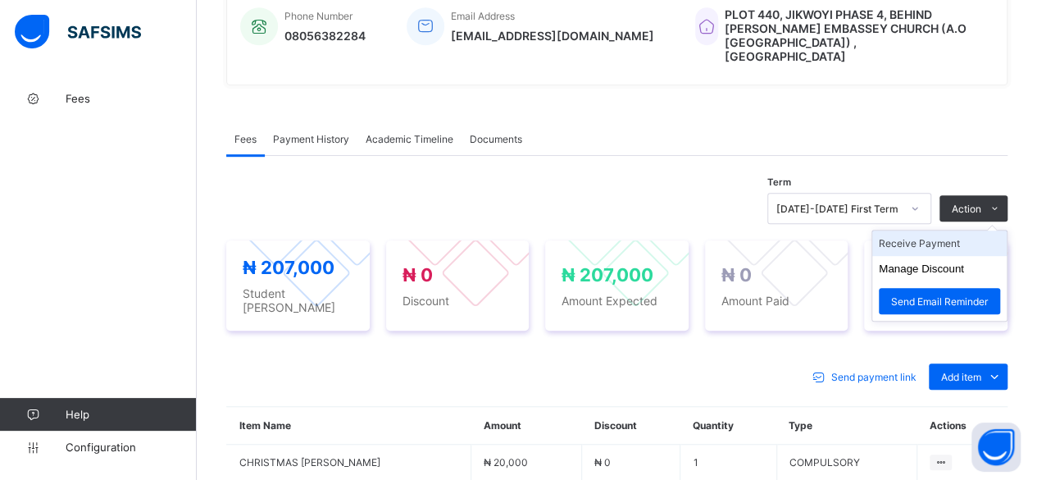
click at [922, 230] on li "Receive Payment" at bounding box center [939, 242] width 134 height 25
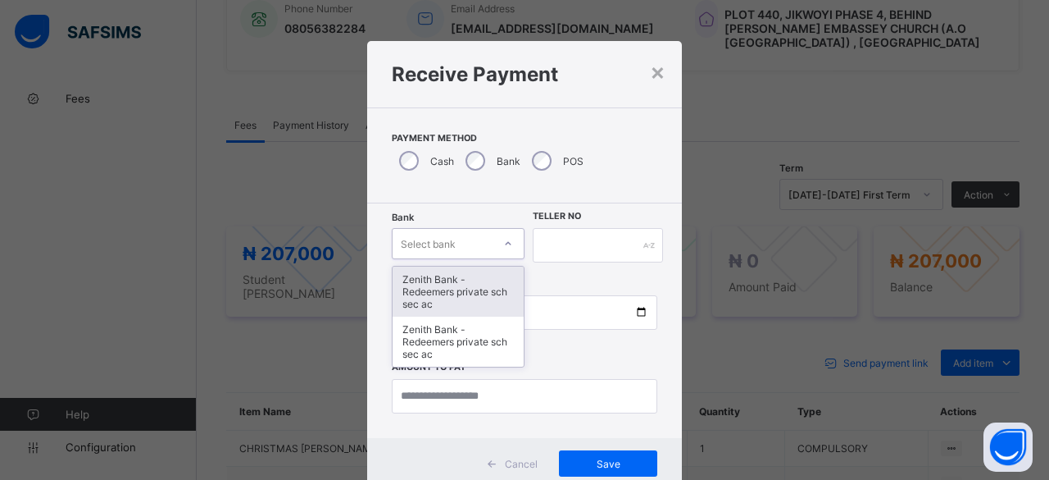
click at [436, 243] on div "Select bank" at bounding box center [428, 243] width 55 height 31
click at [438, 280] on div "Zenith Bank - Redeemers private sch sec ac" at bounding box center [458, 291] width 131 height 50
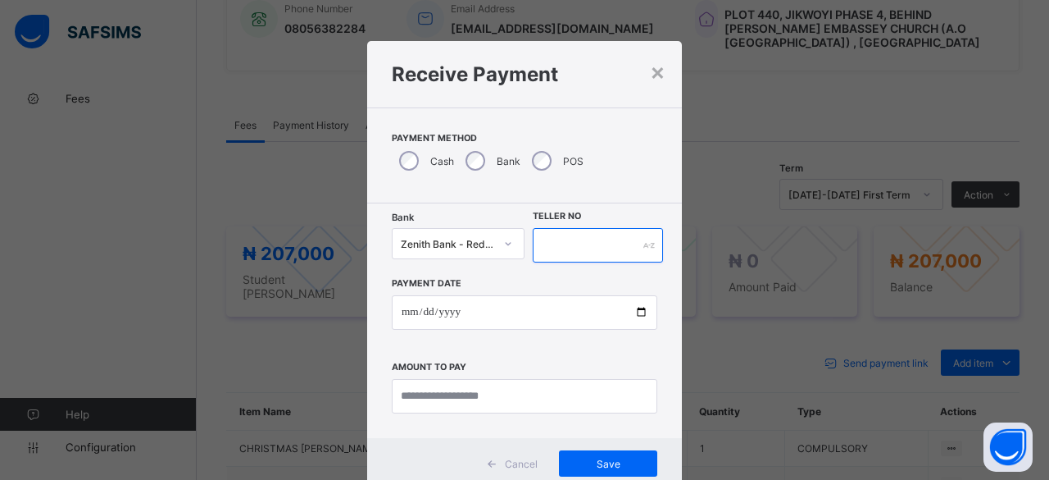
click at [567, 245] on input "text" at bounding box center [598, 245] width 130 height 34
paste input "**********"
type input "**********"
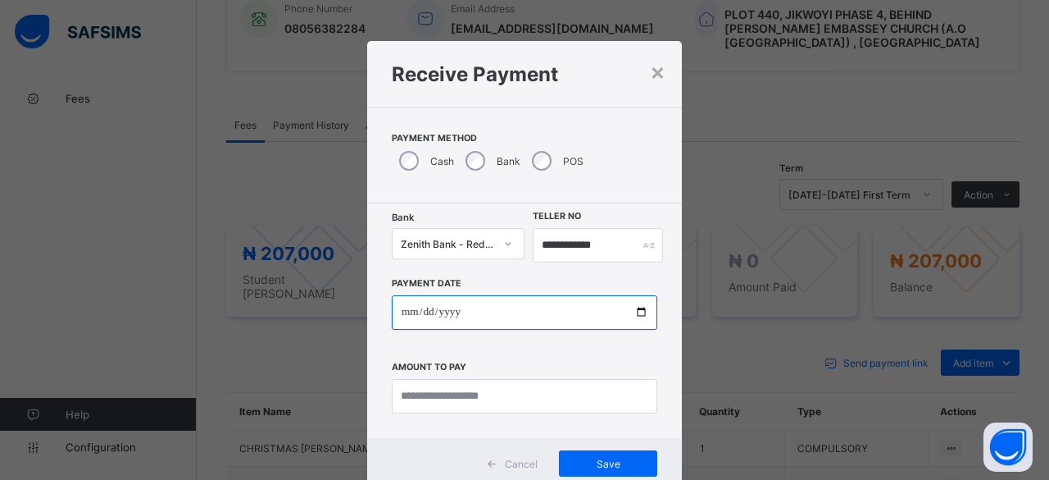
click at [638, 312] on input "date" at bounding box center [525, 312] width 266 height 34
type input "**********"
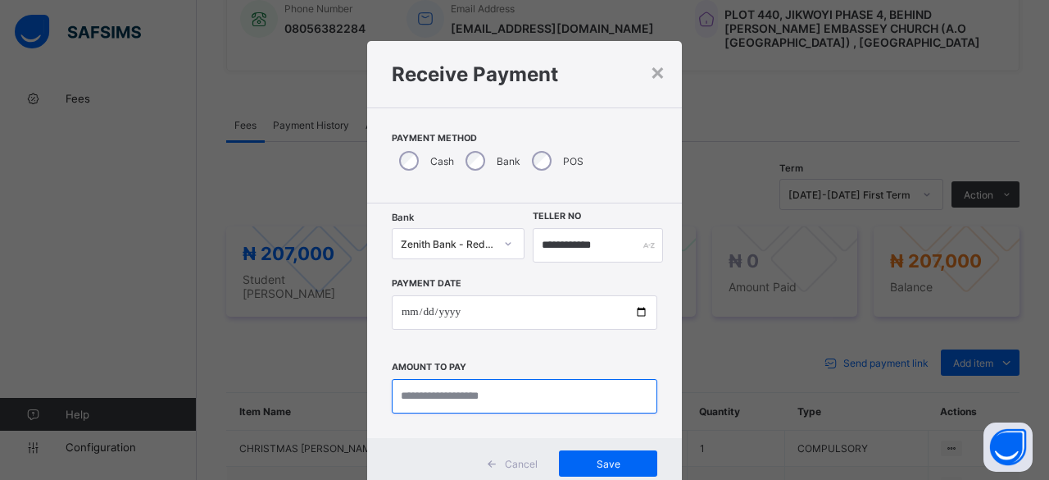
click at [424, 398] on input "currency" at bounding box center [525, 396] width 266 height 34
type input "*********"
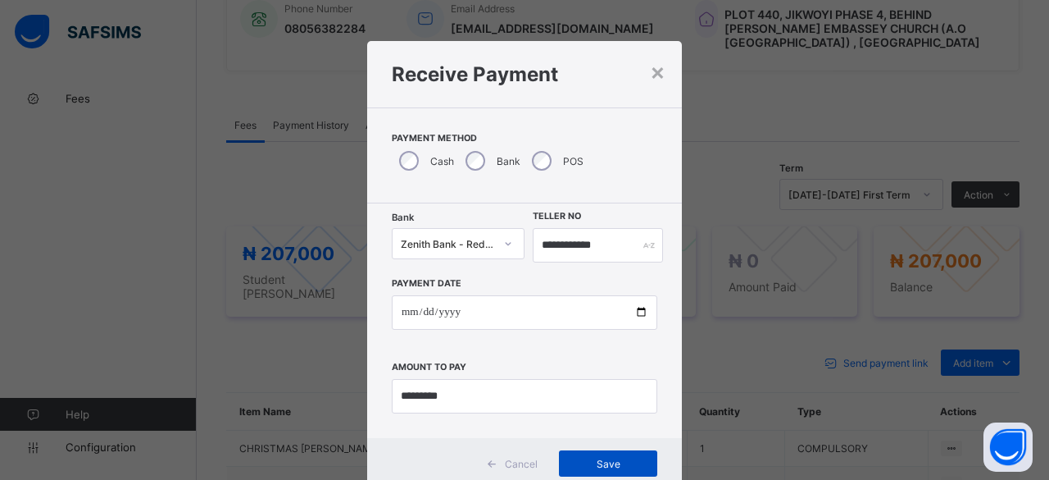
click at [589, 459] on span "Save" at bounding box center [608, 463] width 74 height 12
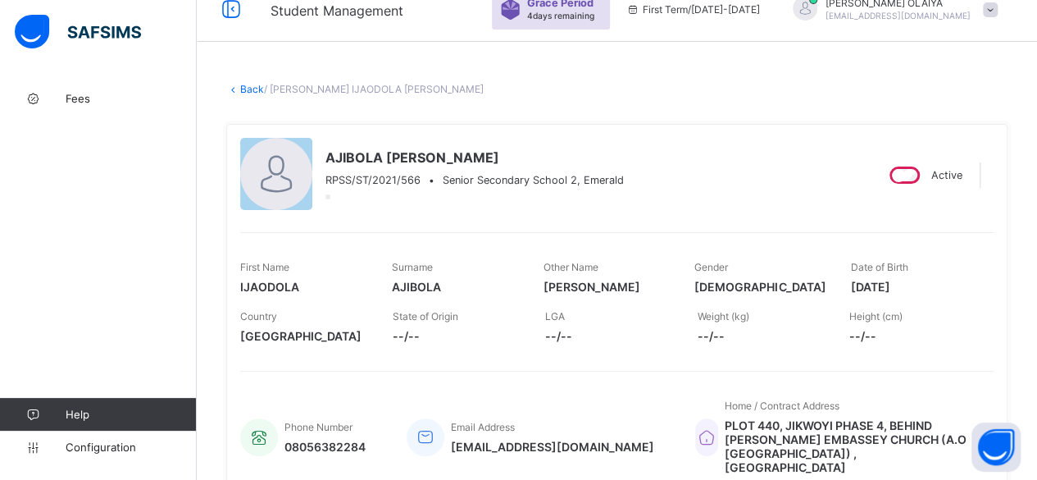
scroll to position [0, 0]
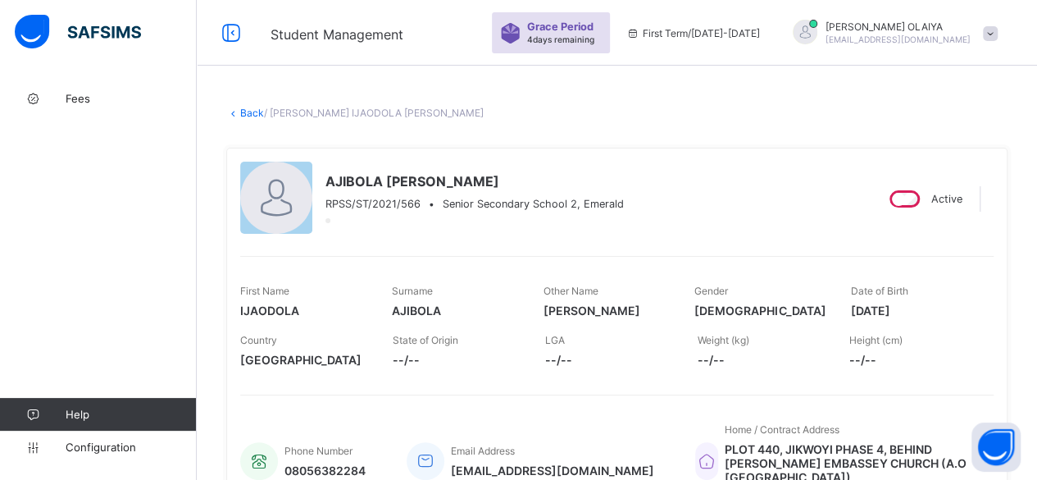
click at [252, 114] on link "Back" at bounding box center [252, 113] width 24 height 12
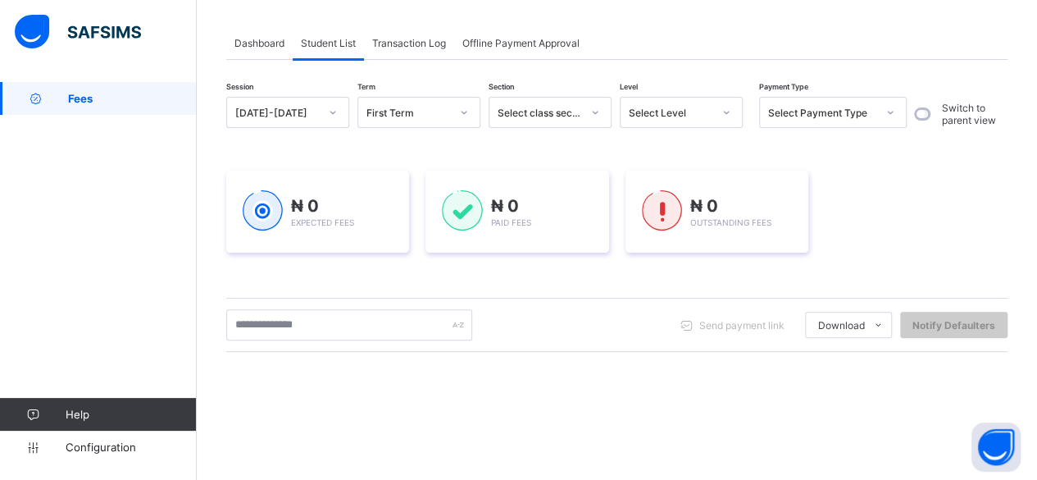
scroll to position [164, 0]
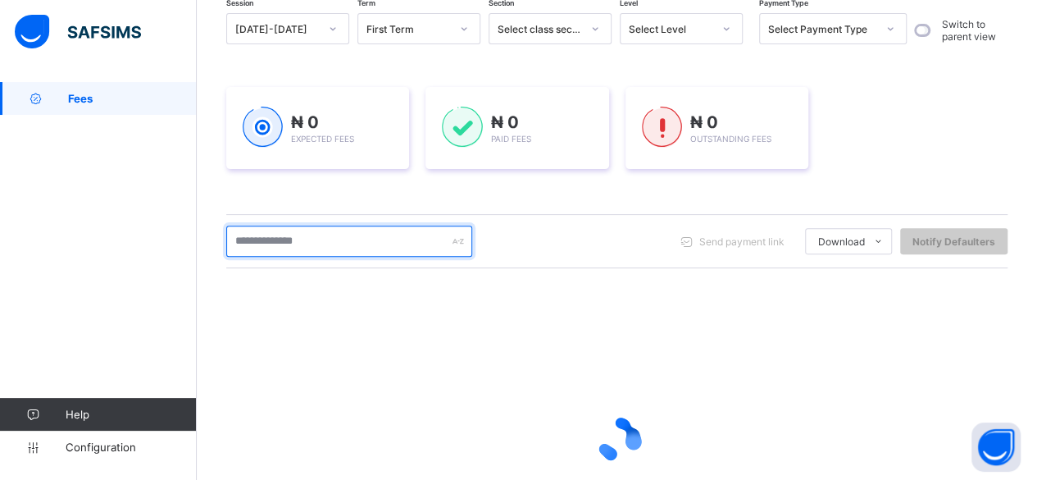
drag, startPoint x: 266, startPoint y: 247, endPoint x: 301, endPoint y: 227, distance: 39.7
click at [268, 247] on input "text" at bounding box center [349, 240] width 246 height 31
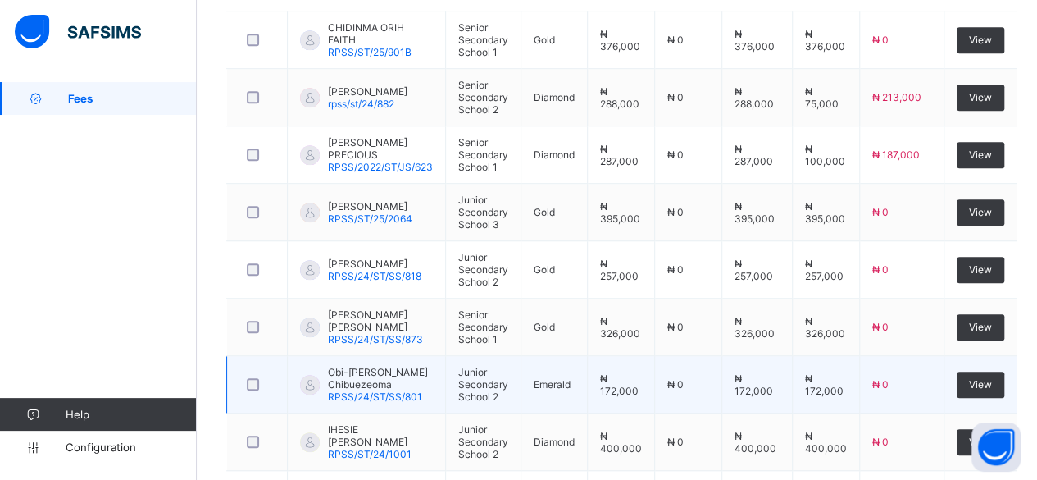
scroll to position [374, 0]
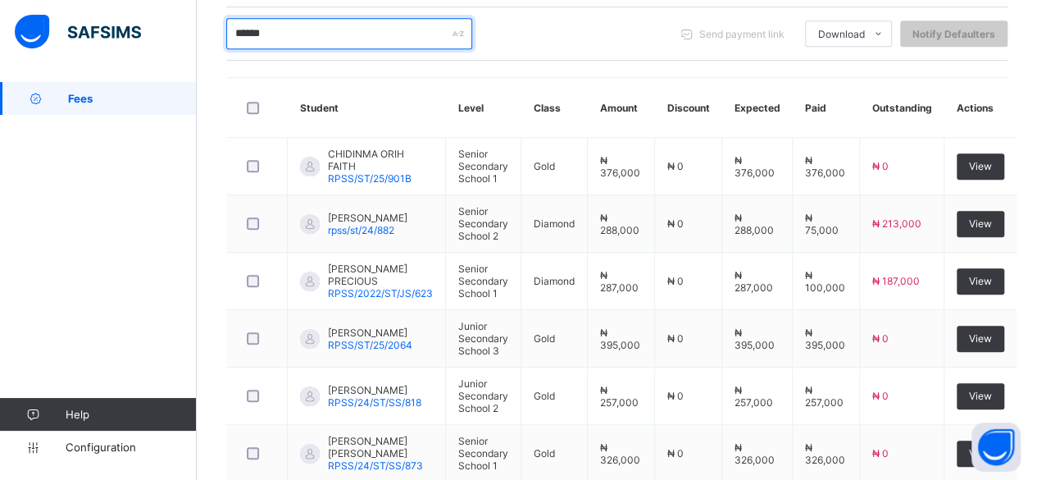
click at [291, 19] on input "******" at bounding box center [349, 33] width 246 height 31
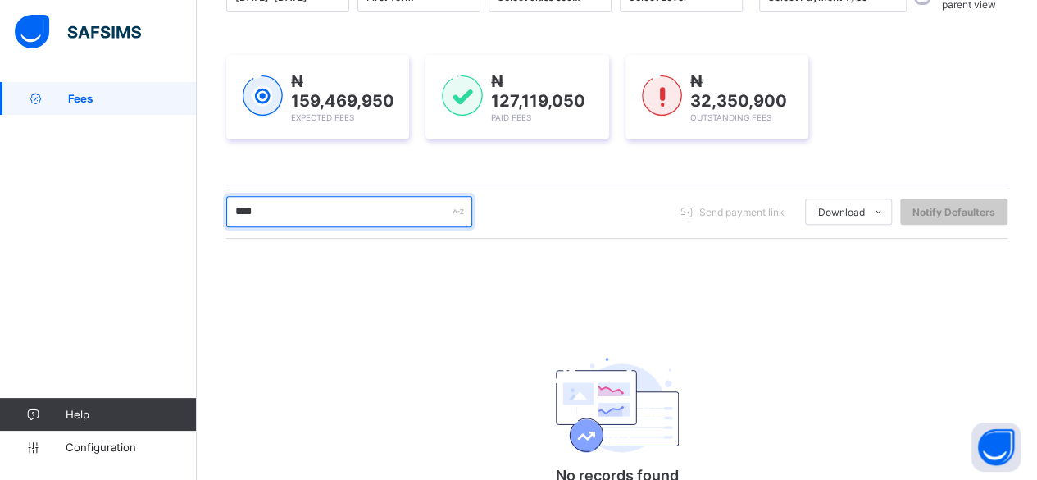
scroll to position [294, 0]
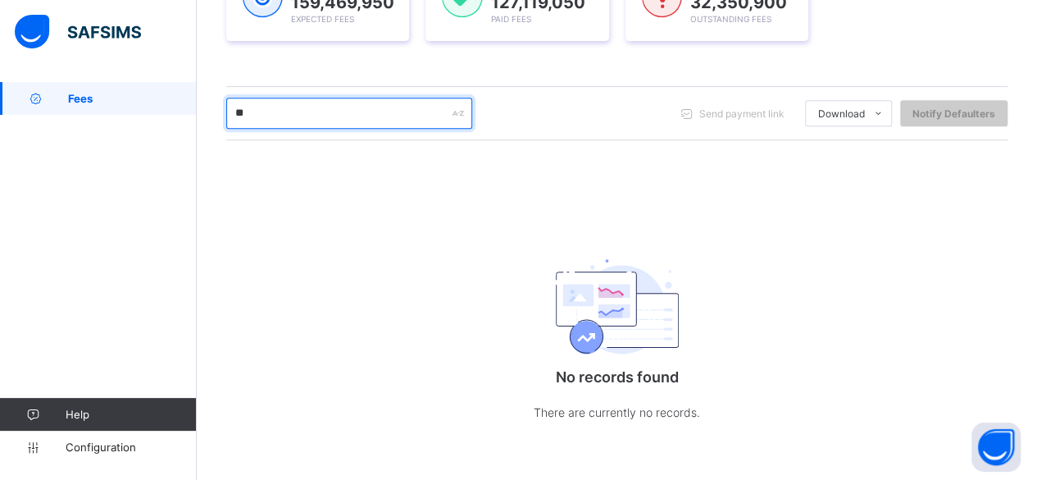
type input "*"
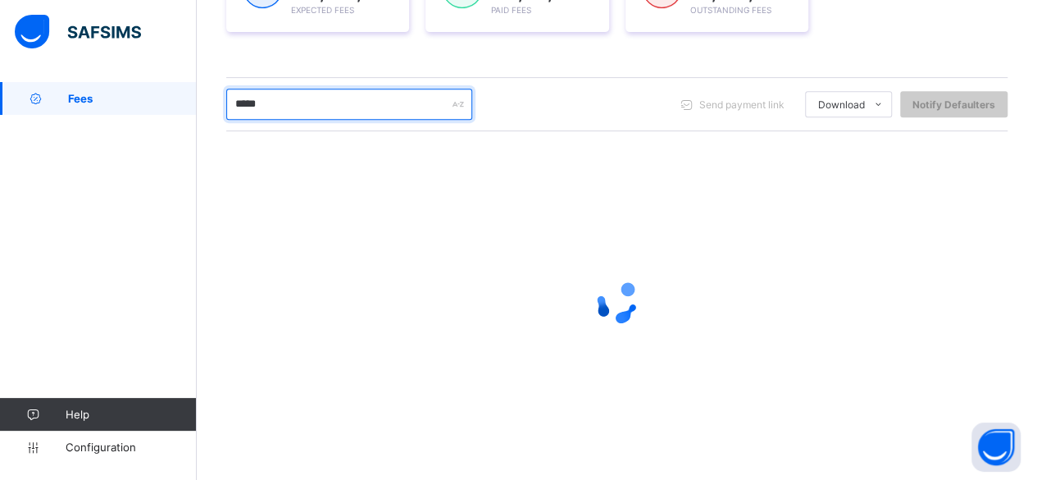
scroll to position [357, 0]
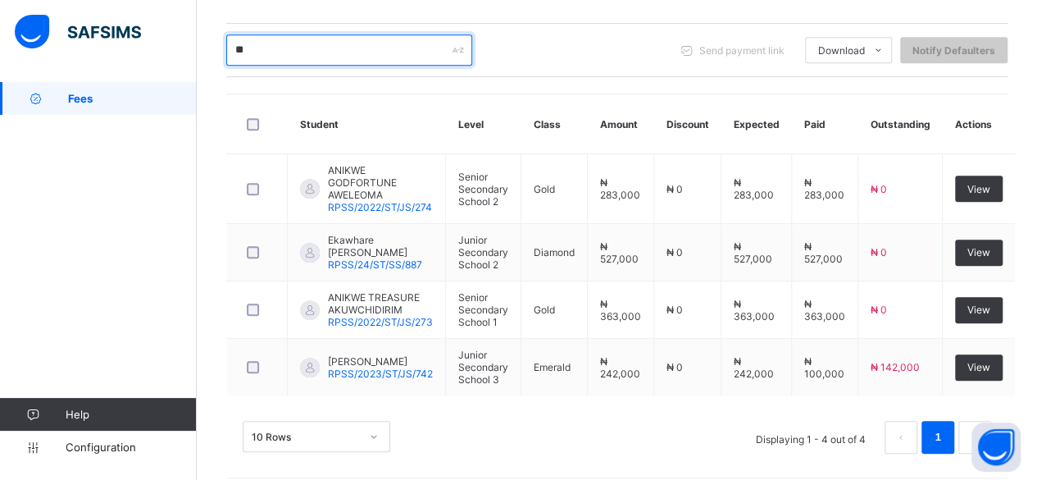
type input "*"
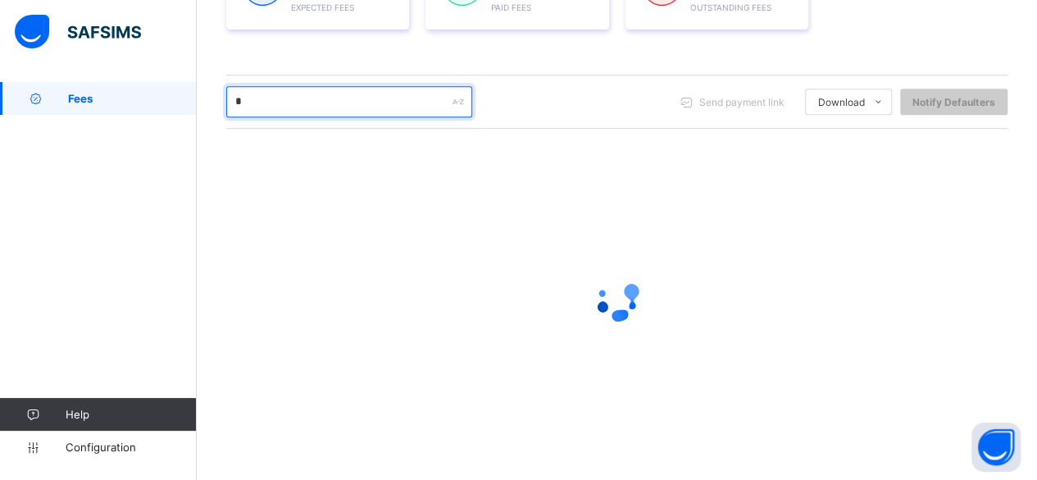
scroll to position [303, 0]
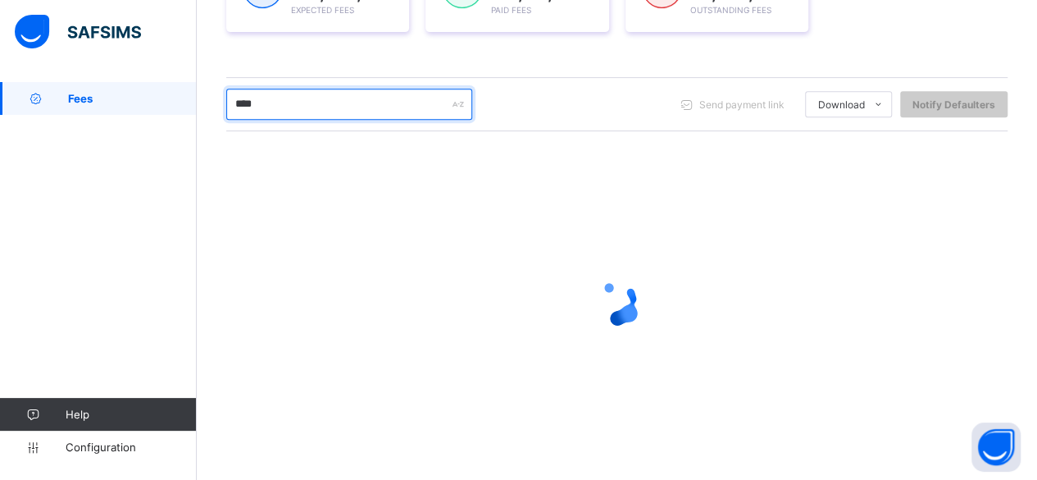
type input "******"
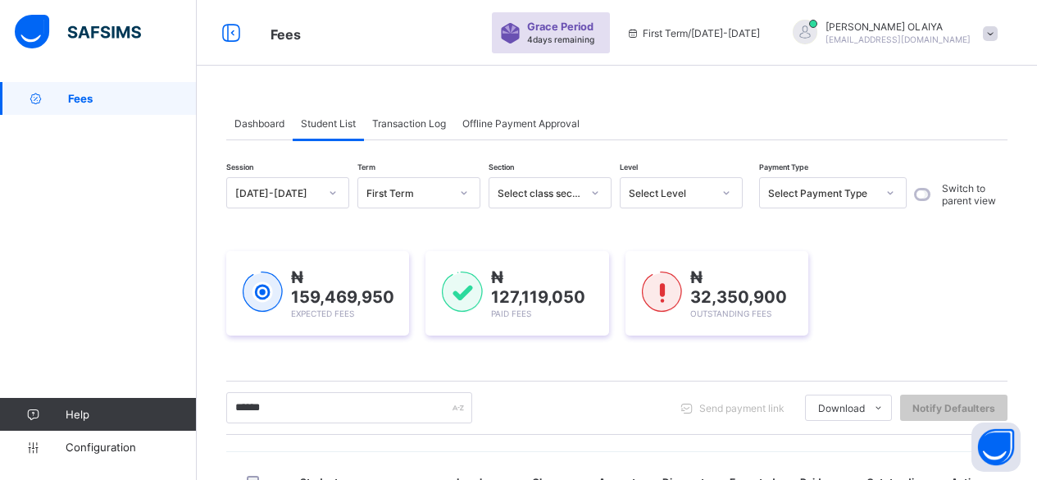
scroll to position [182, 0]
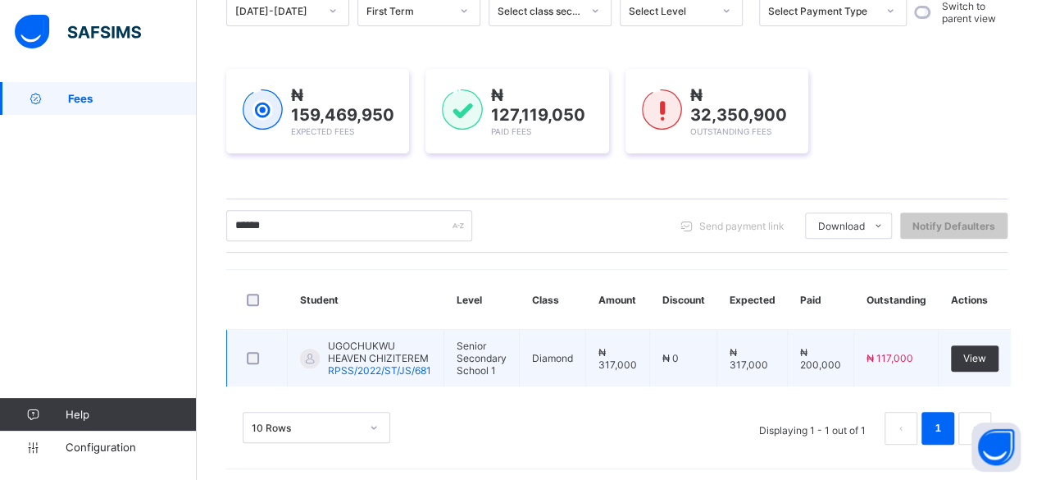
click at [376, 354] on span "UGOCHUKWU HEAVEN CHIZITEREM" at bounding box center [379, 351] width 103 height 25
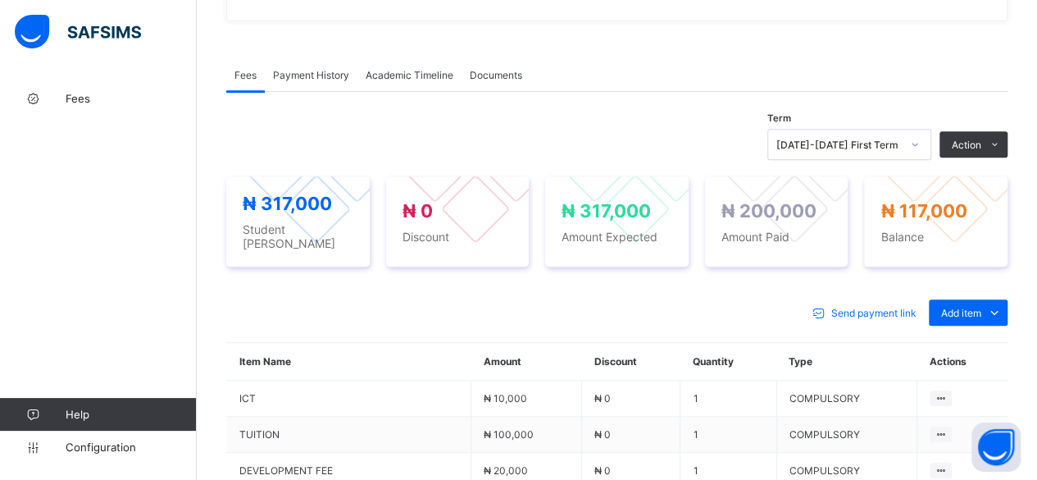
scroll to position [389, 0]
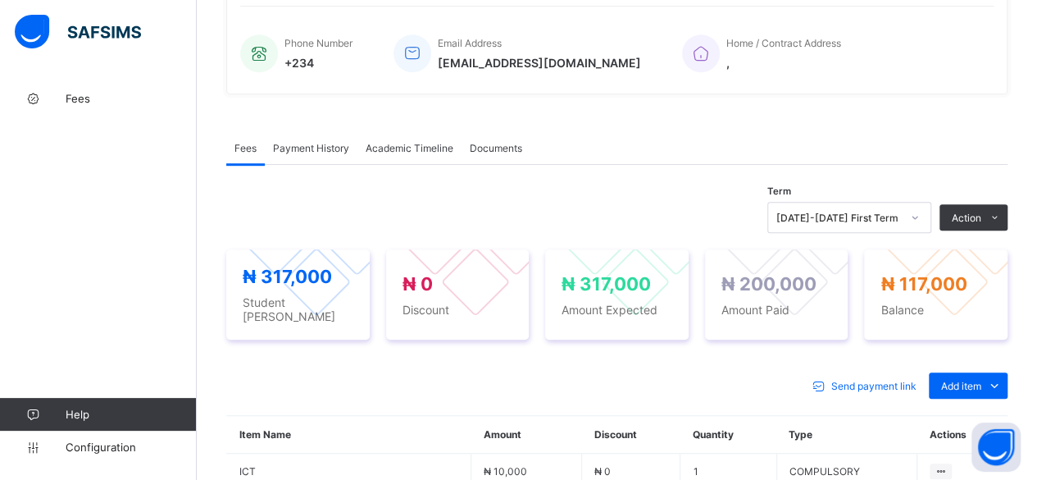
click at [307, 142] on span "Payment History" at bounding box center [311, 148] width 76 height 12
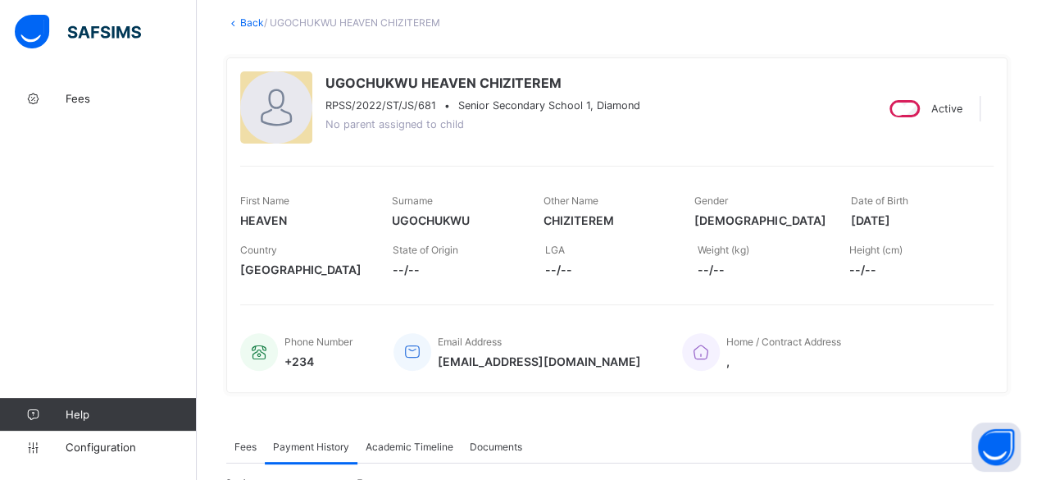
scroll to position [0, 0]
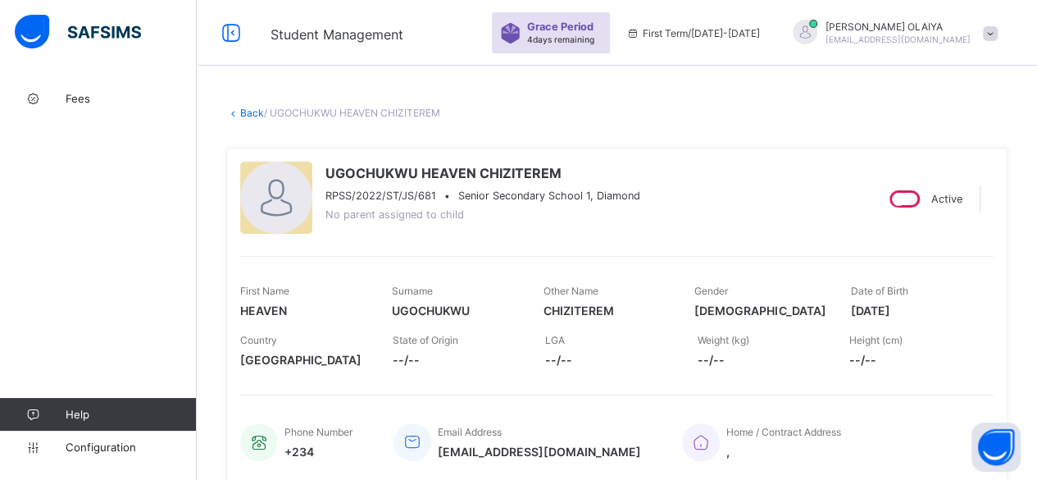
click at [246, 112] on link "Back" at bounding box center [252, 113] width 24 height 12
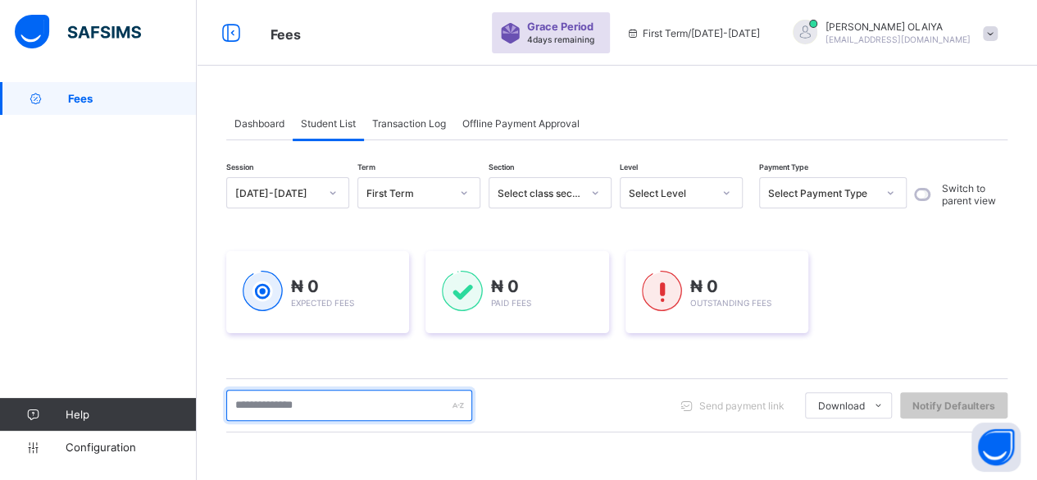
click at [292, 409] on input "text" at bounding box center [349, 404] width 246 height 31
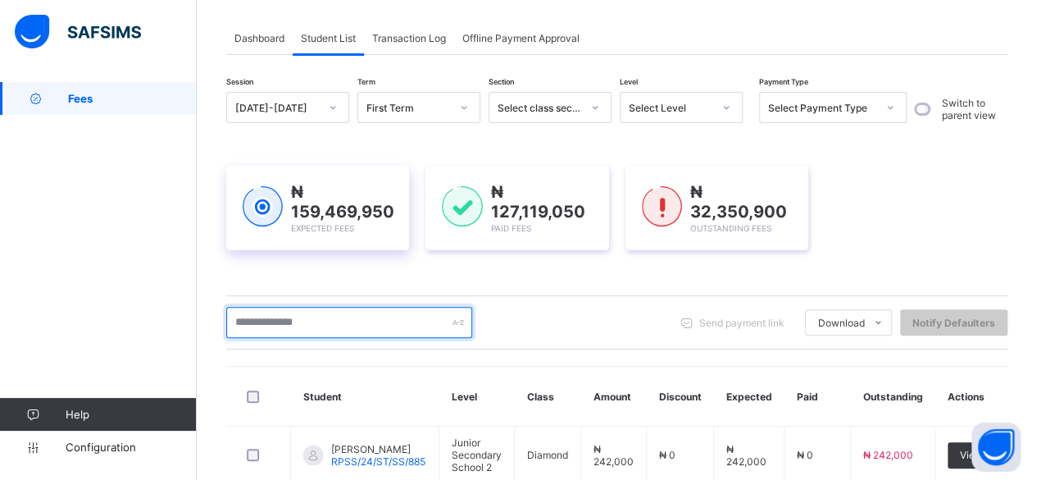
scroll to position [82, 0]
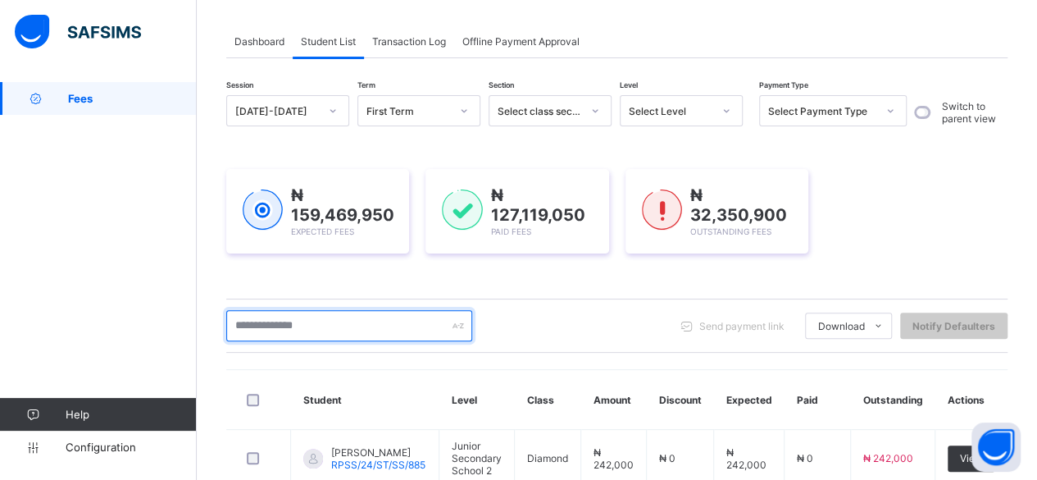
drag, startPoint x: 254, startPoint y: 324, endPoint x: 252, endPoint y: 312, distance: 12.4
click at [257, 325] on input "text" at bounding box center [349, 325] width 246 height 31
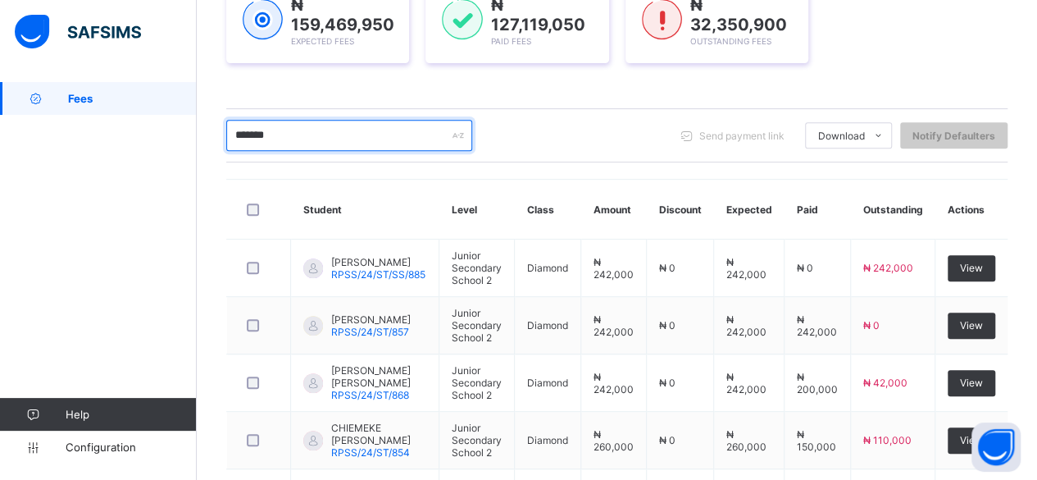
scroll to position [111, 0]
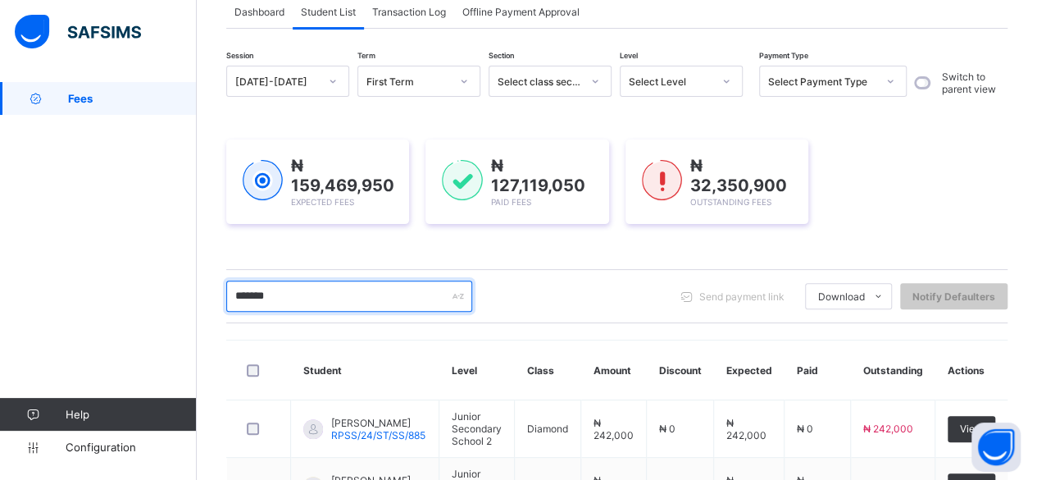
click at [306, 293] on input "*******" at bounding box center [349, 295] width 246 height 31
type input "*"
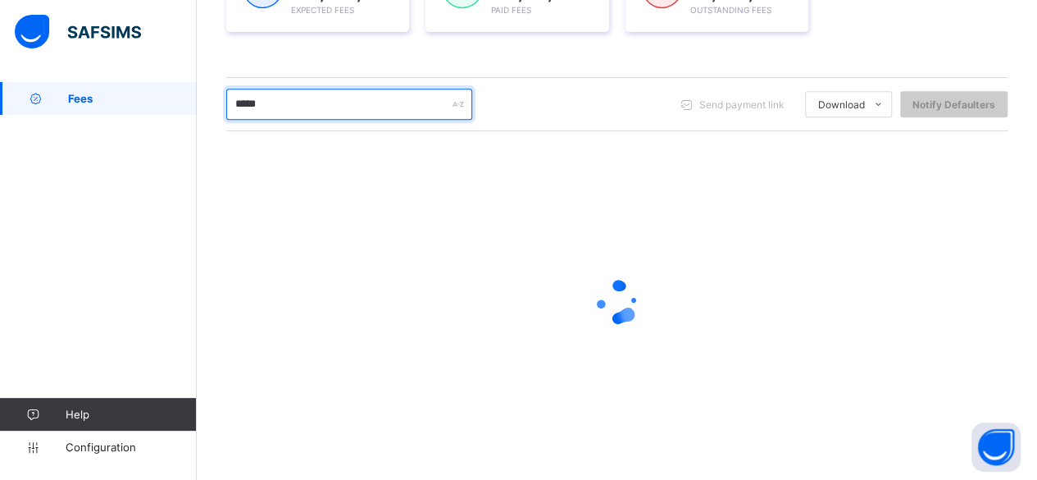
scroll to position [182, 0]
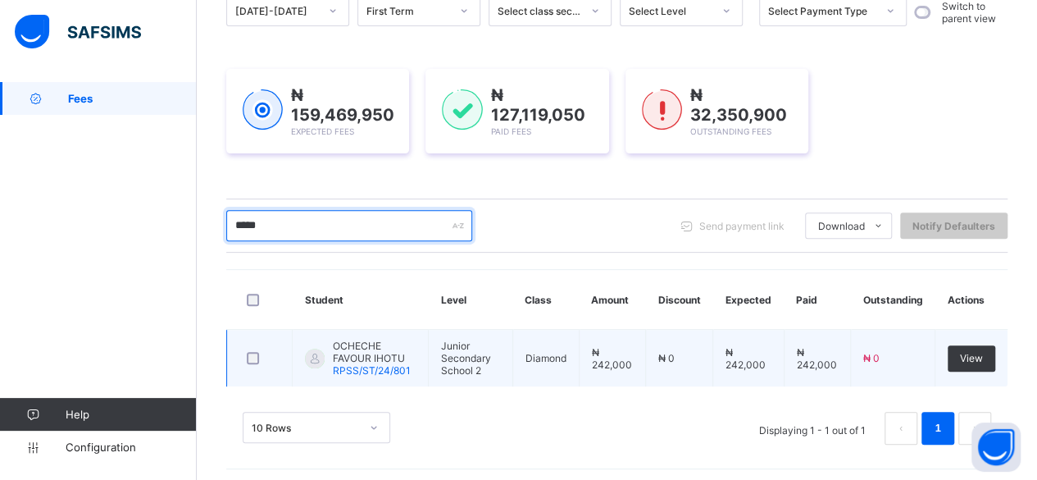
type input "*****"
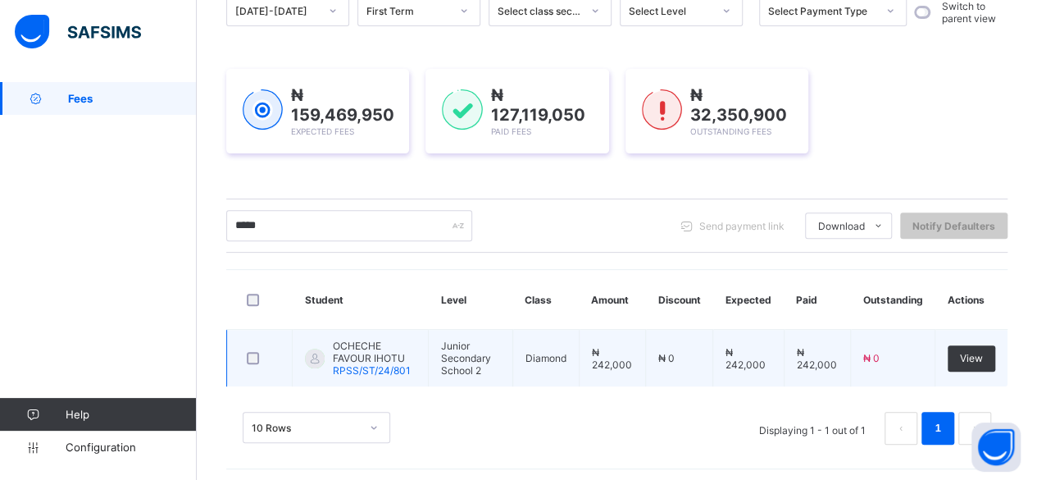
click at [349, 351] on span "OCHECHE FAVOUR IHOTU" at bounding box center [374, 351] width 83 height 25
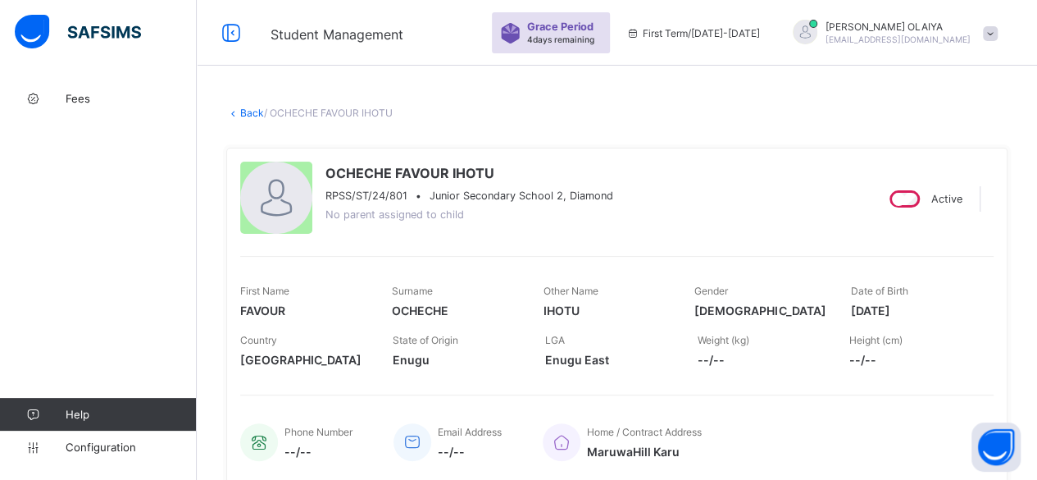
click at [254, 108] on link "Back" at bounding box center [252, 113] width 24 height 12
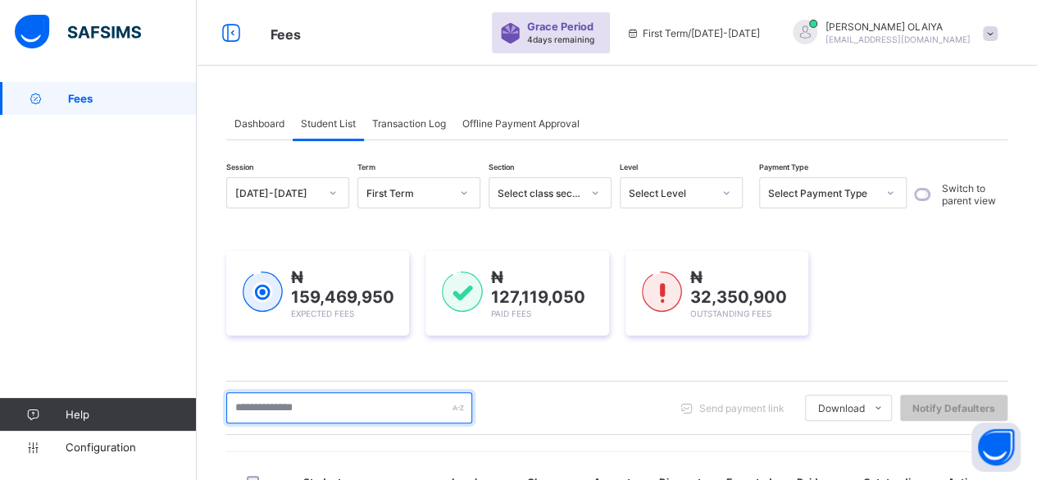
click at [252, 410] on input "text" at bounding box center [349, 407] width 246 height 31
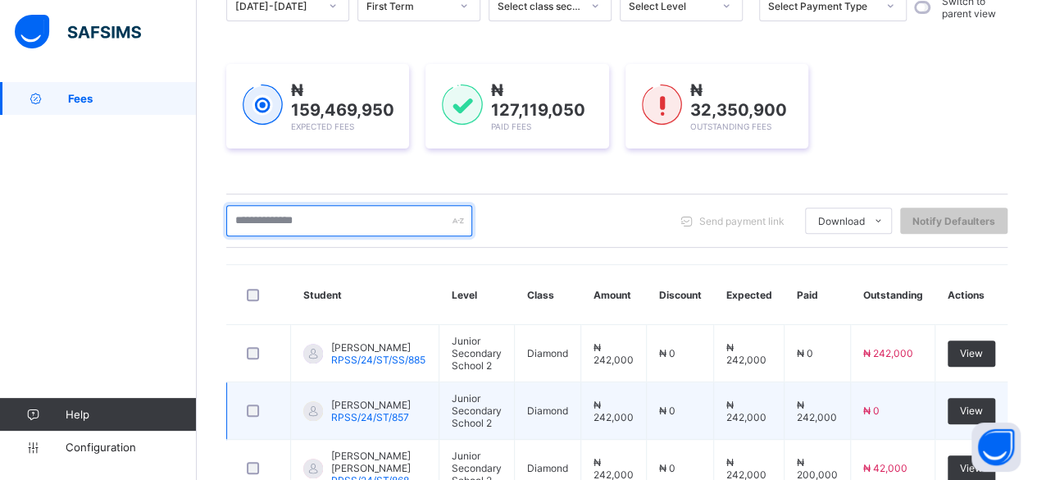
scroll to position [246, 0]
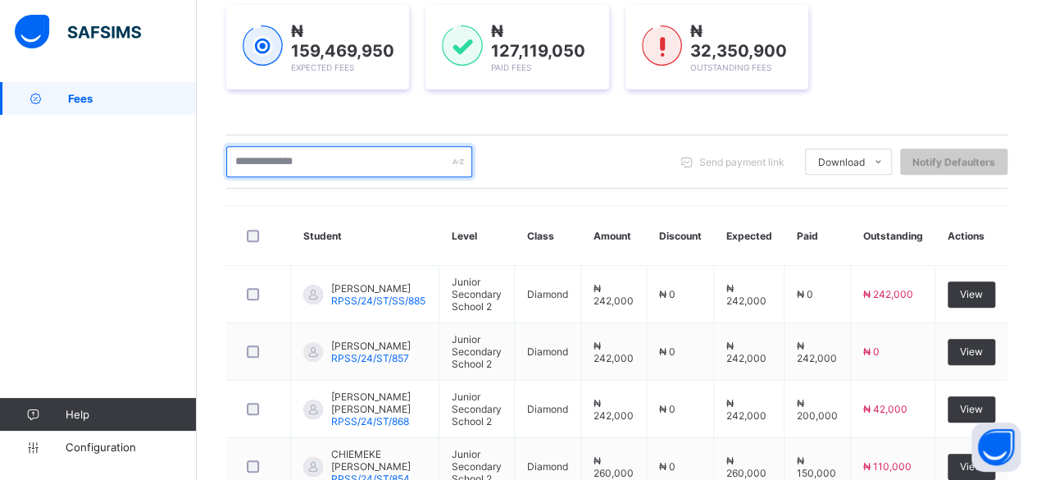
click at [280, 158] on input "text" at bounding box center [349, 161] width 246 height 31
click at [276, 163] on input "text" at bounding box center [349, 161] width 246 height 31
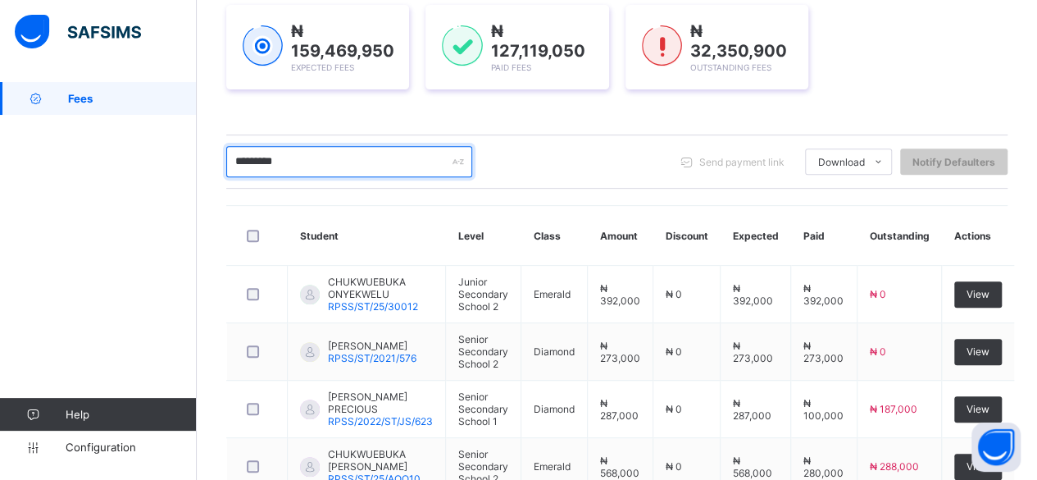
click at [333, 166] on input "*********" at bounding box center [349, 161] width 246 height 31
type input "*"
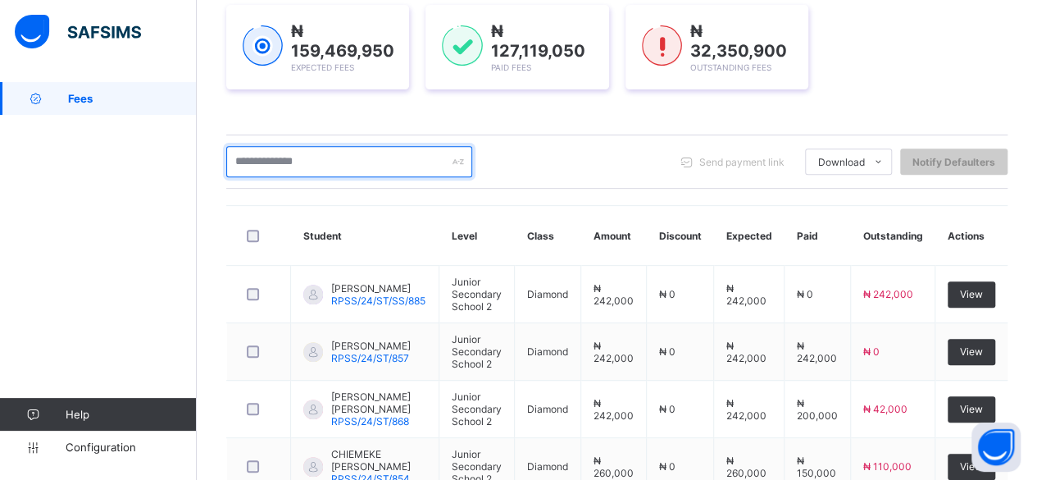
type input "*"
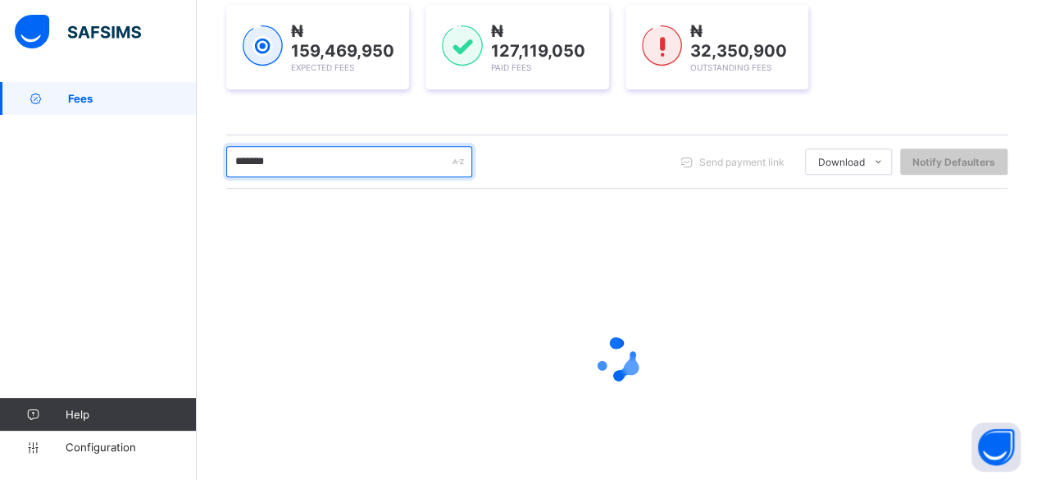
scroll to position [182, 0]
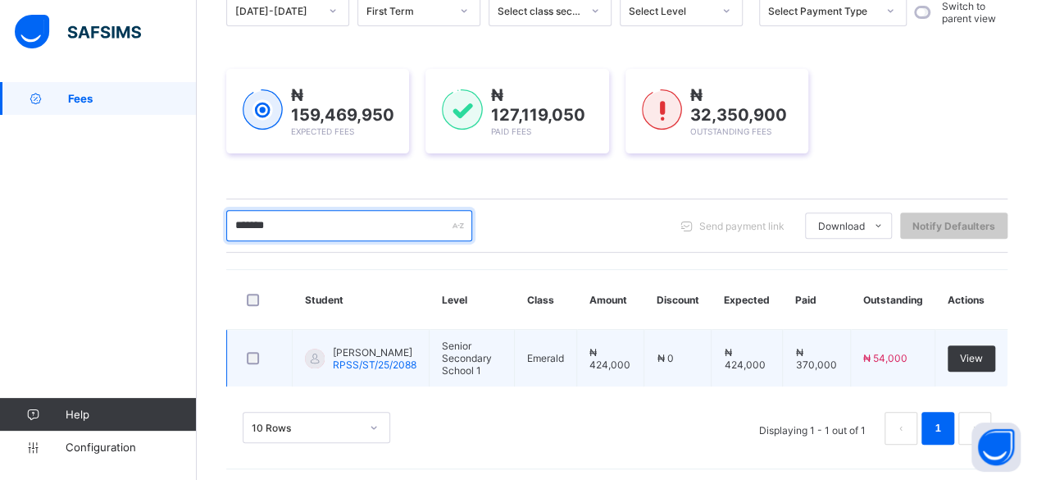
type input "*******"
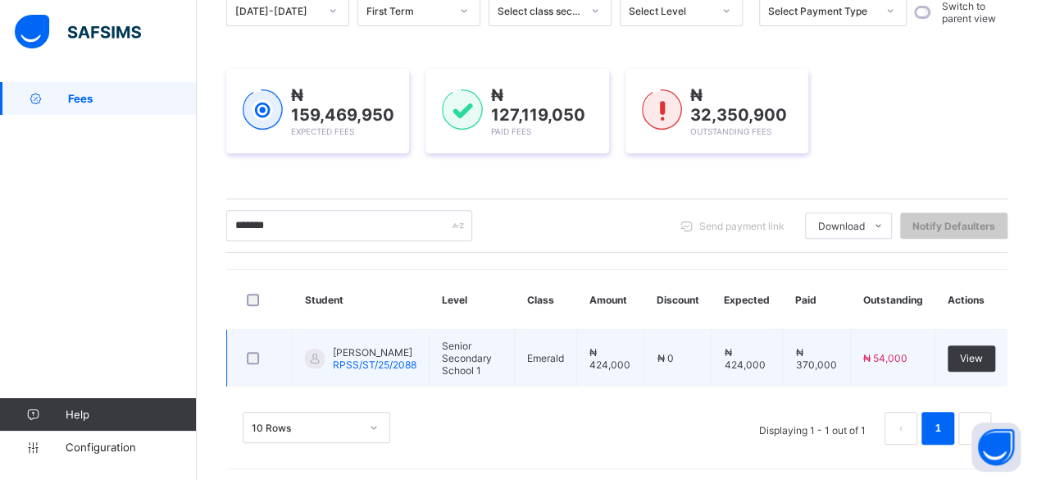
click at [334, 349] on span "VICTORIA GILBERT" at bounding box center [375, 352] width 84 height 12
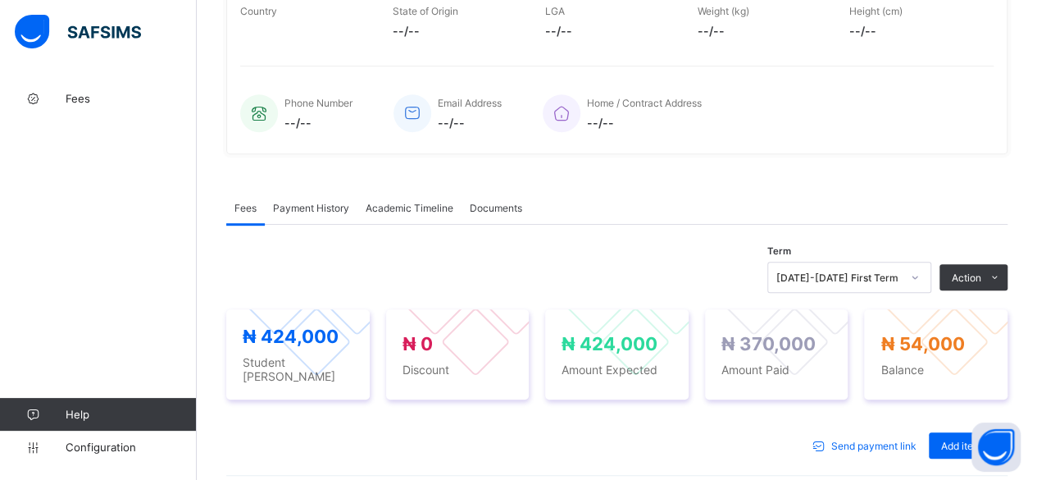
scroll to position [328, 0]
click at [309, 202] on span "Payment History" at bounding box center [311, 208] width 76 height 12
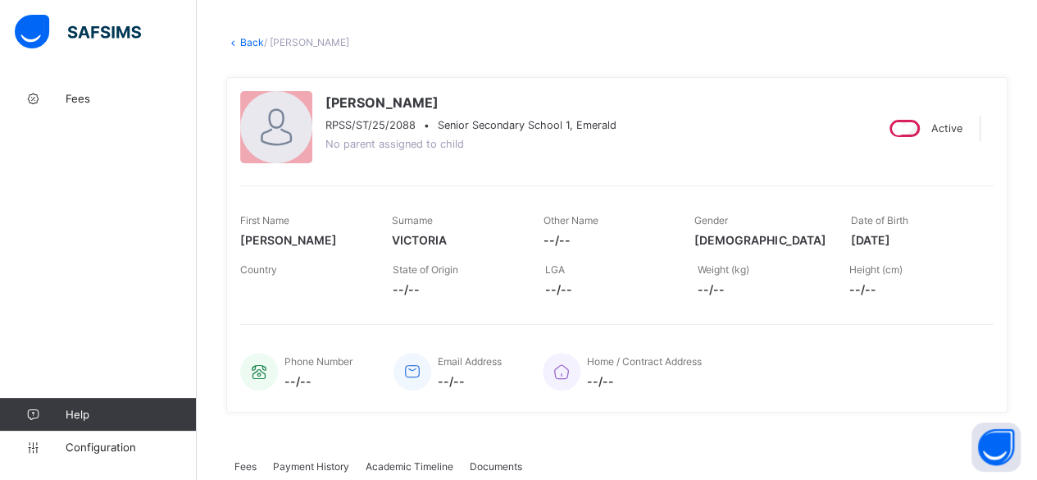
scroll to position [0, 0]
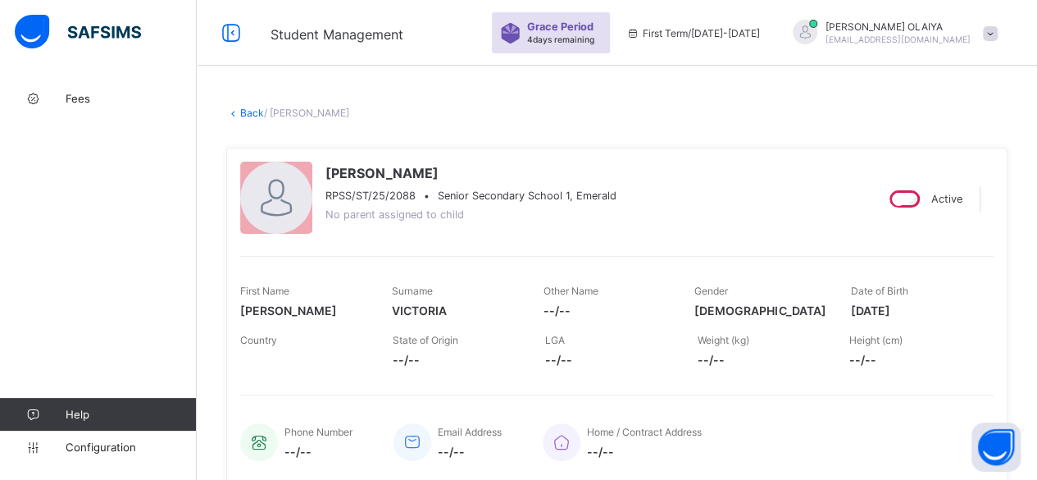
click at [247, 109] on link "Back" at bounding box center [252, 113] width 24 height 12
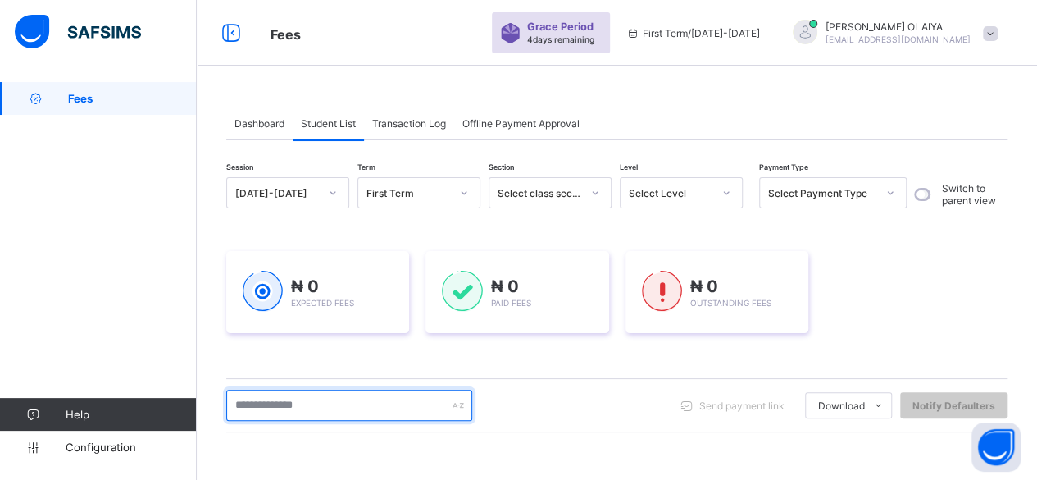
click at [266, 406] on input "text" at bounding box center [349, 404] width 246 height 31
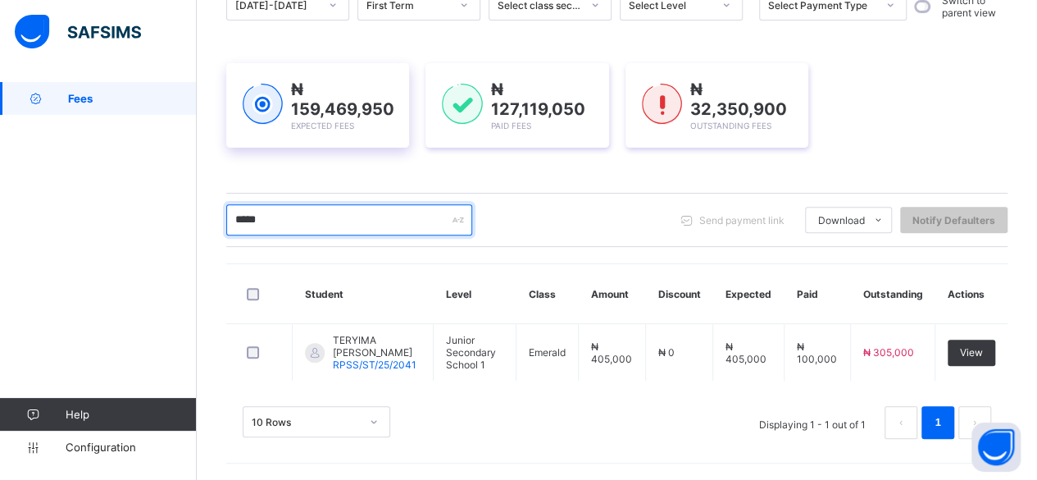
scroll to position [182, 0]
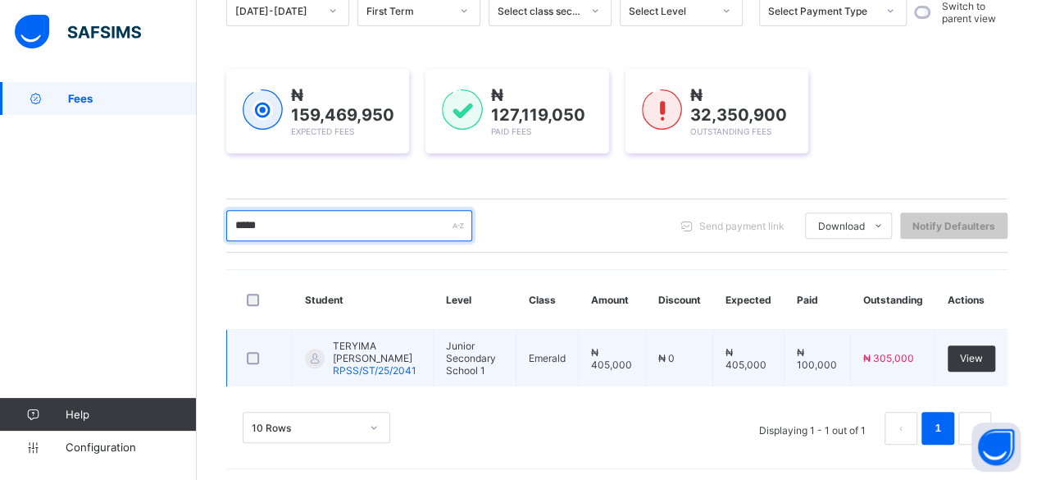
type input "*****"
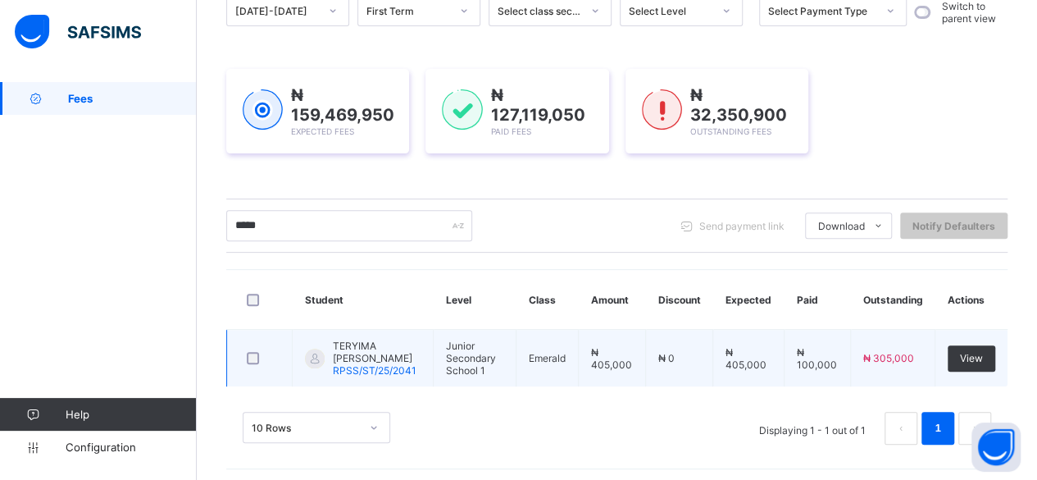
click at [343, 339] on span "TERYIMA JACOB MICHELLE" at bounding box center [377, 351] width 88 height 25
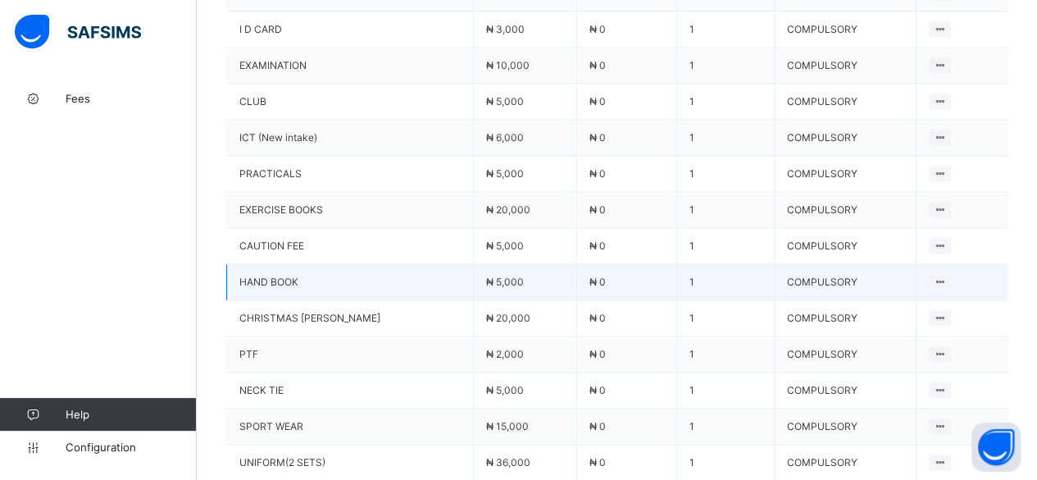
scroll to position [565, 0]
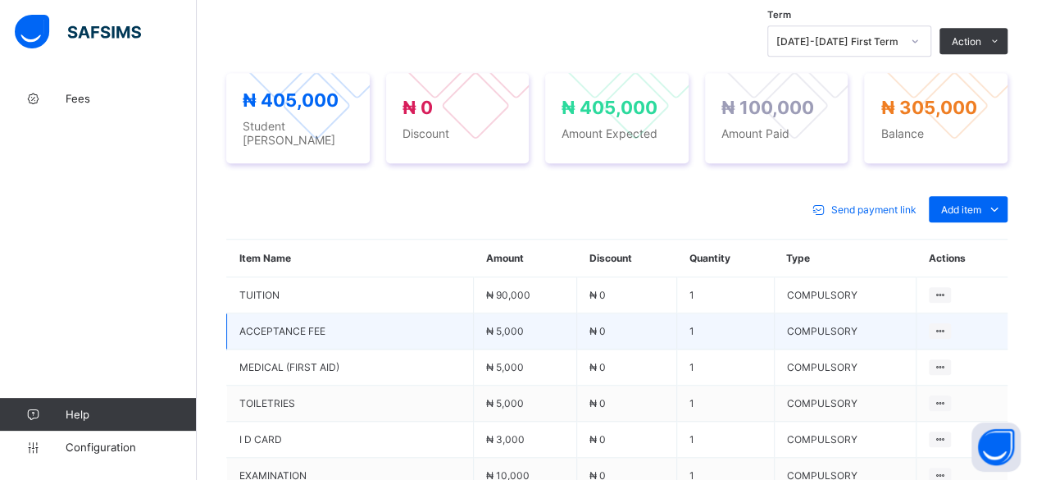
click at [493, 330] on td "₦ 5,000" at bounding box center [525, 331] width 103 height 36
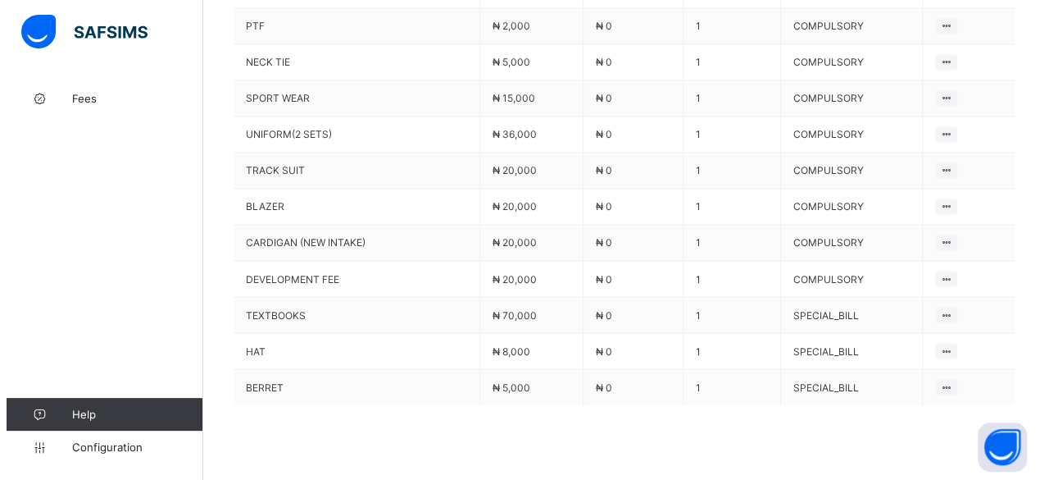
scroll to position [1359, 0]
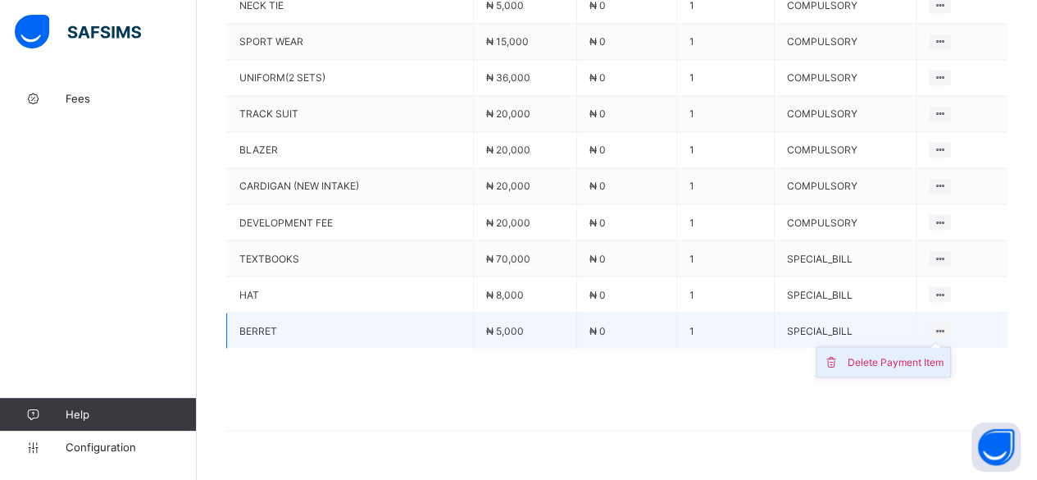
click at [912, 353] on div "Delete Payment Item" at bounding box center [896, 361] width 96 height 16
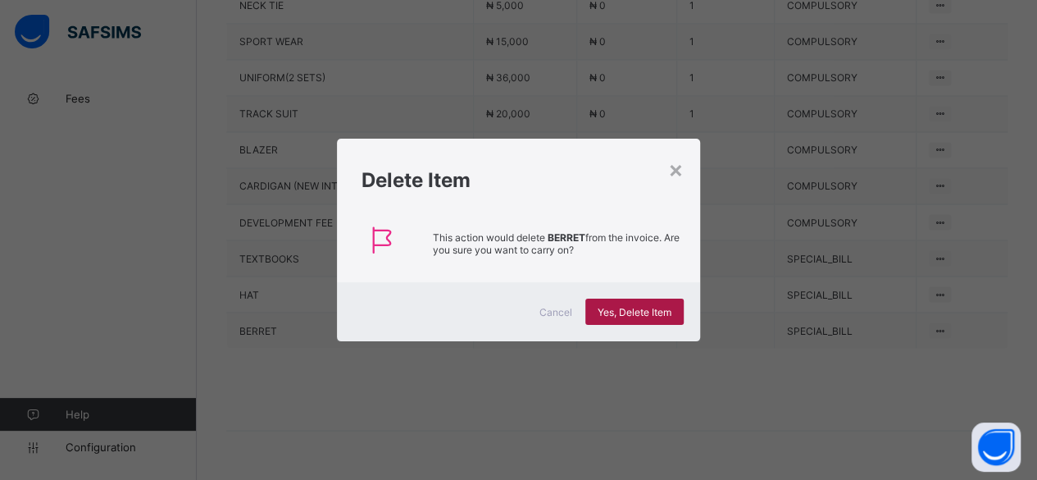
click at [627, 310] on span "Yes, Delete Item" at bounding box center [635, 312] width 74 height 12
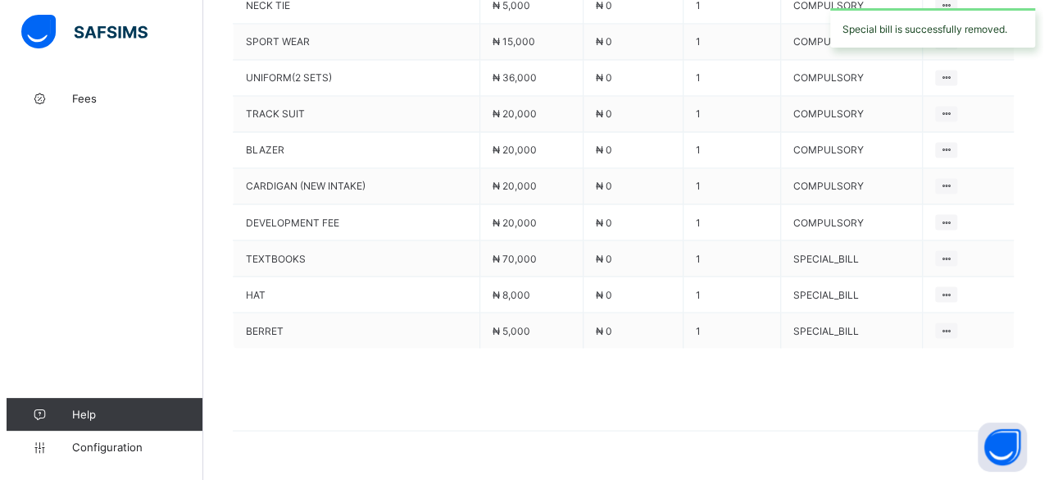
scroll to position [1325, 0]
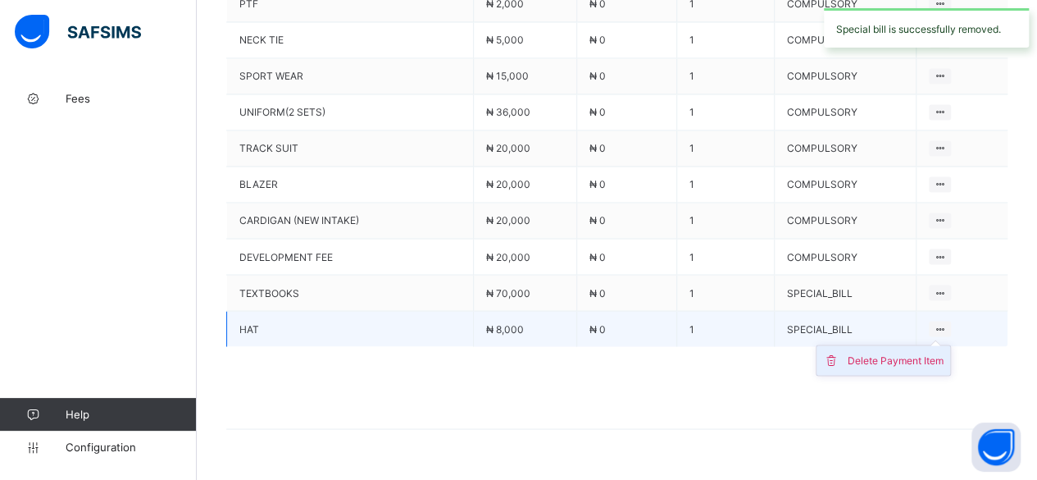
click at [925, 352] on div "Delete Payment Item" at bounding box center [896, 360] width 96 height 16
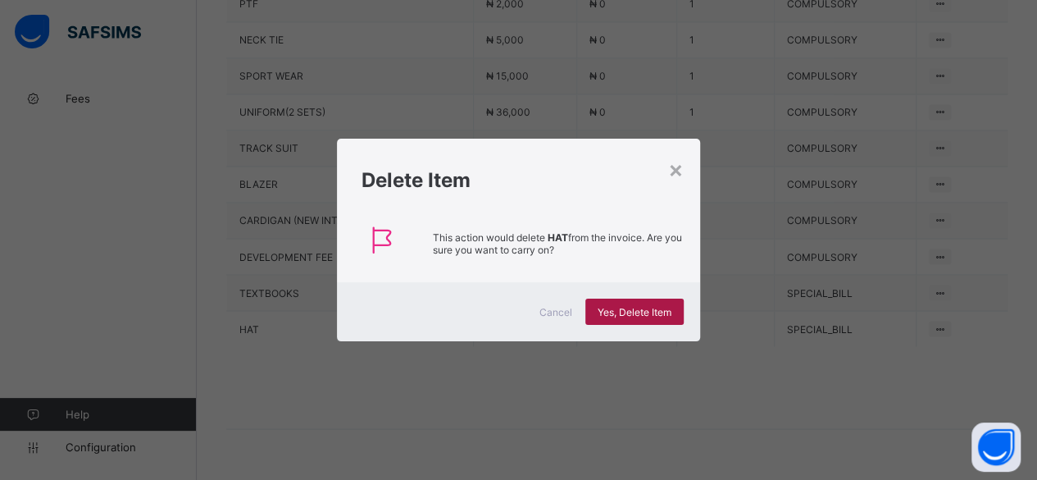
click at [649, 307] on span "Yes, Delete Item" at bounding box center [635, 312] width 74 height 12
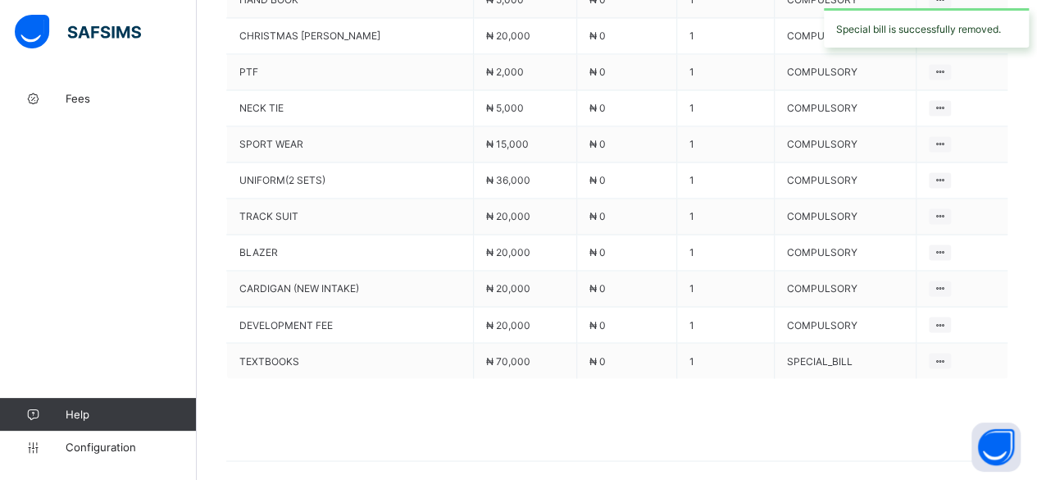
scroll to position [1207, 0]
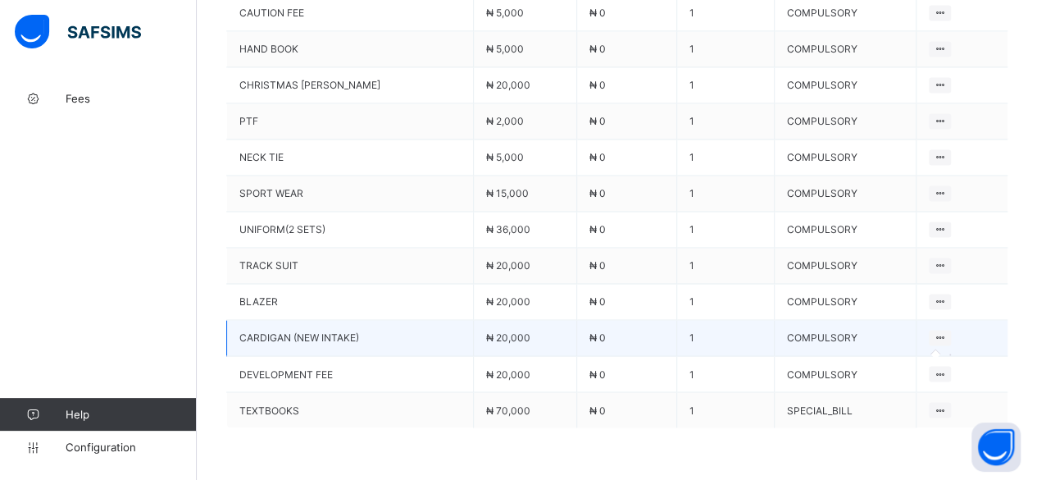
click at [943, 331] on icon at bounding box center [940, 337] width 14 height 12
click at [944, 331] on icon at bounding box center [940, 337] width 14 height 12
drag, startPoint x: 607, startPoint y: 297, endPoint x: 603, endPoint y: 304, distance: 8.4
click at [604, 320] on td "₦ 0" at bounding box center [627, 338] width 100 height 36
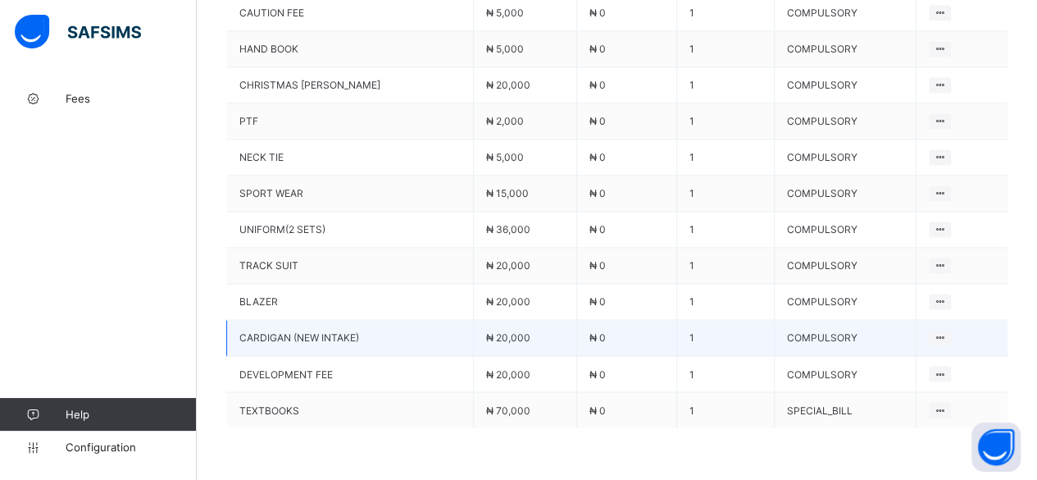
click at [593, 320] on td "₦ 0" at bounding box center [627, 338] width 100 height 36
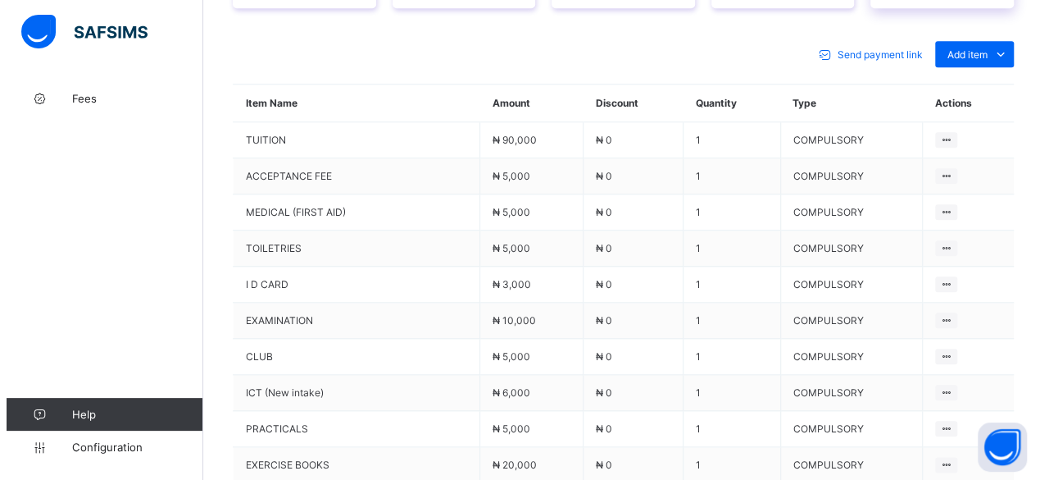
scroll to position [470, 0]
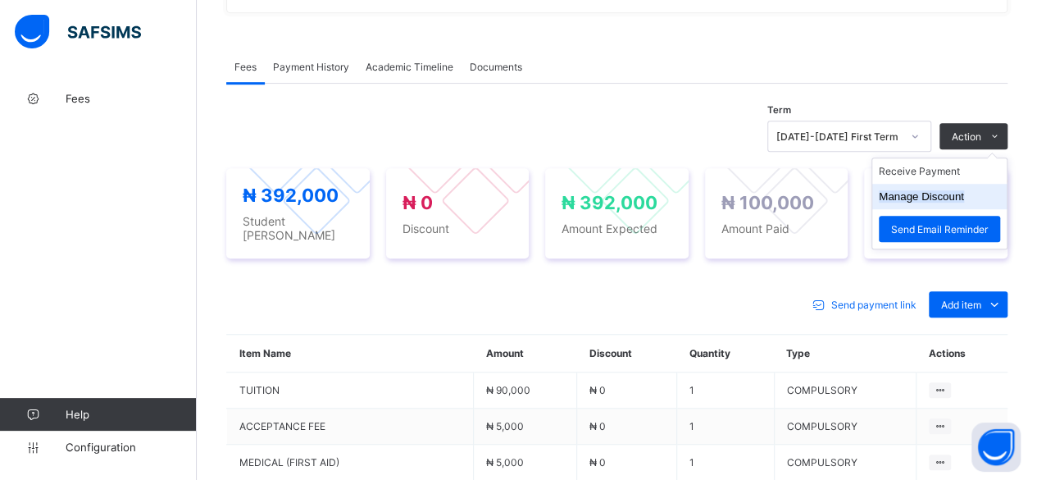
click at [929, 190] on button "Manage Discount" at bounding box center [921, 196] width 85 height 12
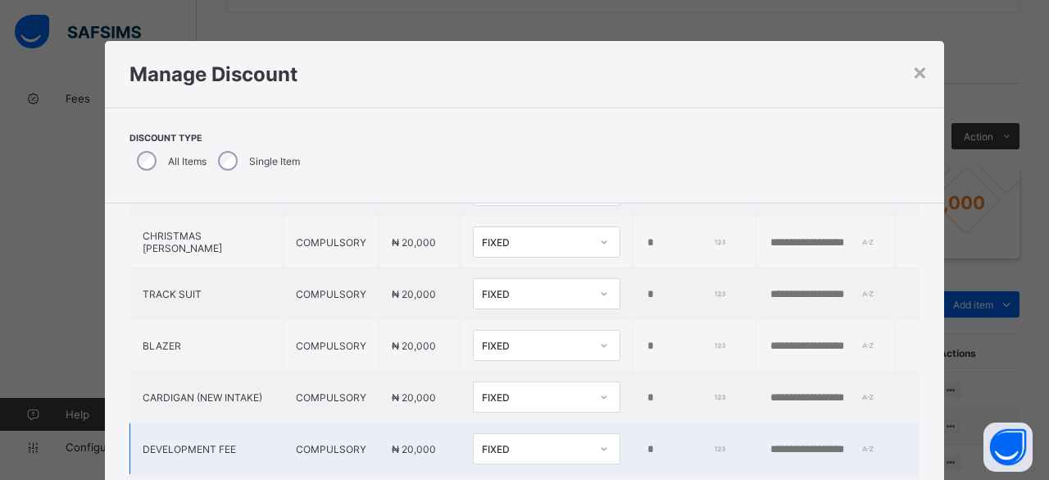
scroll to position [821, 0]
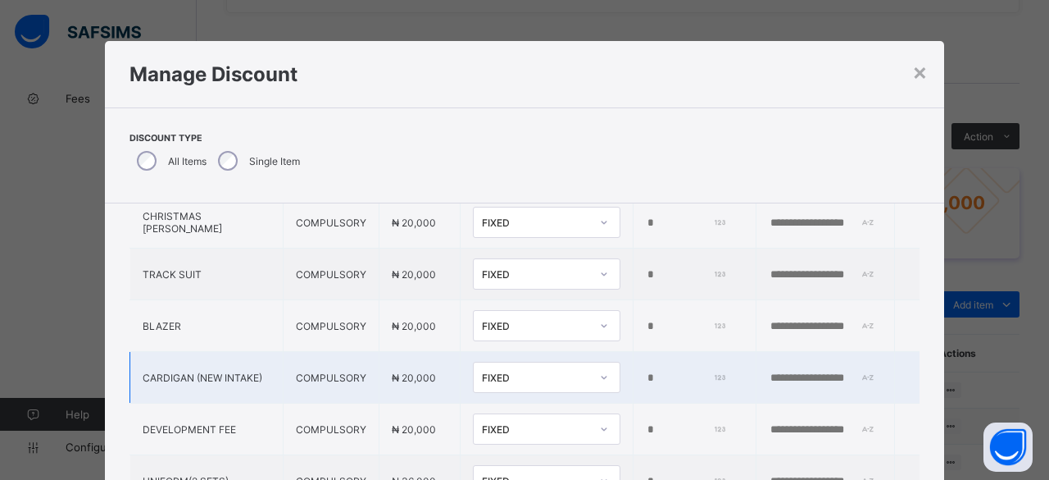
click at [633, 360] on td "*" at bounding box center [694, 378] width 123 height 52
click at [646, 371] on input "*" at bounding box center [686, 377] width 80 height 13
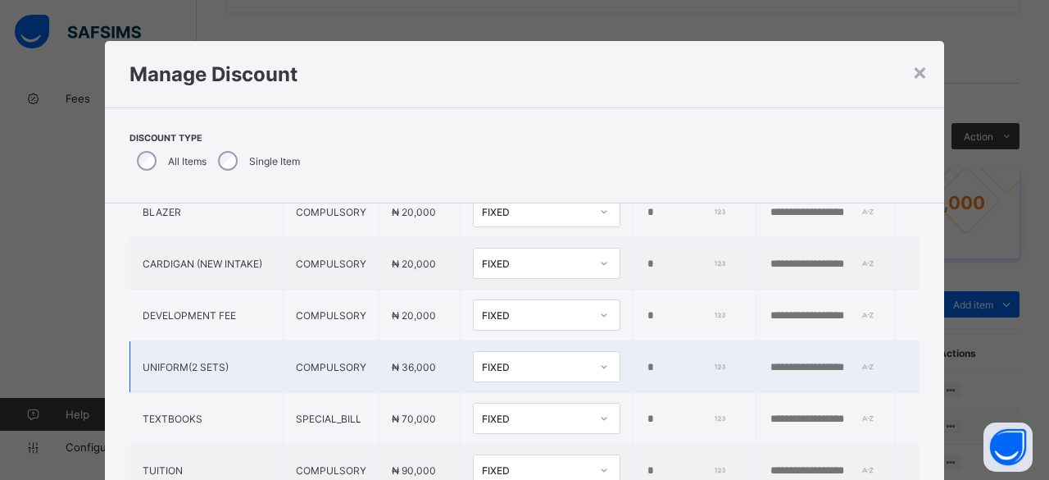
scroll to position [903, 0]
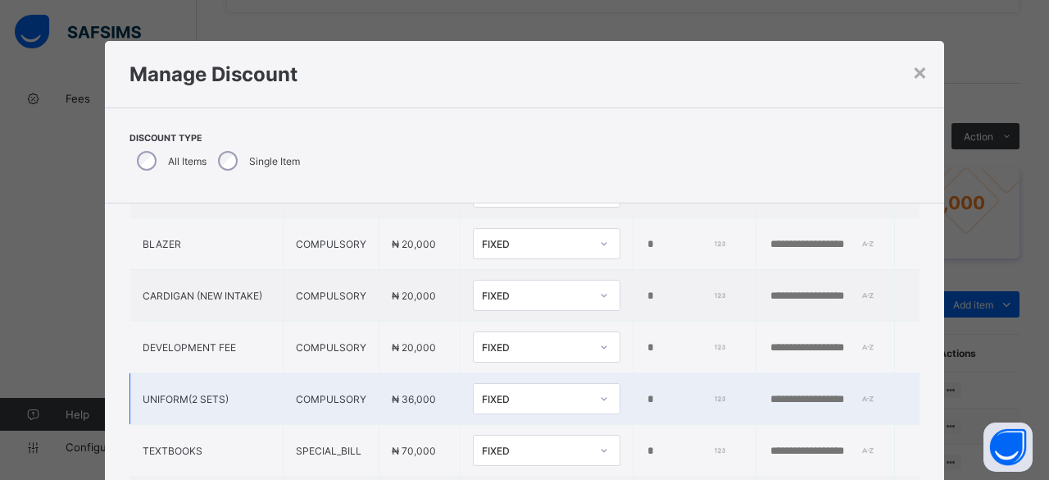
type input "*****"
click at [646, 393] on input "*" at bounding box center [686, 399] width 80 height 13
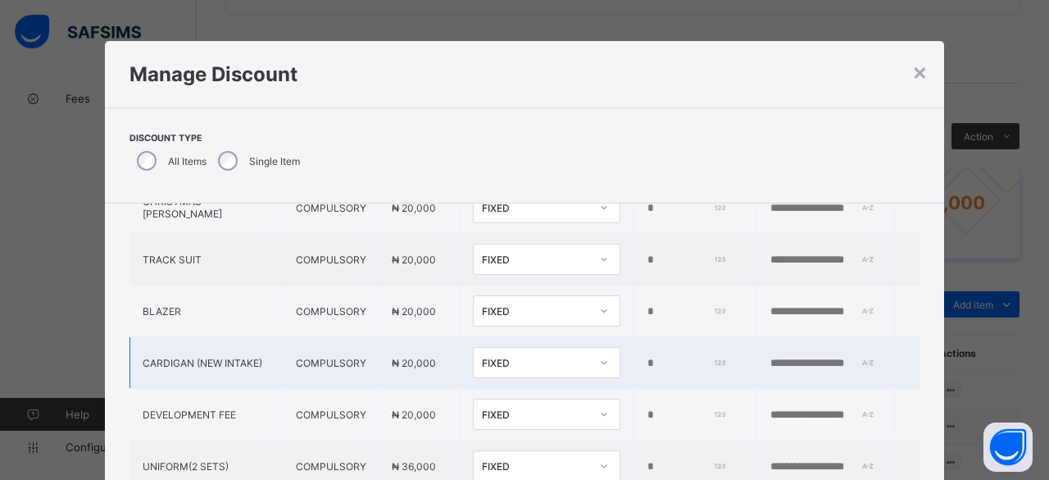
scroll to position [739, 0]
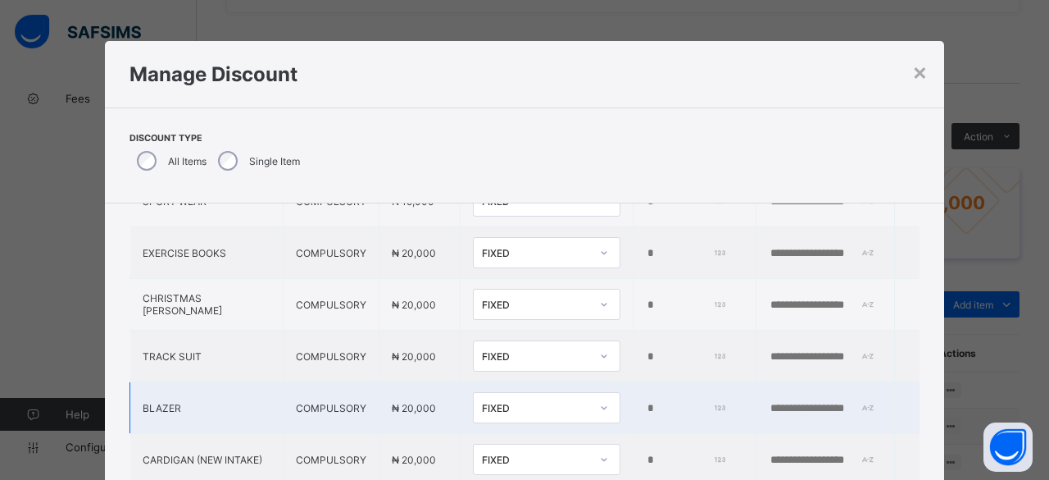
type input "*****"
click at [646, 402] on input "*" at bounding box center [686, 408] width 80 height 13
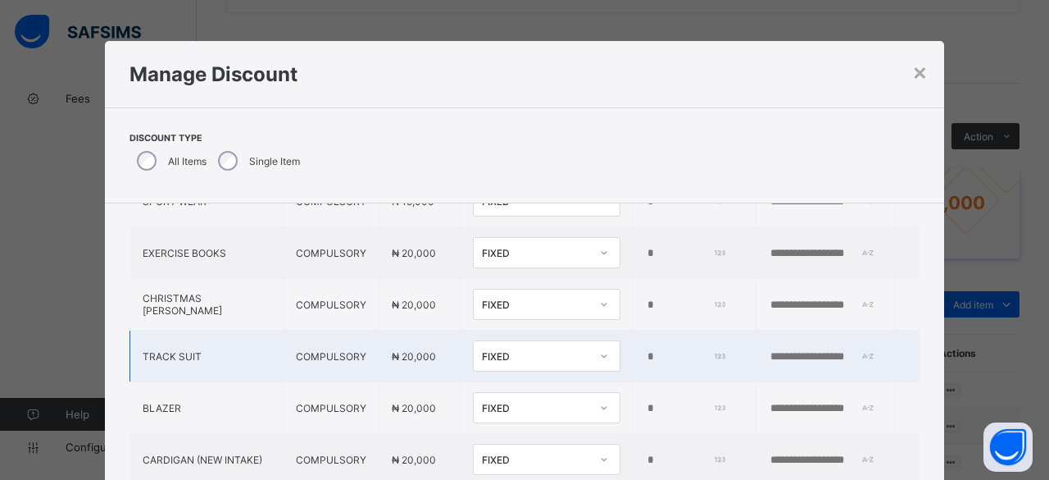
type input "*****"
click at [646, 350] on input "*" at bounding box center [686, 356] width 80 height 13
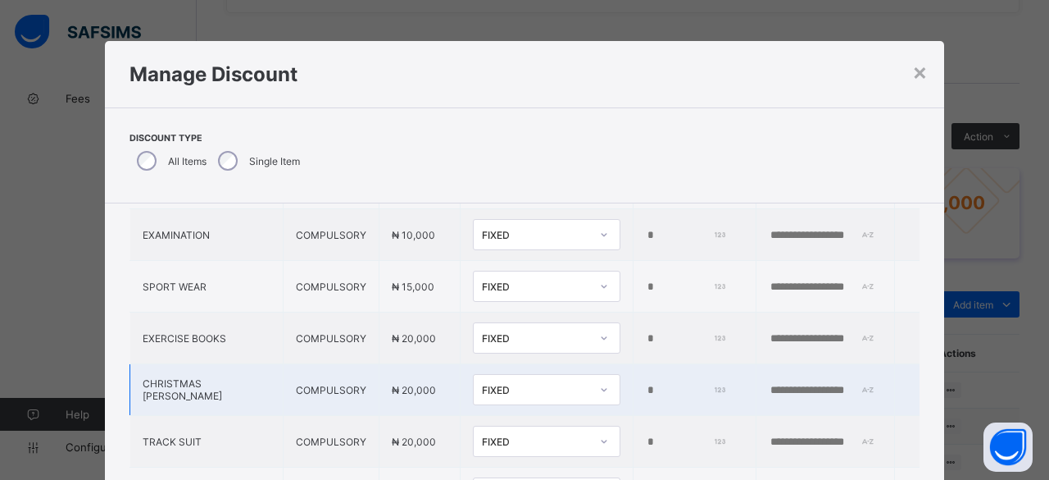
scroll to position [575, 0]
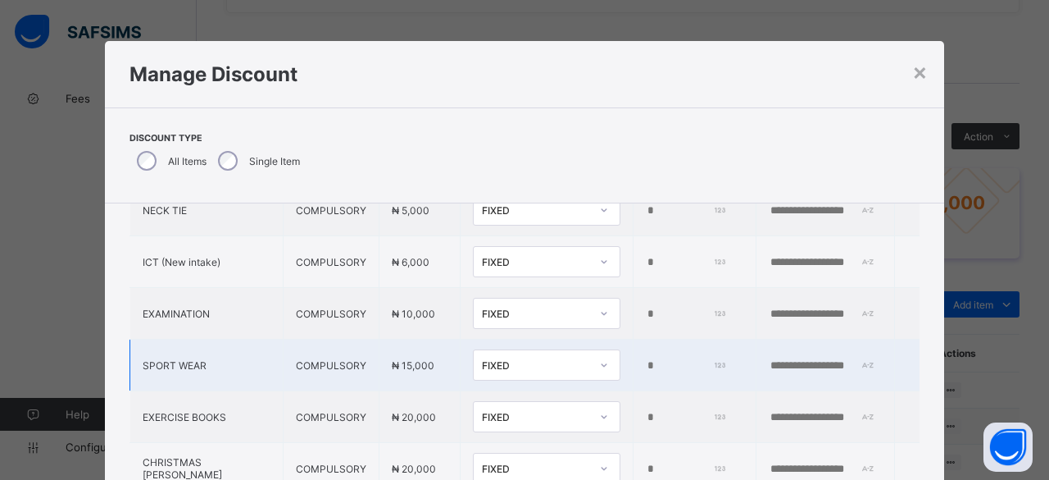
type input "*****"
click at [646, 359] on input "*" at bounding box center [686, 365] width 80 height 13
click at [646, 359] on input "*****" at bounding box center [686, 365] width 80 height 13
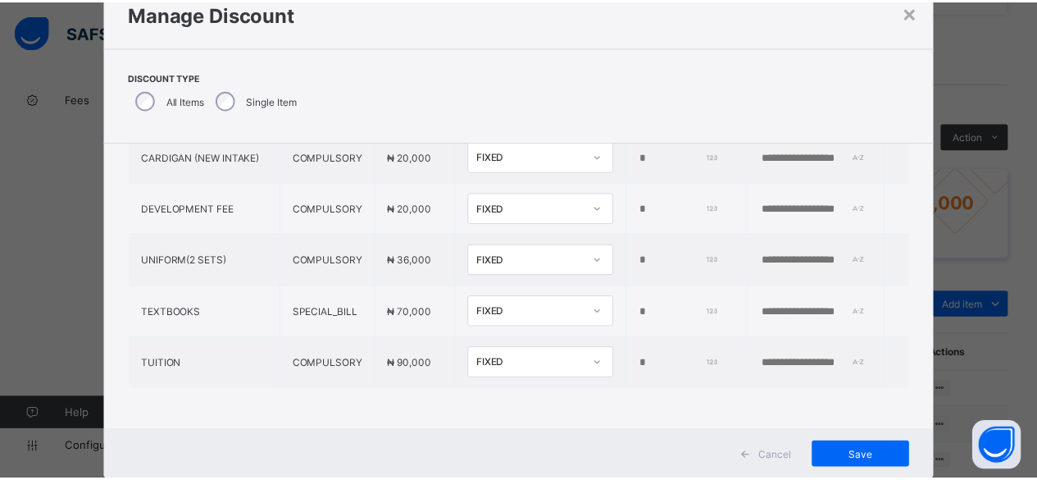
scroll to position [103, 0]
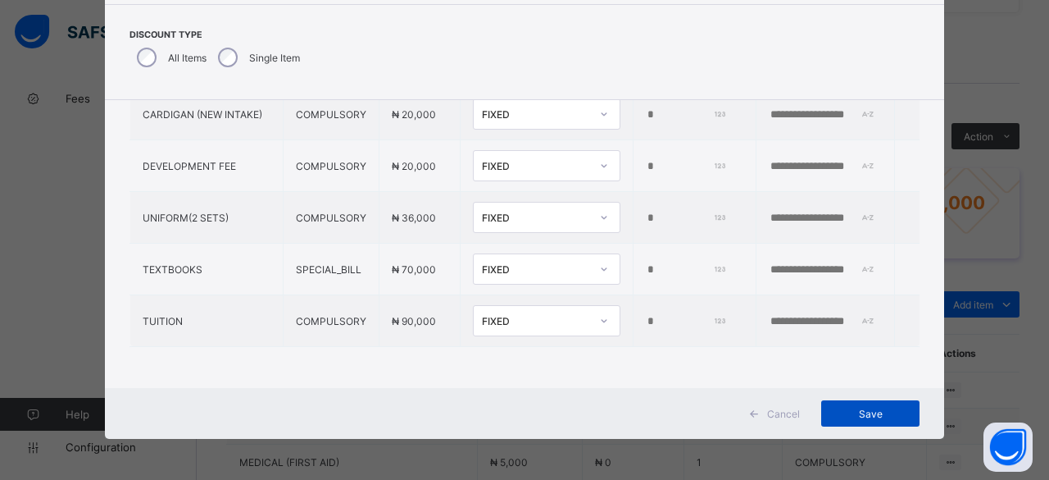
type input "*****"
click at [857, 409] on span "Save" at bounding box center [871, 413] width 74 height 12
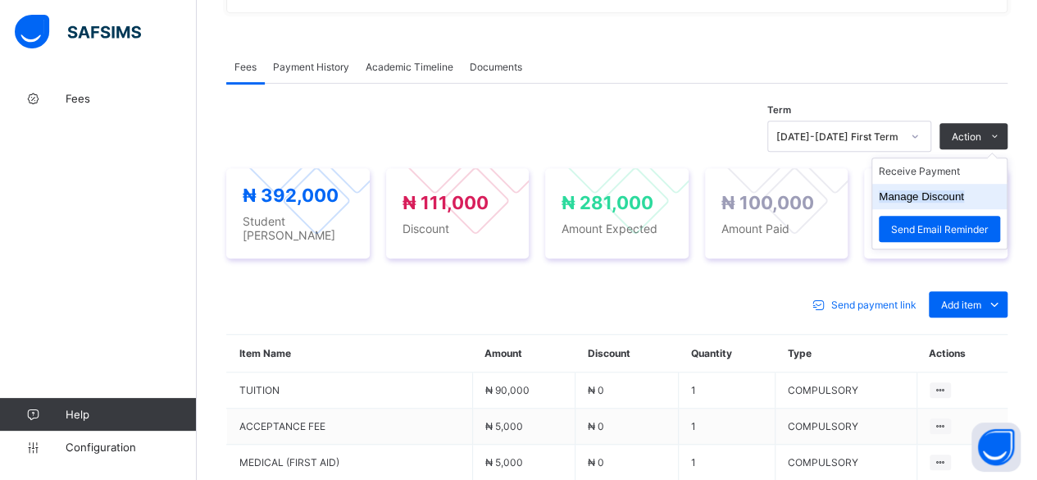
click at [921, 194] on button "Manage Discount" at bounding box center [921, 196] width 85 height 12
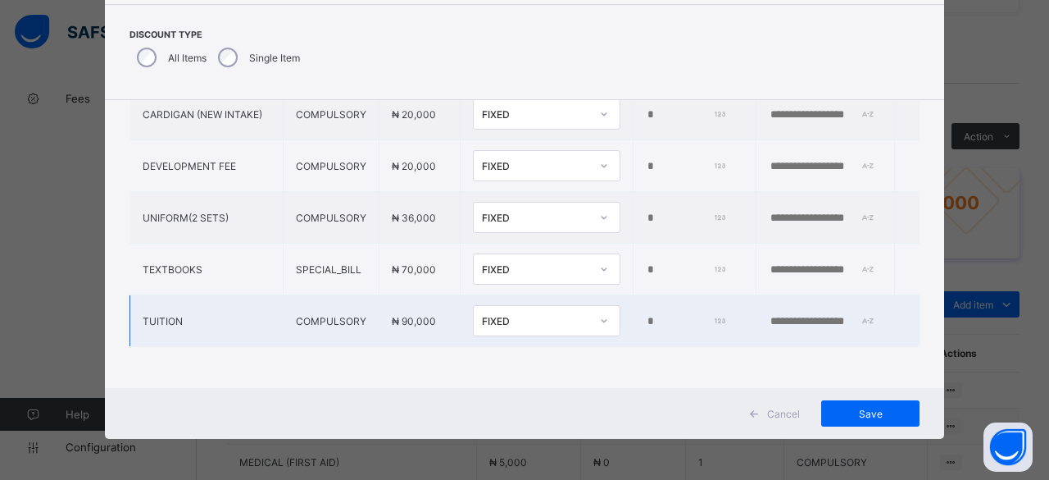
click at [646, 315] on input "*" at bounding box center [686, 321] width 80 height 13
type input "*****"
click at [862, 412] on span "Save" at bounding box center [871, 413] width 74 height 12
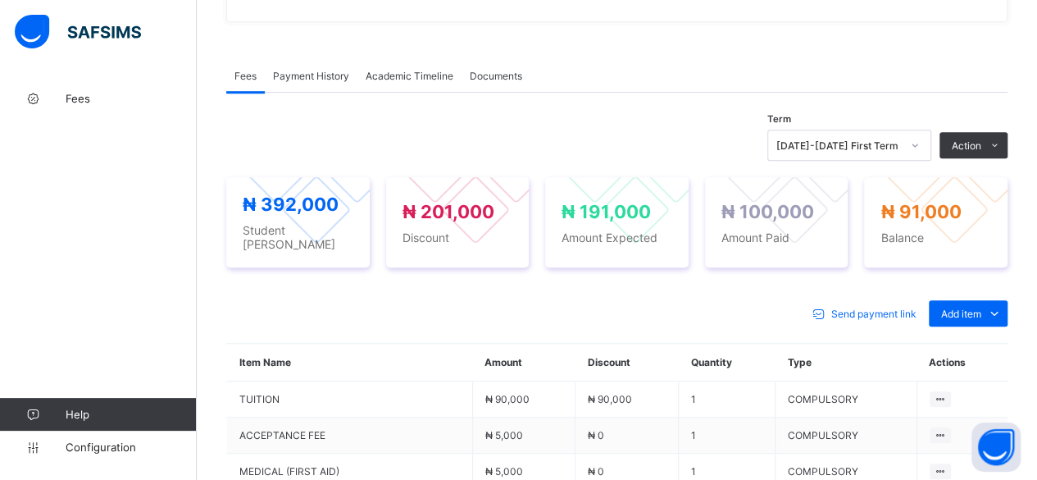
scroll to position [388, 0]
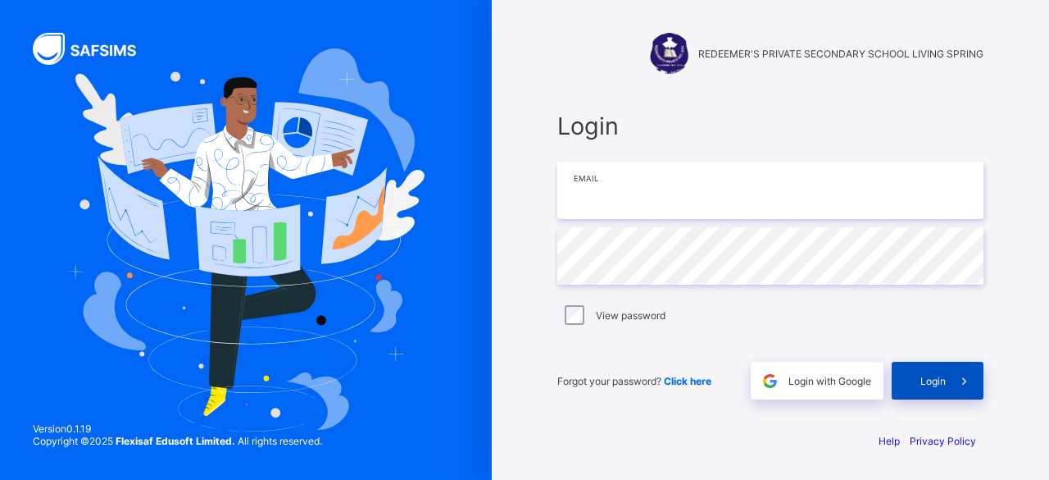
type input "**********"
click at [946, 386] on span at bounding box center [965, 381] width 38 height 38
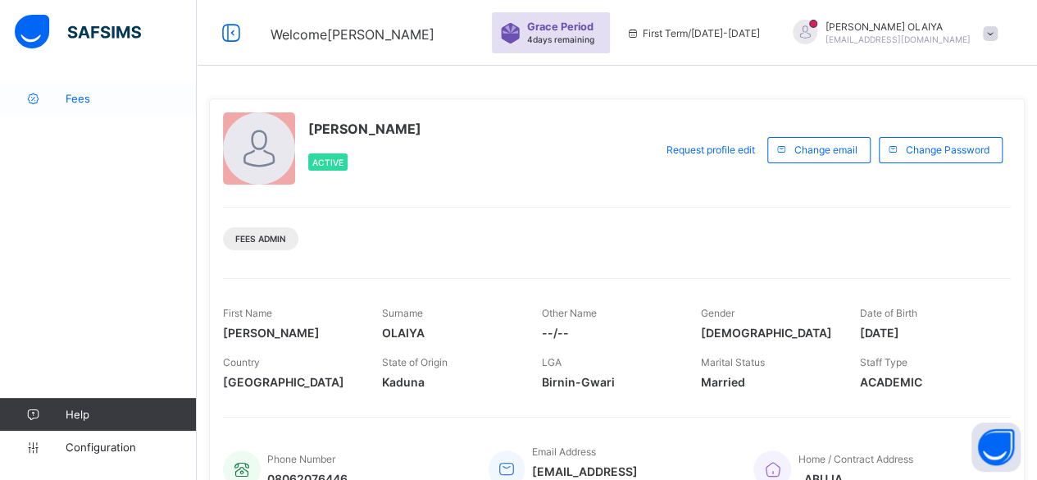
click at [76, 102] on span "Fees" at bounding box center [131, 98] width 131 height 13
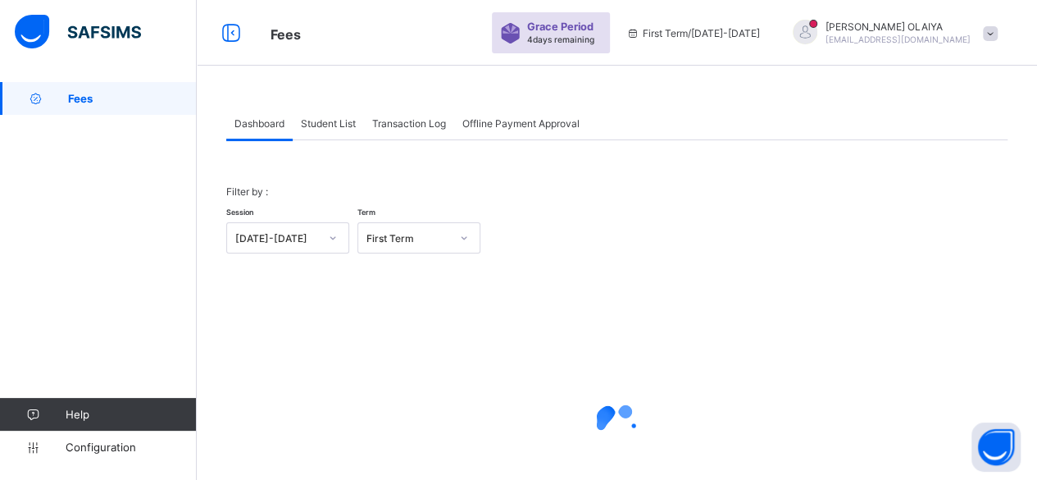
click at [339, 122] on span "Student List" at bounding box center [328, 123] width 55 height 12
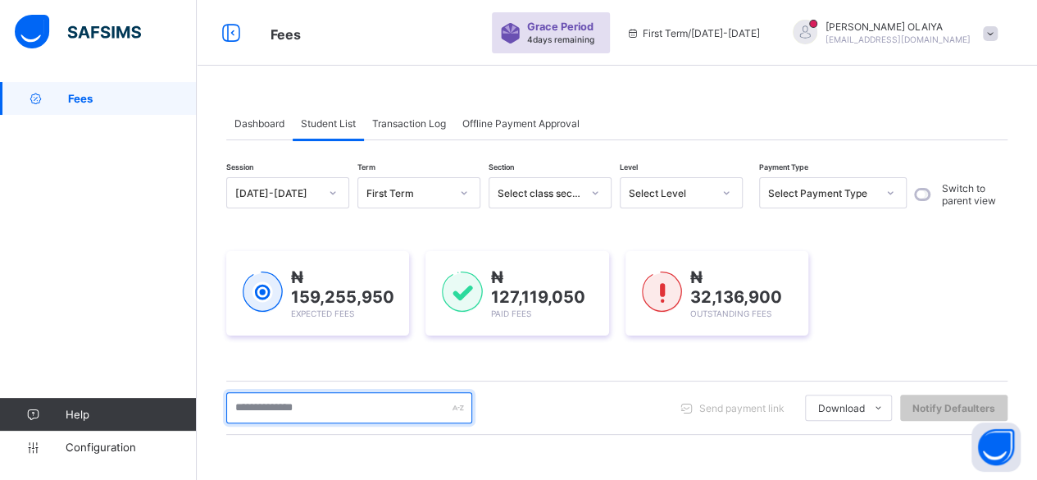
click at [266, 401] on input "text" at bounding box center [349, 407] width 246 height 31
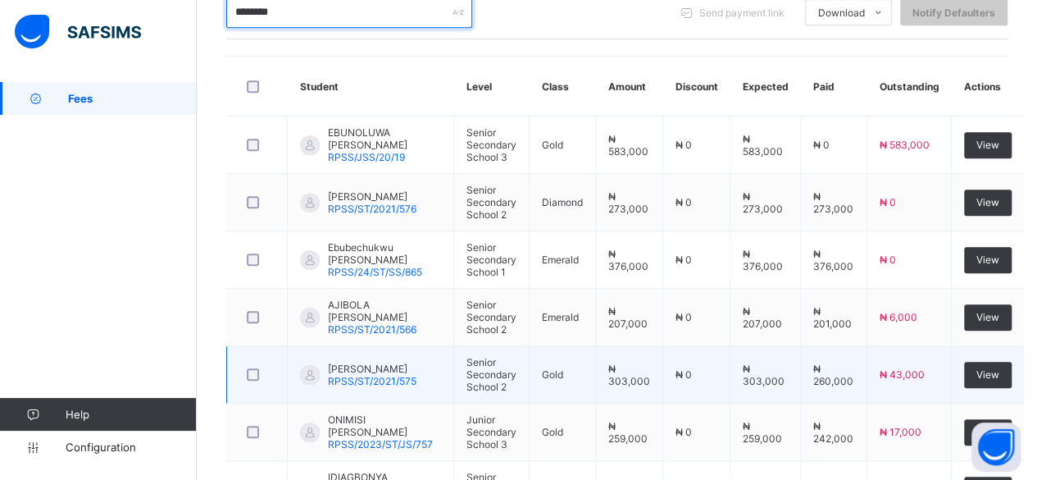
scroll to position [410, 0]
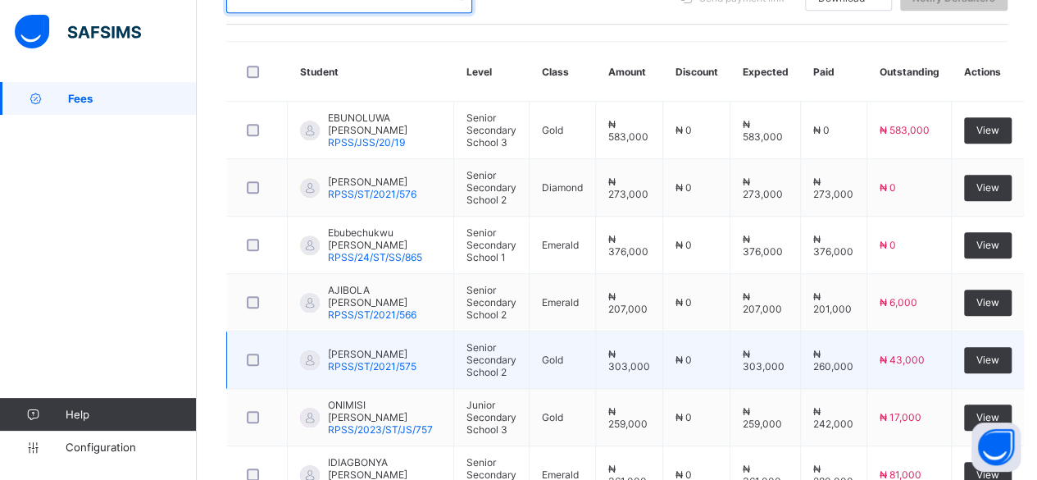
type input "********"
click at [343, 348] on span "[PERSON_NAME]" at bounding box center [372, 354] width 89 height 12
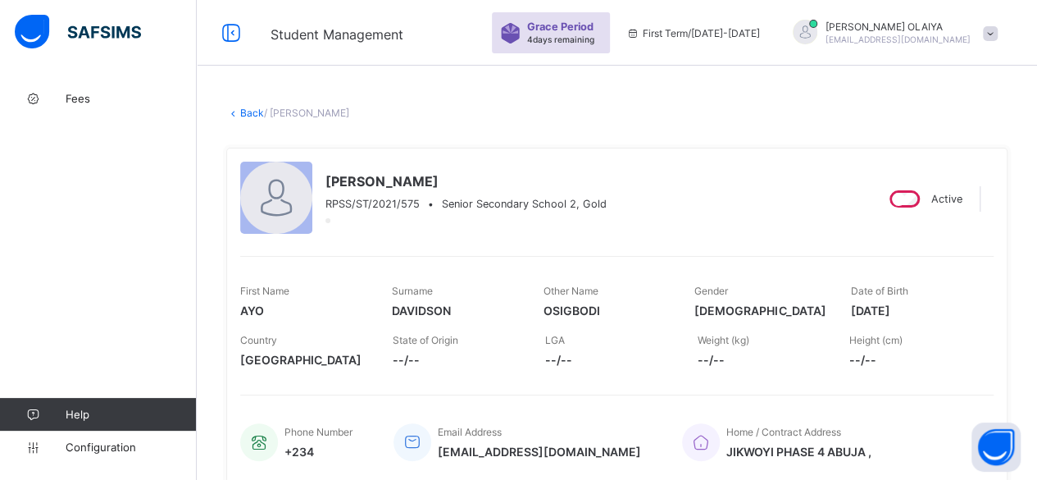
click at [246, 109] on link "Back" at bounding box center [252, 113] width 24 height 12
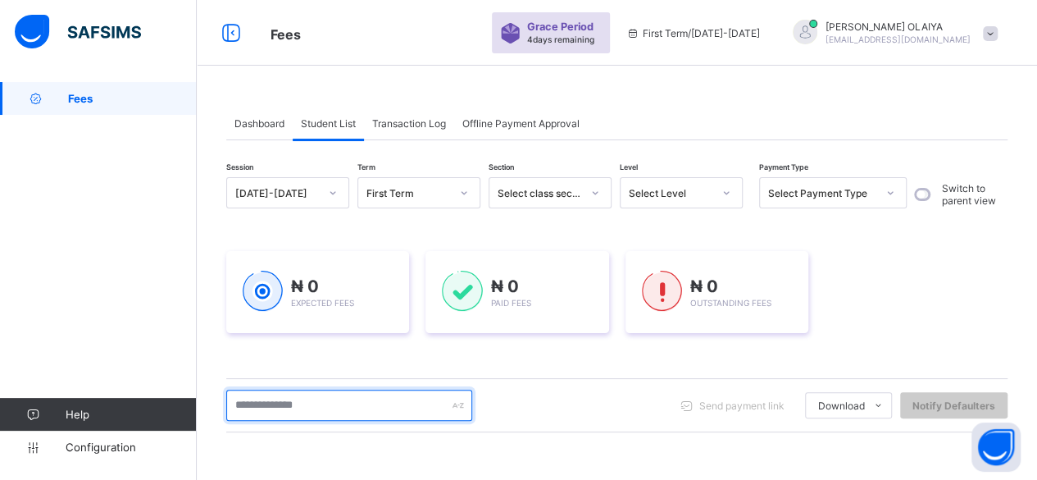
drag, startPoint x: 269, startPoint y: 409, endPoint x: 282, endPoint y: 407, distance: 13.2
click at [271, 409] on input "text" at bounding box center [349, 404] width 246 height 31
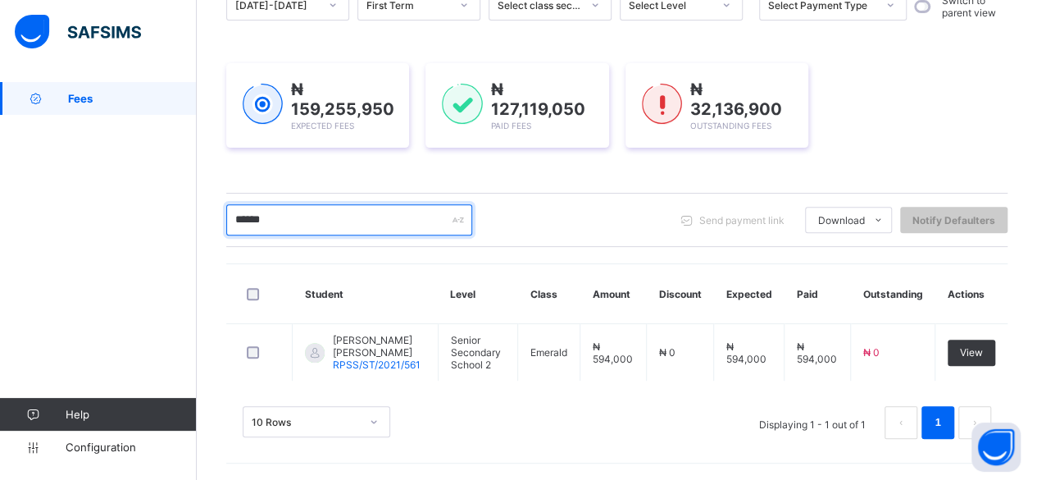
scroll to position [182, 0]
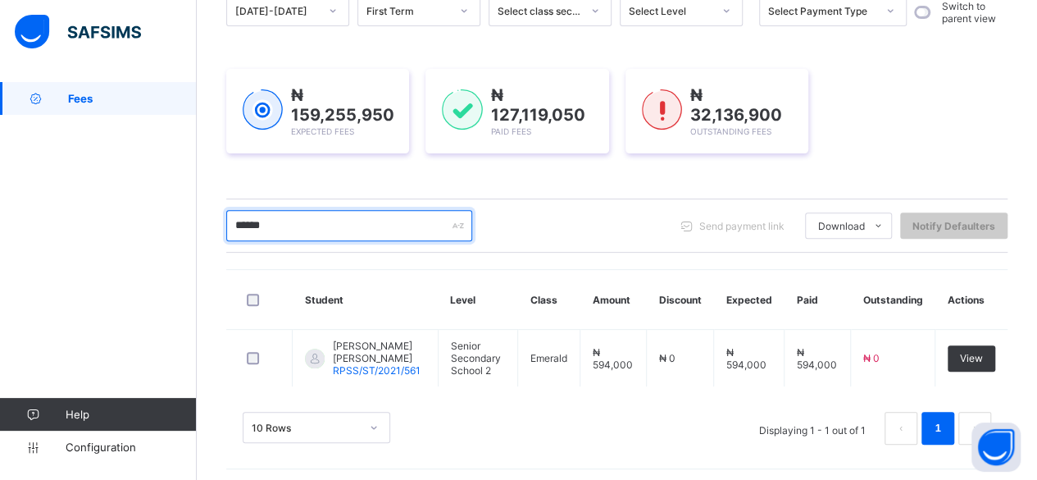
click at [282, 224] on input "******" at bounding box center [349, 225] width 246 height 31
type input "*"
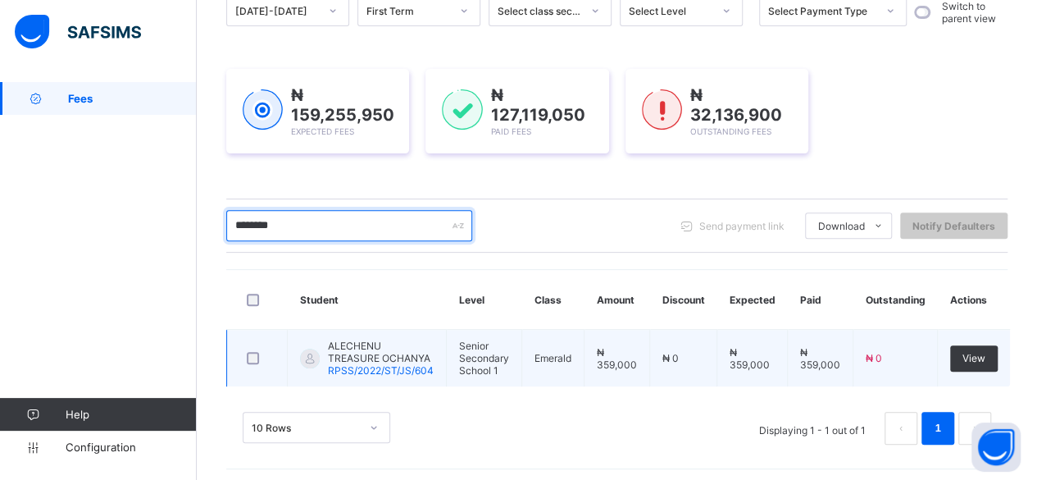
type input "********"
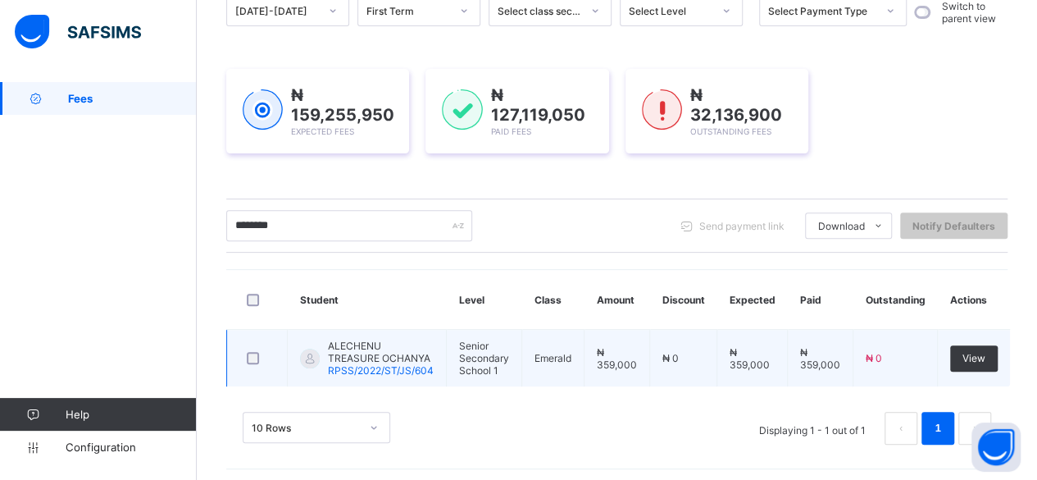
click at [402, 348] on span "ALECHENU TREASURE OCHANYA" at bounding box center [381, 351] width 106 height 25
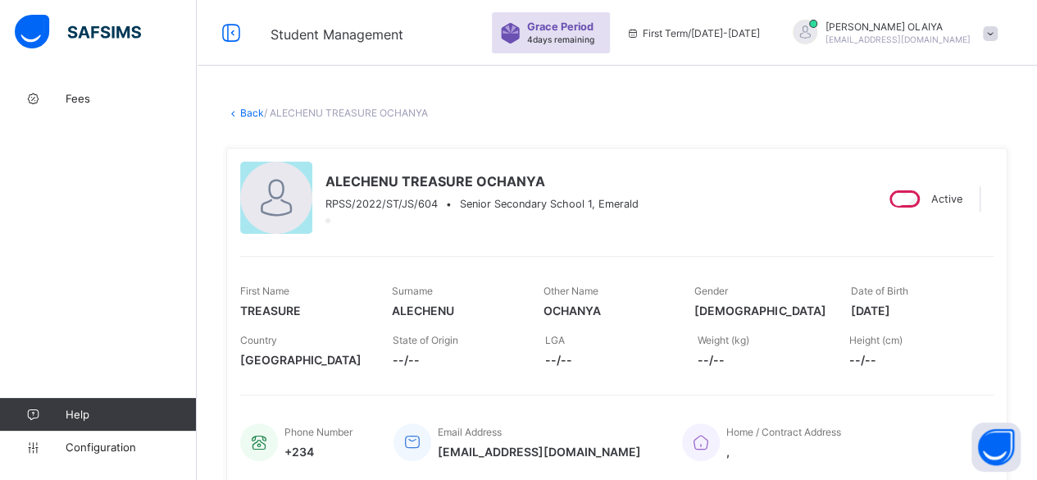
click at [252, 113] on link "Back" at bounding box center [252, 113] width 24 height 12
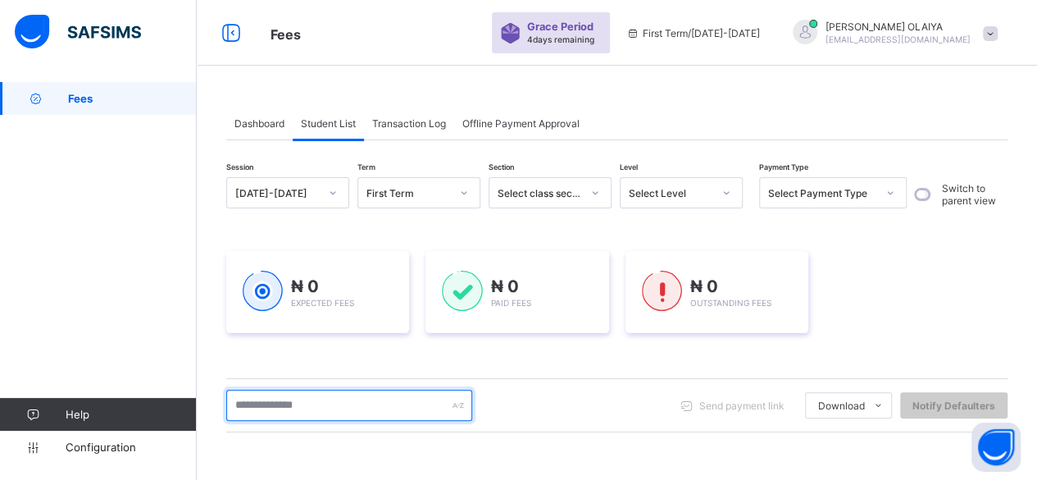
drag, startPoint x: 268, startPoint y: 412, endPoint x: 279, endPoint y: 415, distance: 10.9
click at [272, 414] on input "text" at bounding box center [349, 404] width 246 height 31
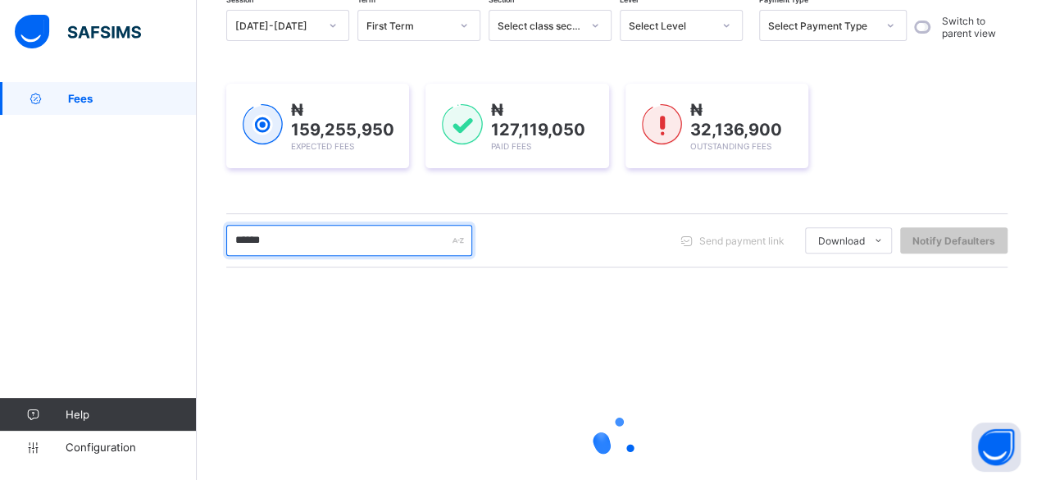
scroll to position [303, 0]
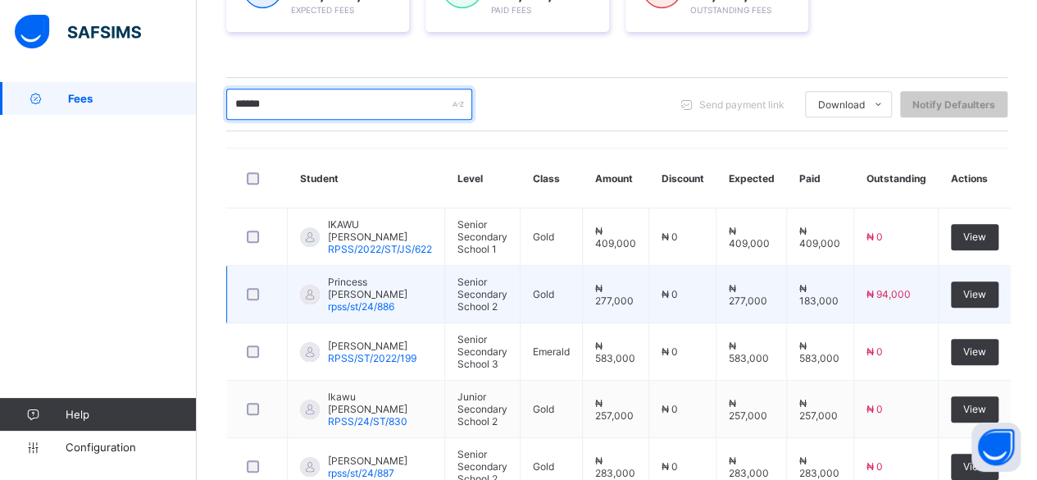
type input "******"
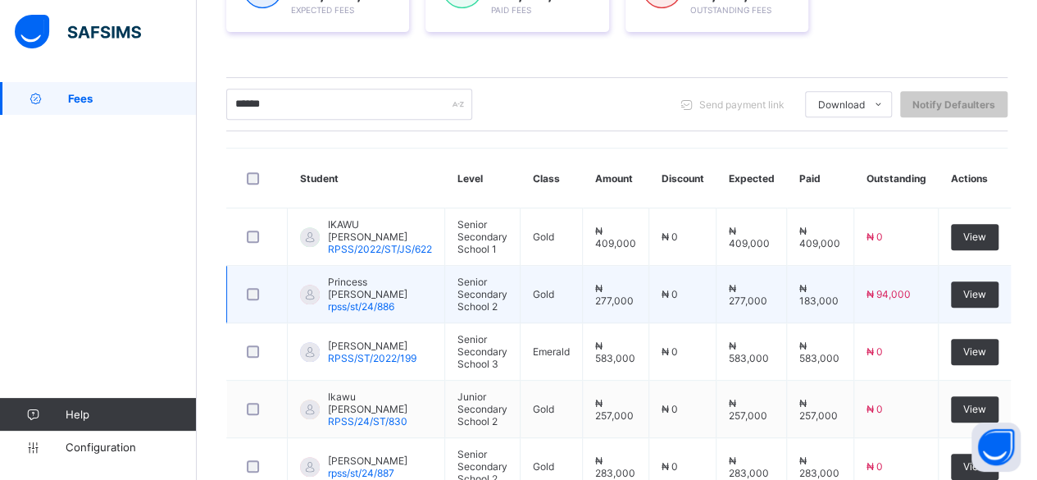
click at [352, 283] on span "Princess [PERSON_NAME]" at bounding box center [380, 287] width 104 height 25
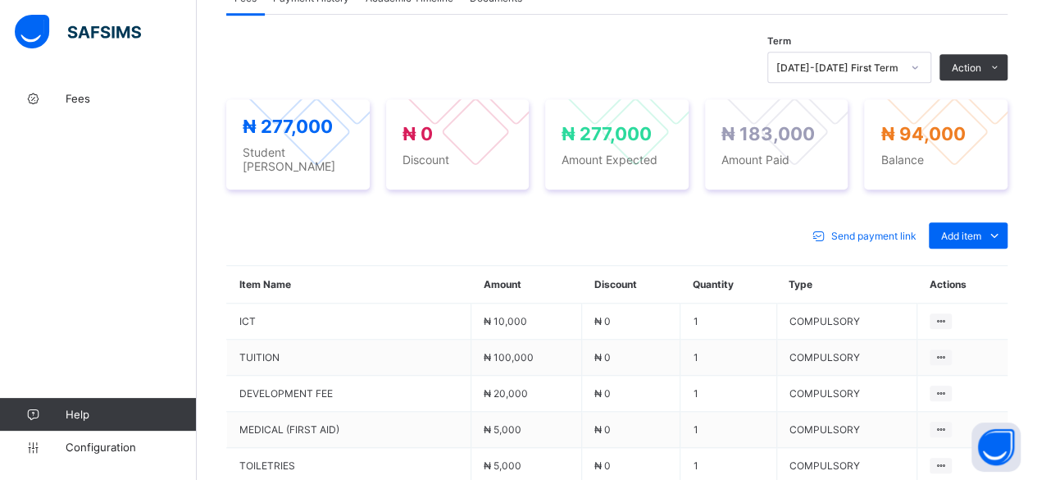
scroll to position [211, 0]
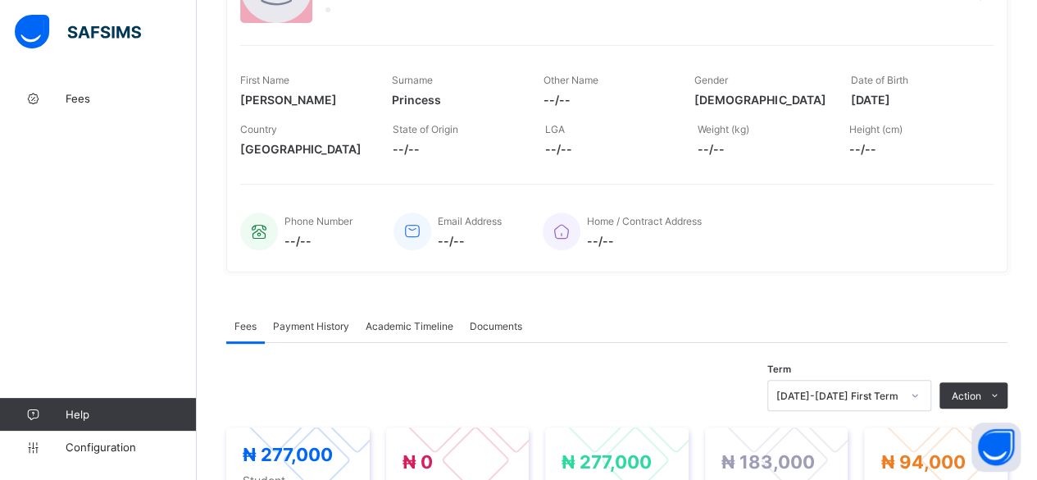
click at [318, 323] on span "Payment History" at bounding box center [311, 326] width 76 height 12
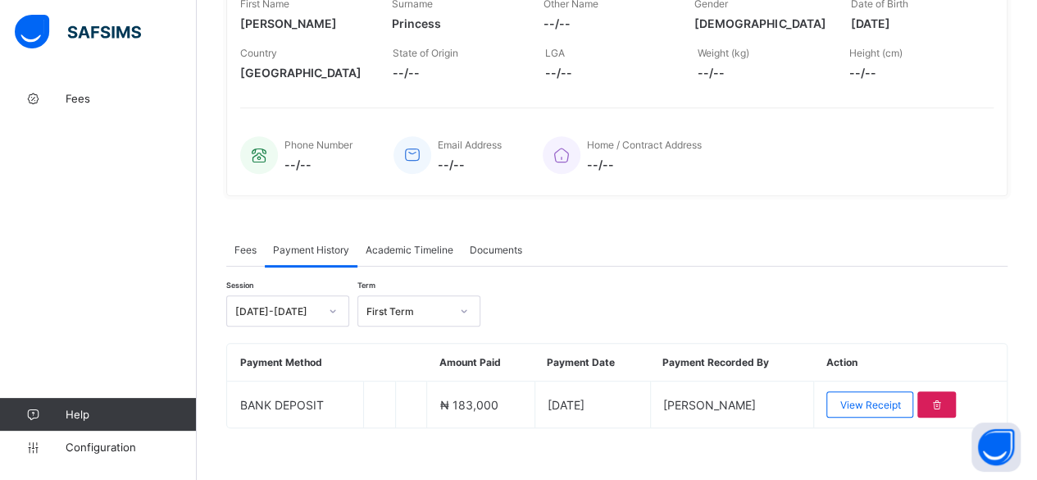
scroll to position [294, 0]
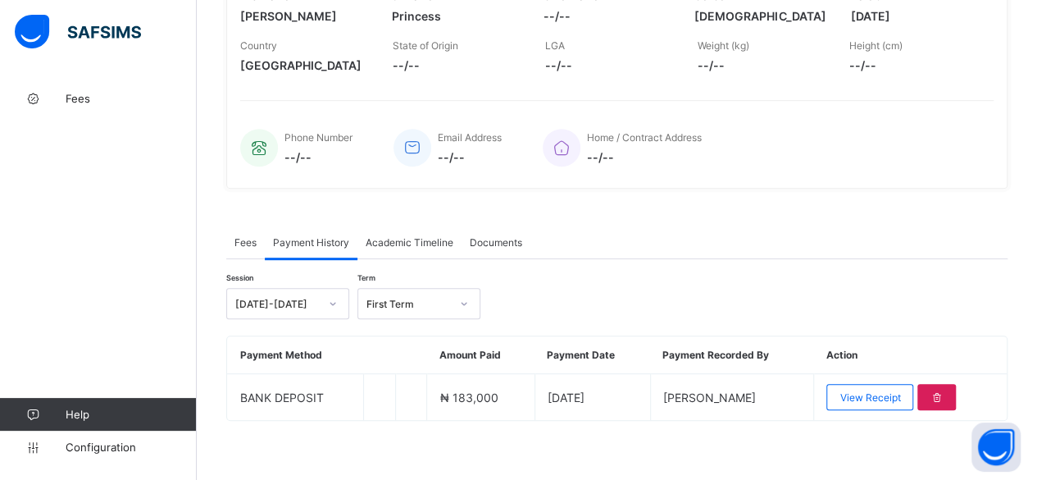
click at [250, 238] on span "Fees" at bounding box center [245, 242] width 22 height 12
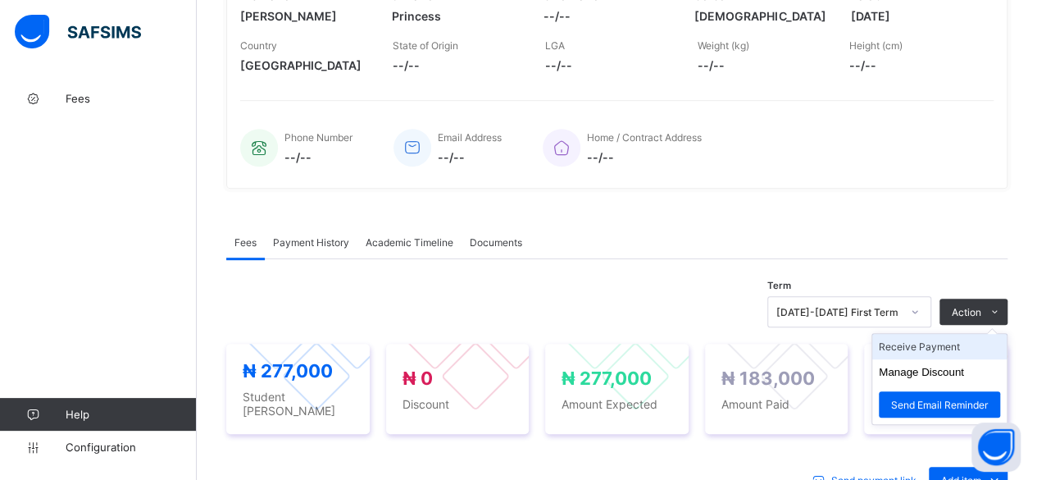
click at [928, 343] on li "Receive Payment" at bounding box center [939, 346] width 134 height 25
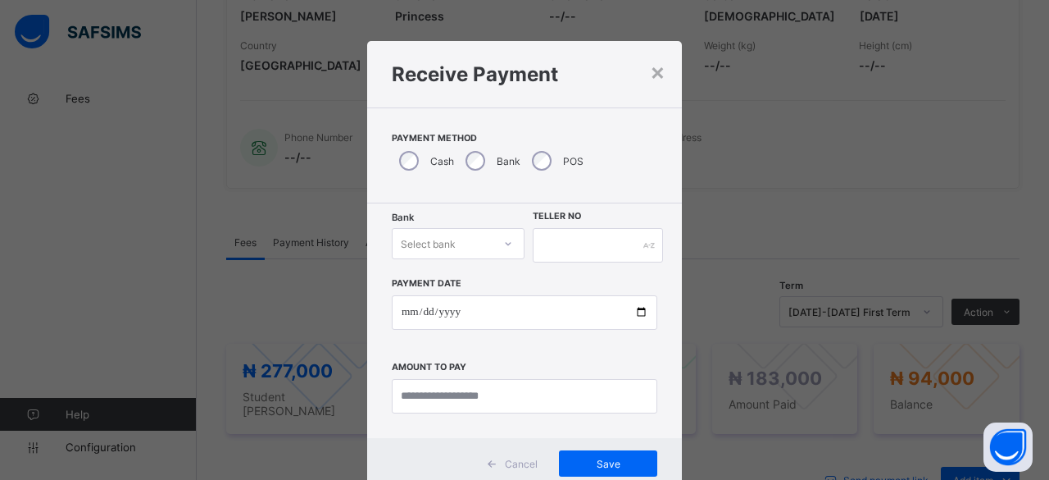
drag, startPoint x: 441, startPoint y: 242, endPoint x: 440, endPoint y: 258, distance: 16.4
click at [443, 243] on div "Select bank" at bounding box center [428, 243] width 55 height 31
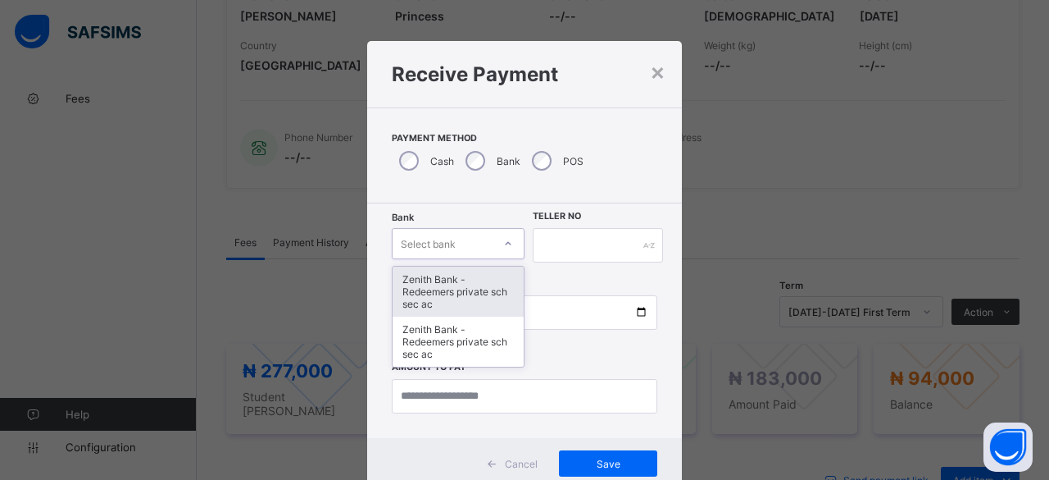
drag, startPoint x: 432, startPoint y: 282, endPoint x: 452, endPoint y: 278, distance: 20.9
click at [438, 282] on div "Zenith Bank - Redeemers private sch sec ac" at bounding box center [458, 291] width 131 height 50
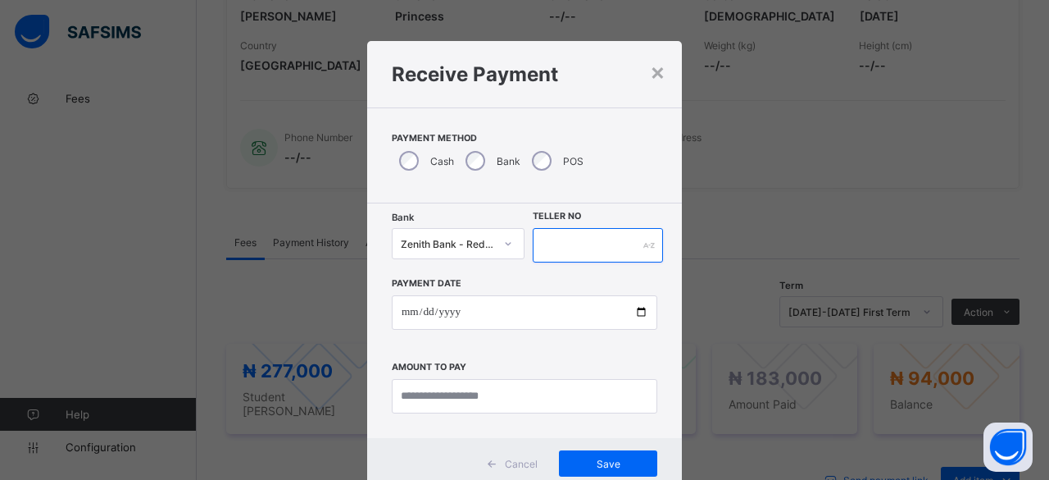
click at [559, 243] on input "text" at bounding box center [598, 245] width 130 height 34
paste input "**********"
type input "**********"
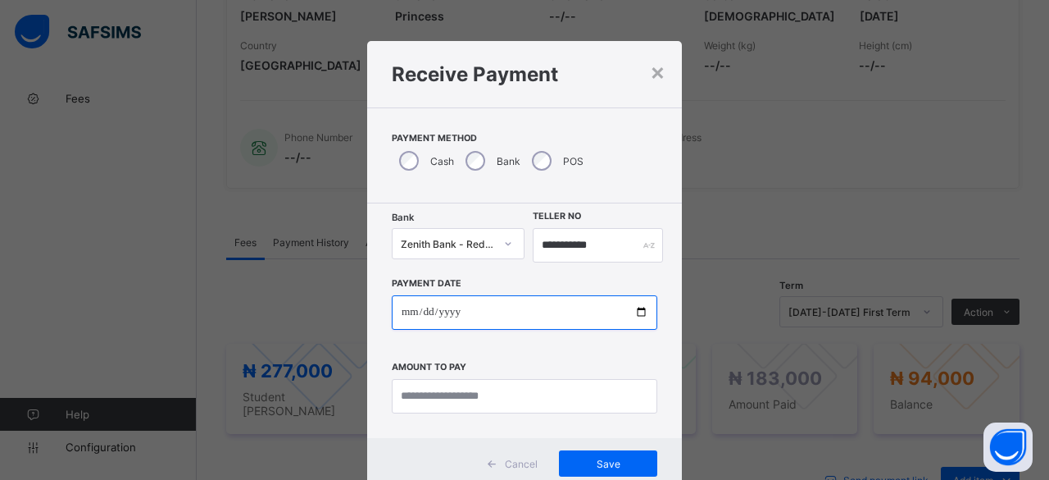
click at [635, 312] on input "date" at bounding box center [525, 312] width 266 height 34
type input "**********"
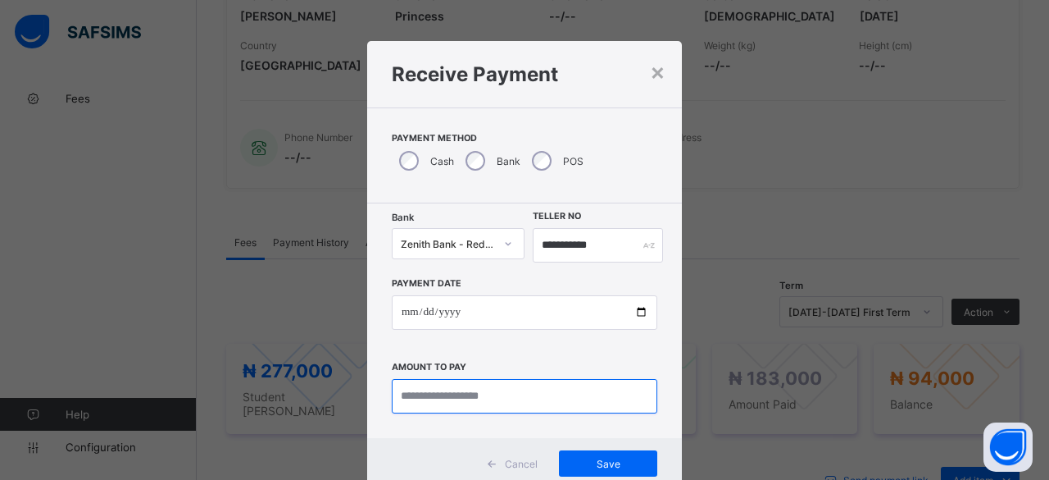
click at [431, 399] on input "currency" at bounding box center [525, 396] width 266 height 34
type input "********"
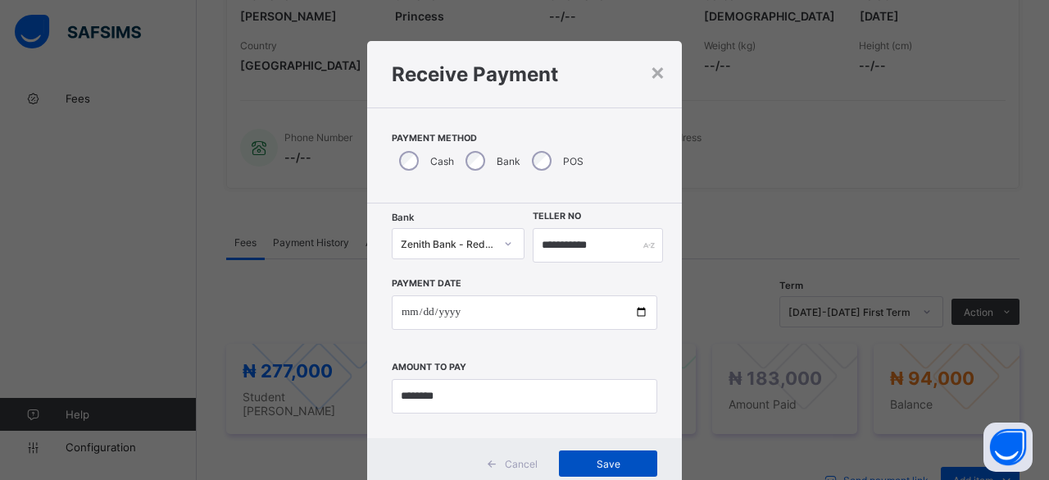
click at [612, 457] on span "Save" at bounding box center [608, 463] width 74 height 12
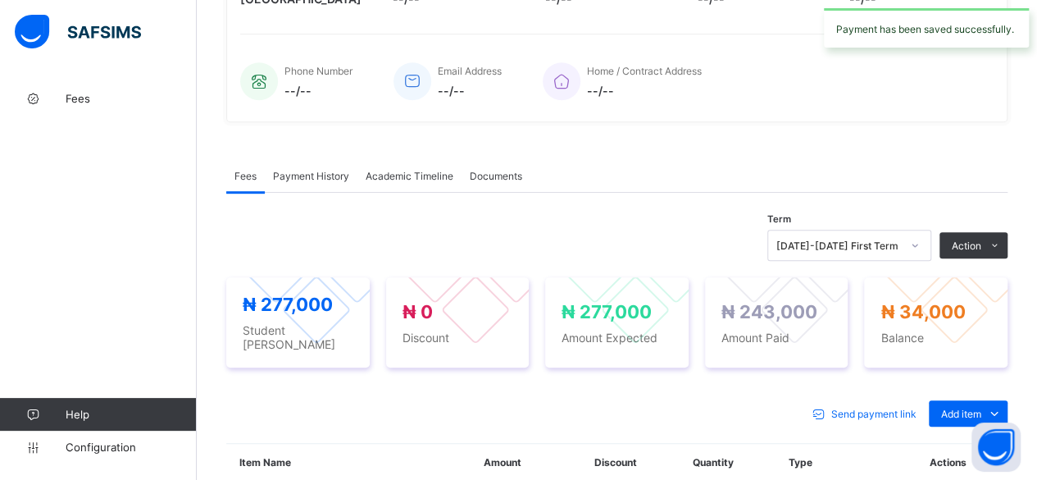
scroll to position [376, 0]
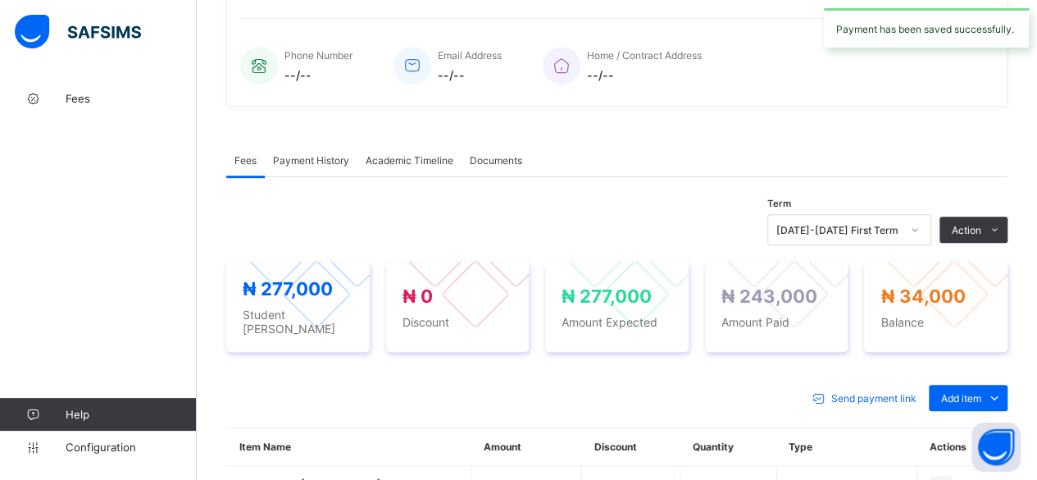
click at [318, 154] on span "Payment History" at bounding box center [311, 160] width 76 height 12
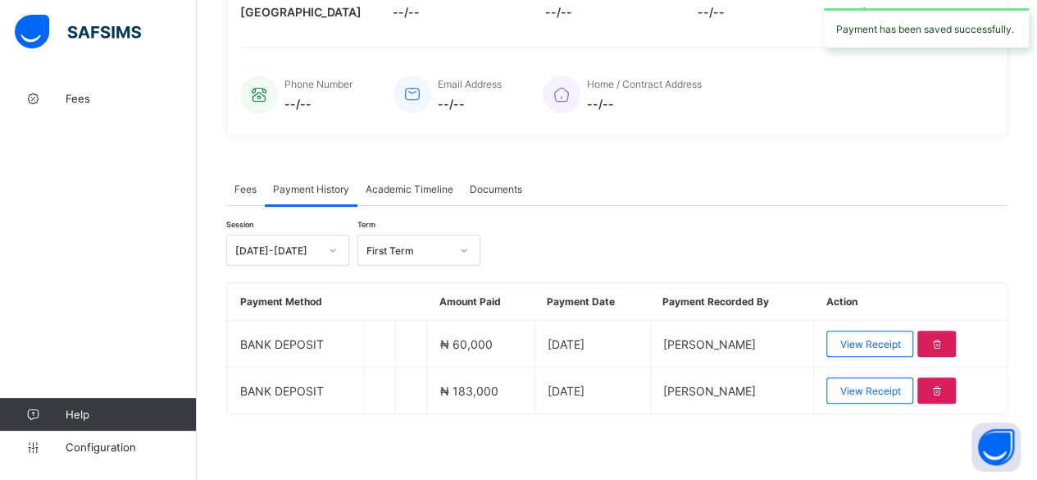
scroll to position [341, 0]
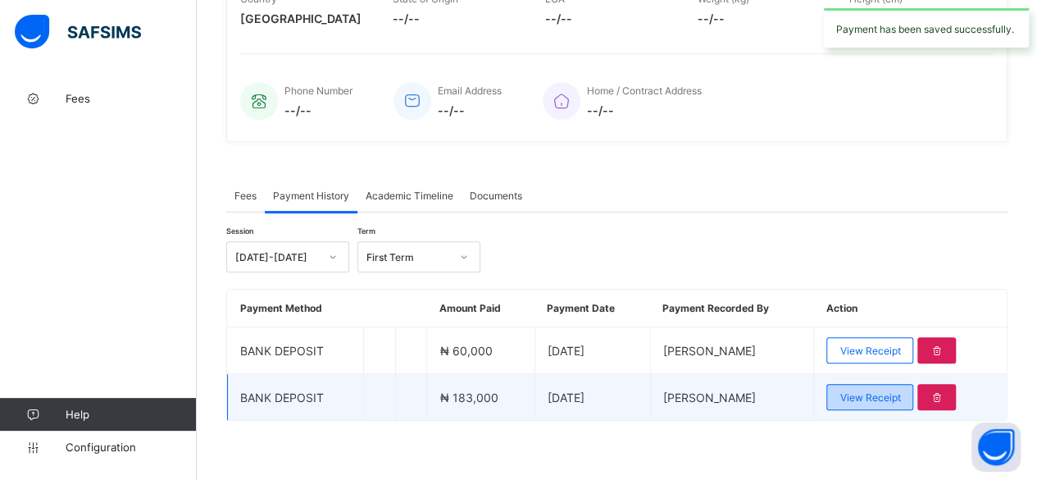
click at [857, 393] on span "View Receipt" at bounding box center [869, 397] width 61 height 12
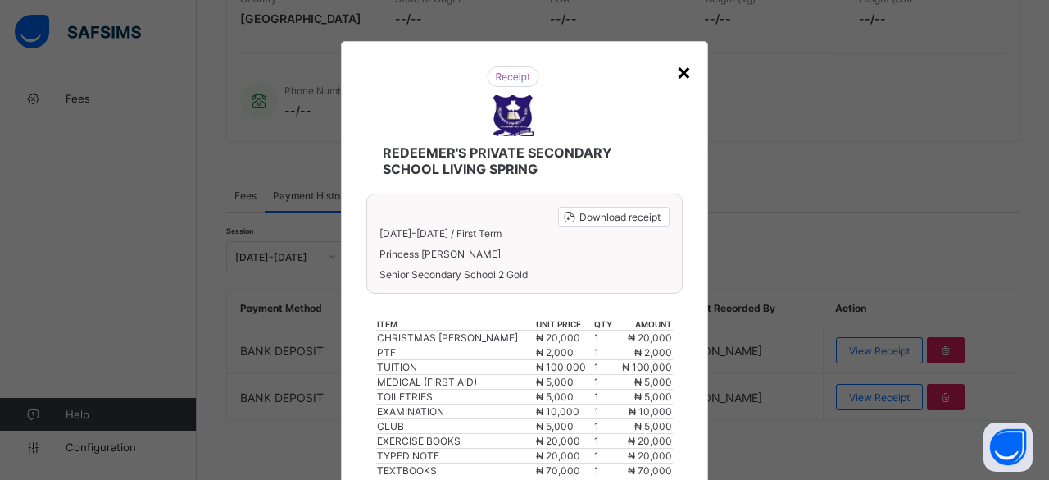
click at [677, 65] on div "×" at bounding box center [684, 71] width 16 height 28
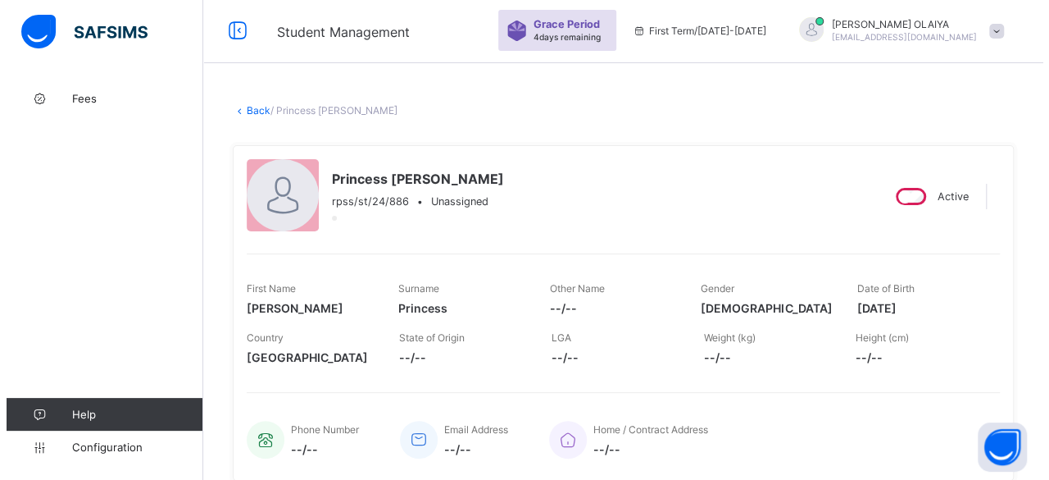
scroll to position [0, 0]
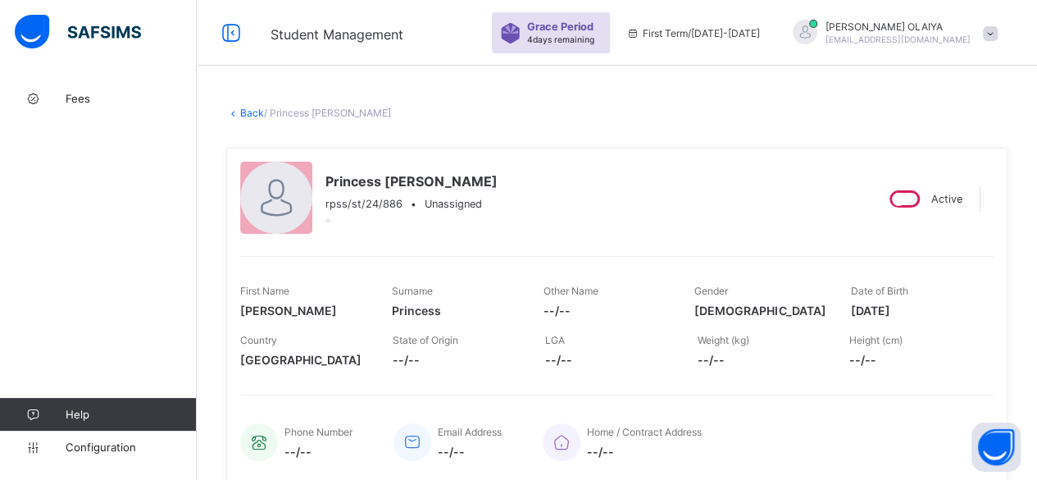
click at [248, 107] on link "Back" at bounding box center [252, 113] width 24 height 12
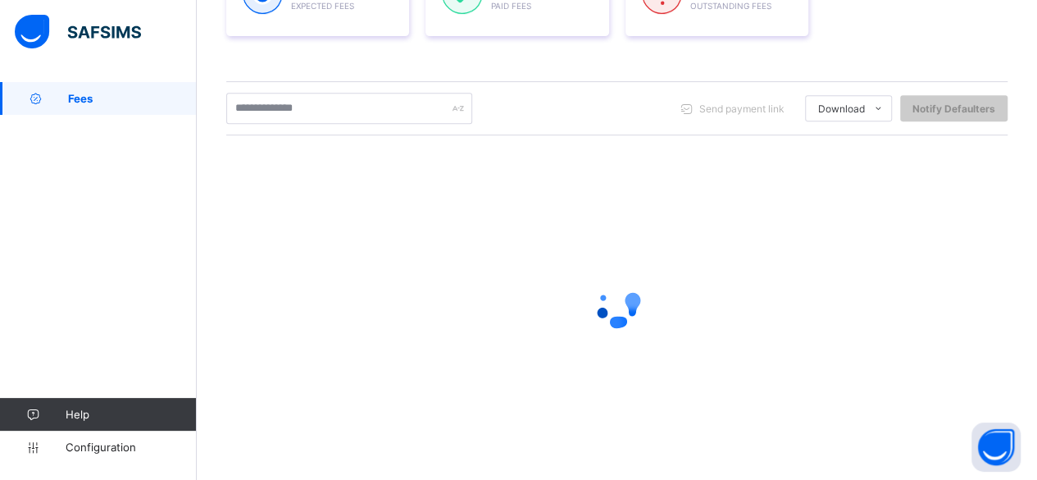
scroll to position [302, 0]
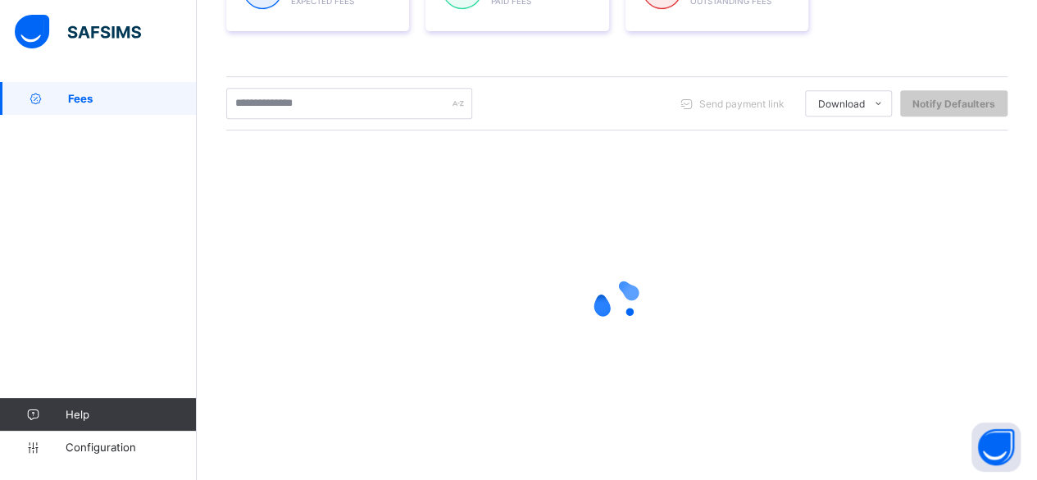
click at [225, 98] on div "Dashboard Student List Transaction Log Offline Payment Approval Student List Mo…" at bounding box center [617, 130] width 840 height 701
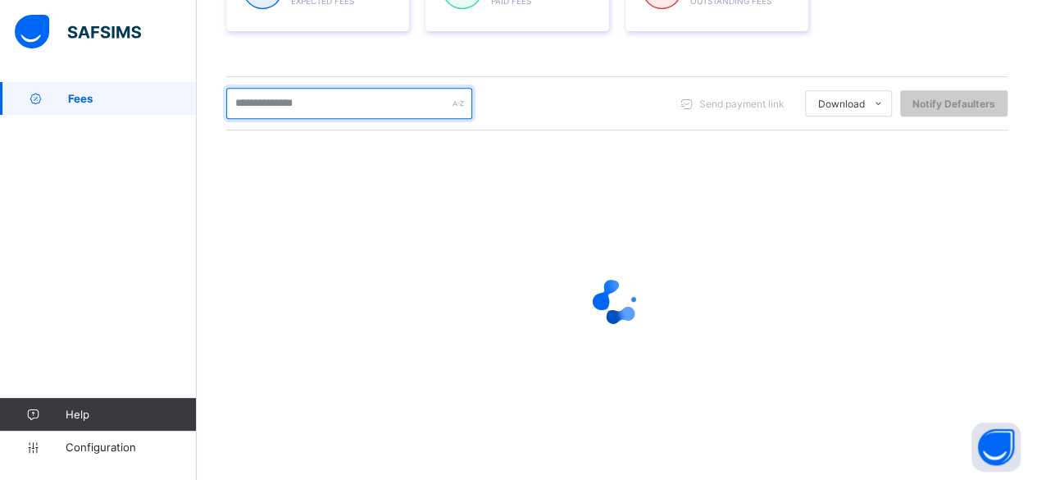
click at [240, 94] on input "text" at bounding box center [349, 103] width 246 height 31
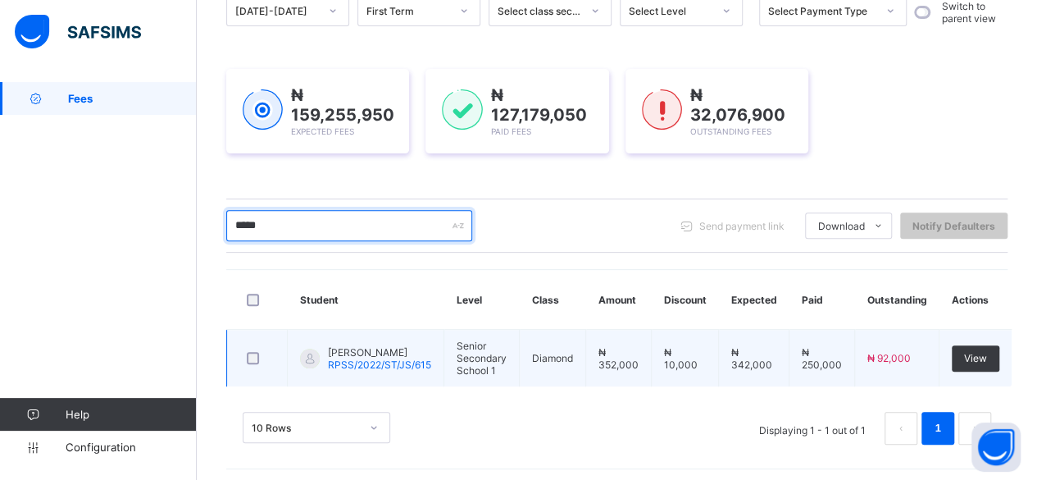
type input "*****"
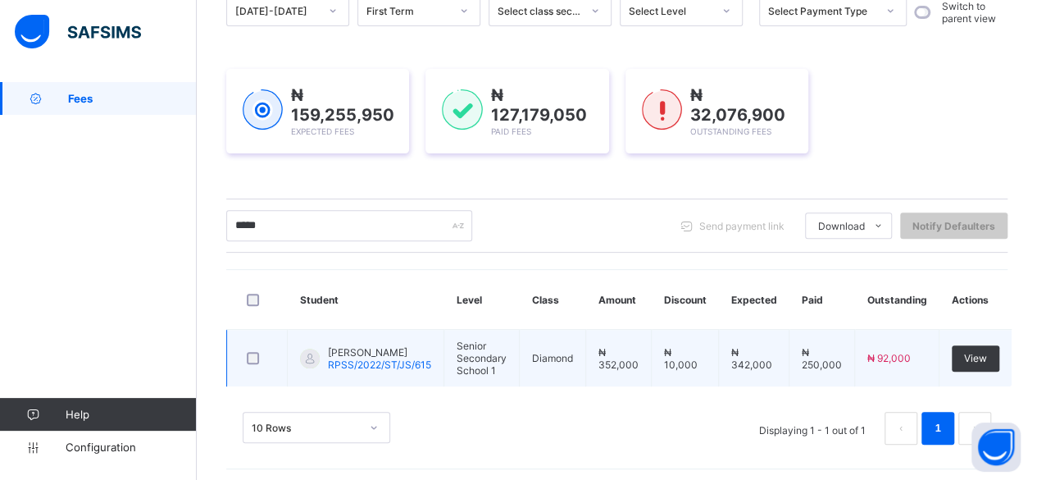
click at [350, 355] on span "[PERSON_NAME]" at bounding box center [379, 352] width 103 height 12
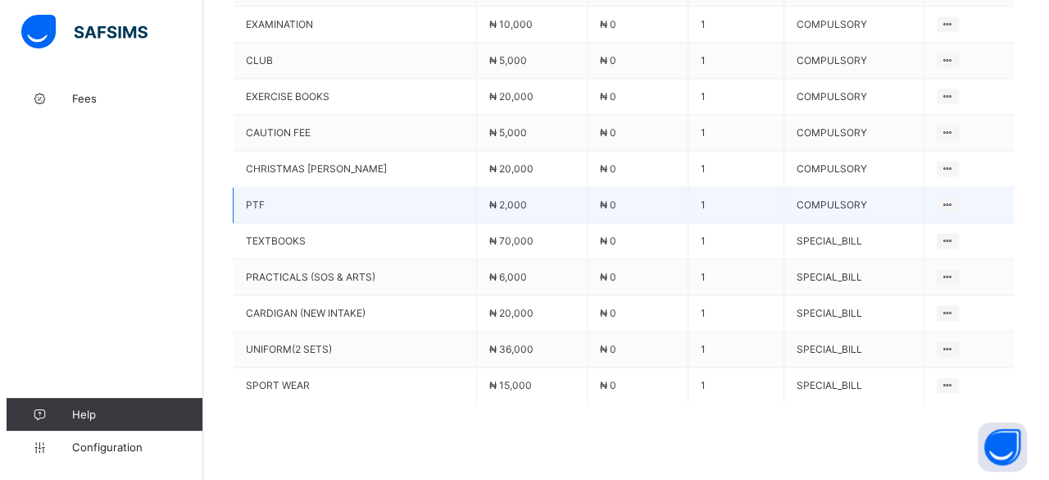
scroll to position [1040, 0]
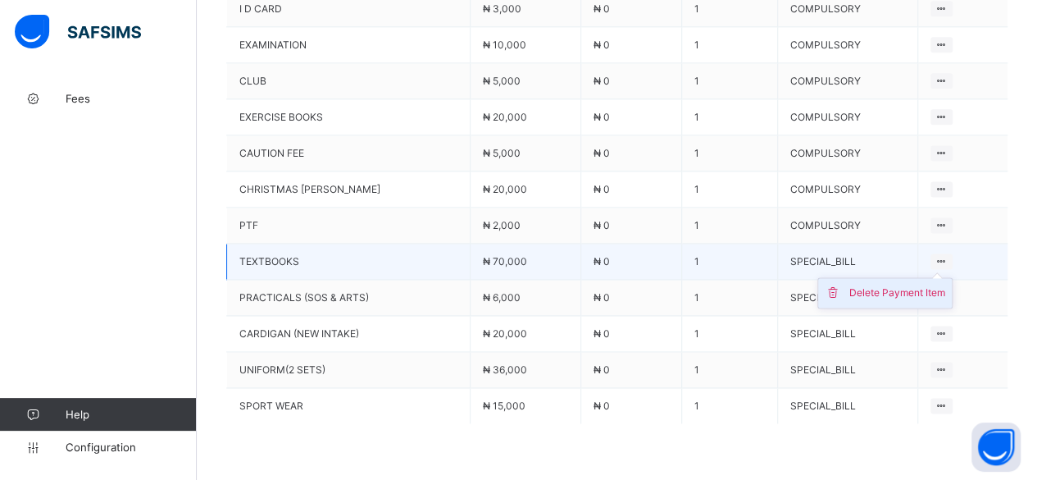
click at [929, 284] on div "Delete Payment Item" at bounding box center [897, 292] width 96 height 16
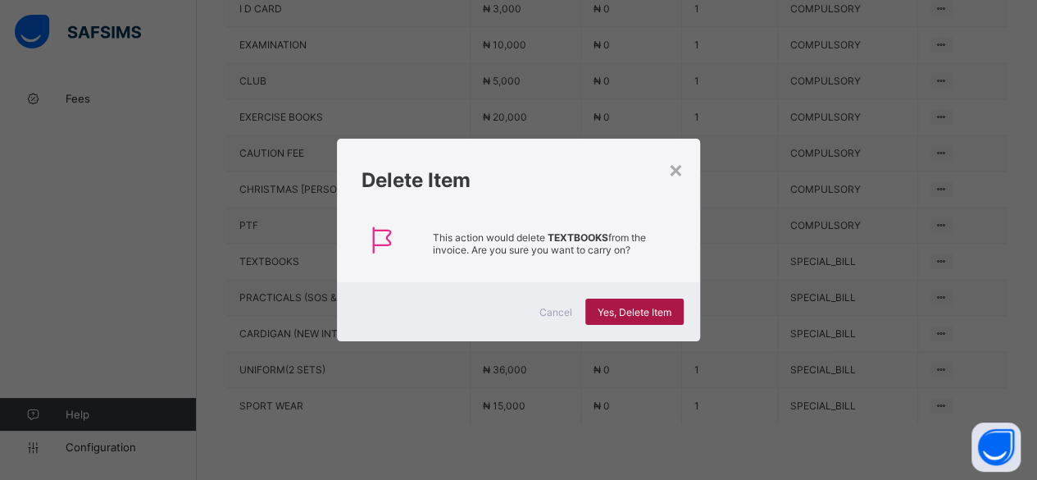
click at [624, 308] on span "Yes, Delete Item" at bounding box center [635, 312] width 74 height 12
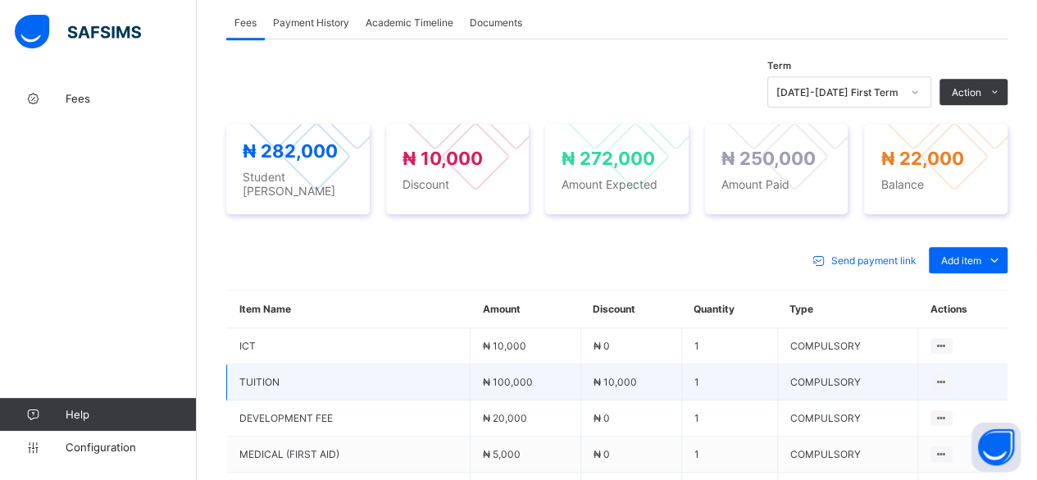
scroll to position [548, 0]
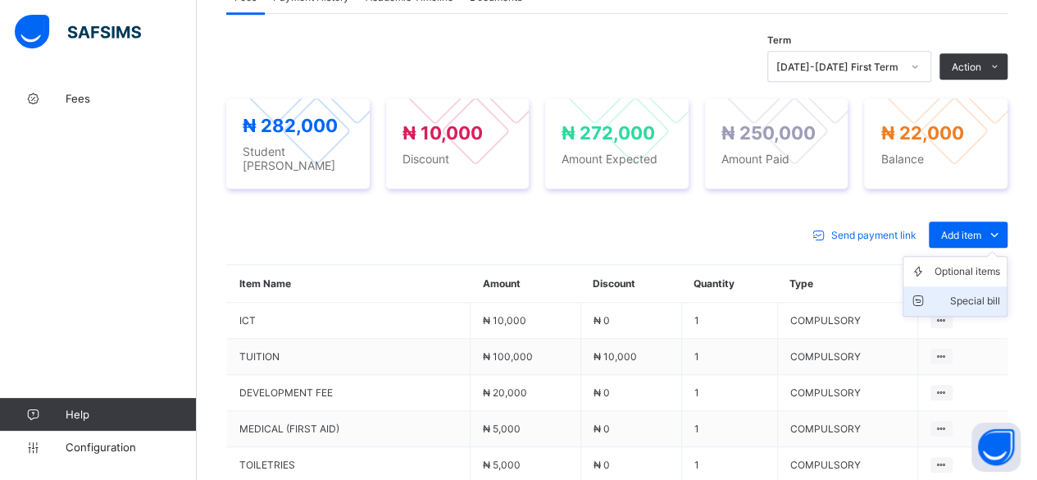
click at [975, 293] on div "Special bill" at bounding box center [968, 301] width 66 height 16
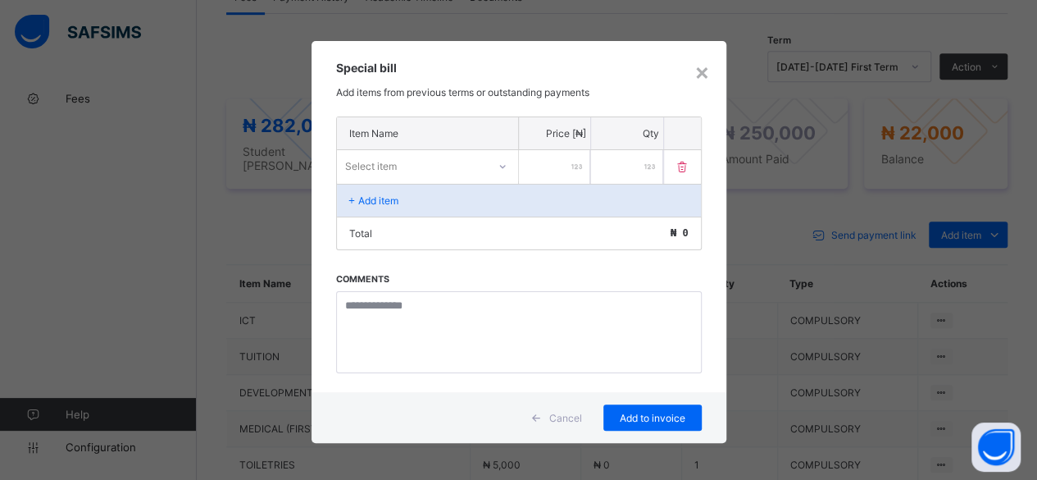
click at [393, 161] on div "Select item" at bounding box center [371, 165] width 52 height 31
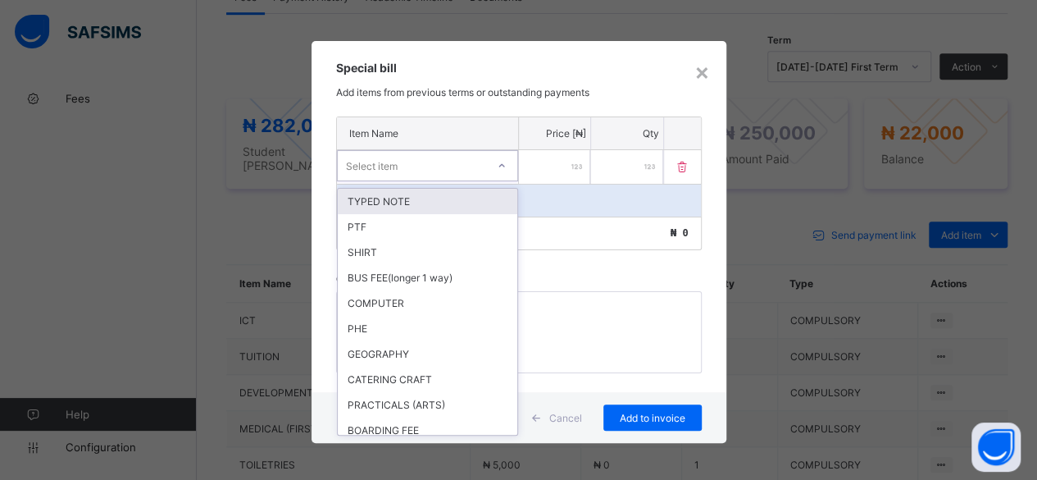
click at [384, 166] on div "Select item" at bounding box center [372, 165] width 52 height 31
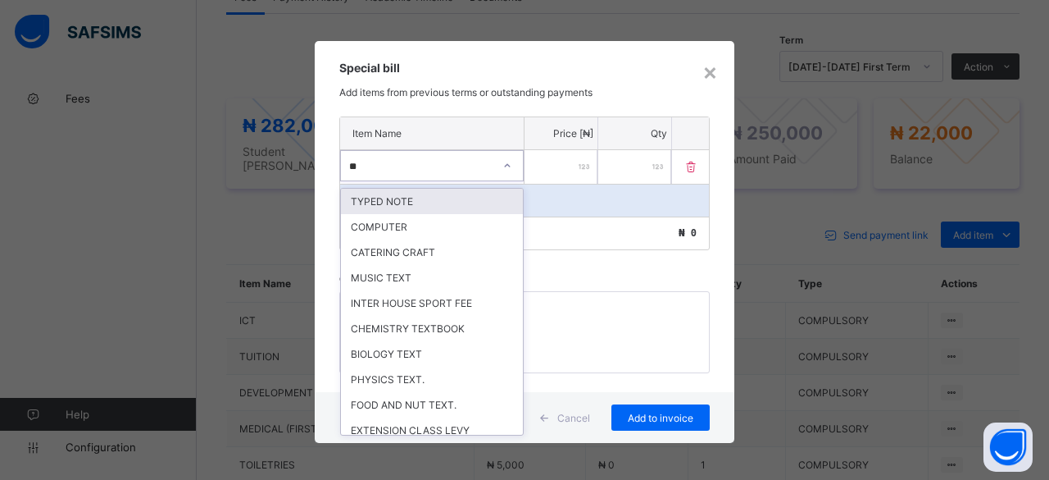
type input "***"
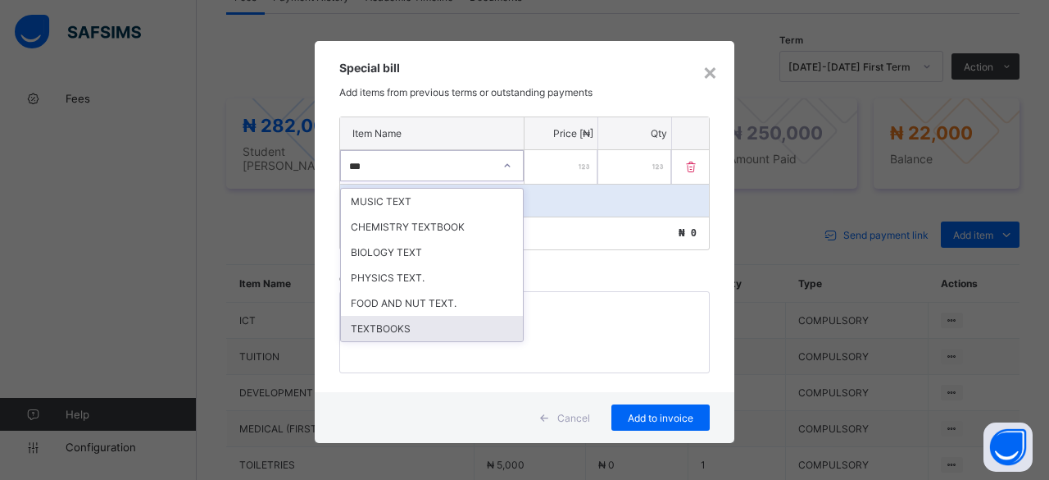
drag, startPoint x: 368, startPoint y: 321, endPoint x: 371, endPoint y: 309, distance: 11.7
click at [371, 321] on div "TEXTBOOKS" at bounding box center [432, 328] width 182 height 25
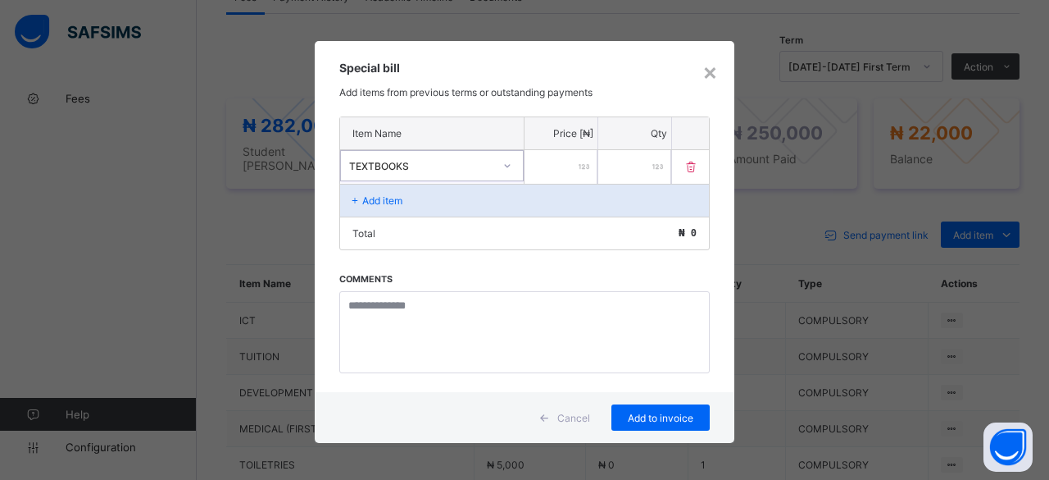
click at [557, 161] on input "number" at bounding box center [561, 167] width 73 height 34
type input "*****"
click at [636, 412] on span "Add to invoice" at bounding box center [661, 418] width 74 height 12
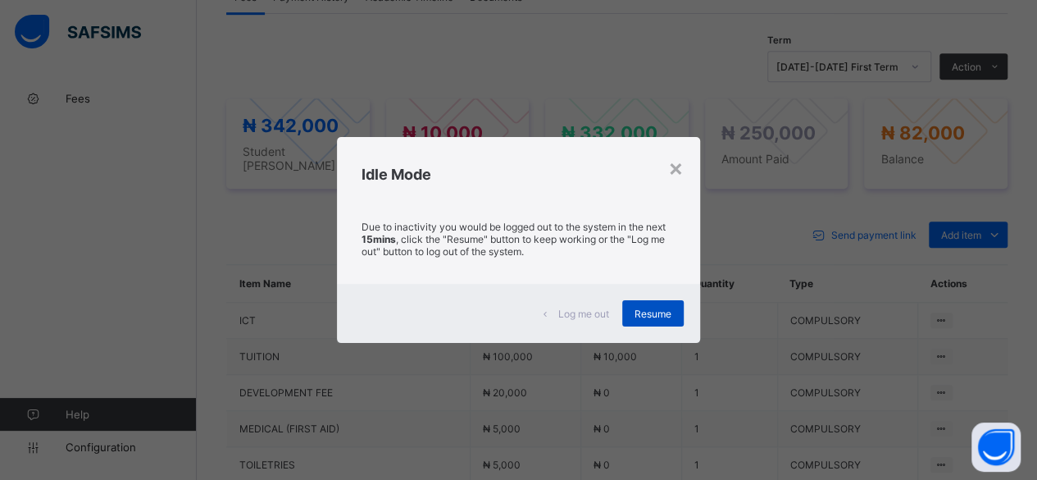
click at [646, 312] on span "Resume" at bounding box center [652, 313] width 37 height 12
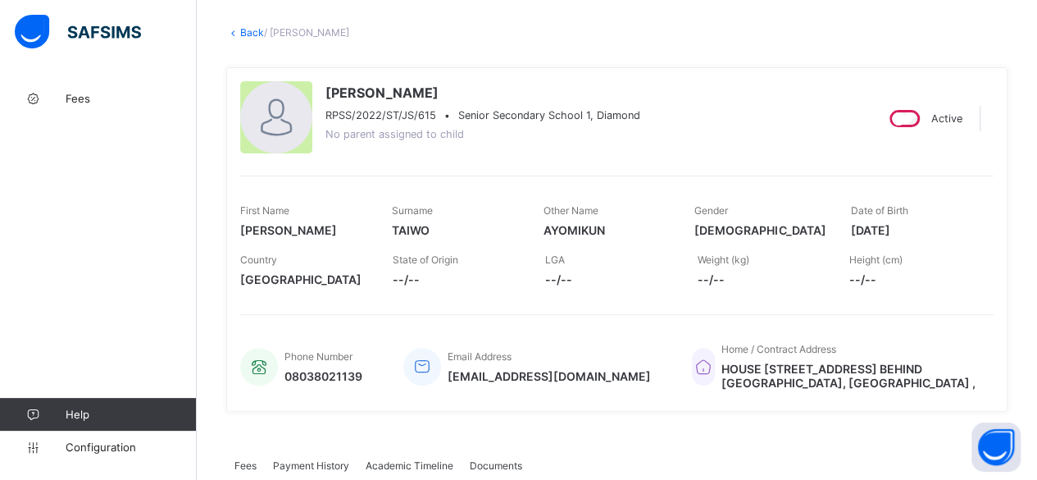
scroll to position [0, 0]
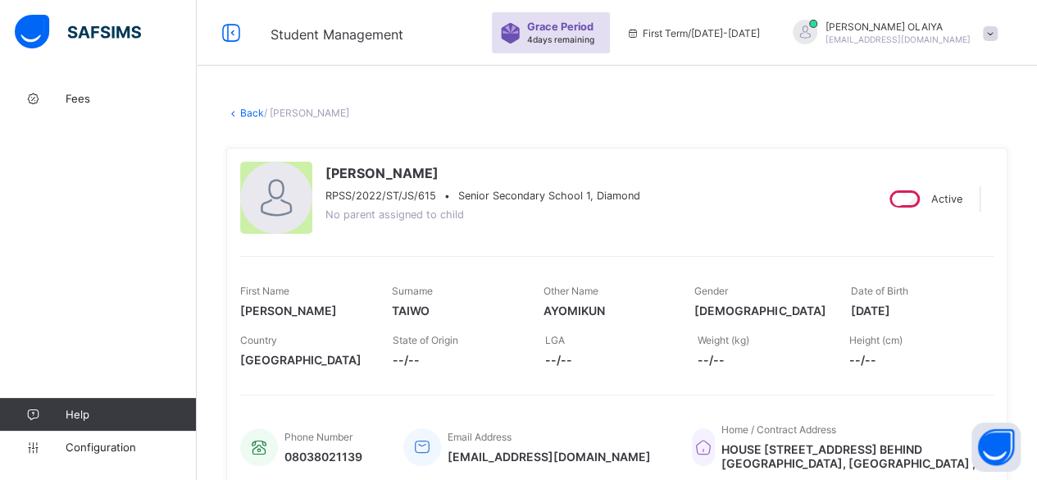
click at [246, 113] on link "Back" at bounding box center [252, 113] width 24 height 12
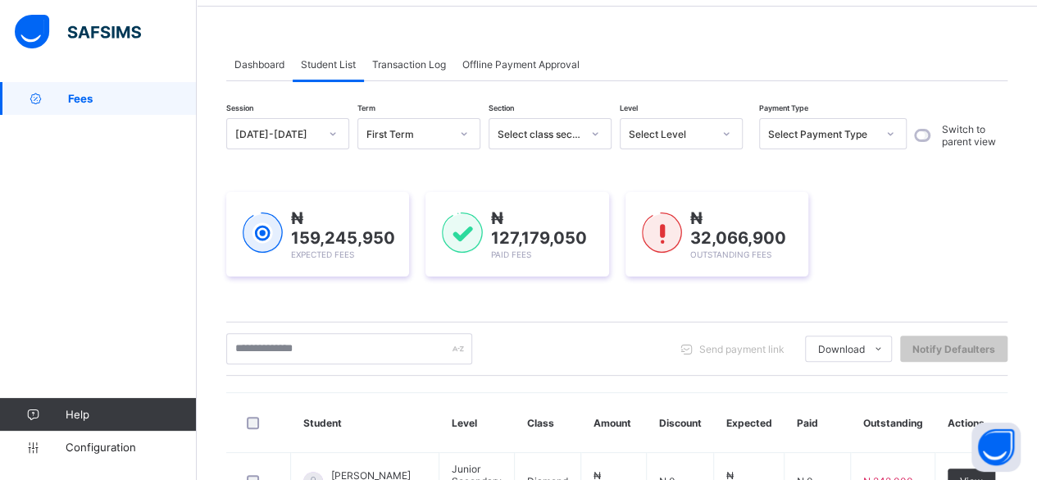
scroll to position [82, 0]
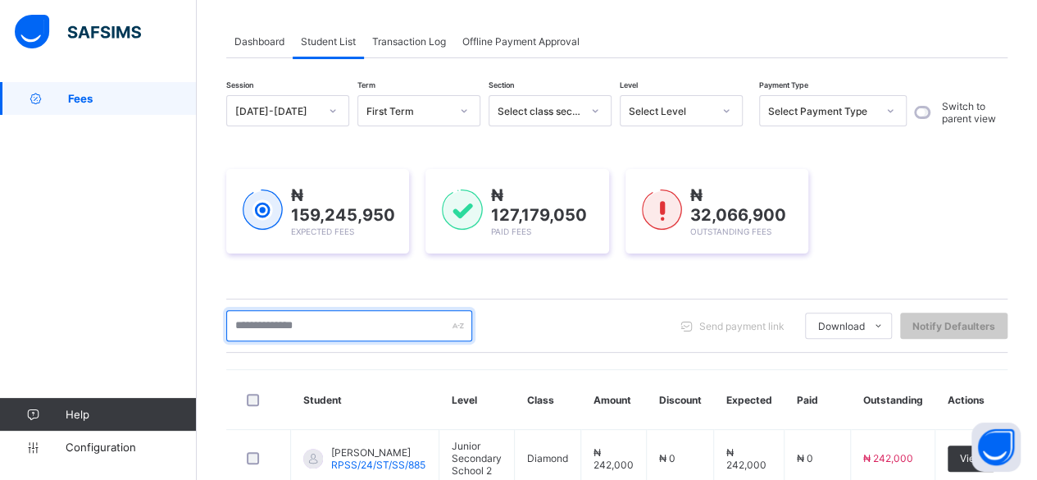
click at [252, 319] on input "text" at bounding box center [349, 325] width 246 height 31
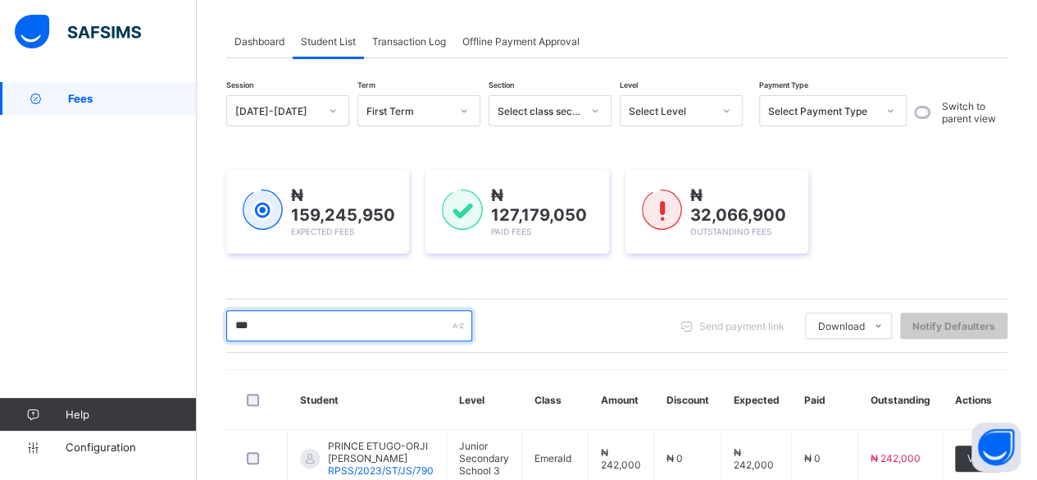
type input "***"
click at [933, 57] on div "Dashboard Student List Transaction Log Offline Payment Approval" at bounding box center [616, 42] width 781 height 34
